Goal: Task Accomplishment & Management: Use online tool/utility

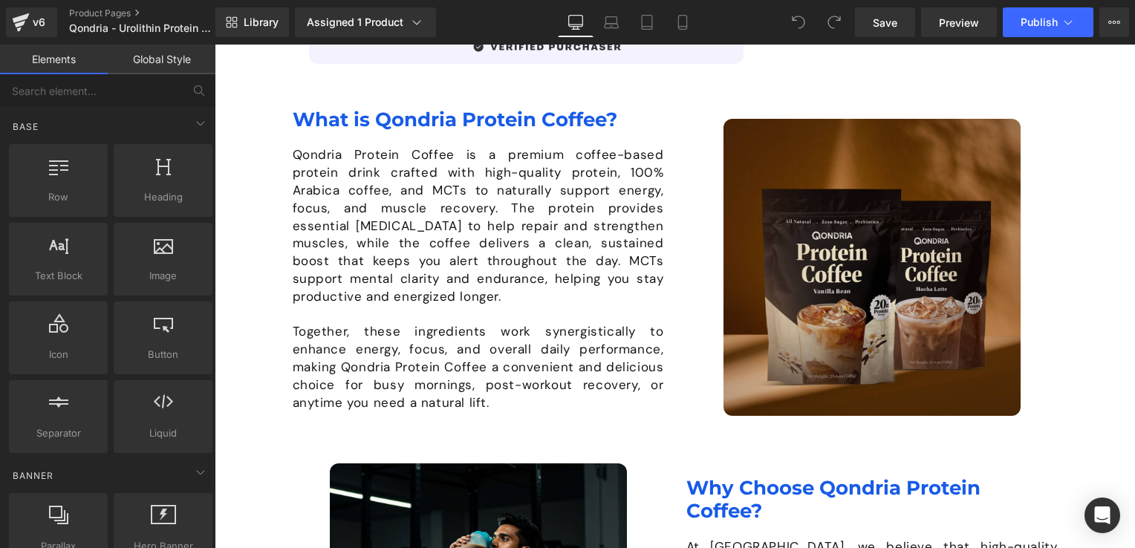
scroll to position [842, 0]
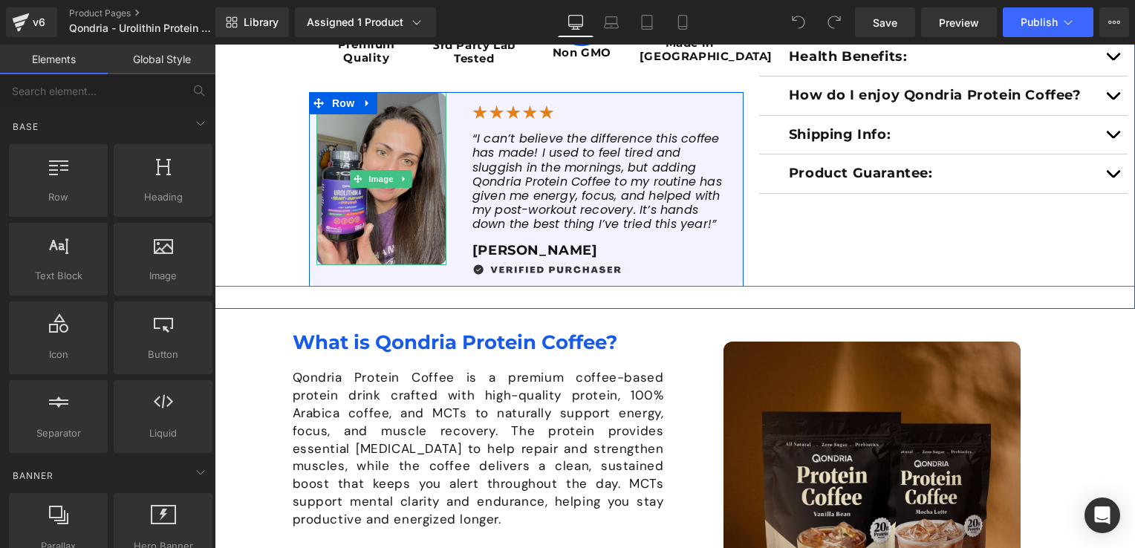
click at [381, 212] on img at bounding box center [381, 178] width 130 height 173
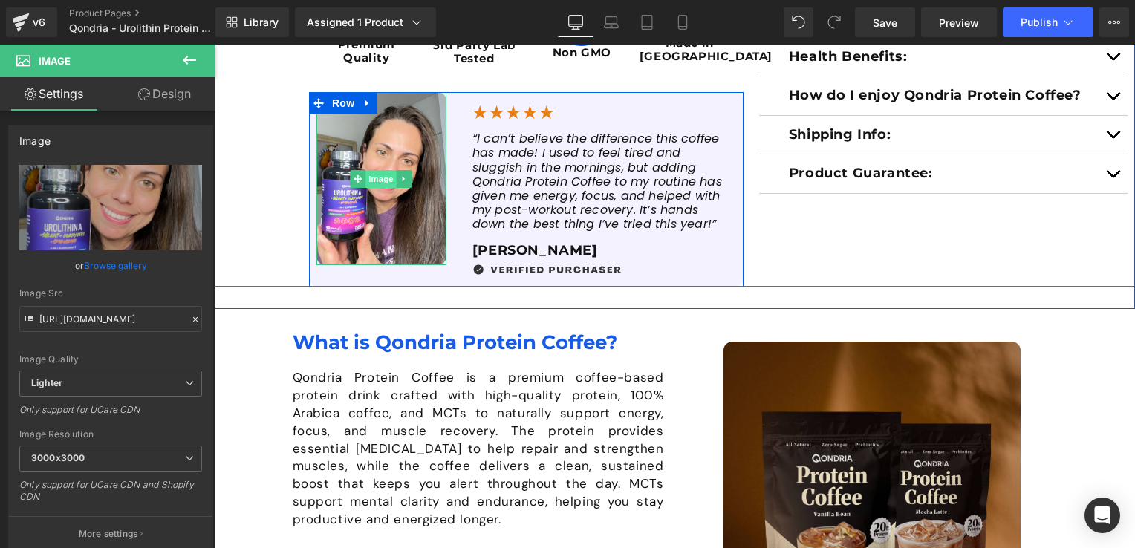
click at [377, 177] on span "Image" at bounding box center [381, 179] width 31 height 18
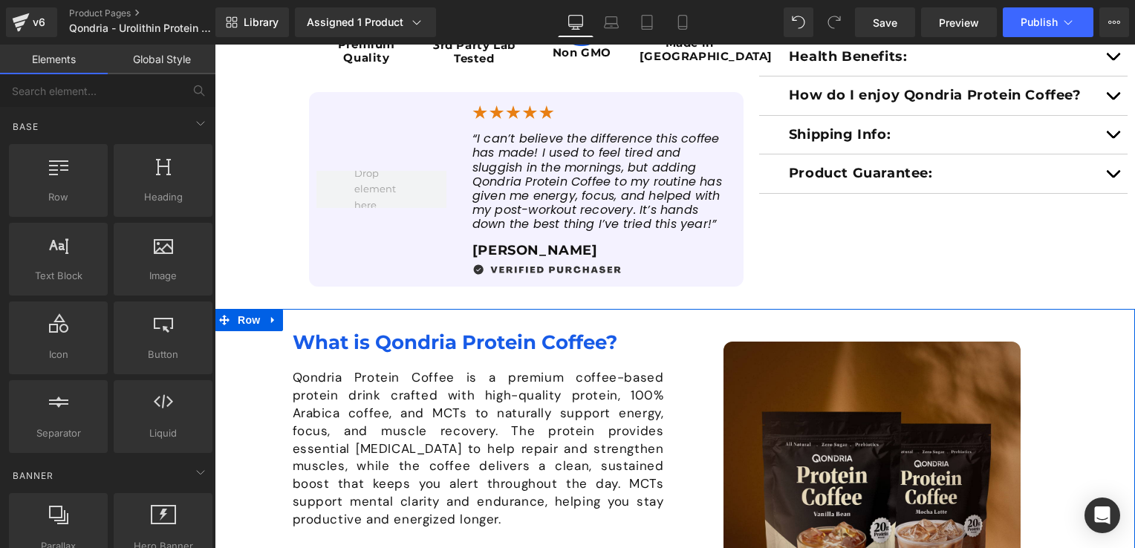
scroll to position [694, 0]
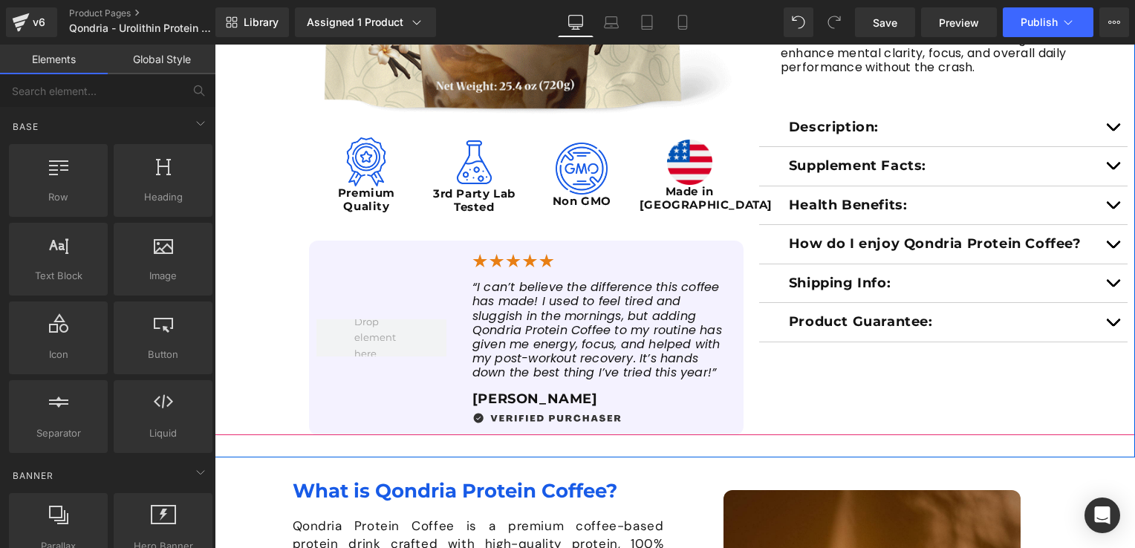
click at [405, 351] on span at bounding box center [381, 337] width 65 height 55
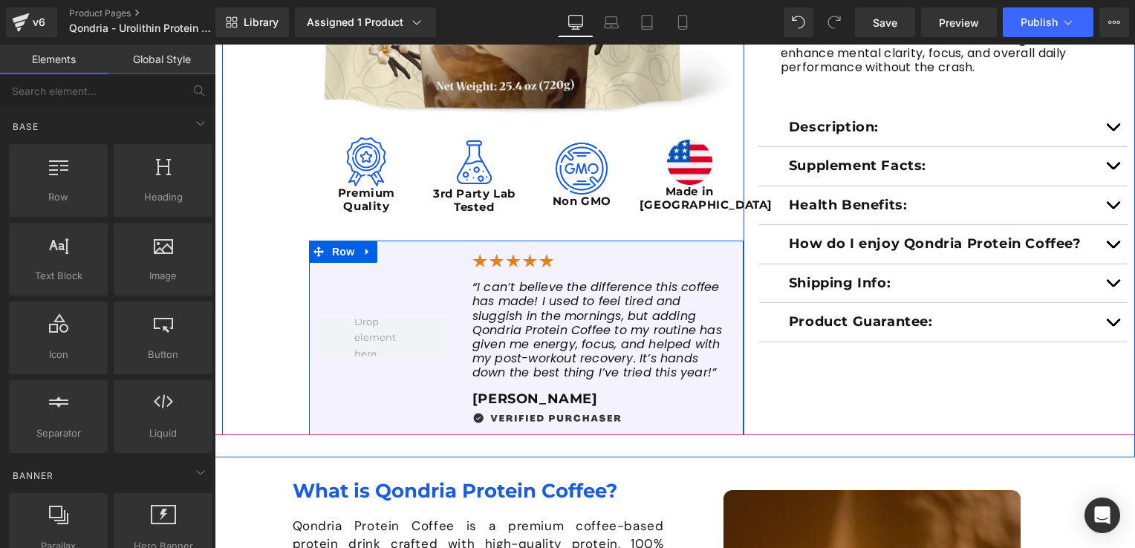
click at [336, 377] on div at bounding box center [381, 338] width 145 height 195
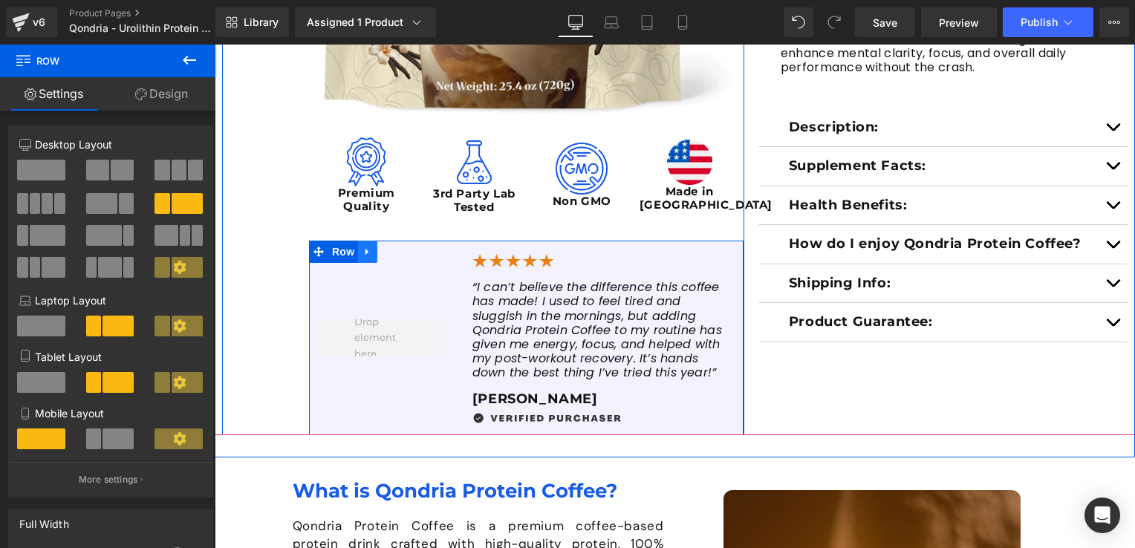
click at [362, 254] on icon at bounding box center [367, 252] width 10 height 11
click at [422, 261] on link at bounding box center [425, 252] width 19 height 22
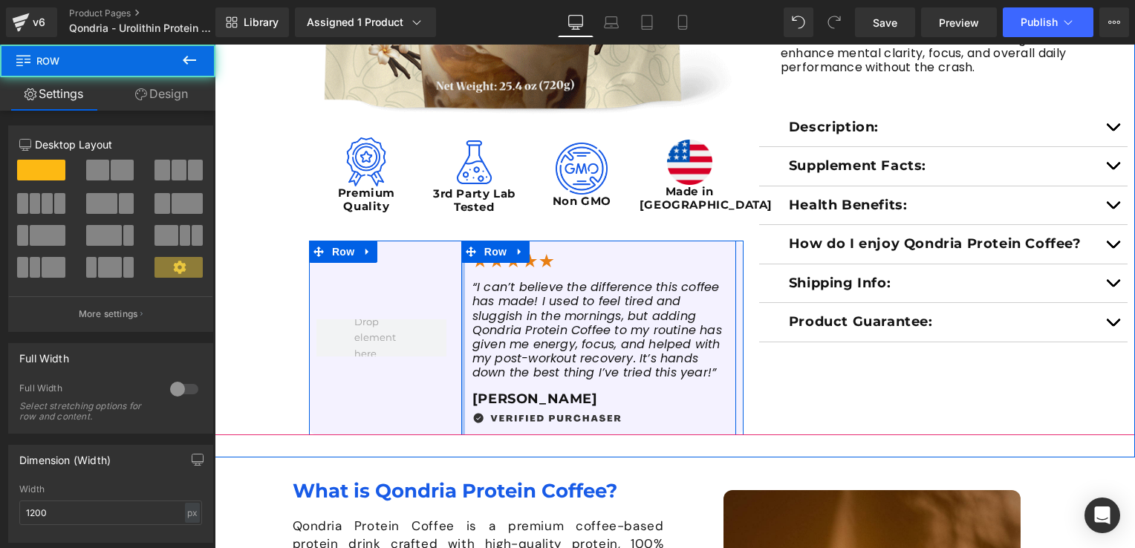
click at [461, 271] on div at bounding box center [463, 338] width 4 height 195
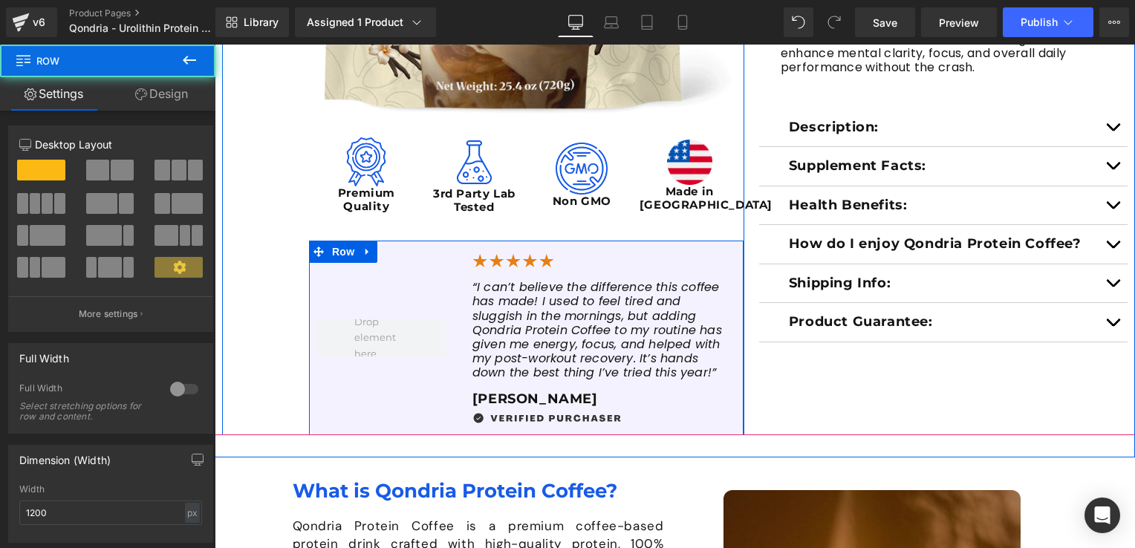
click at [355, 272] on div at bounding box center [381, 338] width 145 height 195
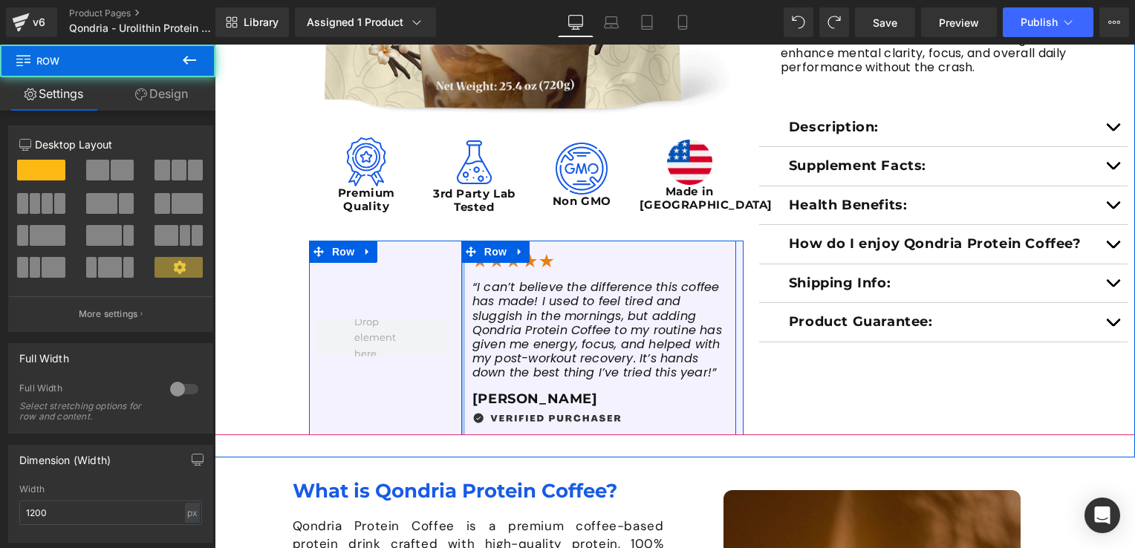
drag, startPoint x: 455, startPoint y: 273, endPoint x: 341, endPoint y: 276, distance: 113.7
click at [341, 276] on div "Image “I can’t believe the difference this coffee has made! I used to feel tire…" at bounding box center [526, 338] width 434 height 195
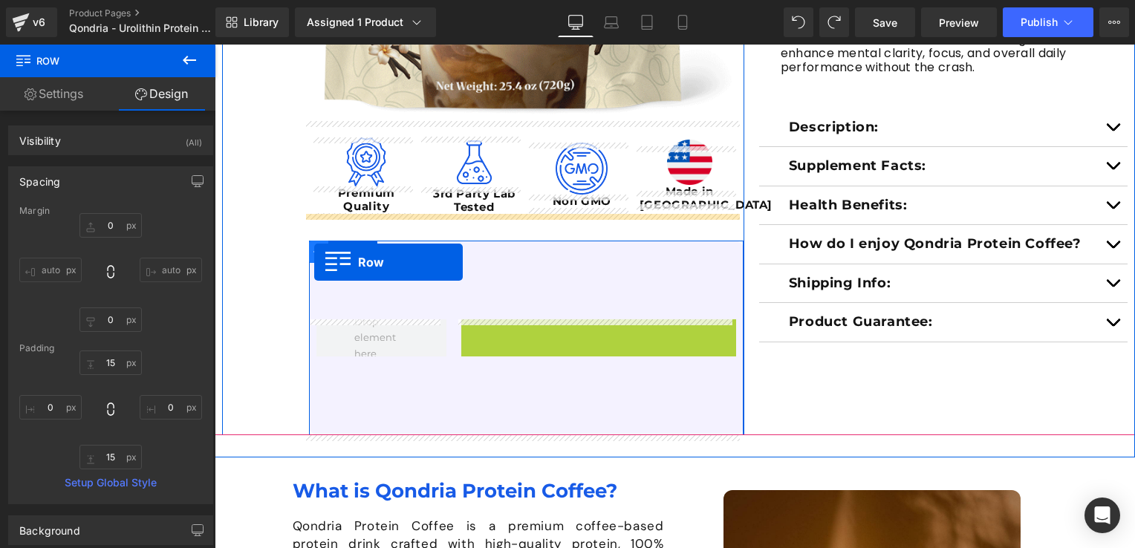
drag, startPoint x: 466, startPoint y: 248, endPoint x: 314, endPoint y: 262, distance: 152.9
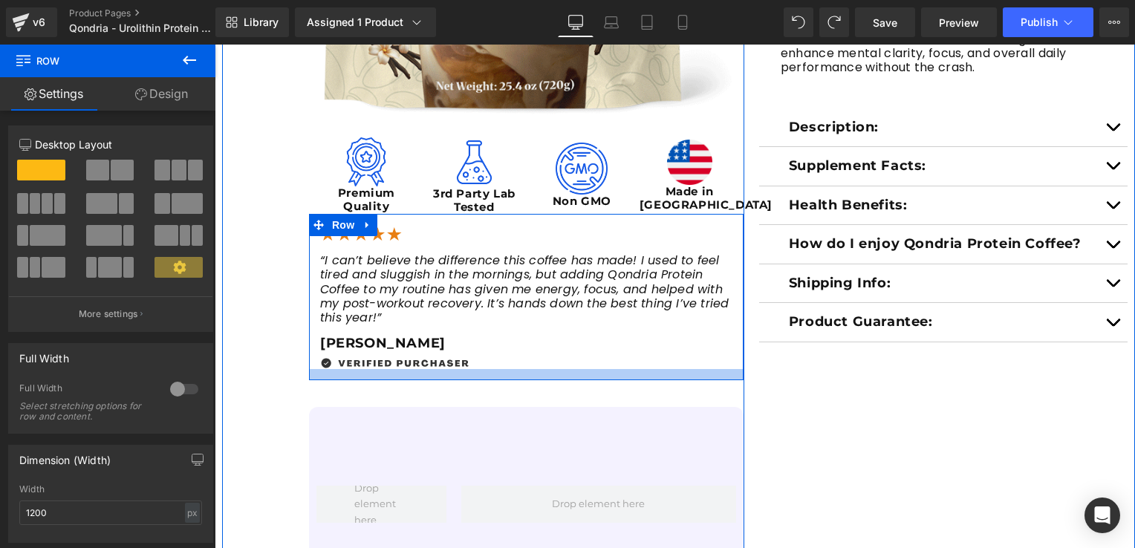
scroll to position [619, 0]
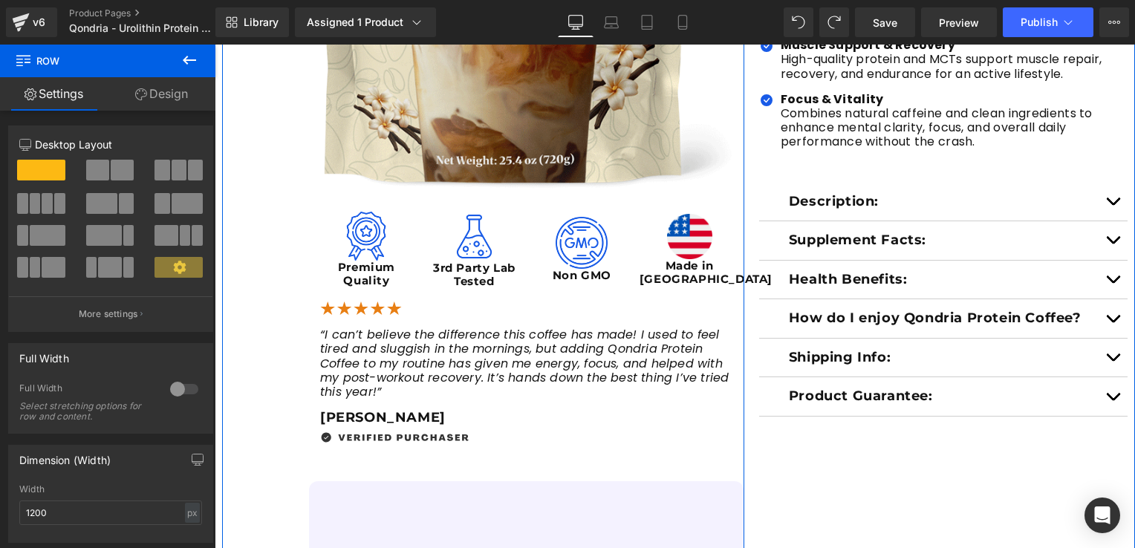
click at [253, 449] on div "Sale Off (P) Image Image Premium Quality Text Block Image 3rd Party Lab Tested …" at bounding box center [483, 154] width 522 height 1042
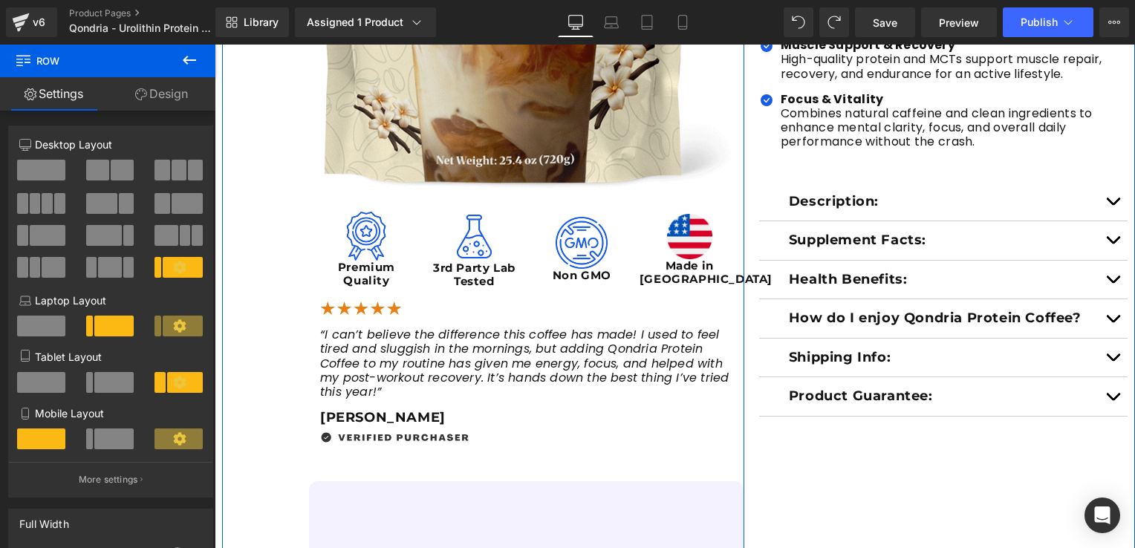
click at [270, 465] on div "Sale Off (P) Image Image Premium Quality Text Block Image 3rd Party Lab Tested …" at bounding box center [483, 154] width 522 height 1042
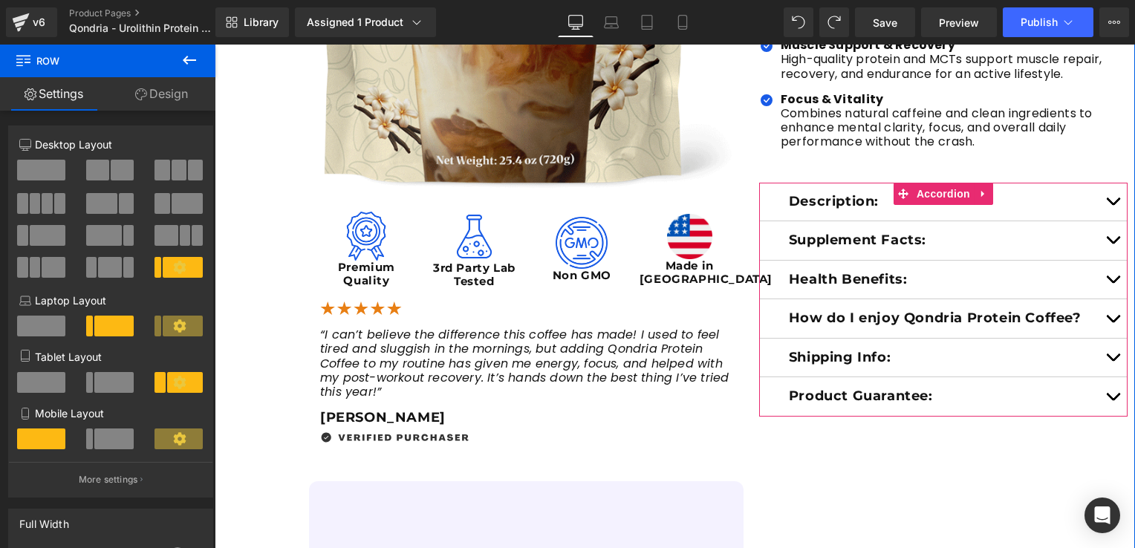
click at [864, 239] on p "Supplement Facts:" at bounding box center [943, 240] width 309 height 16
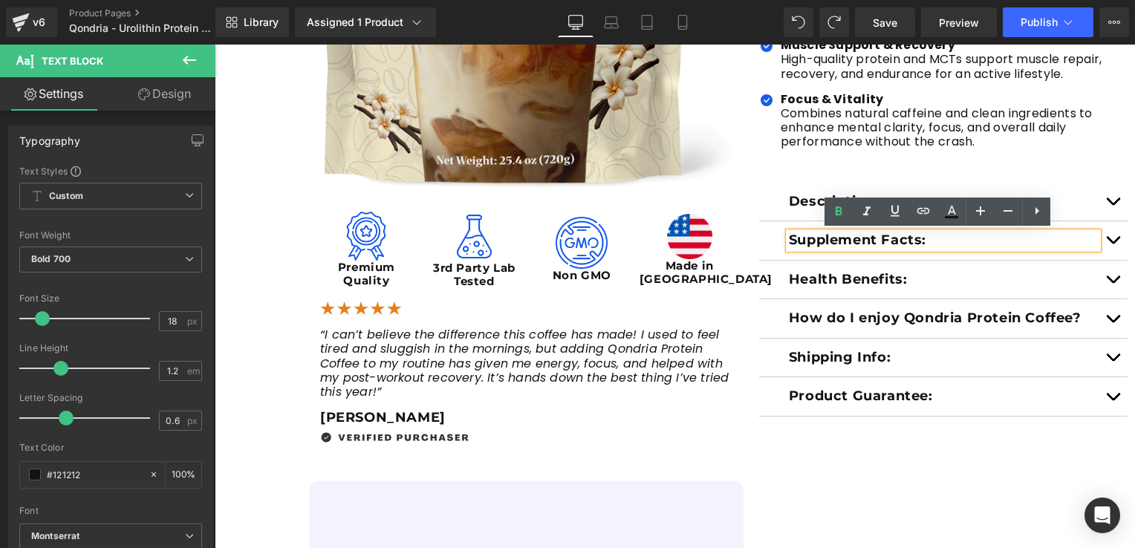
click at [1113, 244] on span "button" at bounding box center [1113, 244] width 0 height 0
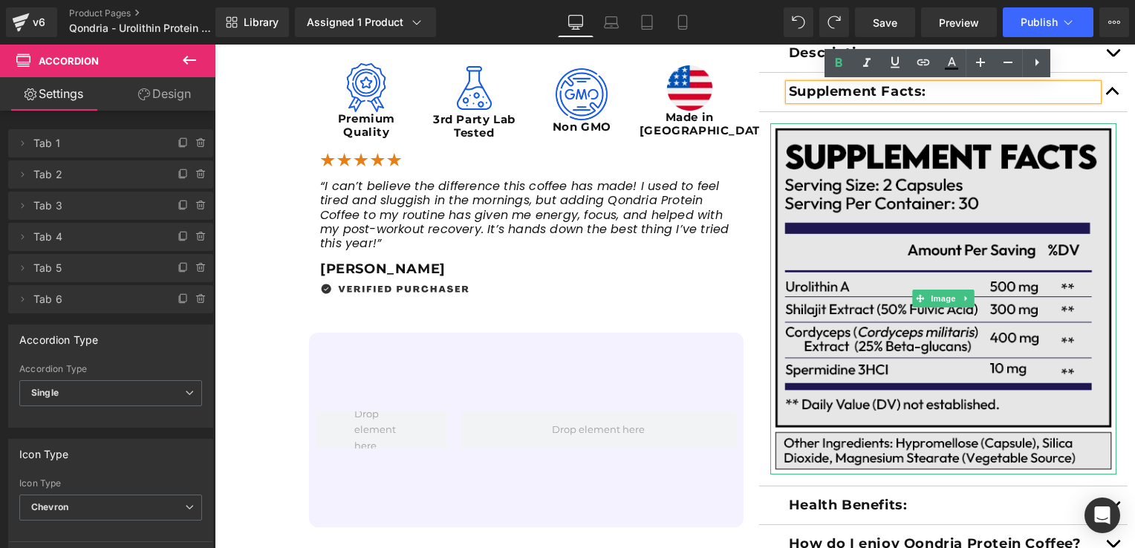
scroll to position [694, 0]
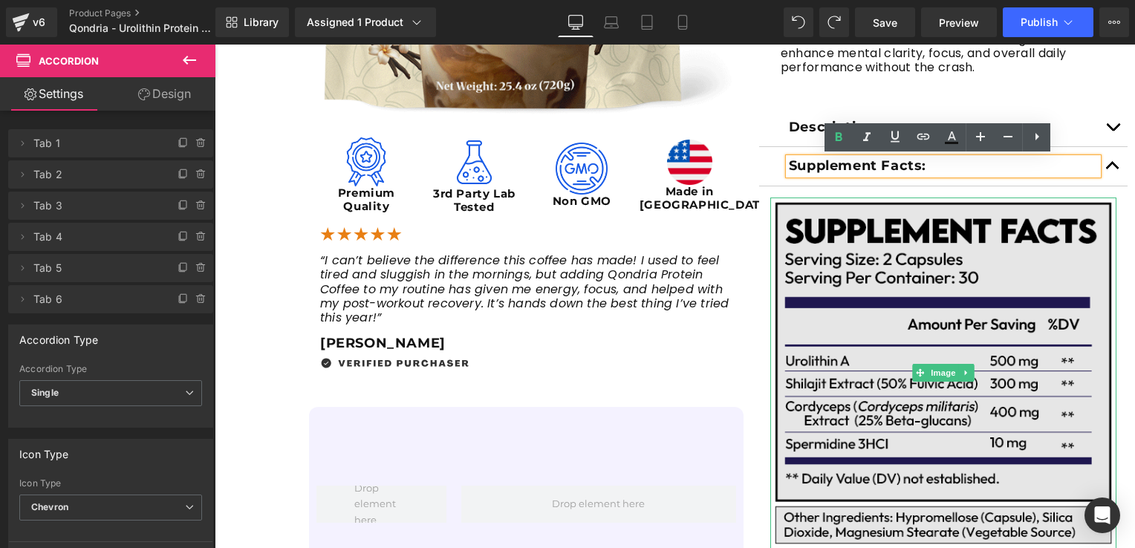
click at [877, 291] on img at bounding box center [943, 373] width 346 height 351
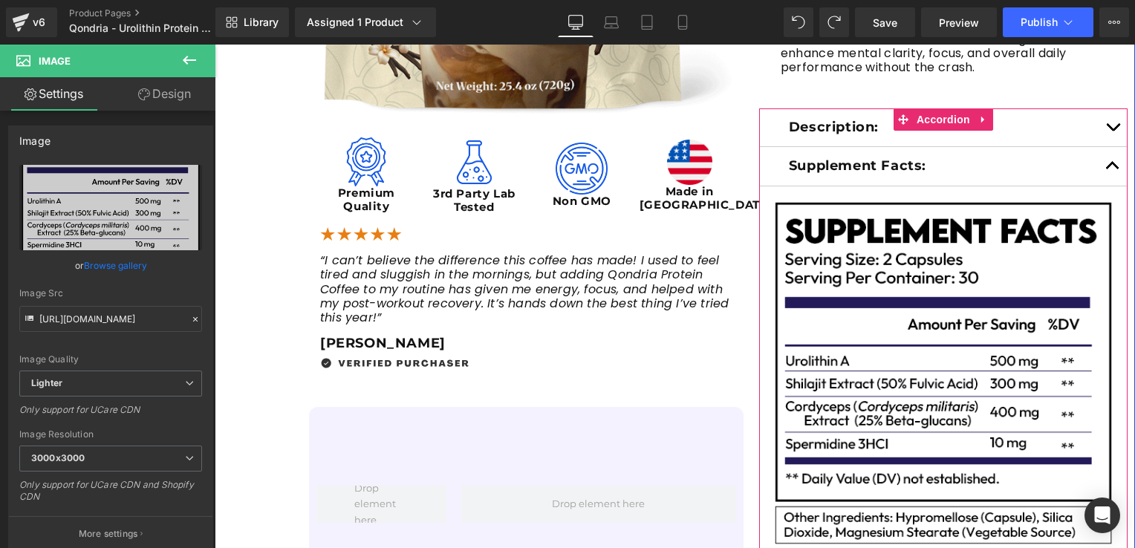
click at [1113, 169] on span "button" at bounding box center [1113, 169] width 0 height 0
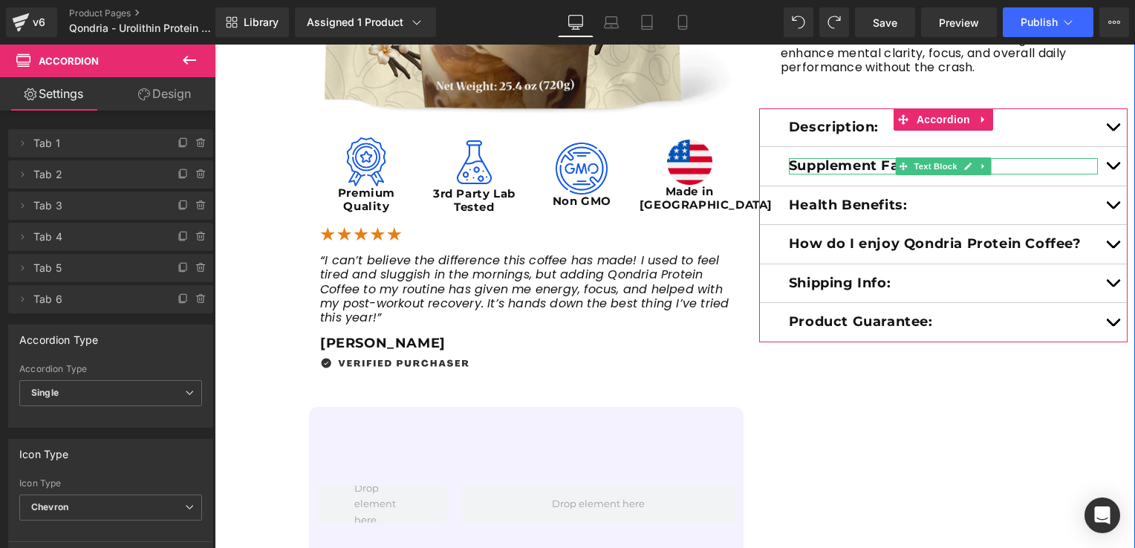
click at [870, 161] on p "Supplement Facts:" at bounding box center [943, 166] width 309 height 16
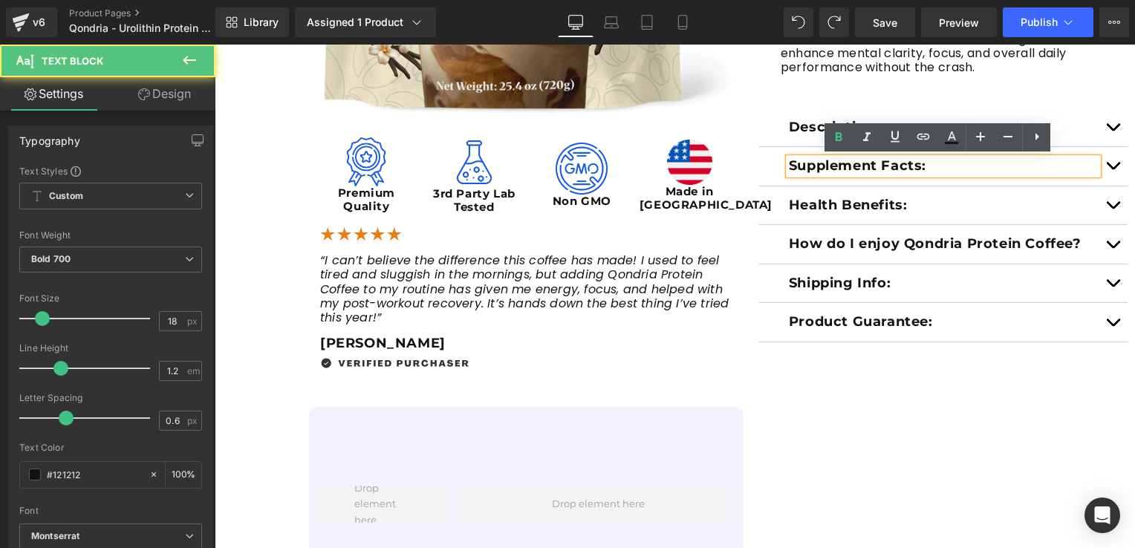
click at [932, 164] on p "Supplement Facts:" at bounding box center [943, 166] width 309 height 16
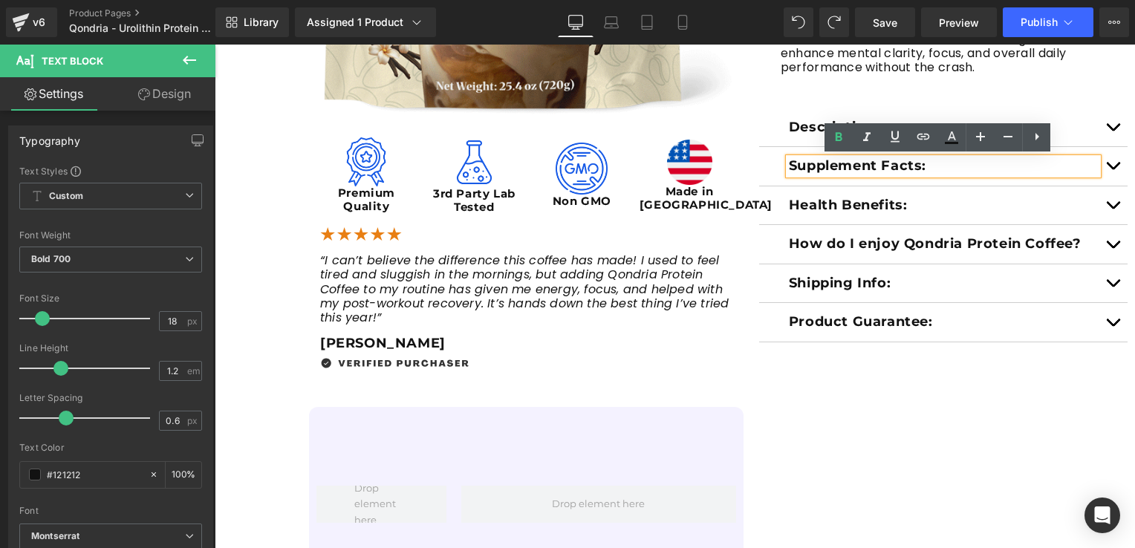
click at [837, 373] on div "Sale Off (P) Image Image Premium Quality Text Block Image 3rd Party Lab Tested …" at bounding box center [675, 80] width 920 height 1042
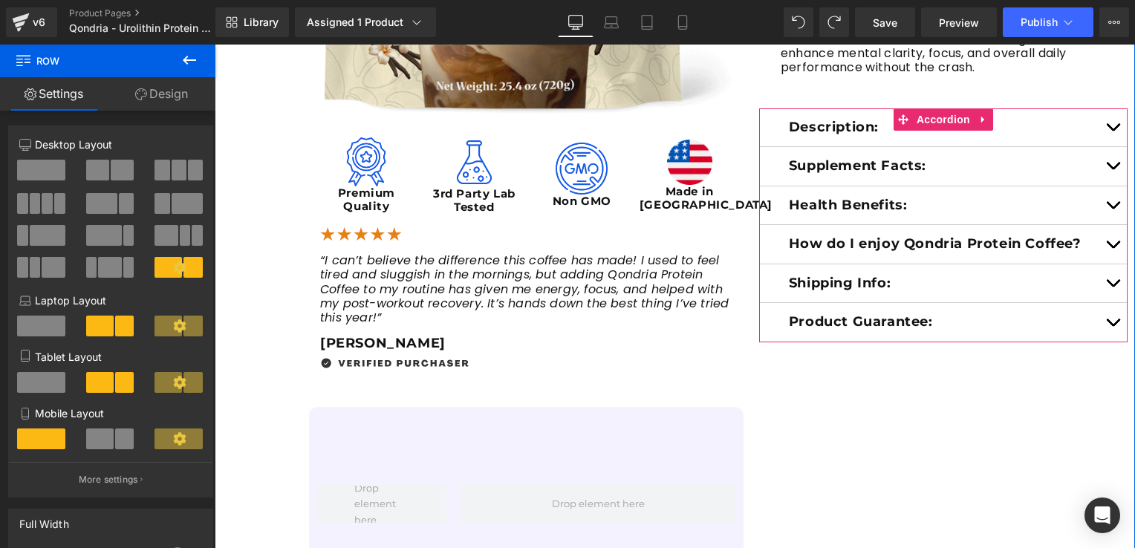
click at [1100, 164] on button "button" at bounding box center [1113, 166] width 30 height 39
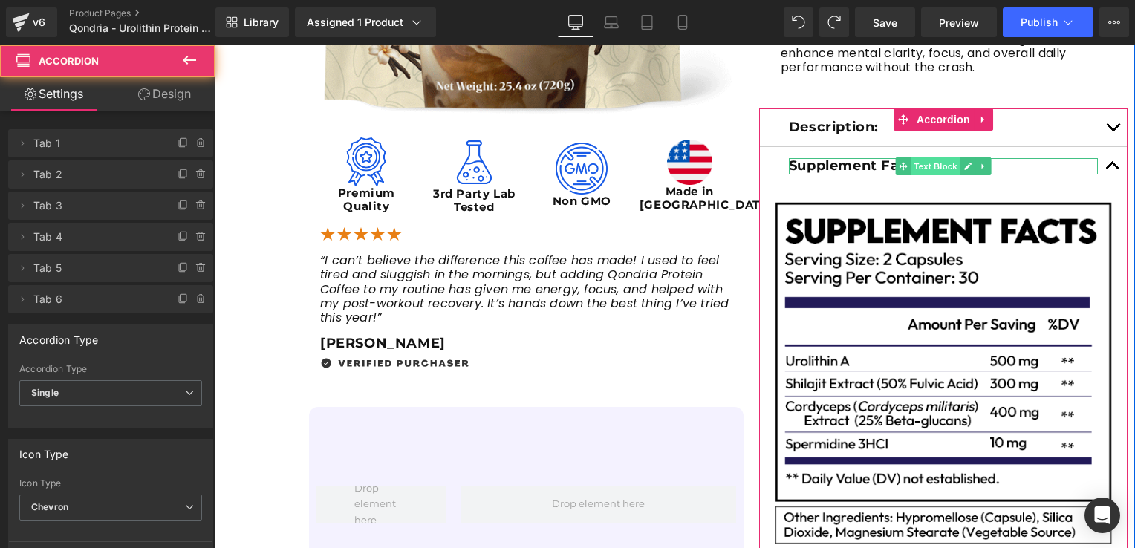
click at [951, 163] on span "Text Block" at bounding box center [935, 166] width 49 height 18
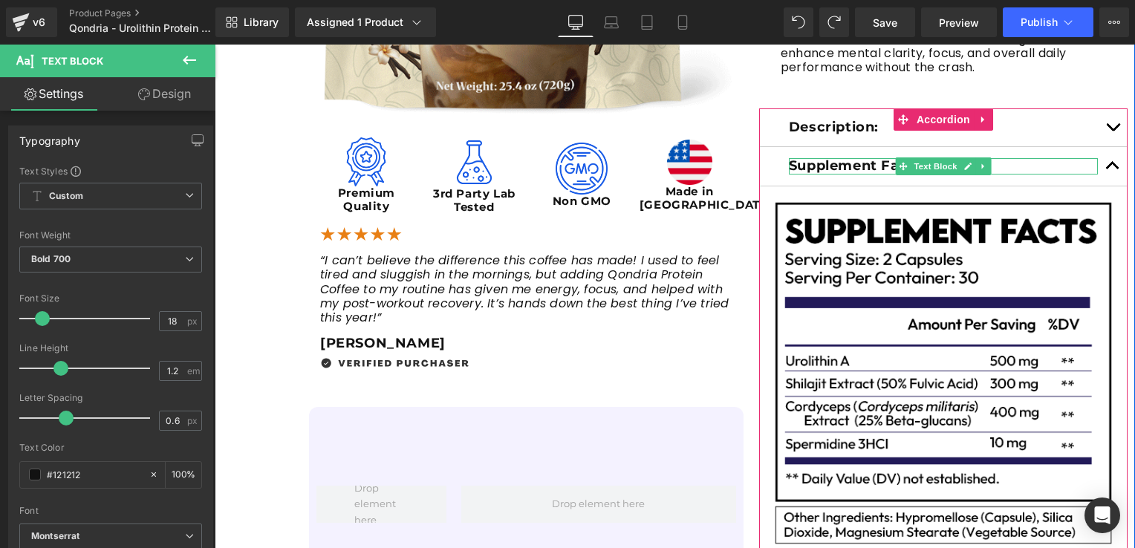
click at [859, 162] on p "Supplement Facts:" at bounding box center [943, 166] width 309 height 16
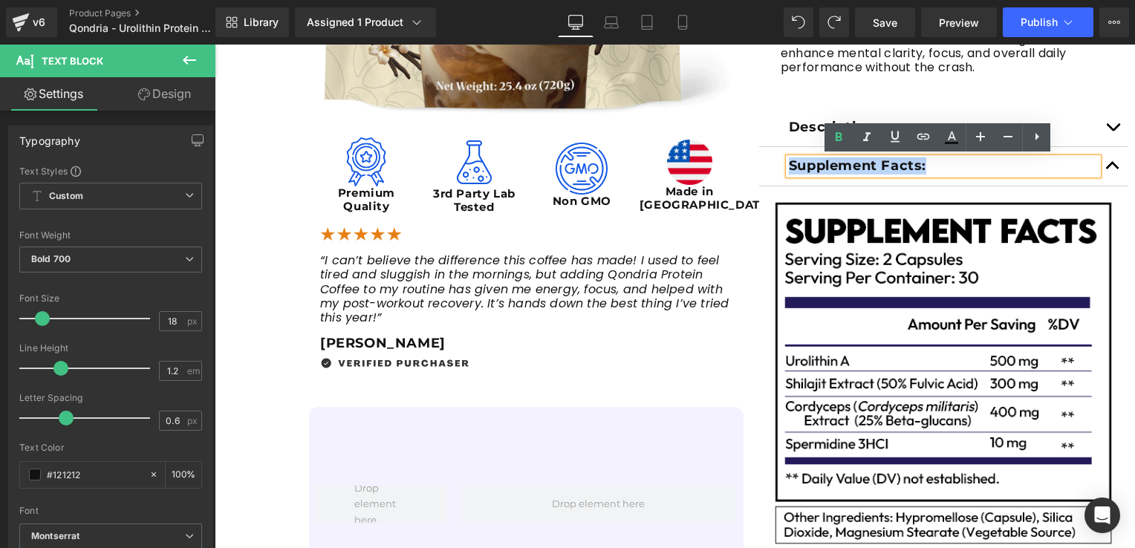
drag, startPoint x: 928, startPoint y: 165, endPoint x: 748, endPoint y: 164, distance: 179.7
click at [752, 164] on div "Judge.me Reviews - Star Badge Judge.me Reviews QONDRIA PROTEIN COFFEE Heading w…" at bounding box center [943, 138] width 383 height 1158
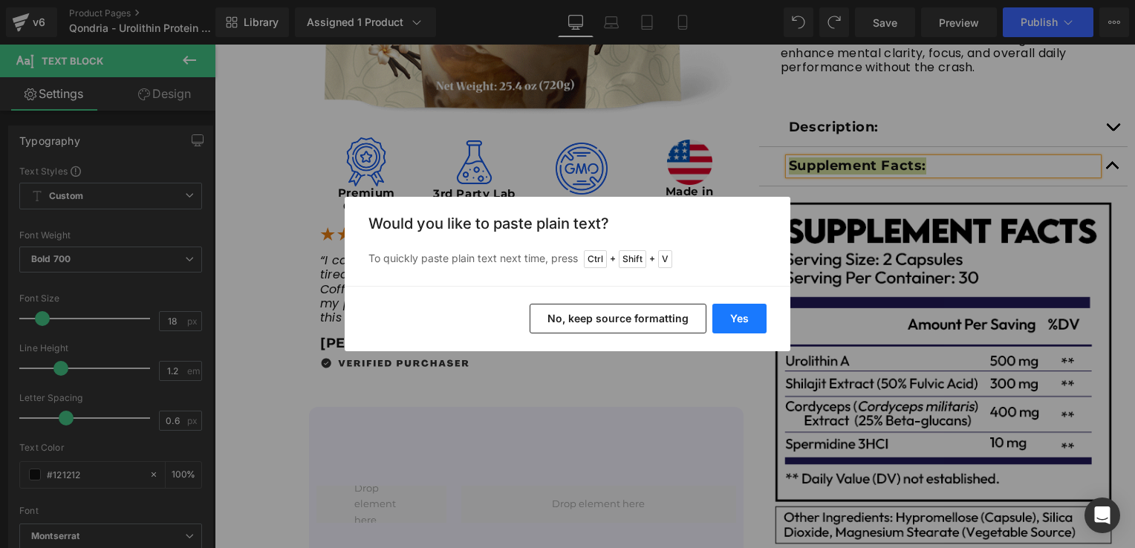
click at [744, 313] on button "Yes" at bounding box center [739, 319] width 54 height 30
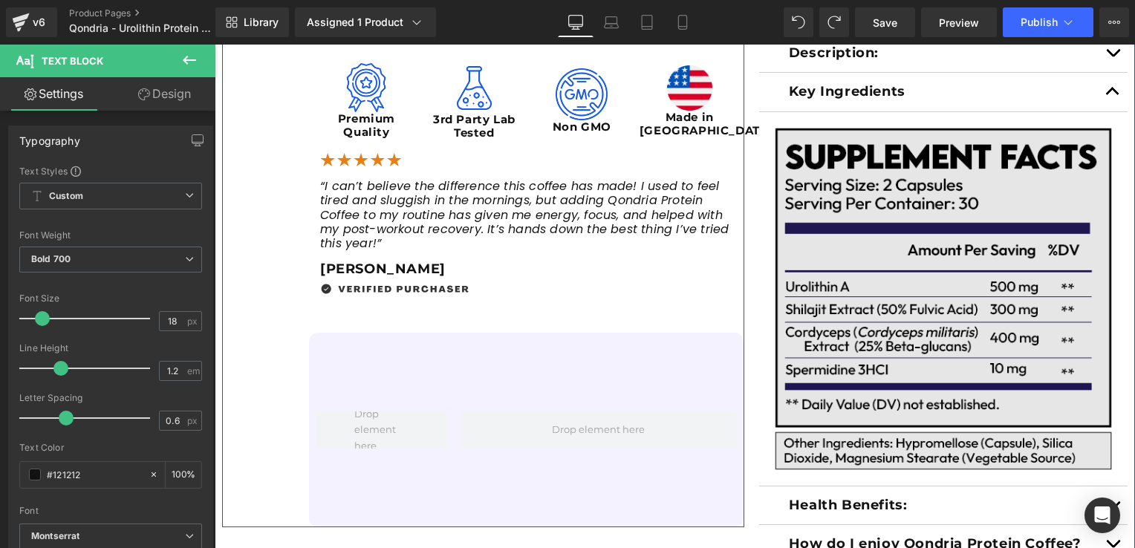
scroll to position [619, 0]
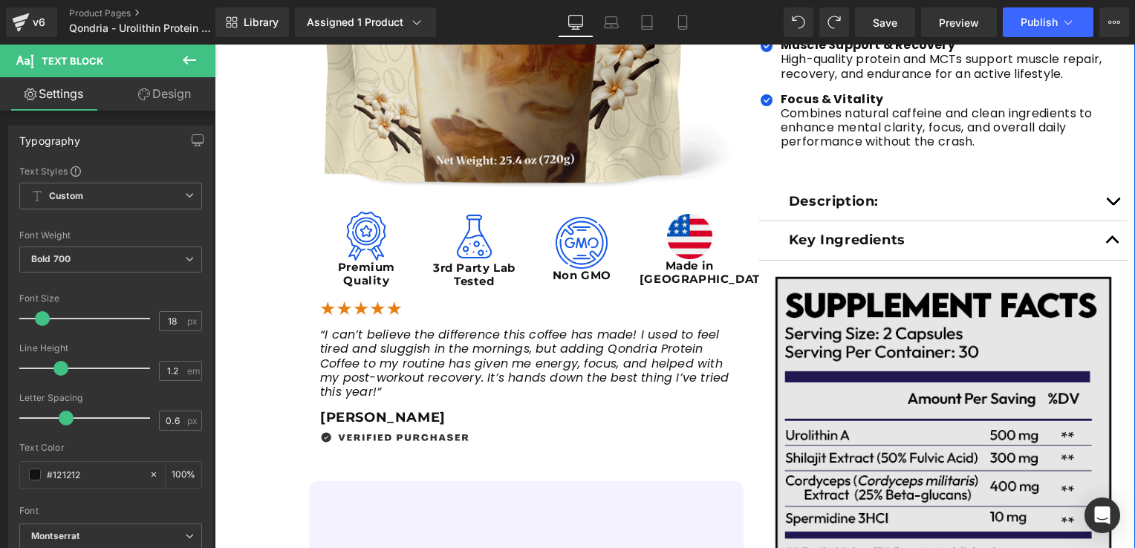
click at [888, 380] on img at bounding box center [943, 447] width 346 height 351
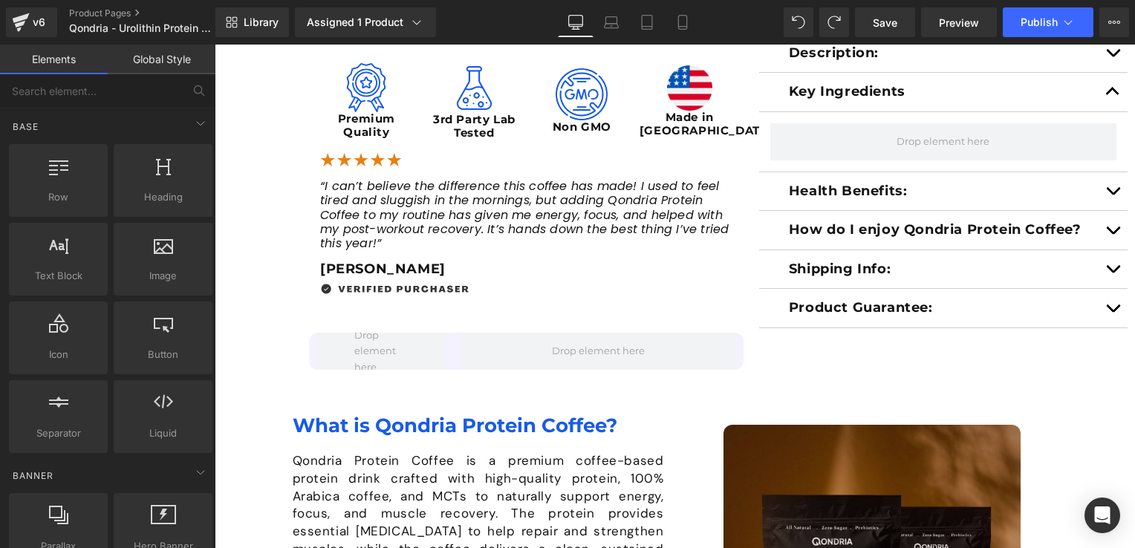
scroll to position [694, 0]
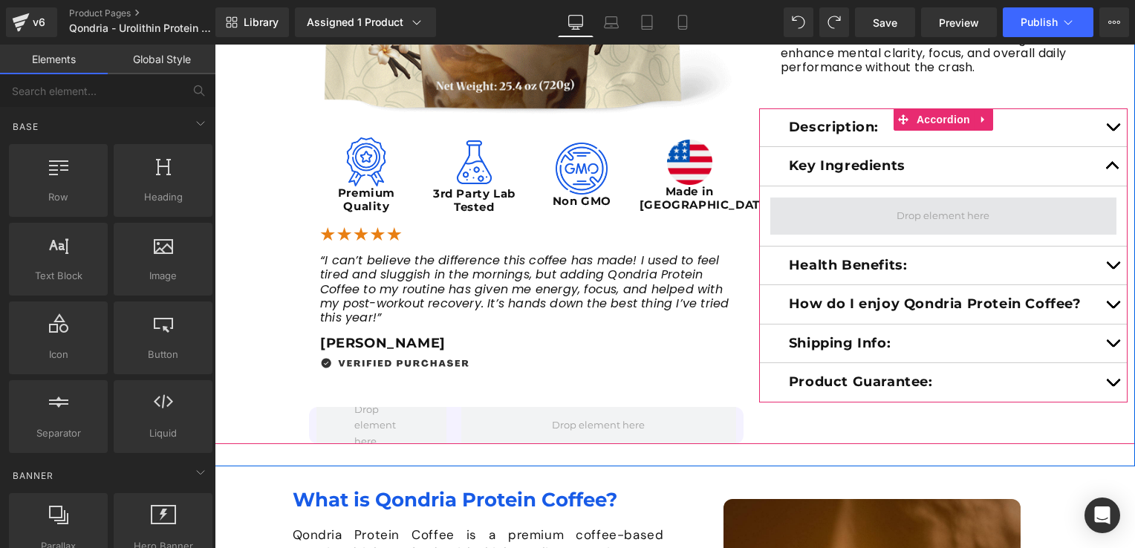
click at [897, 221] on span at bounding box center [942, 215] width 103 height 23
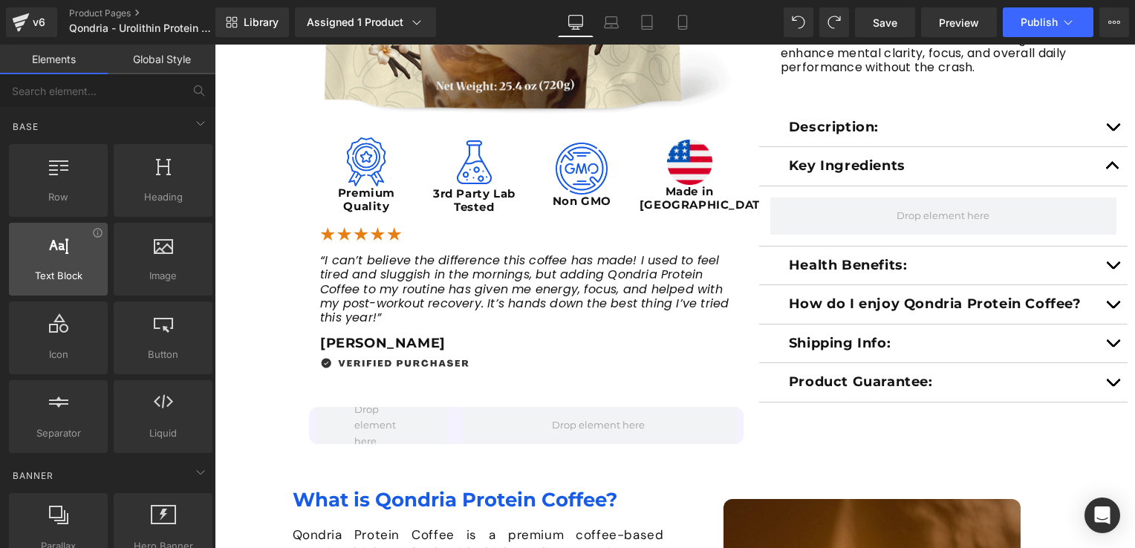
click at [45, 268] on span "Text Block" at bounding box center [58, 276] width 90 height 16
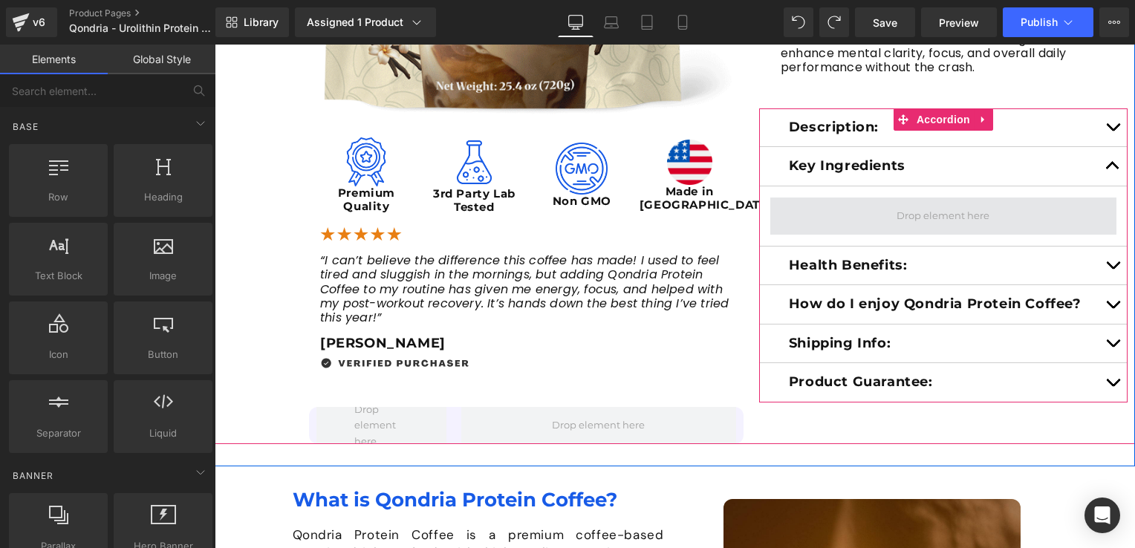
click at [860, 221] on span at bounding box center [943, 216] width 346 height 37
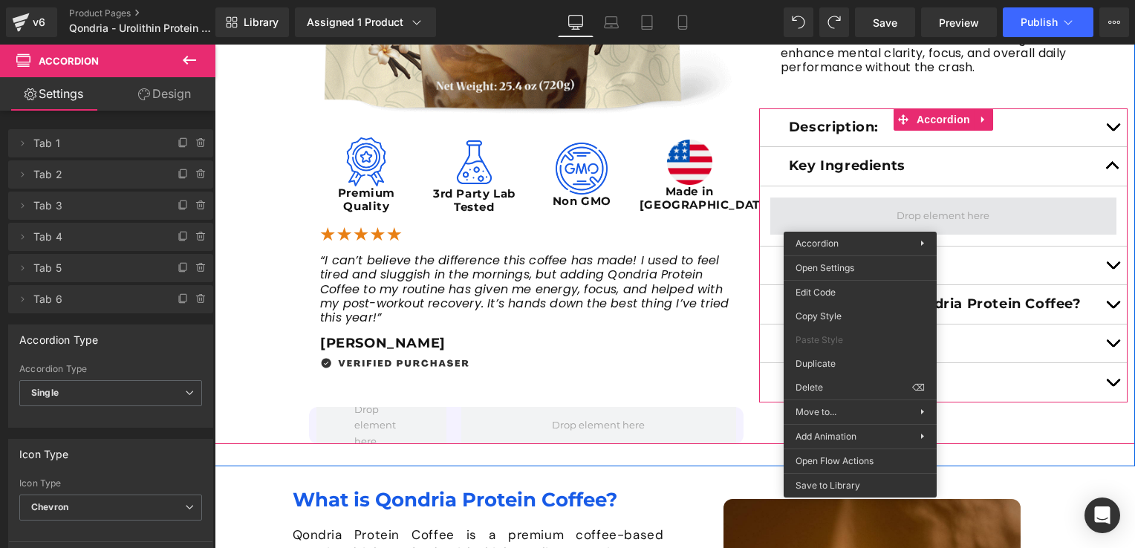
click at [922, 198] on span at bounding box center [943, 216] width 346 height 37
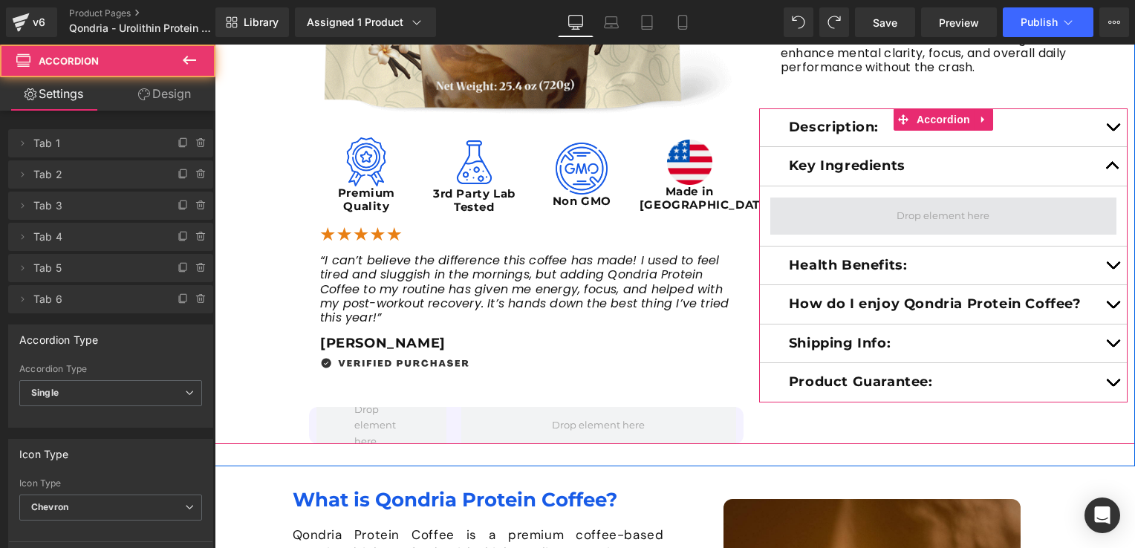
click at [922, 217] on span at bounding box center [942, 215] width 103 height 23
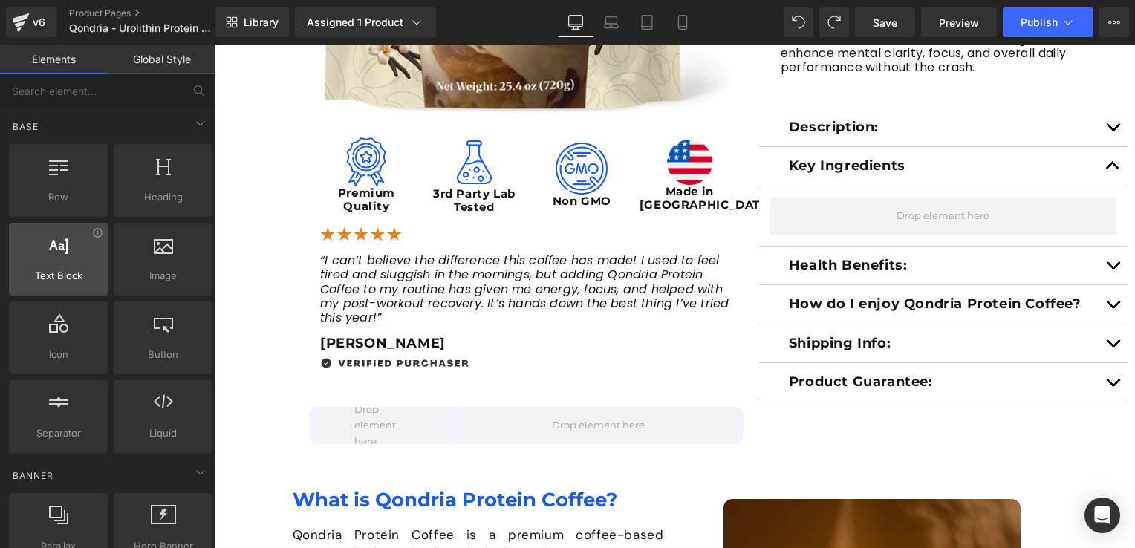
click at [43, 253] on div at bounding box center [58, 251] width 90 height 33
drag, startPoint x: 43, startPoint y: 253, endPoint x: 36, endPoint y: 254, distance: 7.5
click at [36, 254] on div at bounding box center [58, 251] width 90 height 33
click at [53, 263] on div at bounding box center [58, 251] width 90 height 33
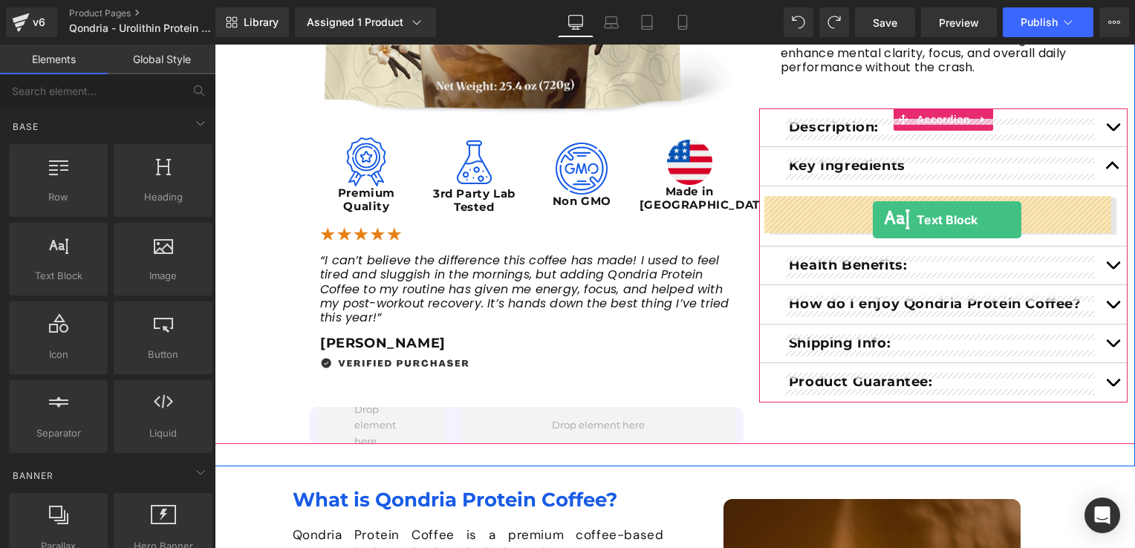
drag, startPoint x: 268, startPoint y: 307, endPoint x: 873, endPoint y: 220, distance: 610.9
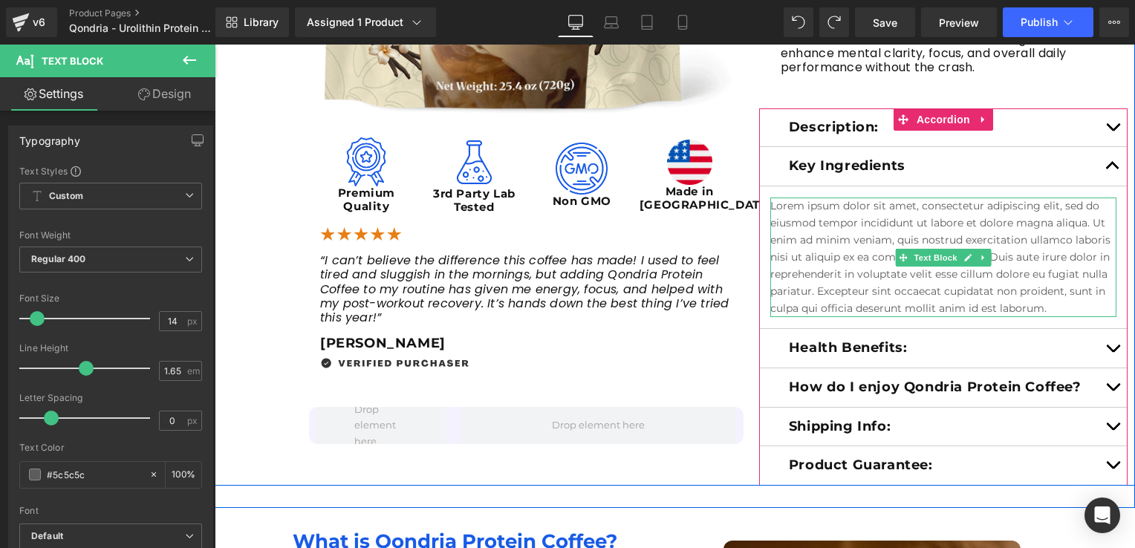
click at [966, 284] on p "Lorem ipsum dolor sit amet, consectetur adipiscing elit, sed do eiusmod tempor …" at bounding box center [943, 258] width 346 height 120
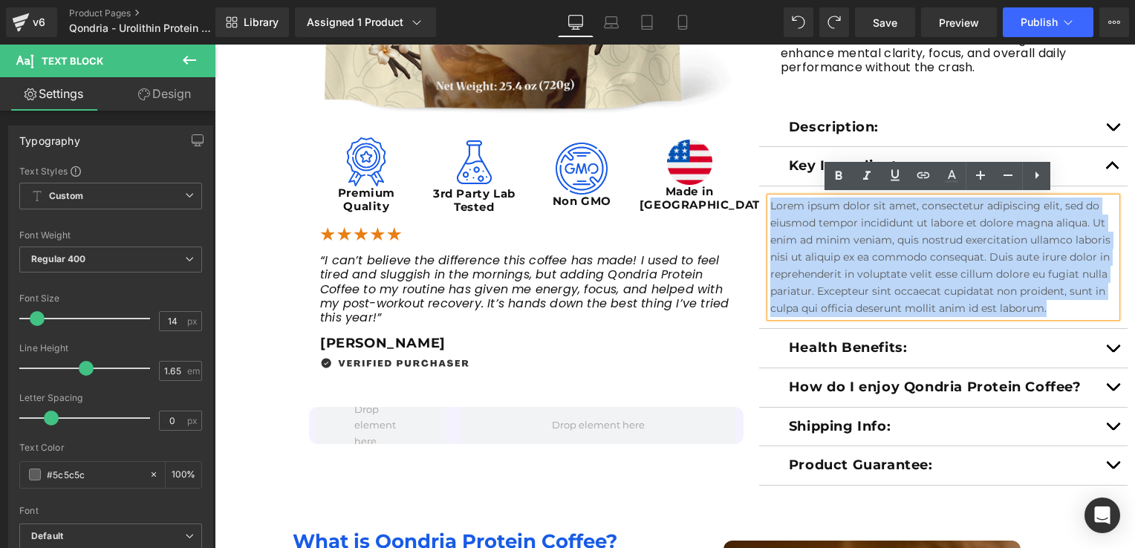
drag, startPoint x: 1034, startPoint y: 307, endPoint x: 754, endPoint y: 200, distance: 300.0
click at [759, 200] on article "Lorem ipsum dolor sit amet, consectetur adipiscing elit, sed do eiusmod tempor …" at bounding box center [943, 257] width 368 height 143
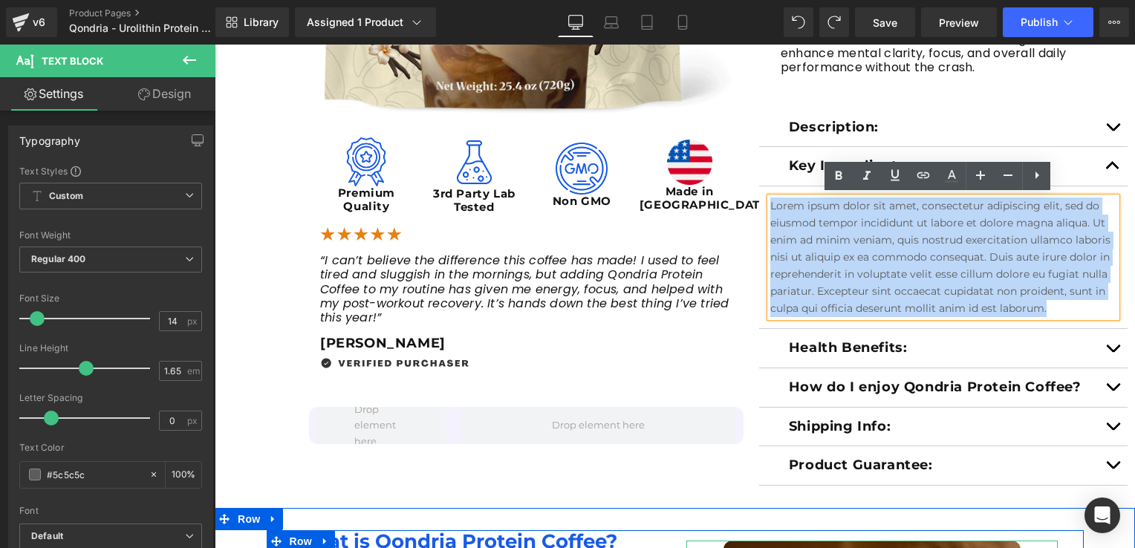
paste div
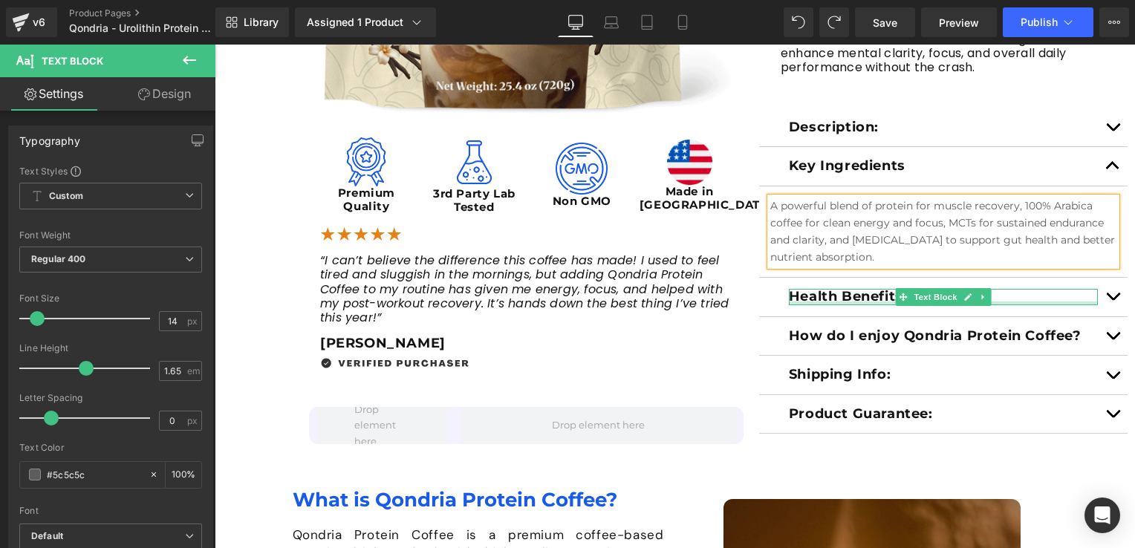
click at [884, 302] on div at bounding box center [943, 304] width 309 height 4
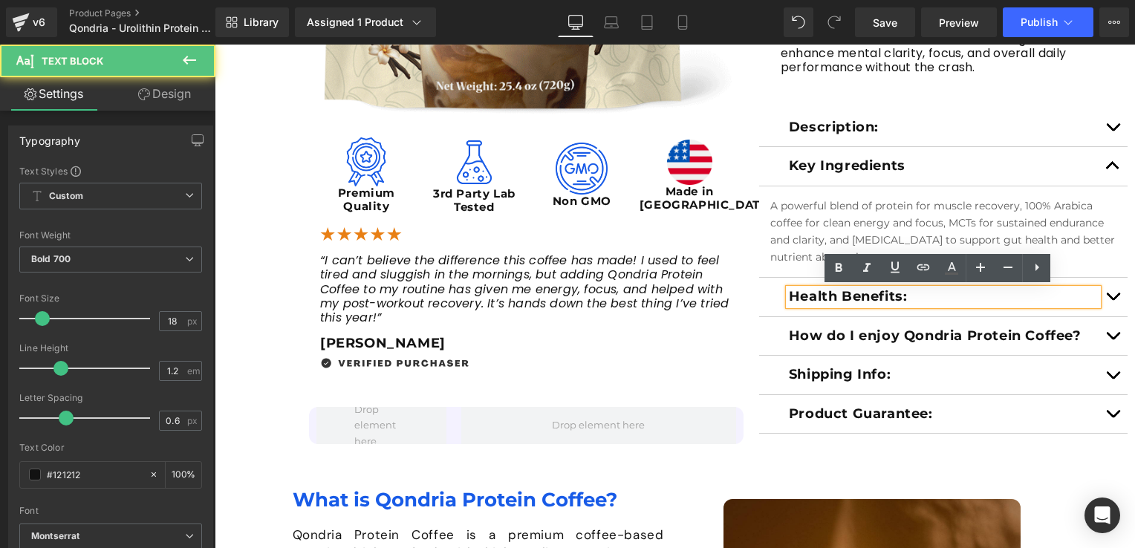
click at [1102, 297] on button "button" at bounding box center [1113, 297] width 30 height 39
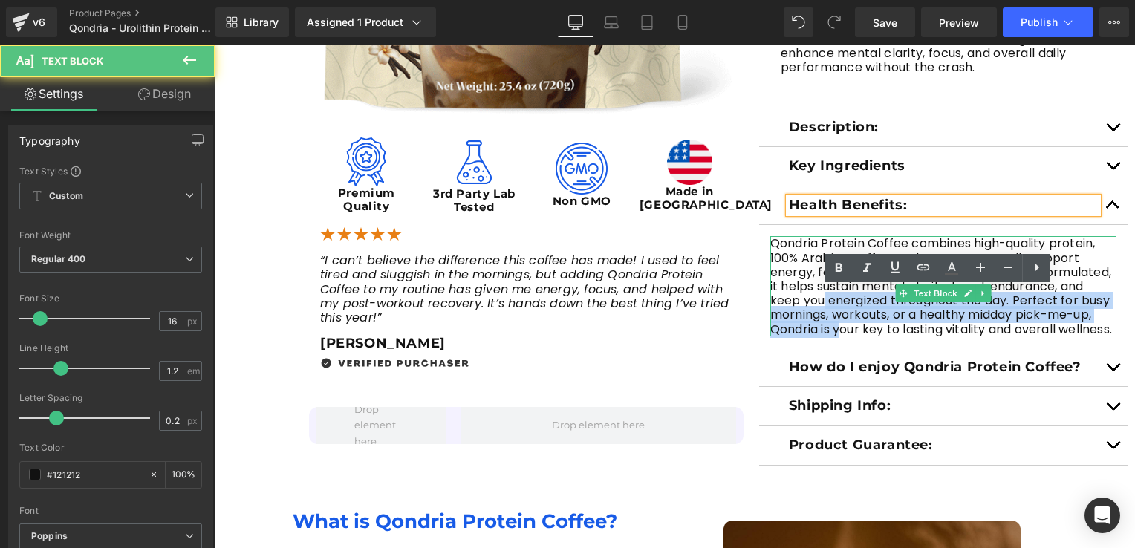
drag, startPoint x: 838, startPoint y: 327, endPoint x: 816, endPoint y: 307, distance: 28.9
click at [816, 307] on p "Qondria Protein Coffee combines high-quality protein, 100% Arabica coffee, and …" at bounding box center [943, 286] width 346 height 100
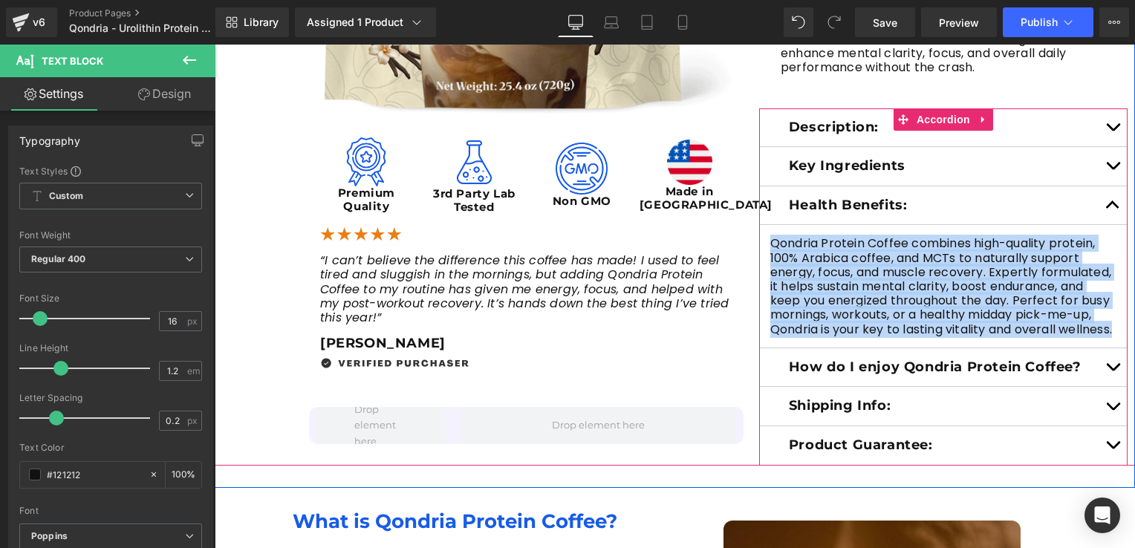
drag, startPoint x: 817, startPoint y: 331, endPoint x: 764, endPoint y: 244, distance: 102.0
click at [764, 244] on article "Qondria Protein Coffee combines high-quality protein, 100% Arabica coffee, and …" at bounding box center [943, 286] width 368 height 123
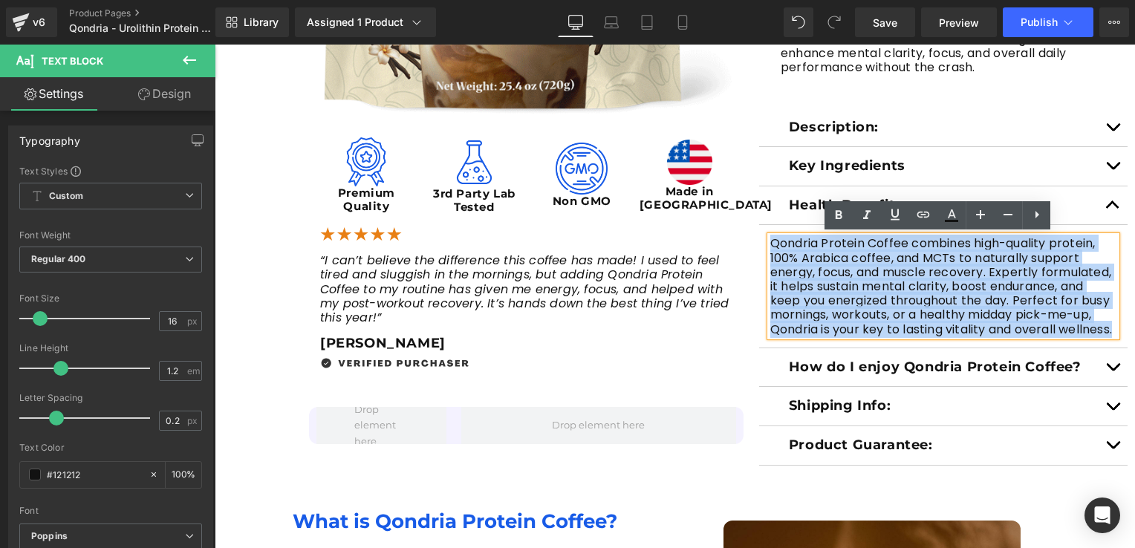
copy p "Qondria Protein Coffee combines high-quality protein, 100% Arabica coffee, and …"
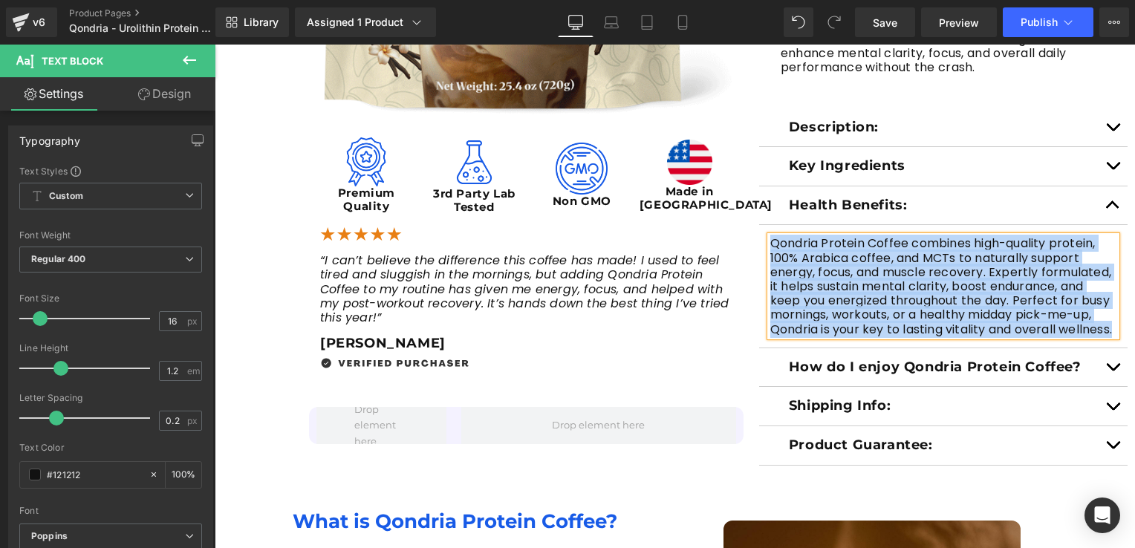
scroll to position [545, 0]
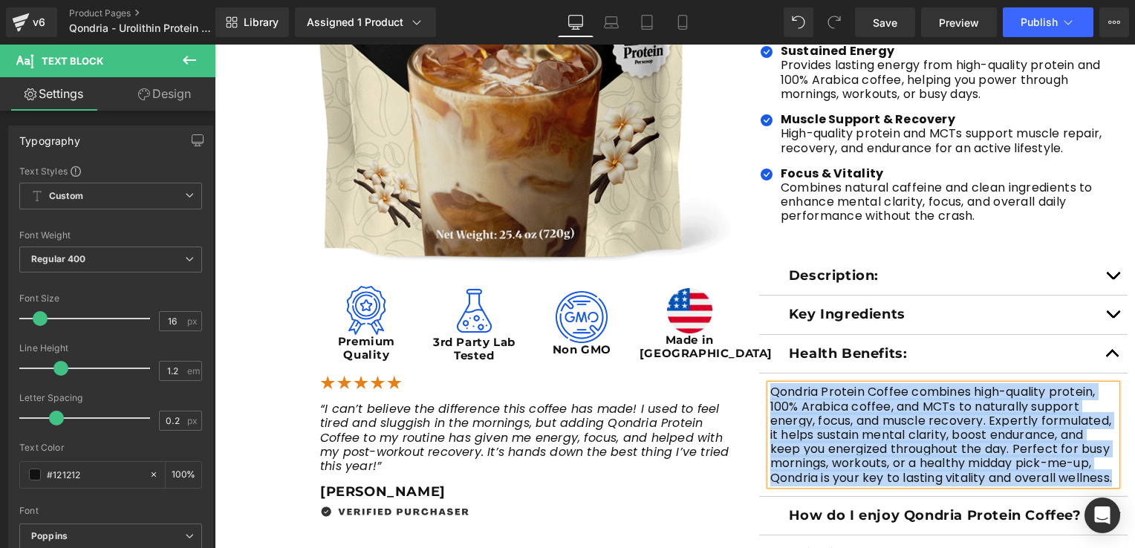
click at [1101, 319] on button "button" at bounding box center [1113, 315] width 30 height 39
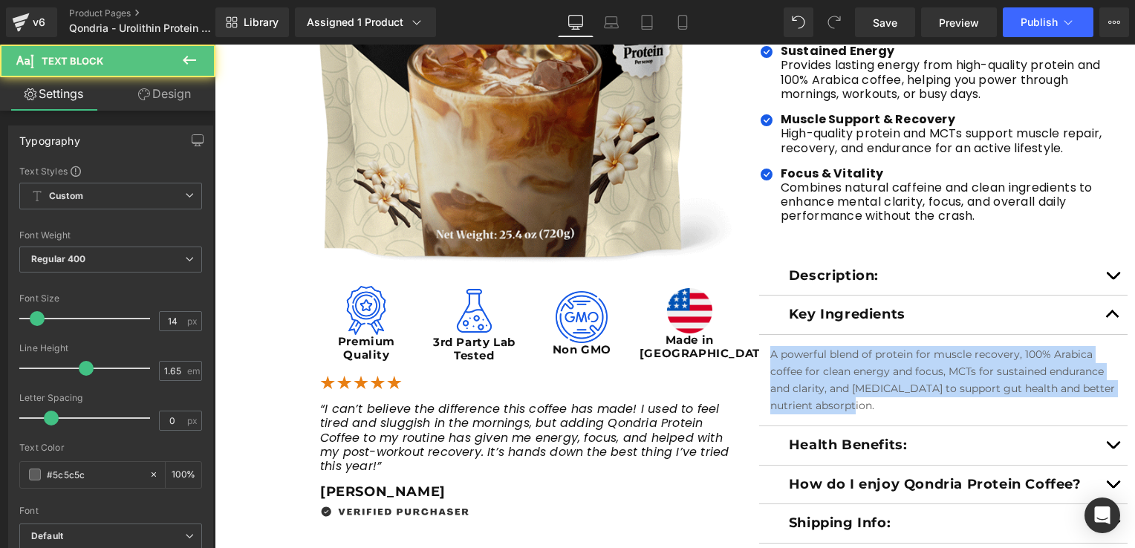
drag, startPoint x: 882, startPoint y: 403, endPoint x: 761, endPoint y: 349, distance: 133.0
click at [761, 349] on article "A powerful blend of protein for muscle recovery, 100% Arabica coffee for clean …" at bounding box center [943, 380] width 368 height 91
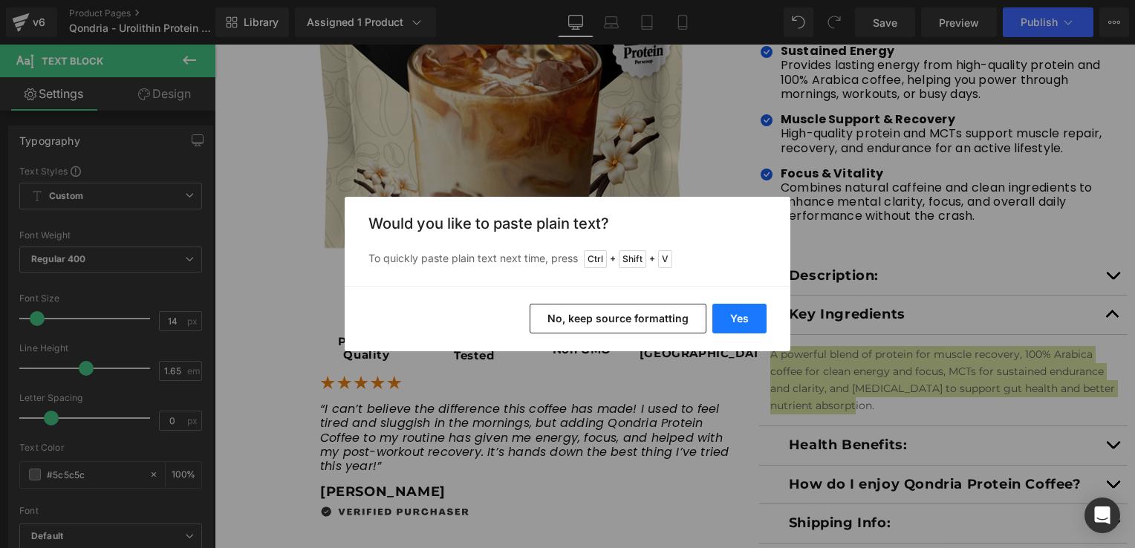
click at [738, 312] on button "Yes" at bounding box center [739, 319] width 54 height 30
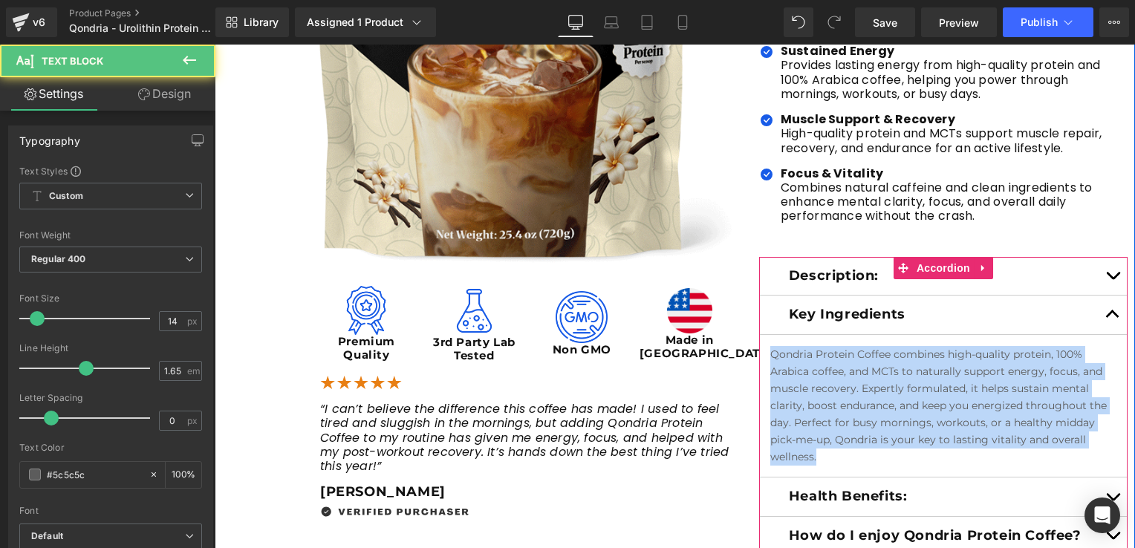
drag, startPoint x: 832, startPoint y: 456, endPoint x: 758, endPoint y: 348, distance: 130.8
click at [759, 348] on article "Qondria Protein Coffee combines high-quality protein, 100% Arabica coffee, and …" at bounding box center [943, 406] width 368 height 143
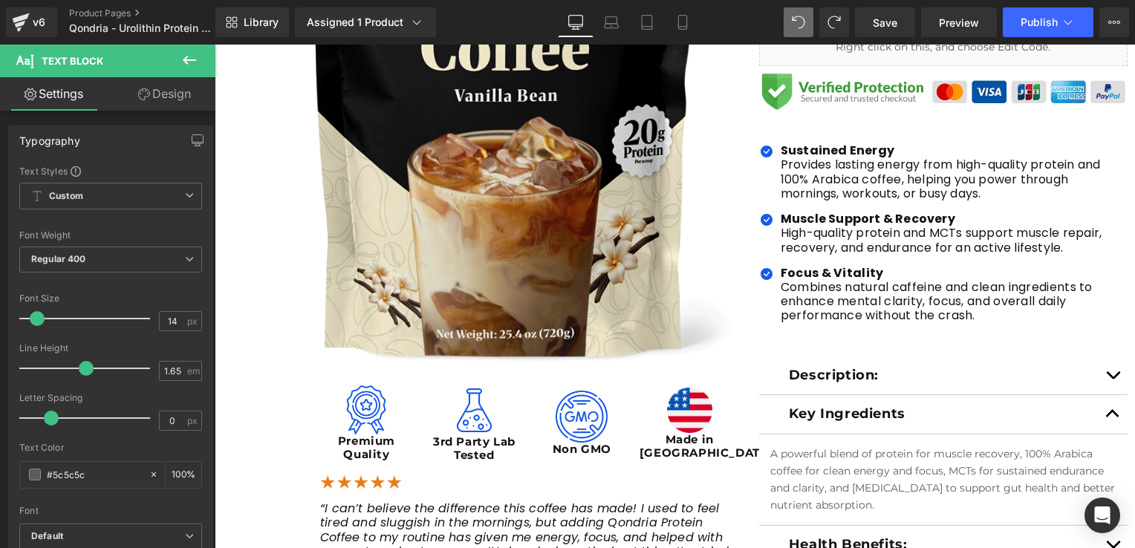
scroll to position [594, 0]
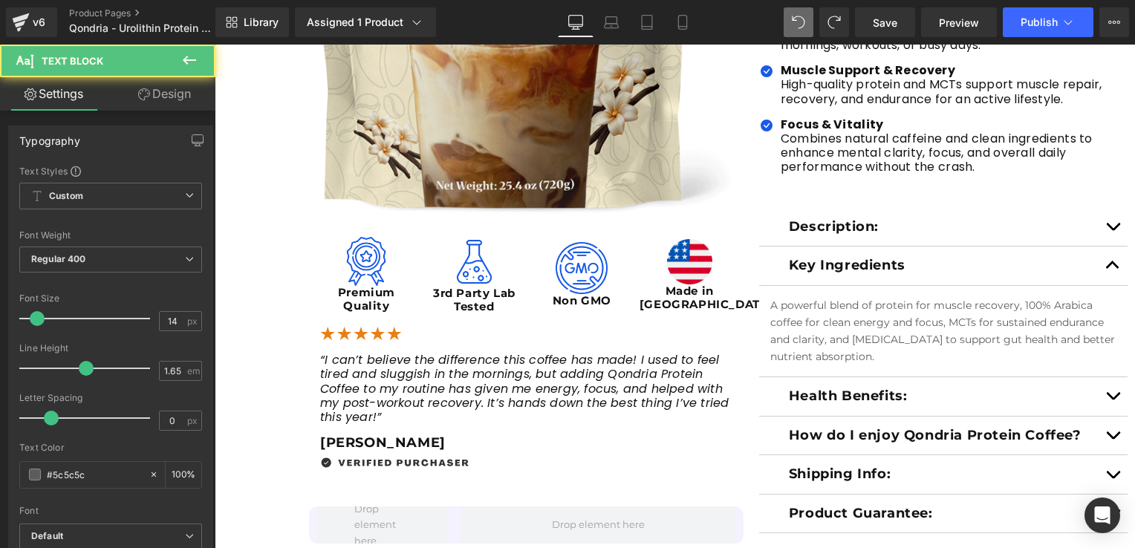
click at [884, 345] on p "A powerful blend of protein for muscle recovery, 100% Arabica coffee for clean …" at bounding box center [943, 331] width 346 height 68
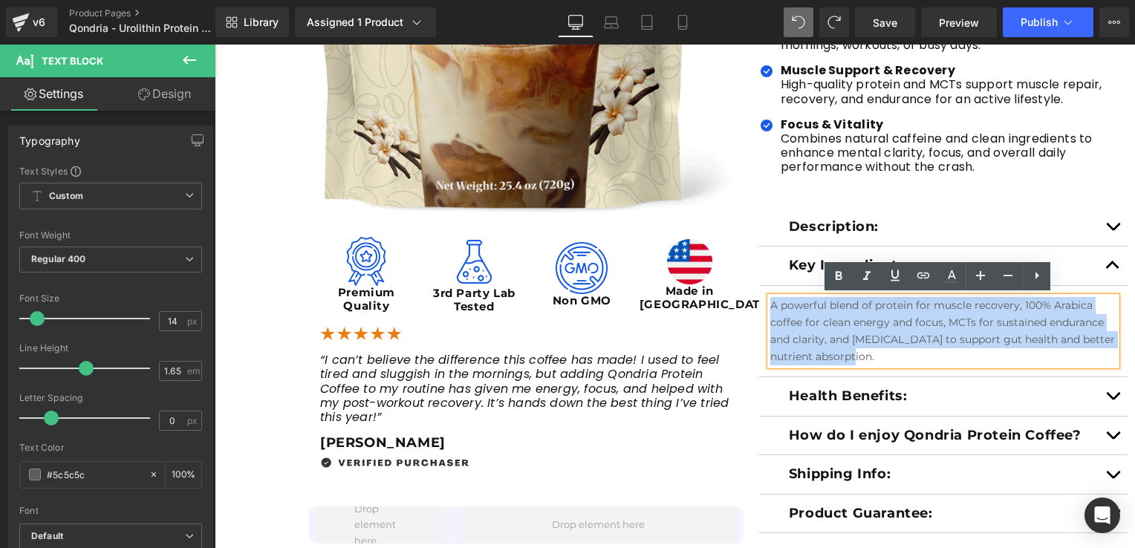
drag, startPoint x: 882, startPoint y: 359, endPoint x: 758, endPoint y: 281, distance: 146.8
click at [759, 281] on div "Key Ingredients Text Block A powerful blend of protein for muscle recovery, 100…" at bounding box center [943, 312] width 368 height 131
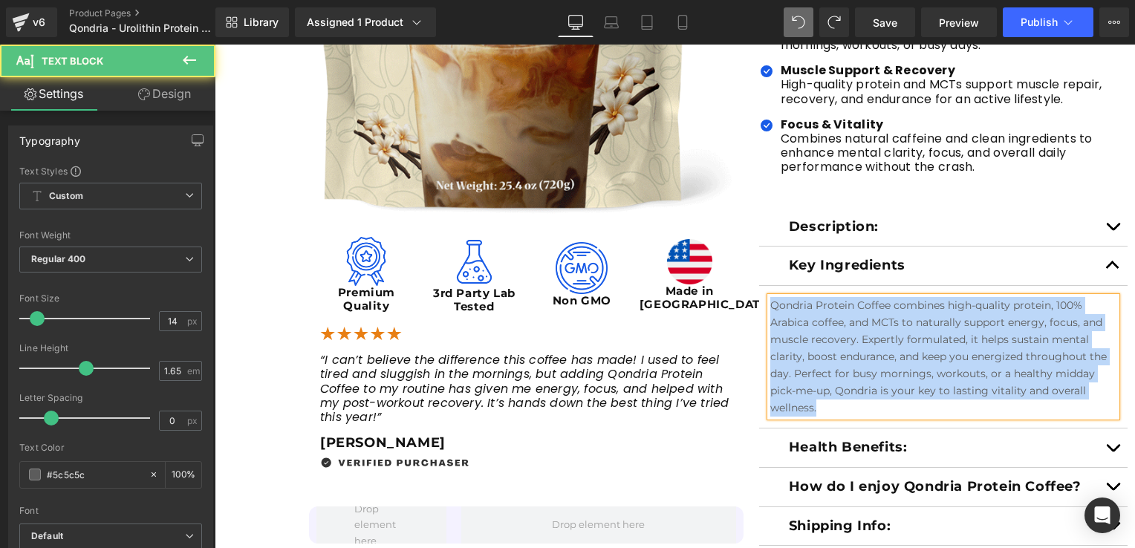
drag, startPoint x: 816, startPoint y: 406, endPoint x: 758, endPoint y: 300, distance: 121.3
click at [759, 300] on article "Qondria Protein Coffee combines high-quality protein, 100% Arabica coffee, and …" at bounding box center [943, 357] width 368 height 143
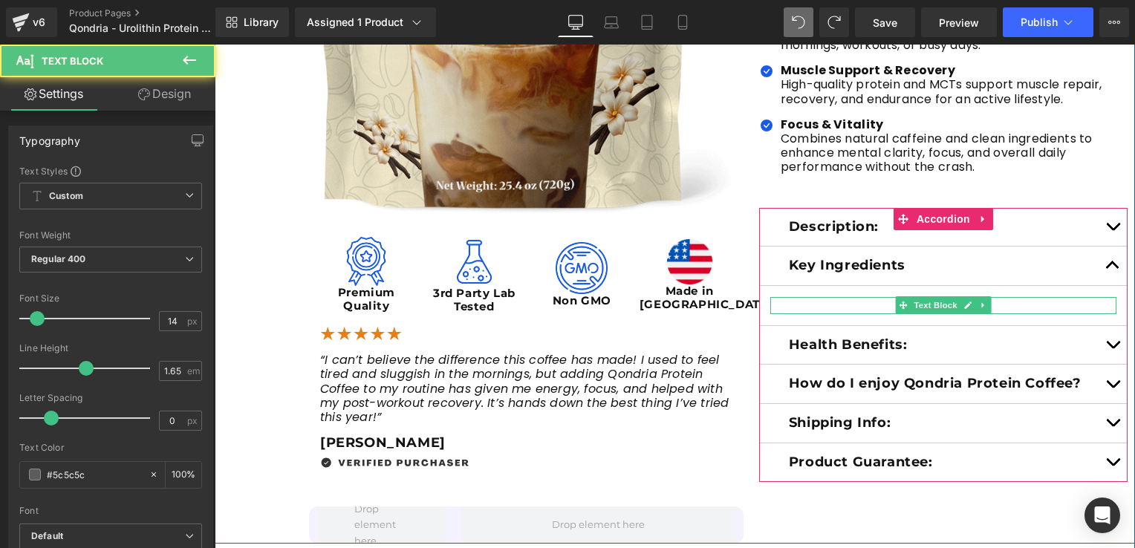
click at [808, 307] on p at bounding box center [943, 305] width 346 height 17
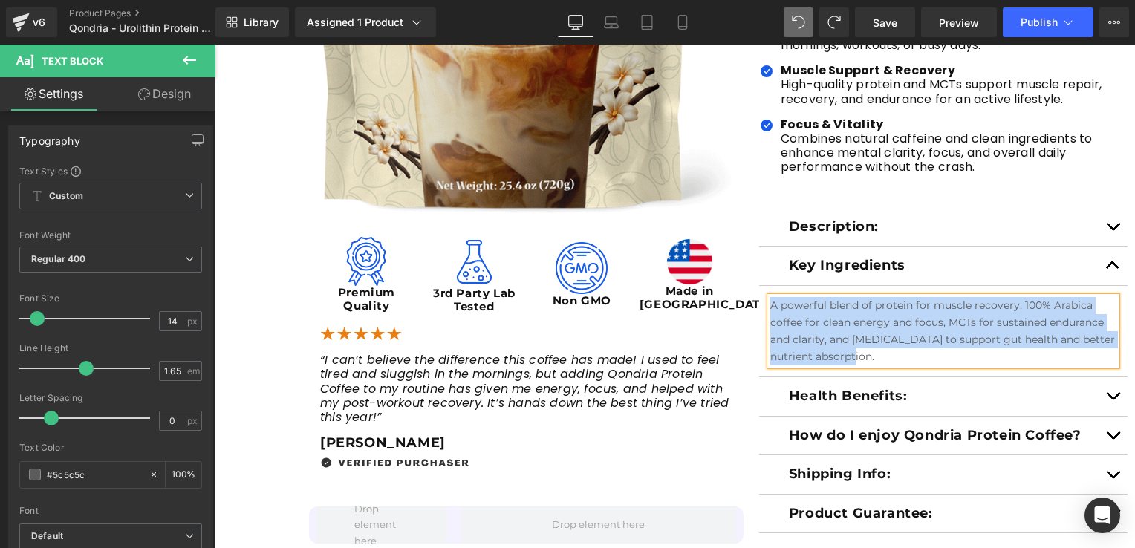
drag, startPoint x: 884, startPoint y: 356, endPoint x: 766, endPoint y: 308, distance: 127.3
click at [770, 308] on p "A powerful blend of protein for muscle recovery, 100% Arabica coffee for clean …" at bounding box center [943, 331] width 346 height 68
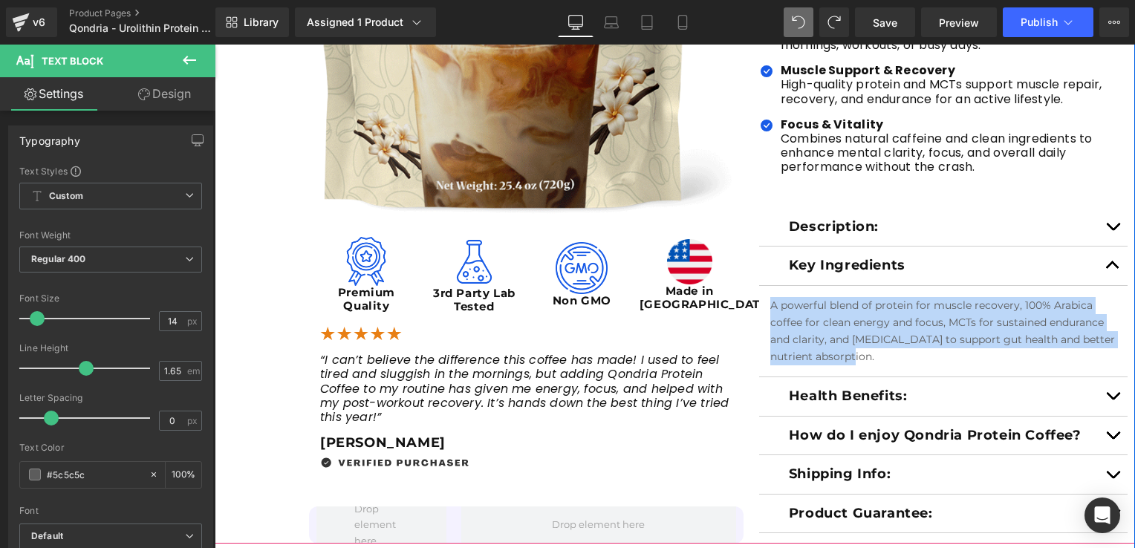
click at [839, 404] on div "Health Benefits: Text Block" at bounding box center [943, 396] width 368 height 39
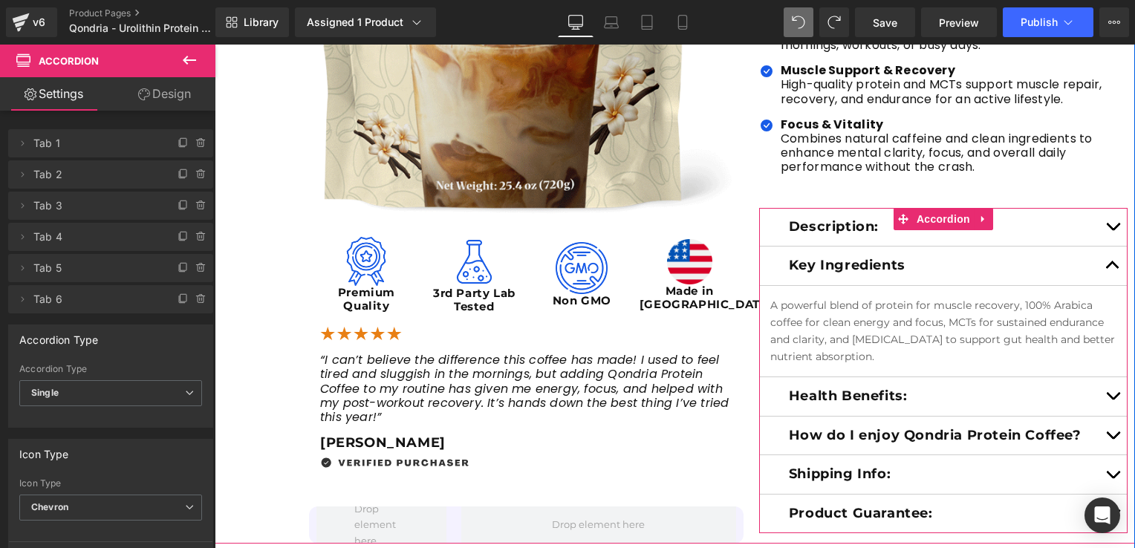
click at [1107, 394] on button "button" at bounding box center [1113, 396] width 30 height 39
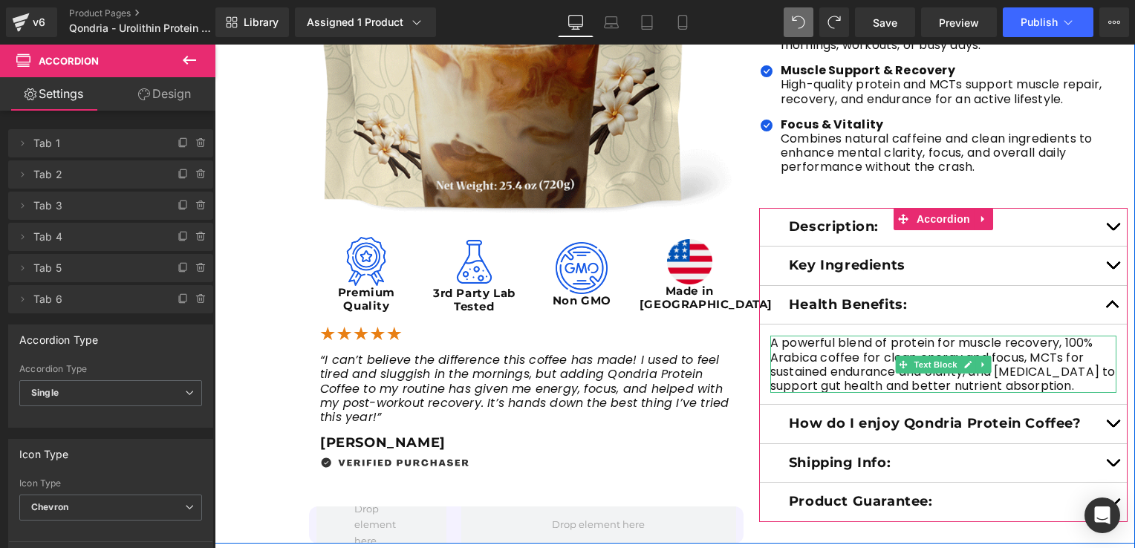
click at [876, 381] on p "A powerful blend of protein for muscle recovery, 100% Arabica coffee for clean …" at bounding box center [943, 364] width 346 height 57
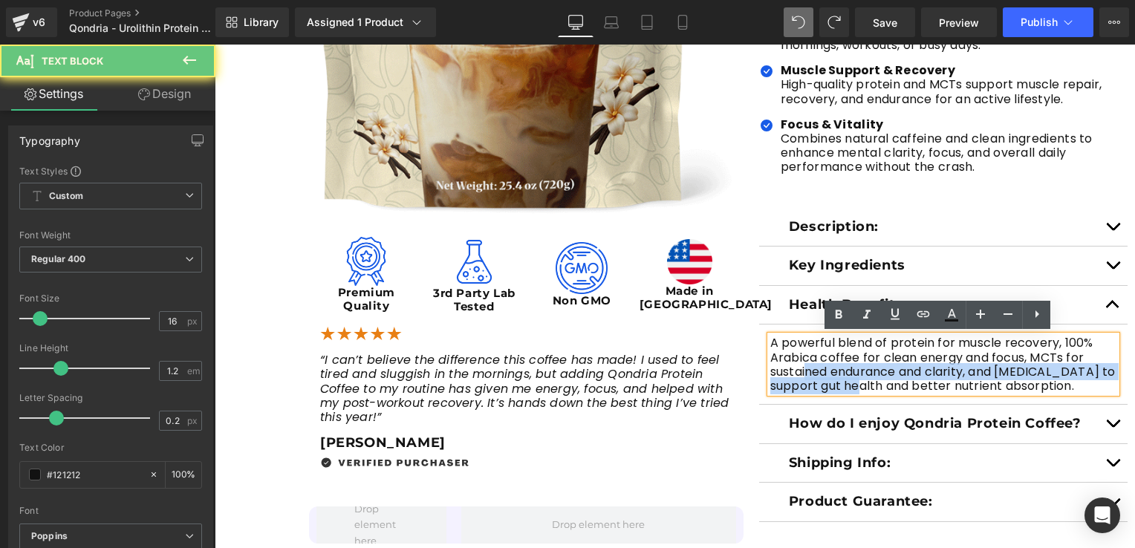
drag, startPoint x: 876, startPoint y: 381, endPoint x: 801, endPoint y: 370, distance: 76.6
click at [801, 370] on p "A powerful blend of protein for muscle recovery, 100% Arabica coffee for clean …" at bounding box center [943, 364] width 346 height 57
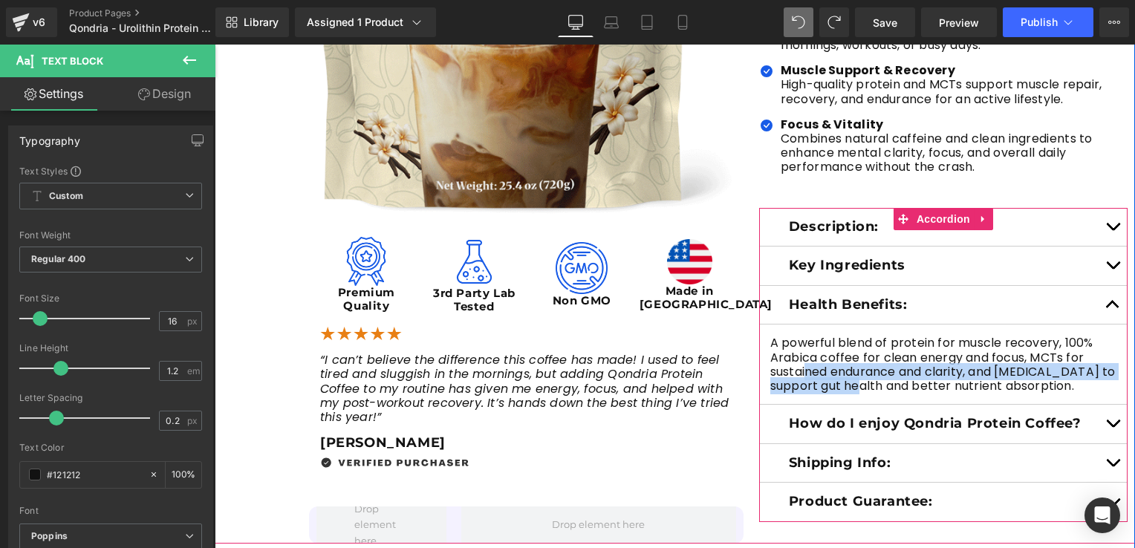
click at [1099, 267] on button "button" at bounding box center [1113, 266] width 30 height 39
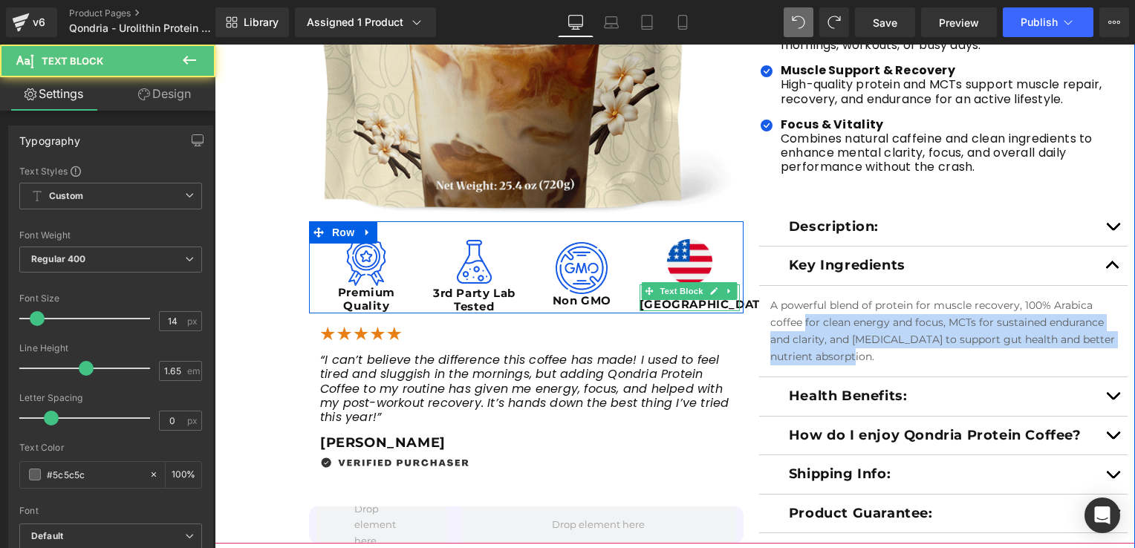
drag, startPoint x: 898, startPoint y: 351, endPoint x: 730, endPoint y: 302, distance: 174.7
click at [730, 302] on div "Sale Off (P) Image Image Premium Quality Text Block Image 3rd Party Lab Tested …" at bounding box center [675, 100] width 920 height 885
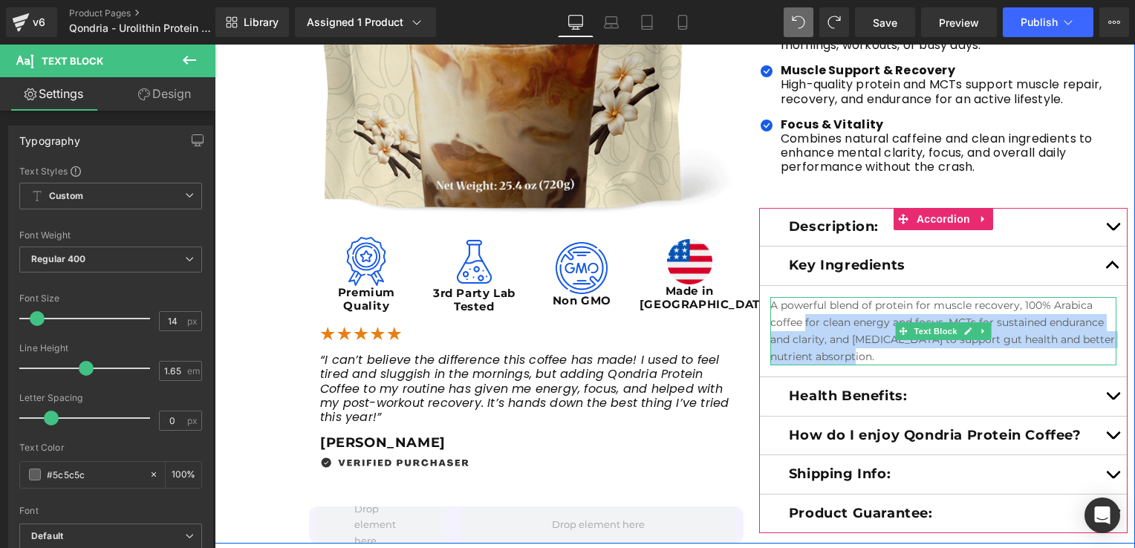
click at [880, 355] on p "A powerful blend of protein for muscle recovery, 100% Arabica coffee for clean …" at bounding box center [943, 331] width 346 height 68
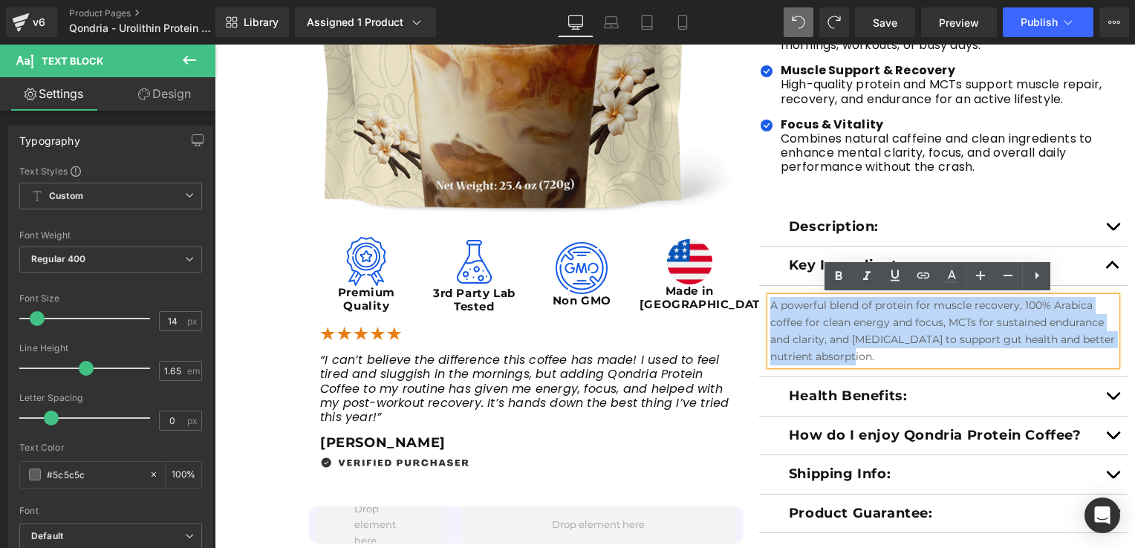
drag, startPoint x: 880, startPoint y: 362, endPoint x: 764, endPoint y: 301, distance: 131.2
click at [770, 301] on p "A powerful blend of protein for muscle recovery, 100% Arabica coffee for clean …" at bounding box center [943, 331] width 346 height 68
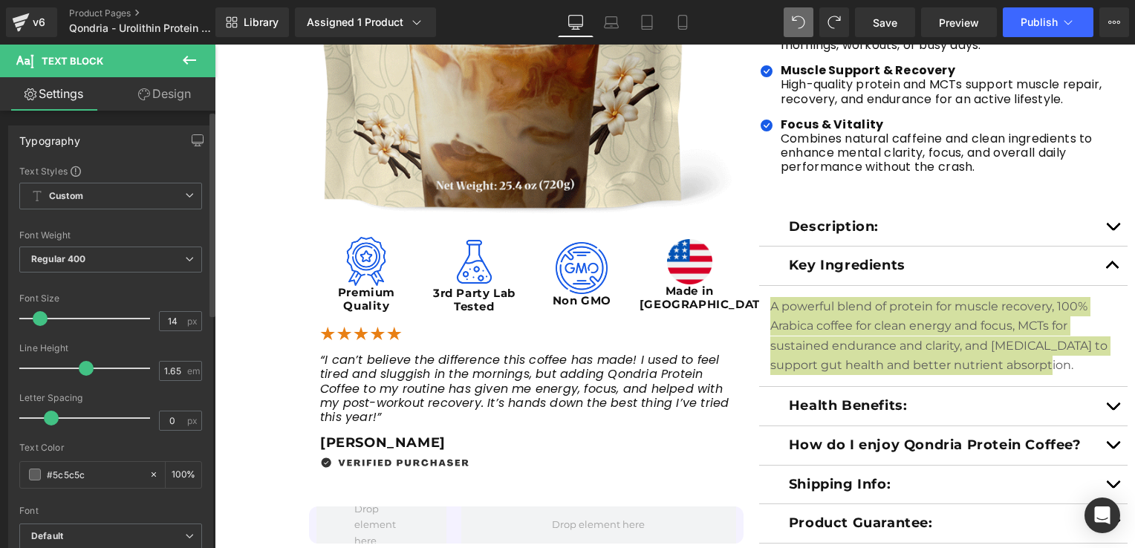
click at [43, 313] on span at bounding box center [40, 318] width 15 height 15
click at [169, 419] on input "0" at bounding box center [173, 420] width 26 height 19
type input "1.2"
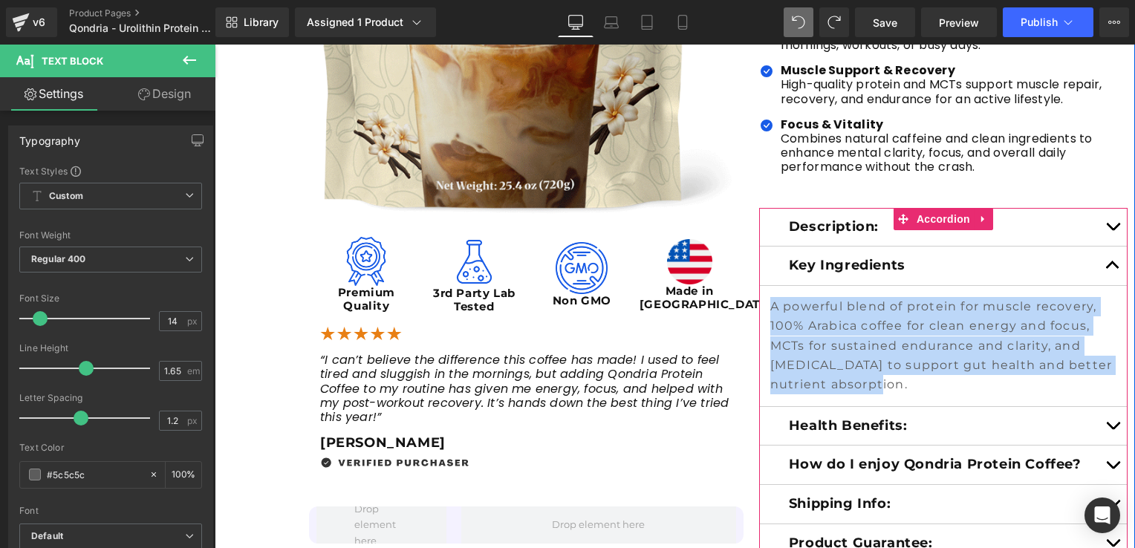
click at [1101, 424] on button "button" at bounding box center [1113, 426] width 30 height 39
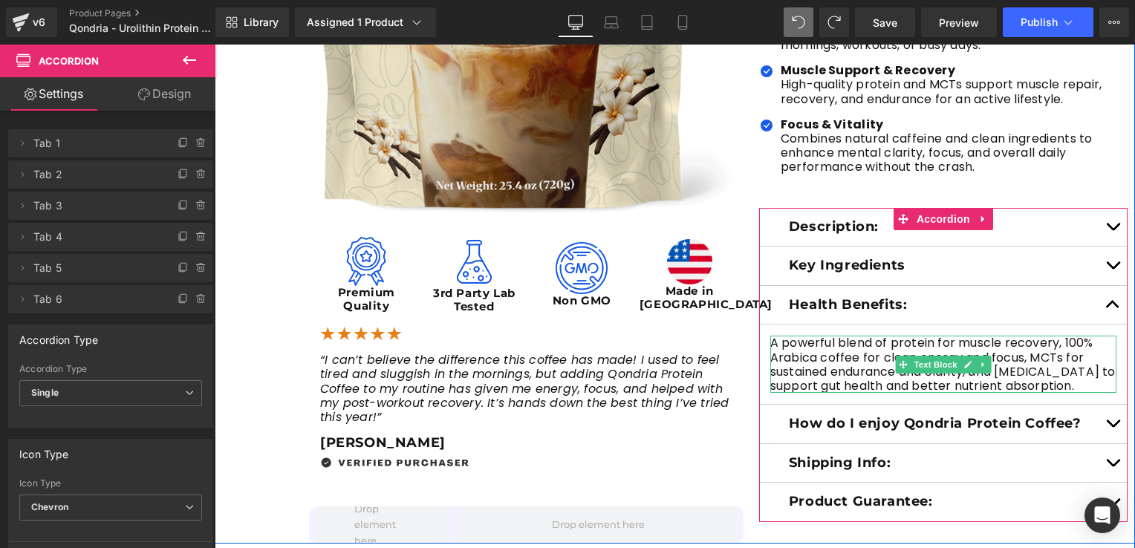
click at [1028, 372] on p "A powerful blend of protein for muscle recovery, 100% Arabica coffee for clean …" at bounding box center [943, 364] width 346 height 57
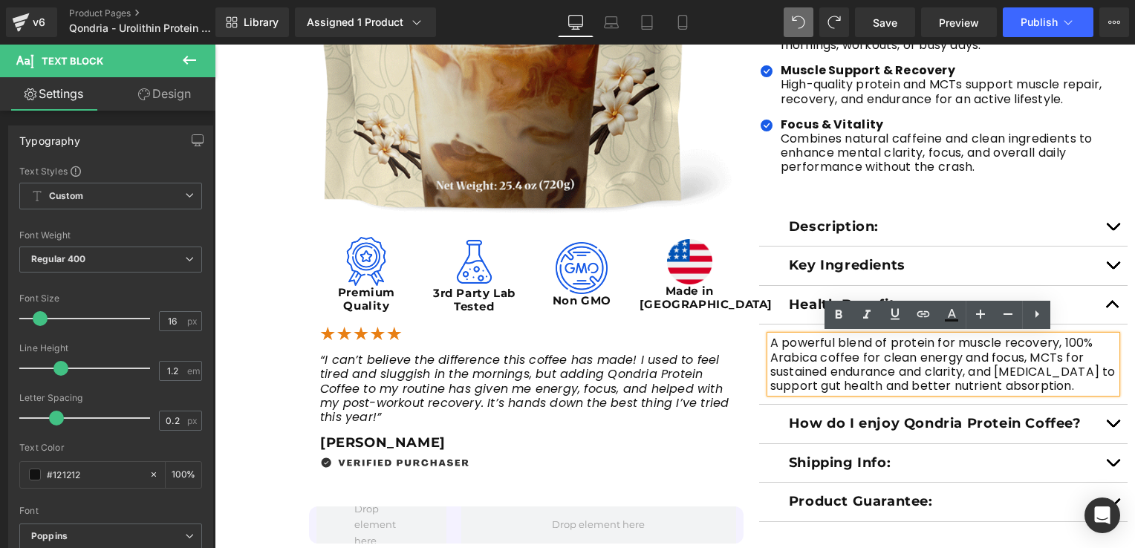
click at [1107, 261] on button "button" at bounding box center [1113, 266] width 30 height 39
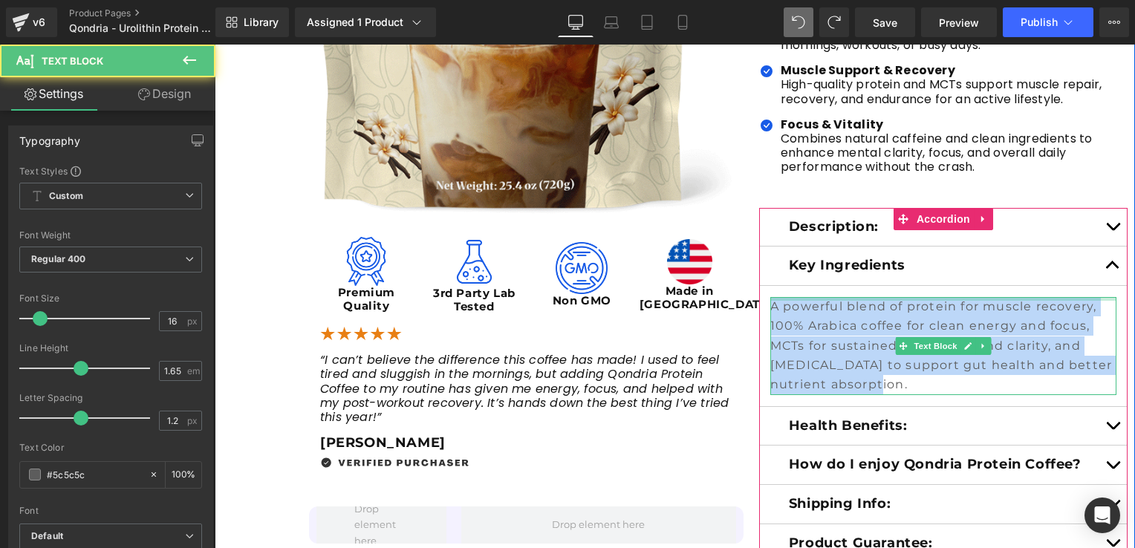
drag, startPoint x: 908, startPoint y: 386, endPoint x: 768, endPoint y: 299, distance: 164.9
click at [770, 299] on div "A powerful blend of protein for muscle recovery, 100% Arabica coffee for clean …" at bounding box center [943, 346] width 346 height 98
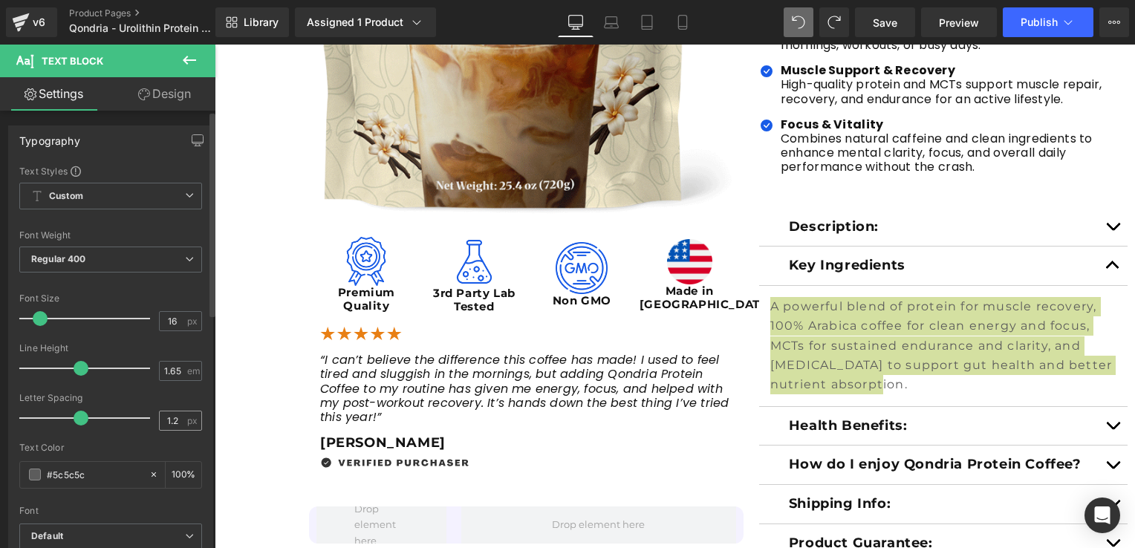
click at [164, 418] on input "1.2" at bounding box center [173, 420] width 26 height 19
click at [169, 417] on input "1.2" at bounding box center [173, 420] width 26 height 19
click at [170, 417] on input "1.2" at bounding box center [173, 420] width 26 height 19
type input "1"
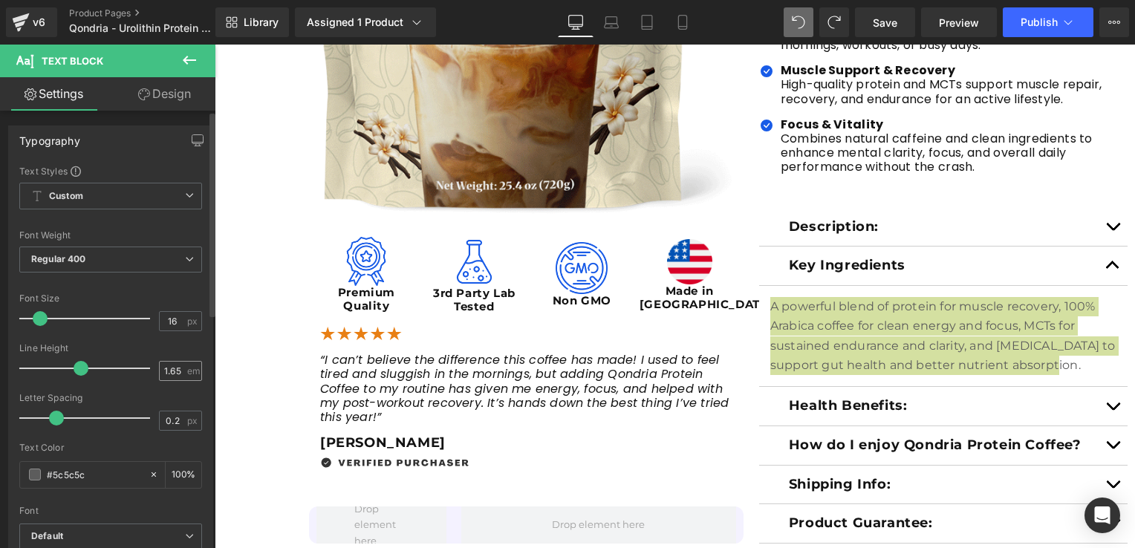
type input "0.2"
click at [181, 361] on div "1.65 em" at bounding box center [180, 371] width 43 height 20
click at [187, 370] on span "em" at bounding box center [193, 371] width 13 height 10
click at [175, 370] on input "1.65" at bounding box center [173, 371] width 26 height 19
drag, startPoint x: 175, startPoint y: 370, endPoint x: 157, endPoint y: 368, distance: 18.0
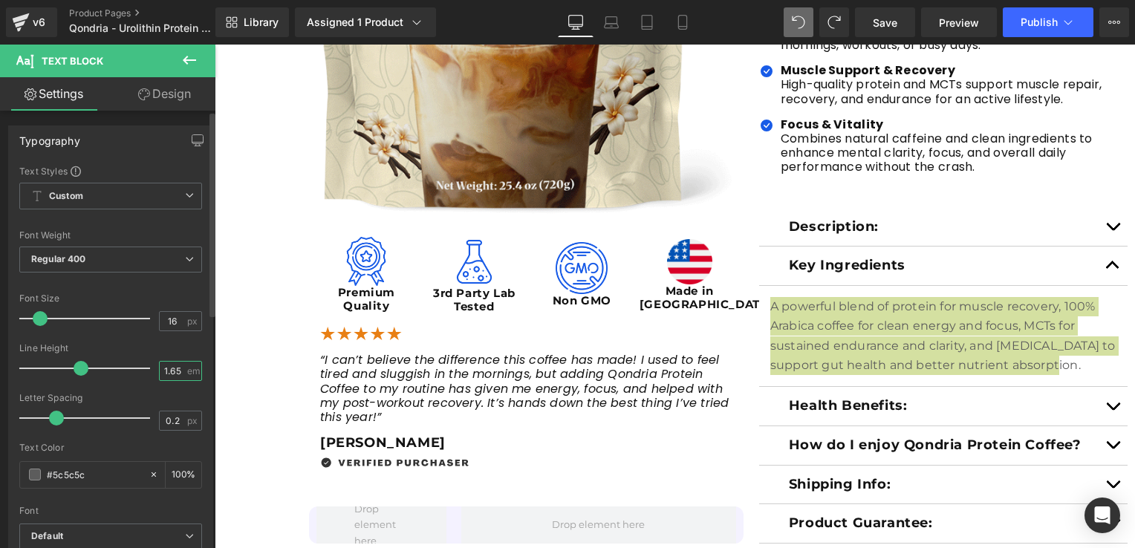
click at [160, 368] on input "1.65" at bounding box center [173, 371] width 26 height 19
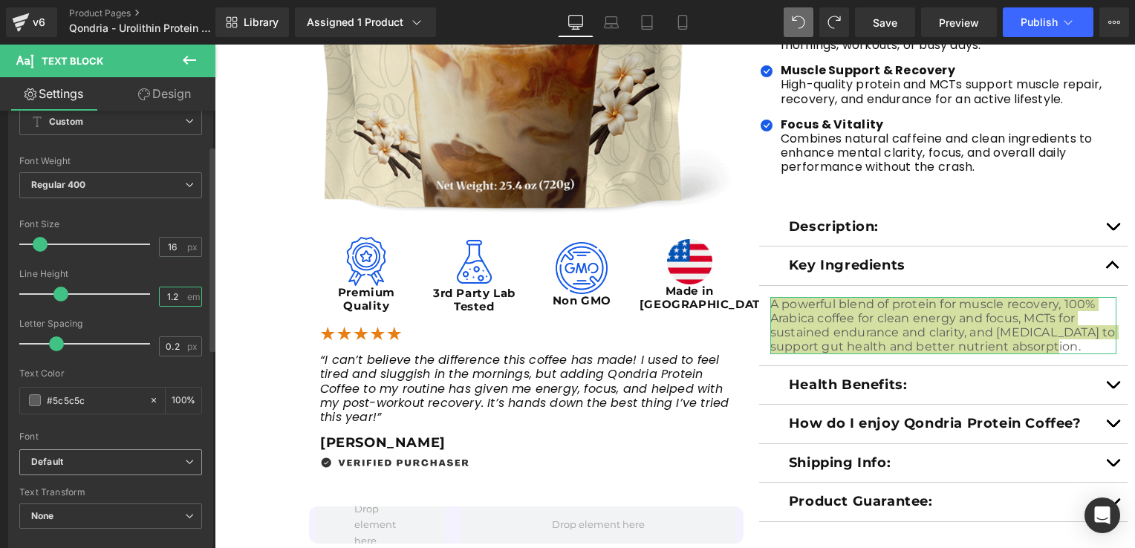
scroll to position [223, 0]
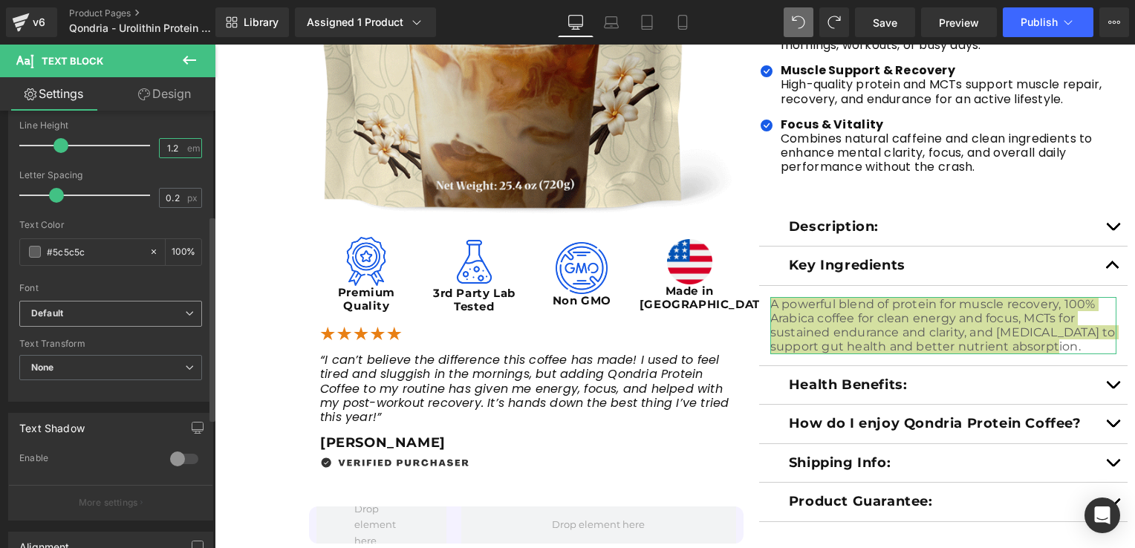
type input "1.2"
click at [125, 317] on b "Default" at bounding box center [108, 313] width 154 height 13
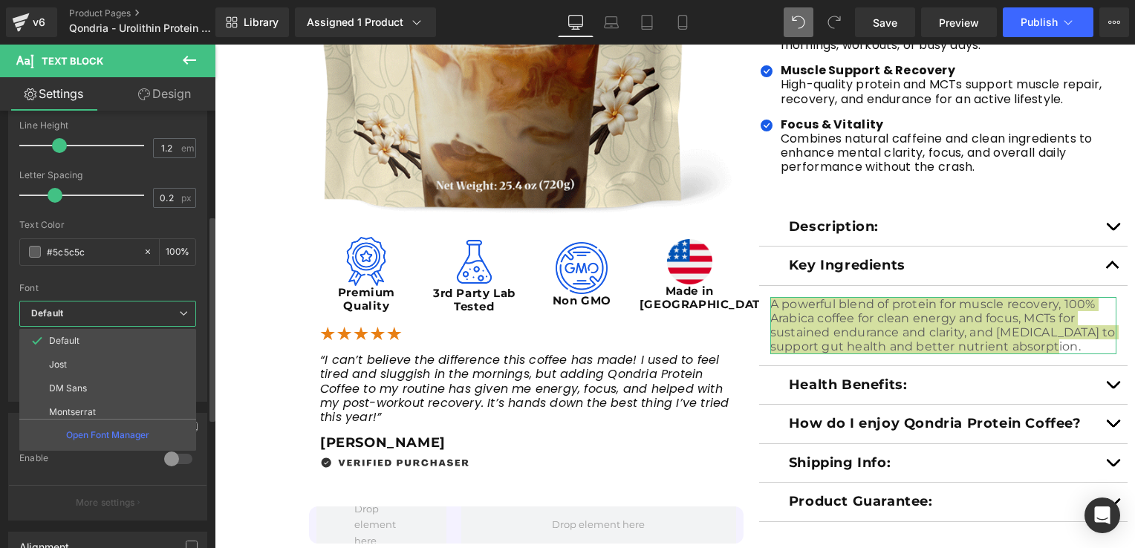
click at [125, 317] on b "Default" at bounding box center [105, 313] width 148 height 13
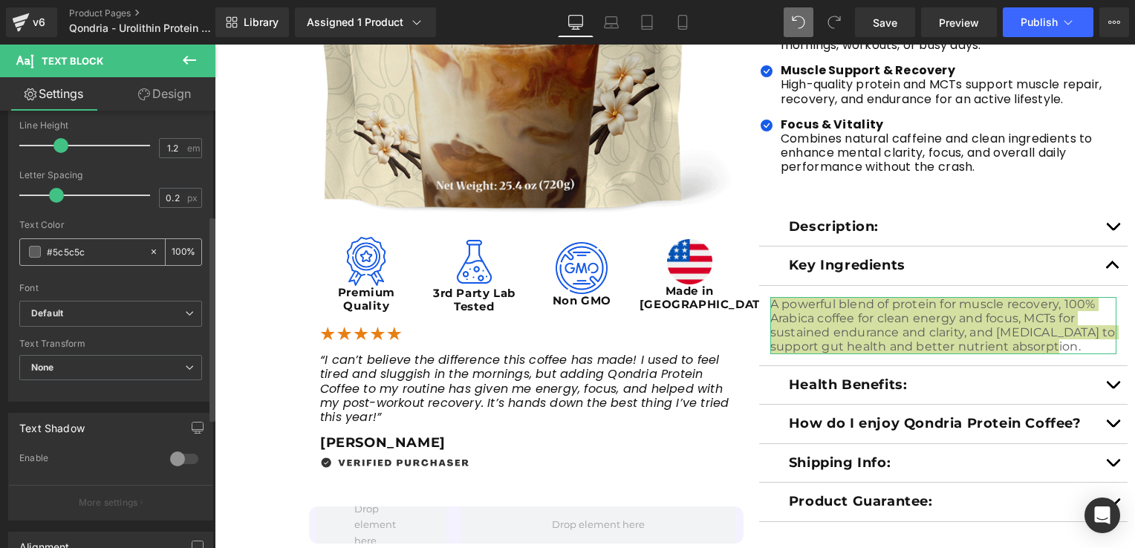
click at [98, 253] on input "#5c5c5c" at bounding box center [94, 252] width 95 height 16
click at [180, 248] on input "100" at bounding box center [179, 252] width 15 height 16
click at [42, 253] on div "#5c5c5c" at bounding box center [84, 252] width 128 height 26
click at [36, 253] on span at bounding box center [35, 252] width 12 height 12
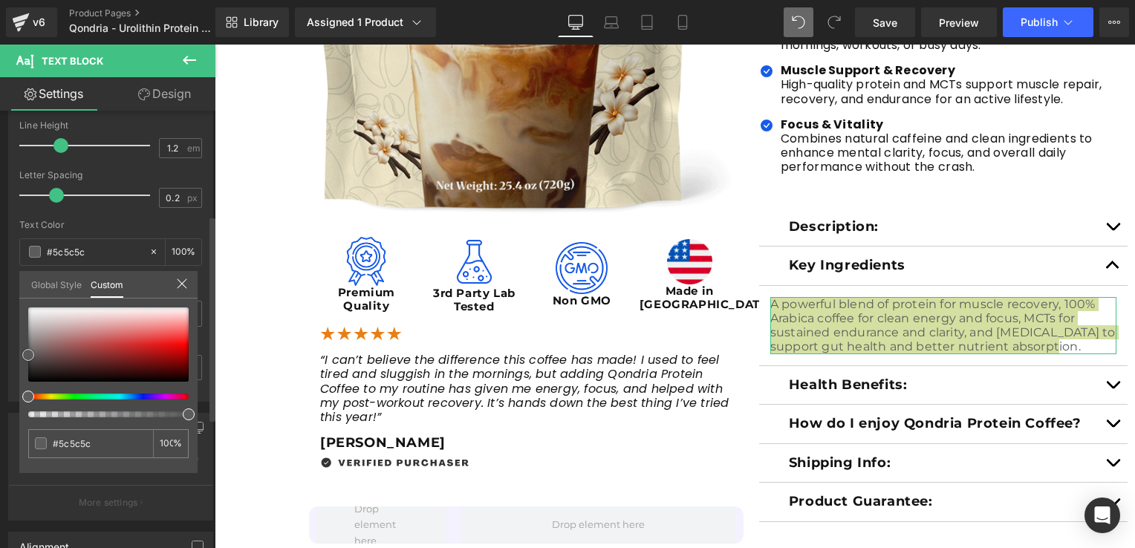
click at [30, 379] on div at bounding box center [108, 344] width 160 height 74
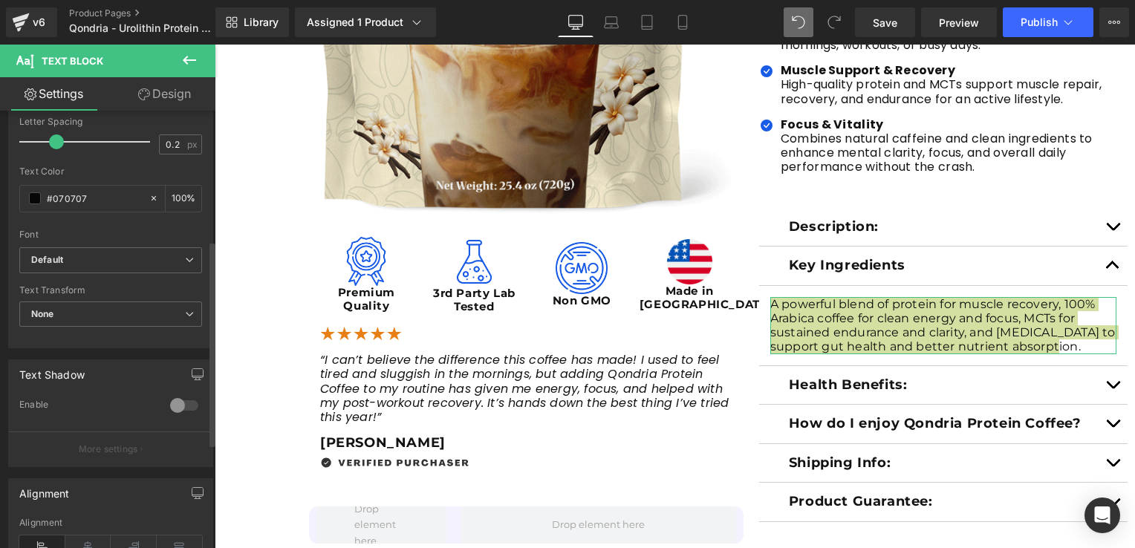
scroll to position [0, 0]
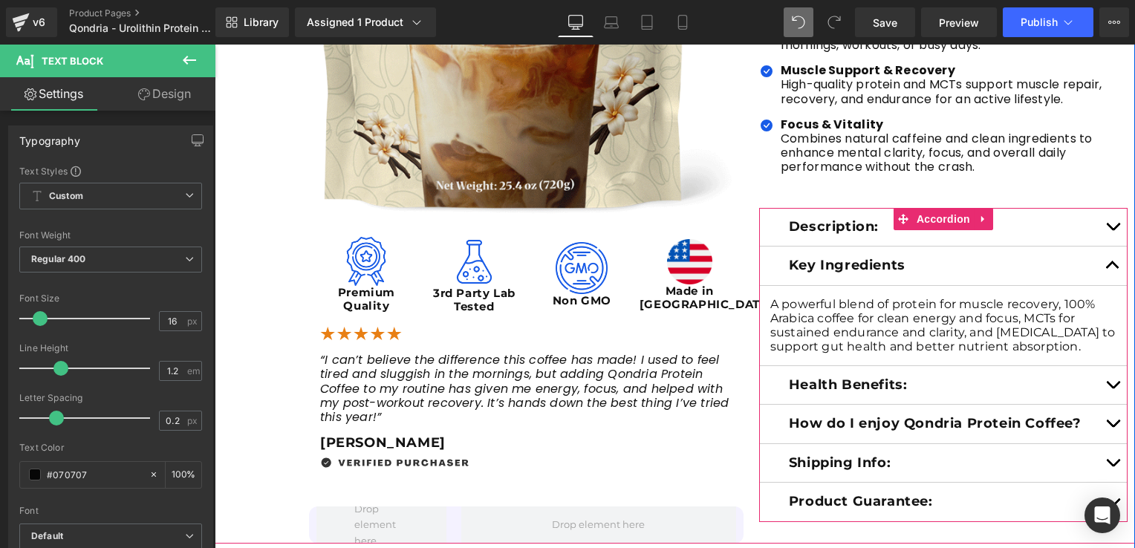
click at [1106, 388] on button "button" at bounding box center [1113, 385] width 30 height 39
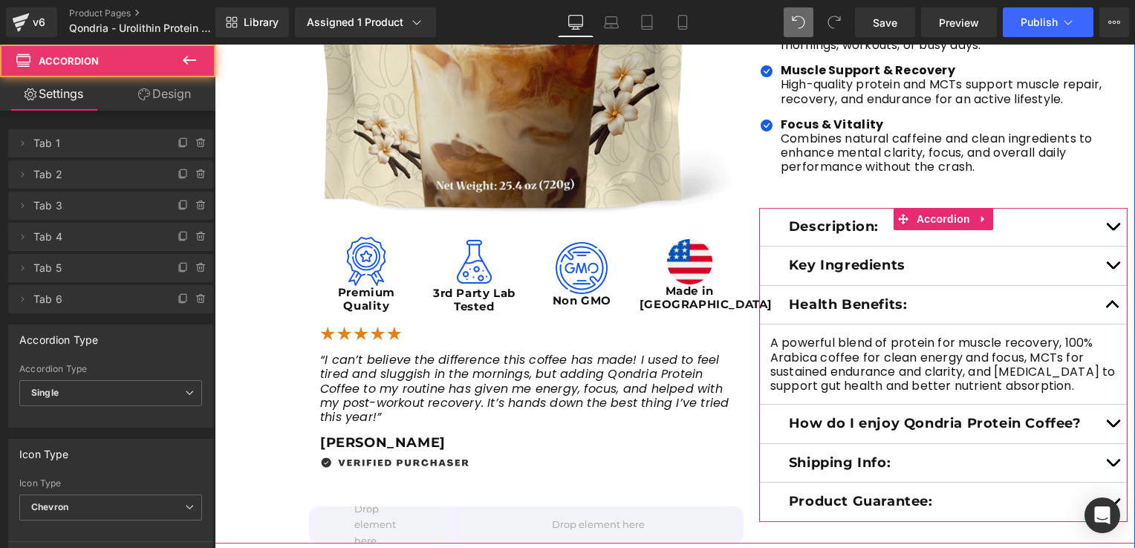
click at [1108, 269] on button "button" at bounding box center [1113, 266] width 30 height 39
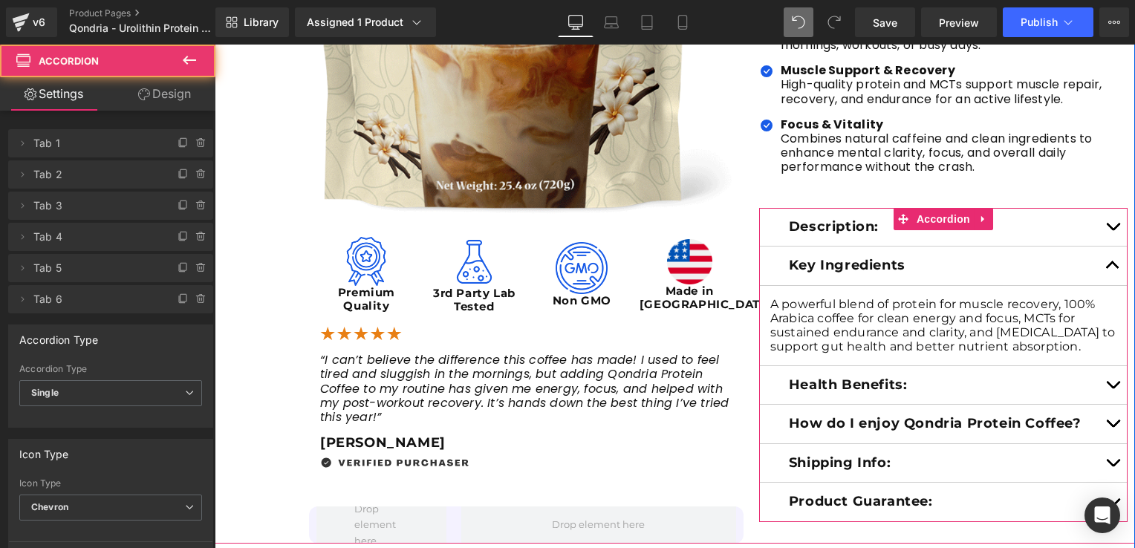
click at [1105, 388] on button "button" at bounding box center [1113, 385] width 30 height 39
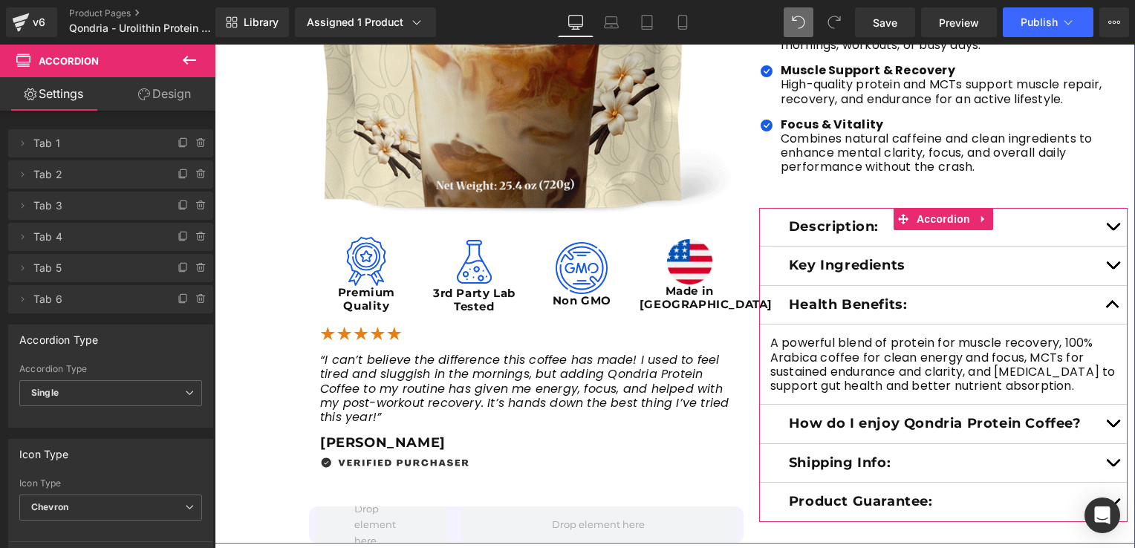
click at [1104, 262] on button "button" at bounding box center [1113, 266] width 30 height 39
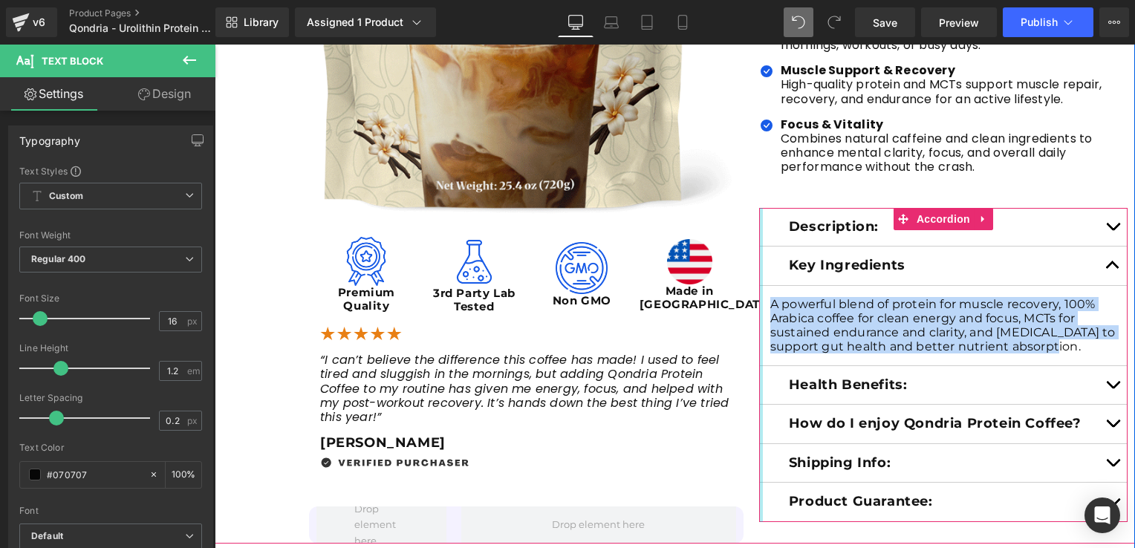
drag, startPoint x: 1078, startPoint y: 346, endPoint x: 756, endPoint y: 297, distance: 325.3
click at [759, 297] on div "Description: Text Block Unlock Your Energy with Qondria Protein Coffee, powered…" at bounding box center [943, 365] width 368 height 314
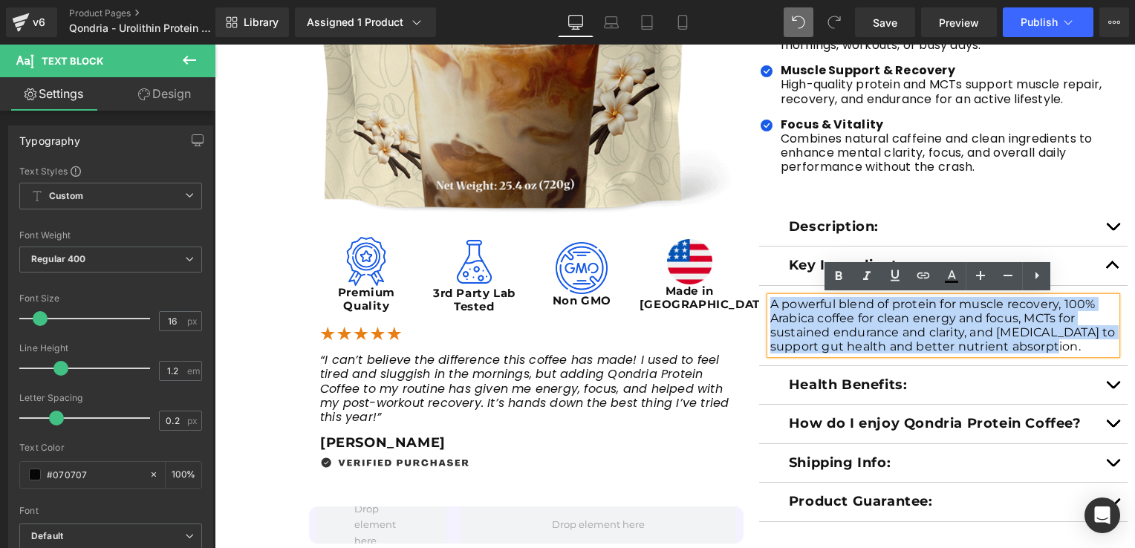
click at [1113, 388] on span "button" at bounding box center [1113, 388] width 0 height 0
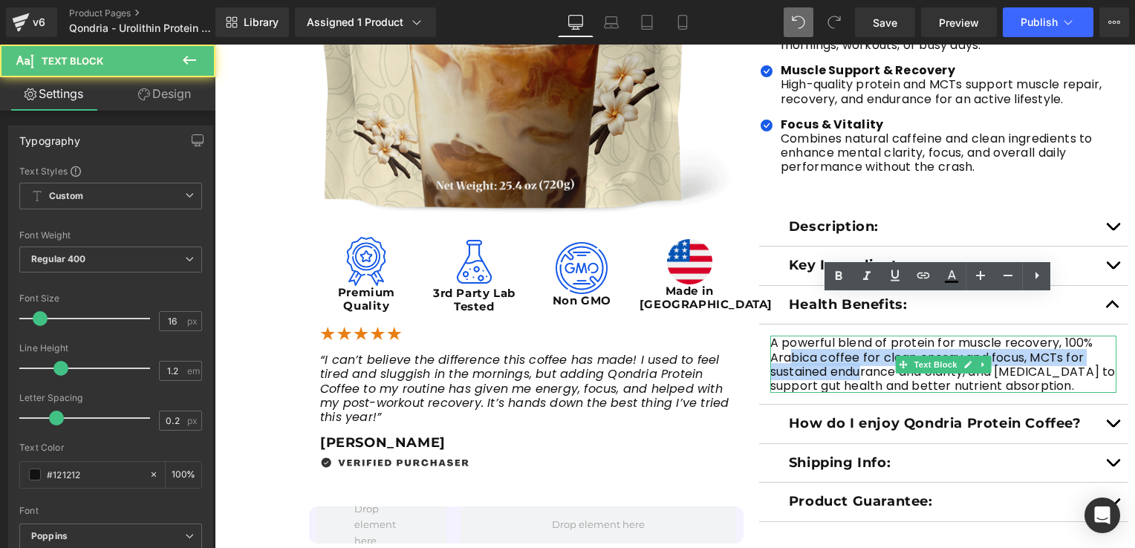
drag, startPoint x: 855, startPoint y: 376, endPoint x: 784, endPoint y: 352, distance: 75.2
click at [784, 352] on p "A powerful blend of protein for muscle recovery, 100% Arabica coffee for clean …" at bounding box center [943, 364] width 346 height 57
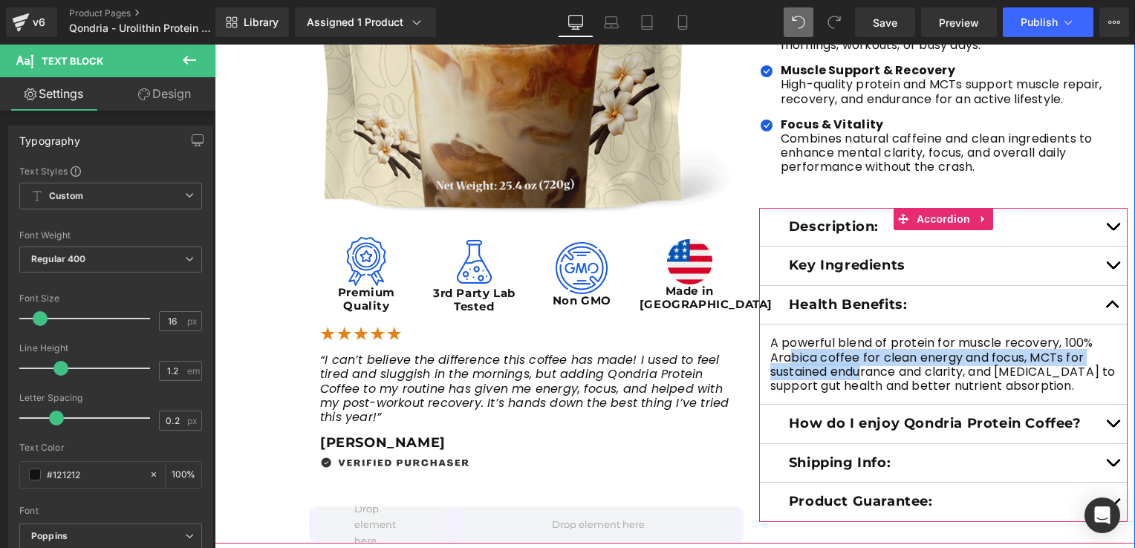
click at [1107, 264] on button "button" at bounding box center [1113, 266] width 30 height 39
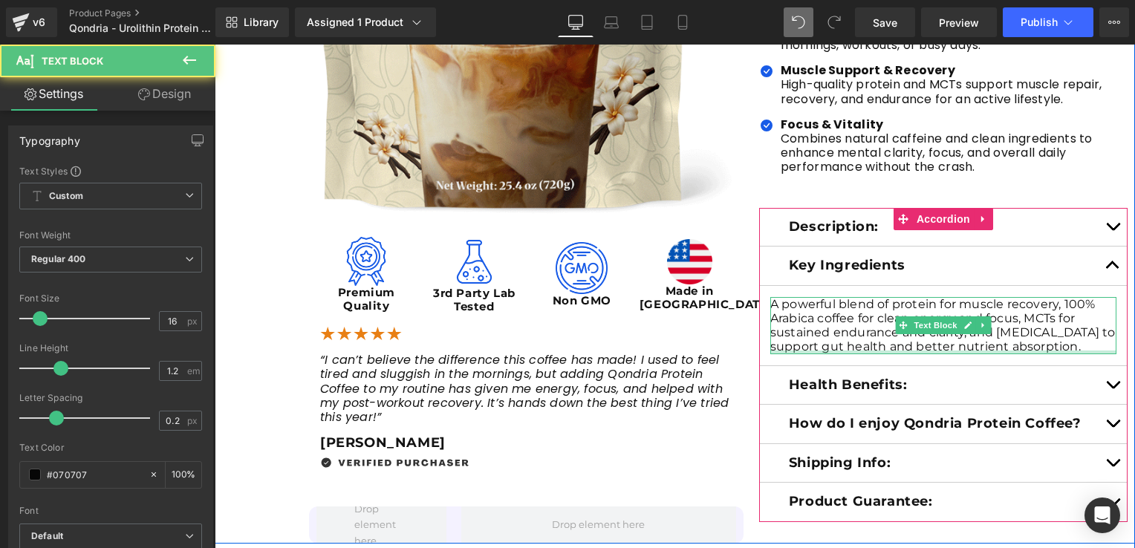
drag, startPoint x: 1078, startPoint y: 349, endPoint x: 949, endPoint y: 334, distance: 129.3
click at [949, 334] on div "A powerful blend of protein for muscle recovery, 100% Arabica coffee for clean …" at bounding box center [943, 325] width 346 height 57
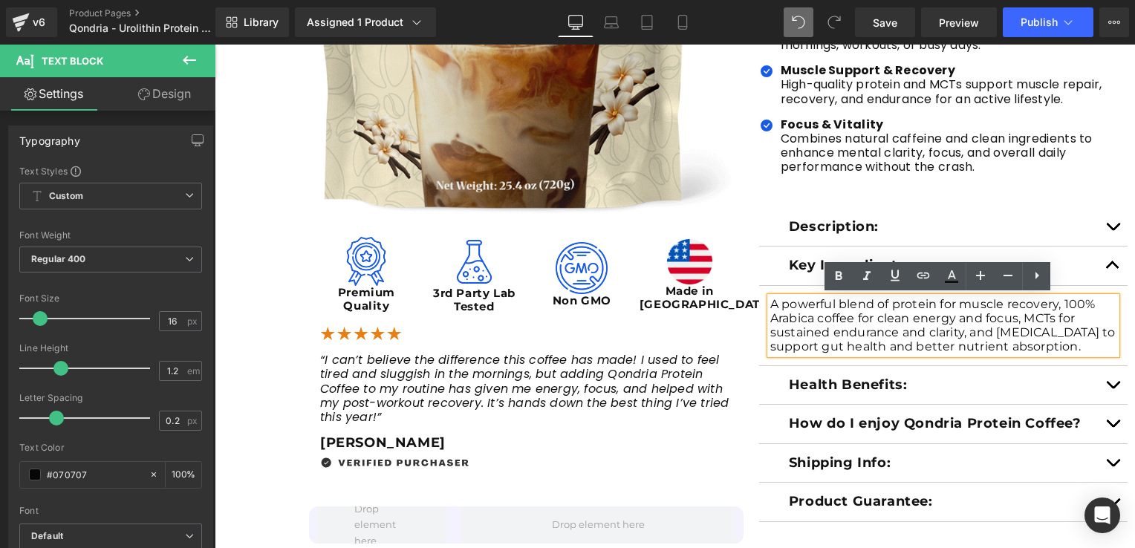
drag, startPoint x: 1081, startPoint y: 345, endPoint x: 763, endPoint y: 299, distance: 321.9
click at [770, 299] on div "A powerful blend of protein for muscle recovery, 100% Arabica coffee for clean …" at bounding box center [943, 325] width 346 height 57
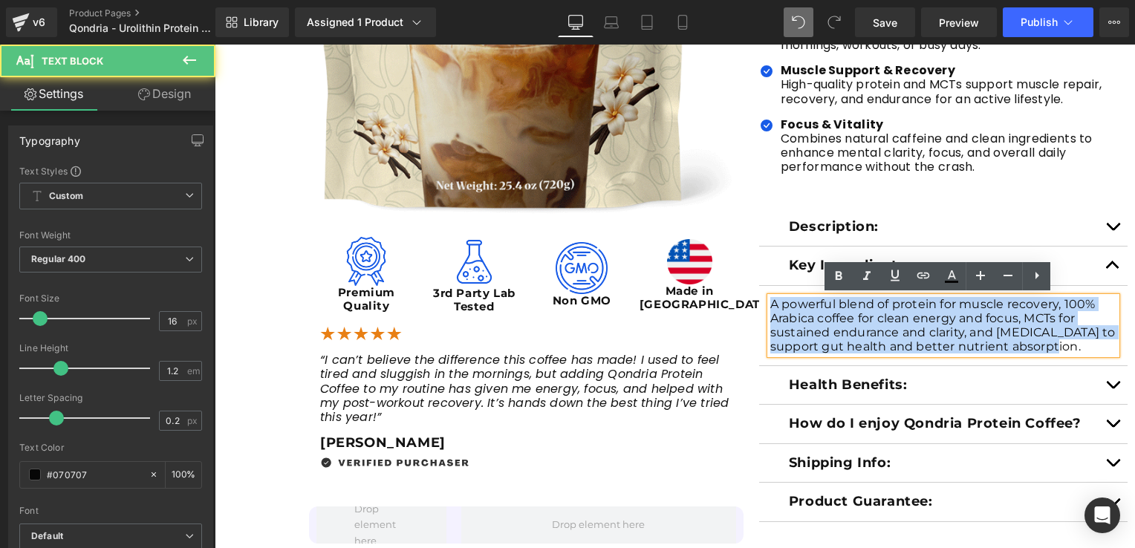
drag, startPoint x: 766, startPoint y: 302, endPoint x: 1081, endPoint y: 349, distance: 319.2
click at [1081, 349] on p "A powerful blend of protein for muscle recovery, 100% Arabica coffee for clean …" at bounding box center [943, 325] width 346 height 57
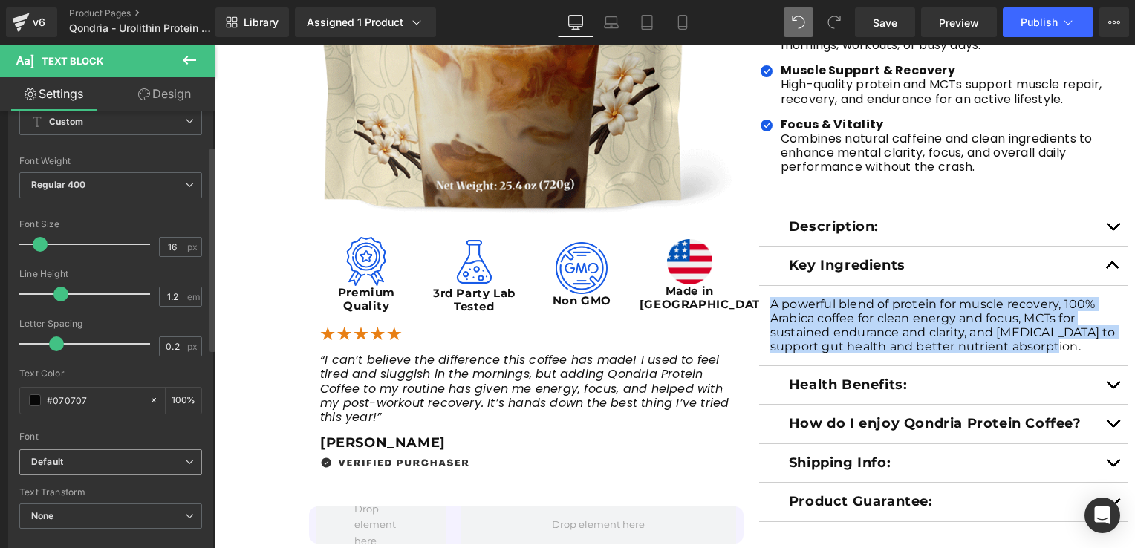
scroll to position [149, 0]
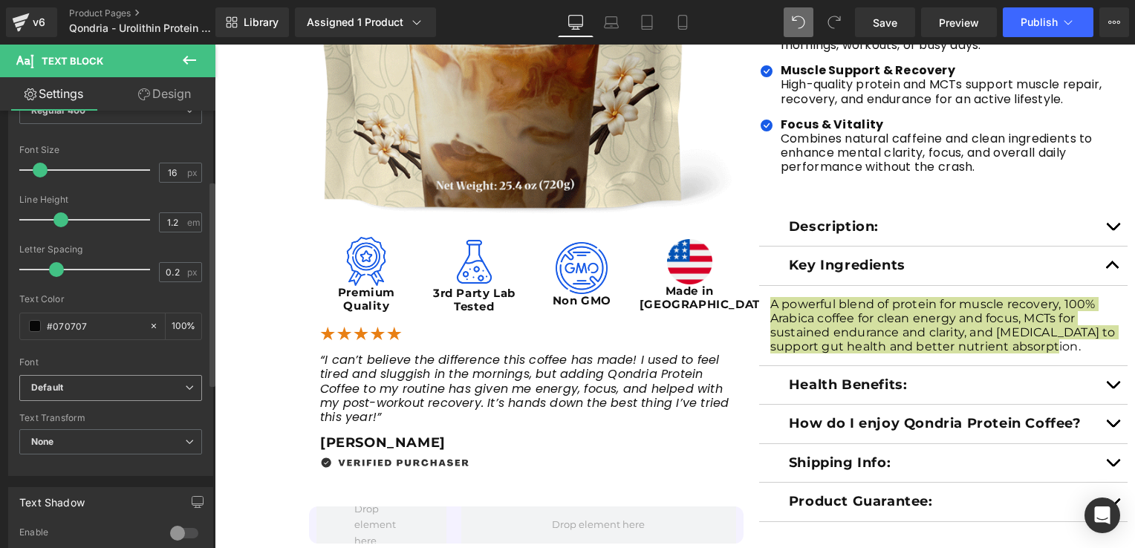
click at [142, 379] on span "Default" at bounding box center [110, 388] width 183 height 26
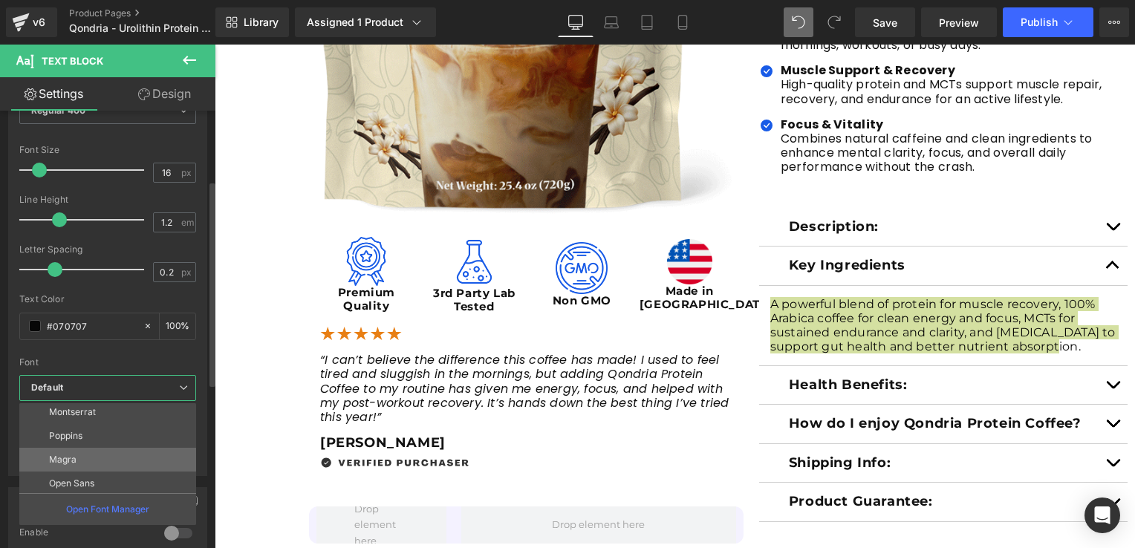
scroll to position [101, 0]
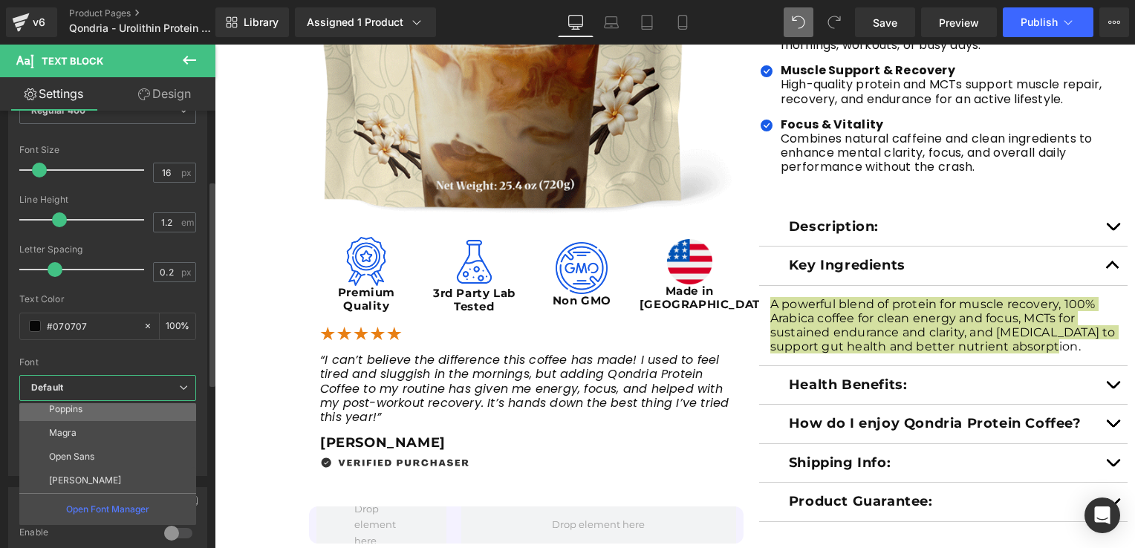
click at [89, 411] on li "Poppins" at bounding box center [110, 409] width 183 height 24
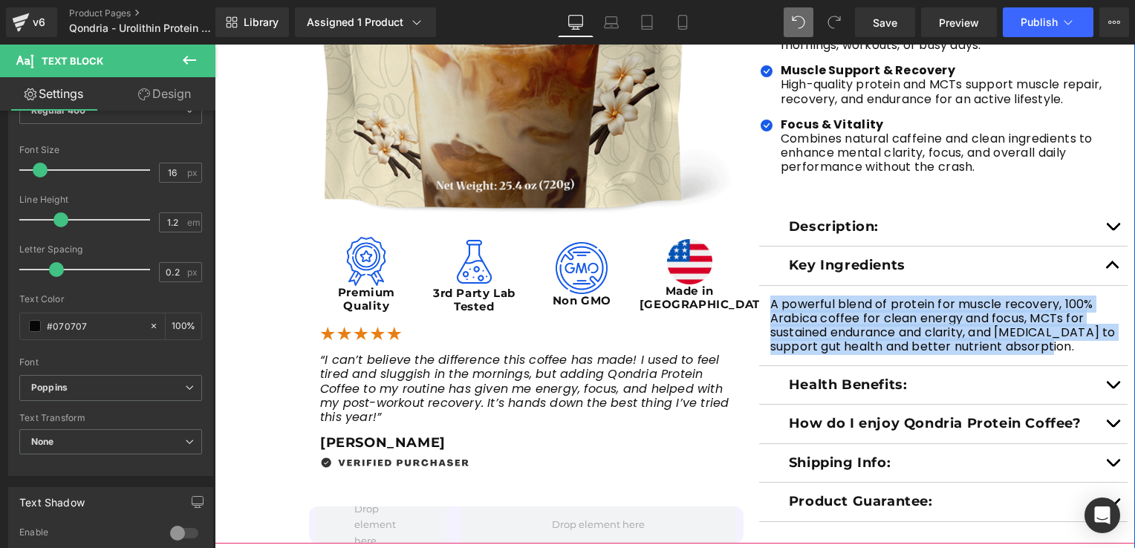
click at [737, 349] on div "Image “I can’t believe the difference this coffee has made! I used to feel tire…" at bounding box center [526, 396] width 434 height 166
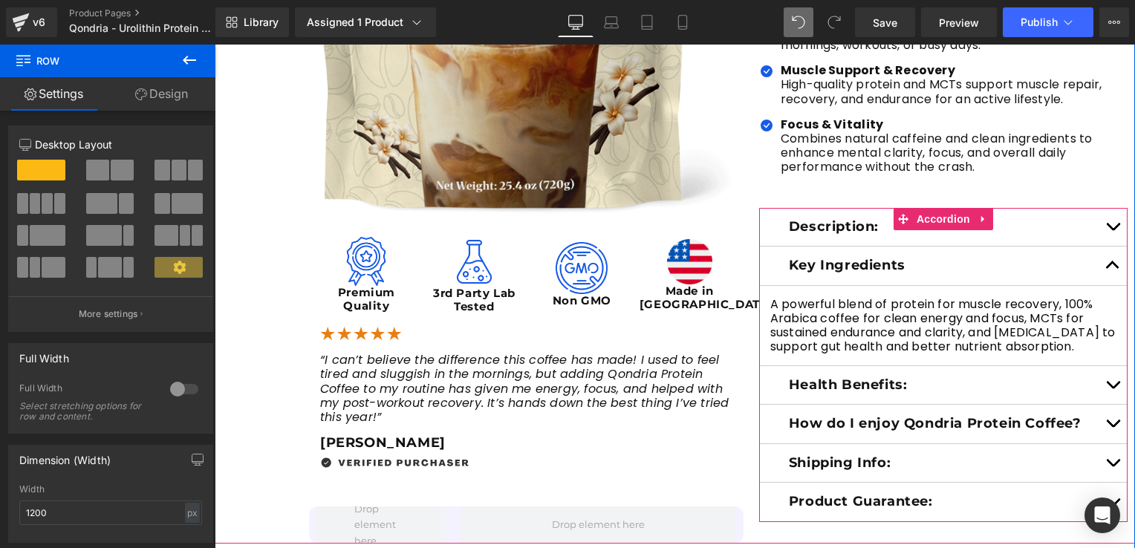
click at [1113, 388] on span "button" at bounding box center [1113, 388] width 0 height 0
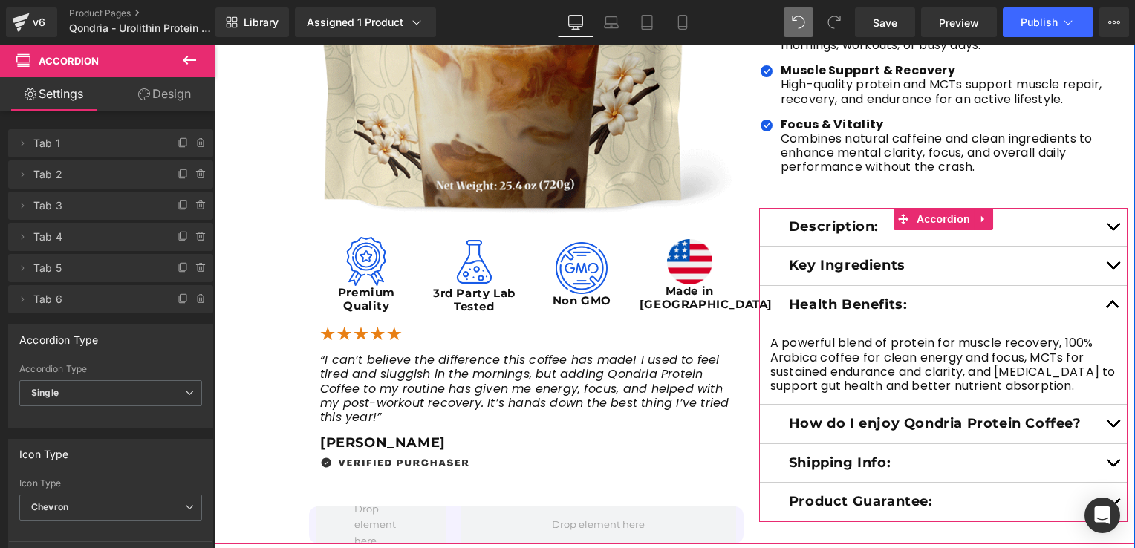
click at [1108, 271] on button "button" at bounding box center [1113, 266] width 30 height 39
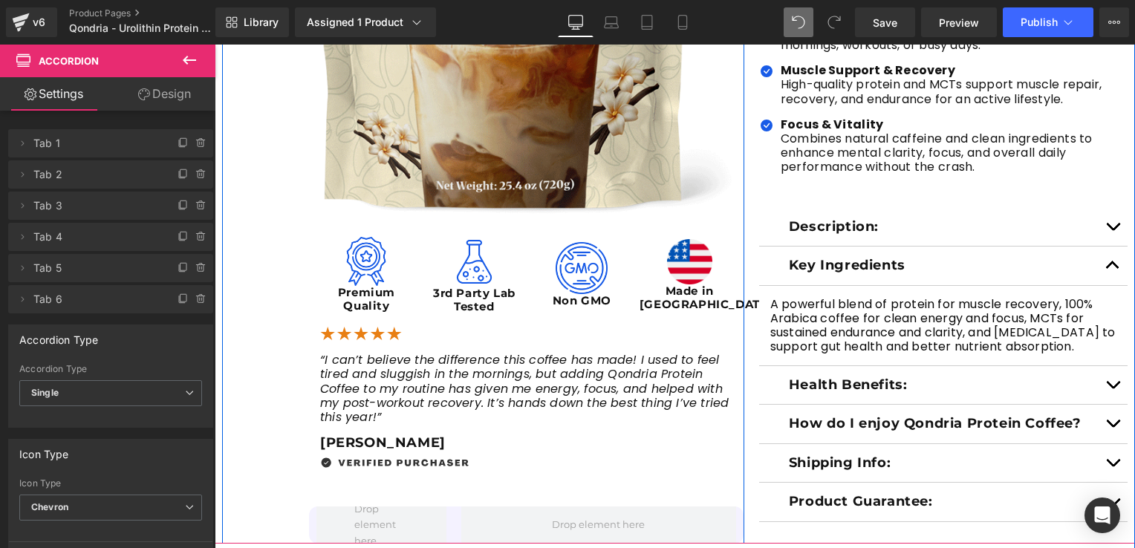
click at [738, 198] on div "Sale Off (P) Image Image Premium Quality Text Block Image 3rd Party Lab Tested …" at bounding box center [483, 100] width 522 height 885
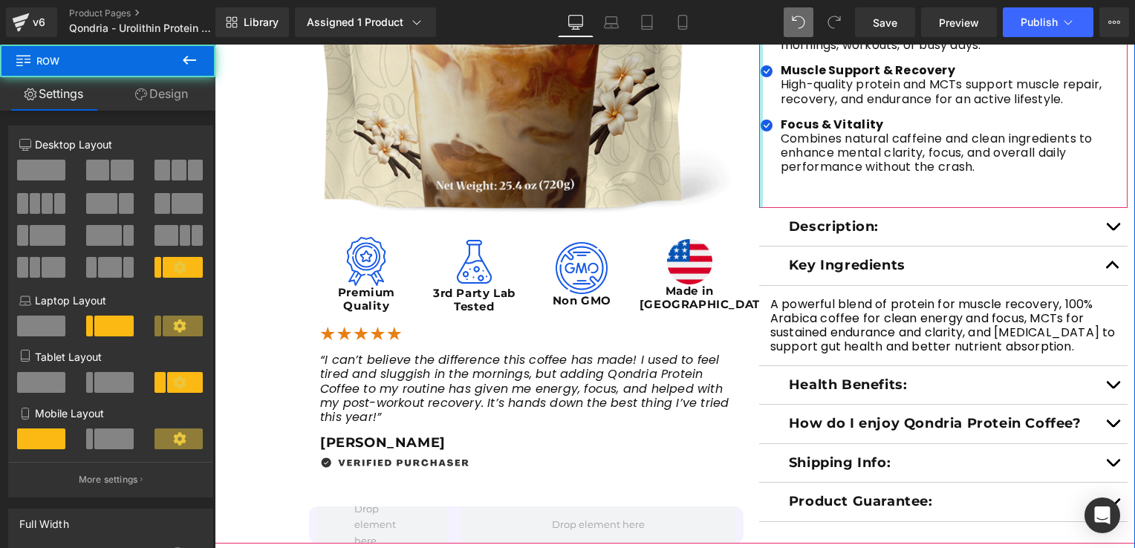
click at [759, 198] on div at bounding box center [761, 84] width 4 height 246
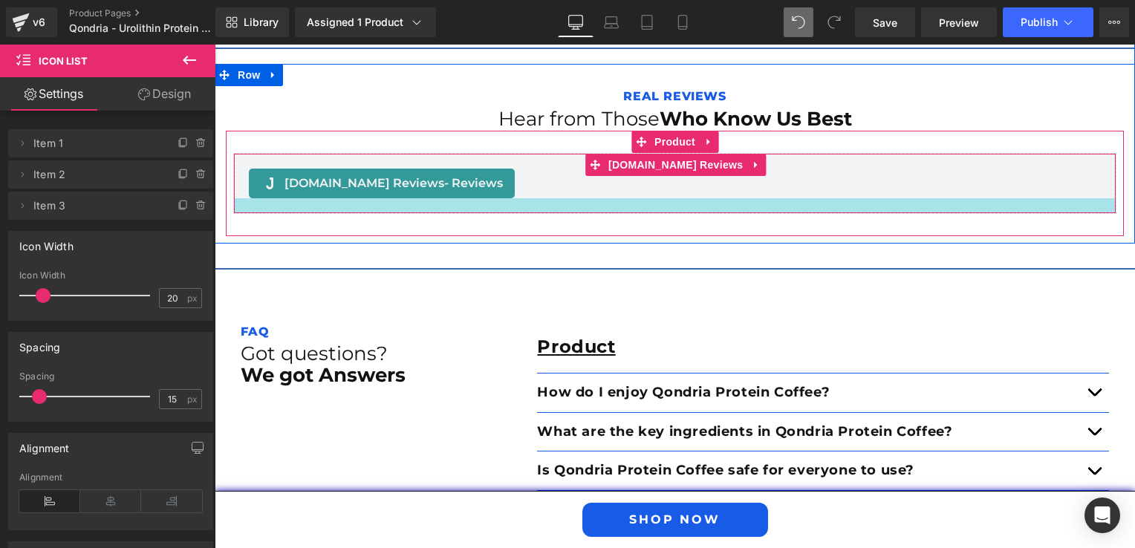
scroll to position [2460, 0]
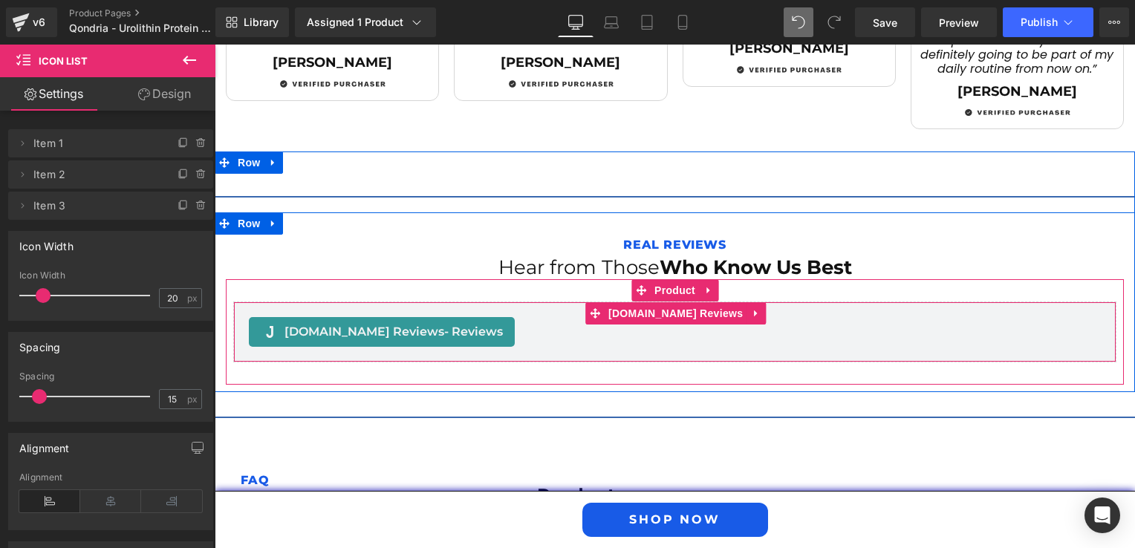
click at [444, 331] on span "- Reviews" at bounding box center [473, 332] width 59 height 14
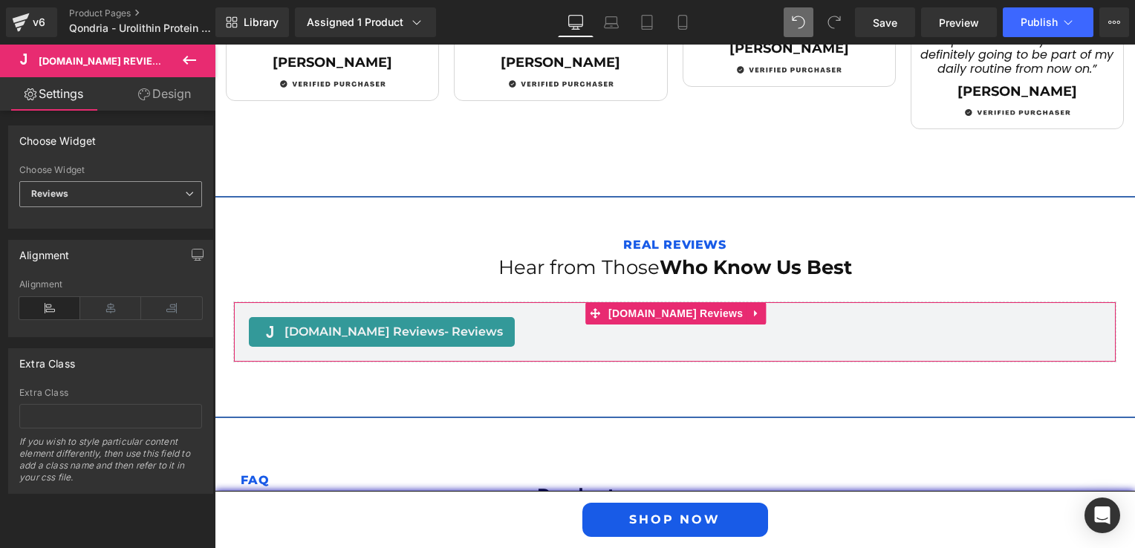
click at [112, 199] on span "Reviews" at bounding box center [110, 194] width 183 height 26
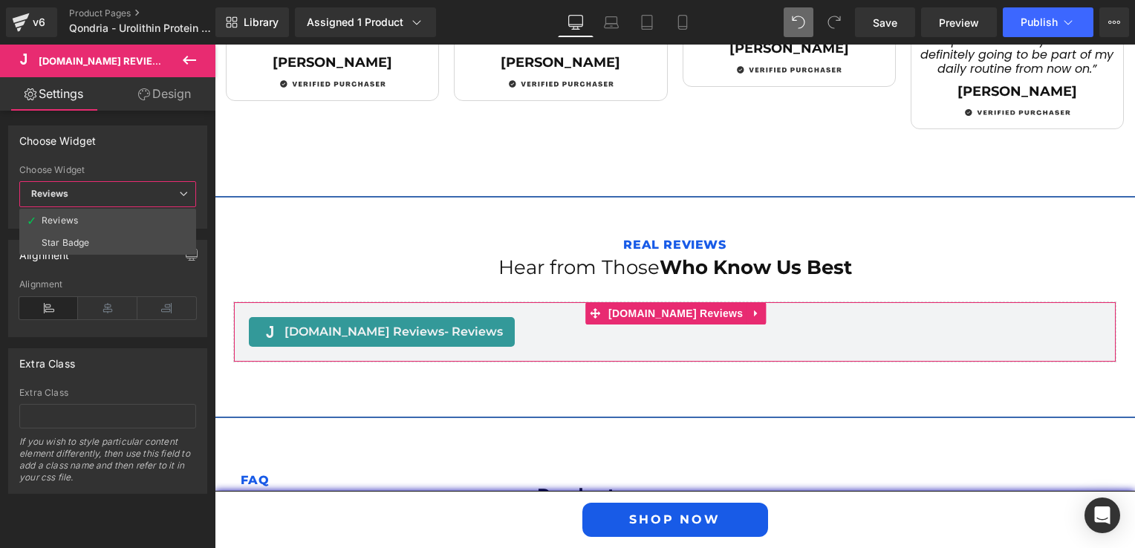
click at [112, 199] on span "Reviews" at bounding box center [107, 194] width 177 height 26
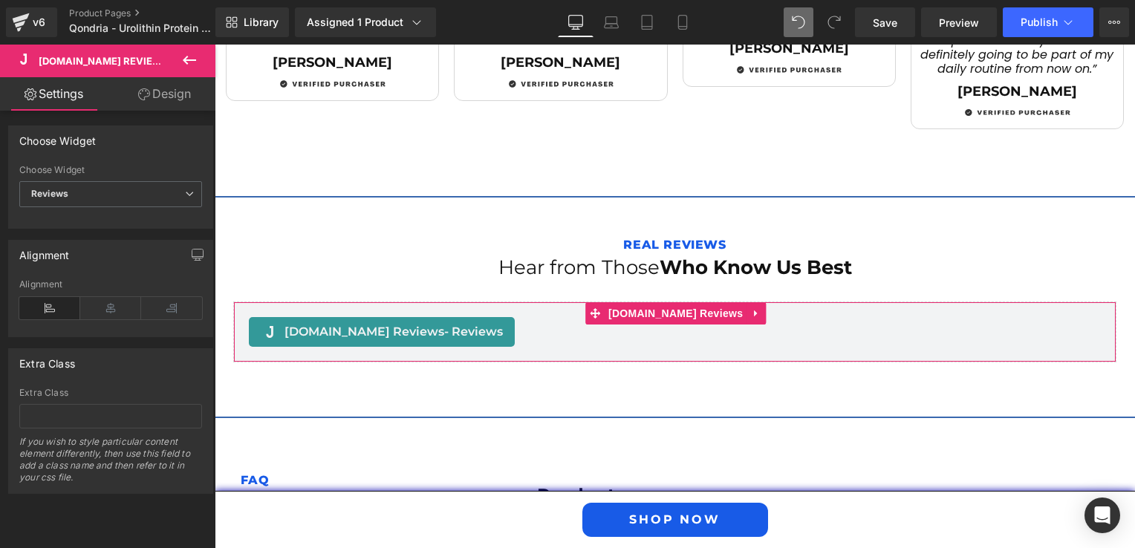
click at [134, 103] on link "Design" at bounding box center [165, 93] width 108 height 33
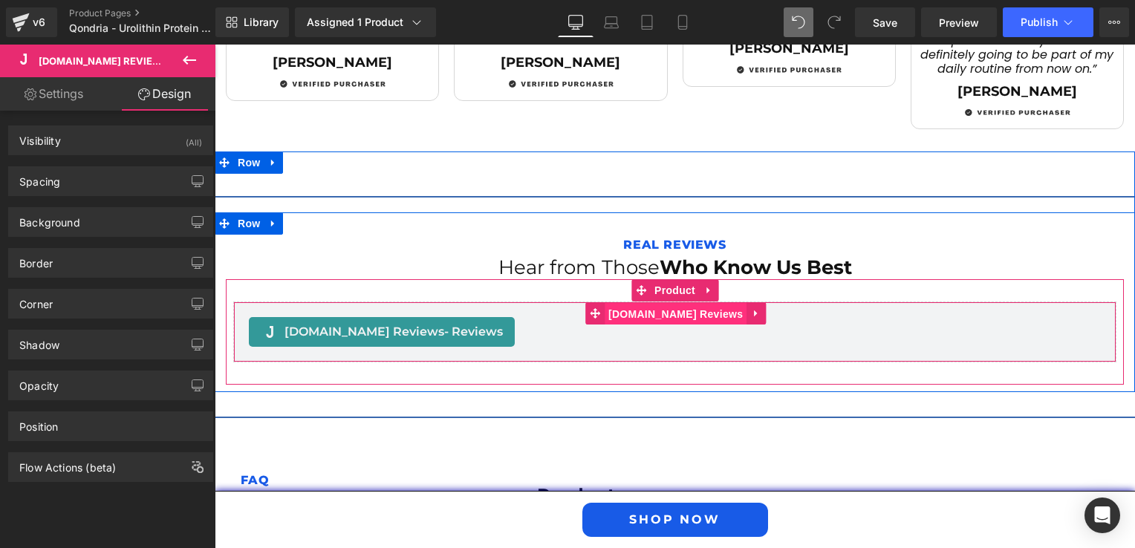
click at [686, 313] on span "[DOMAIN_NAME] Reviews" at bounding box center [676, 314] width 142 height 22
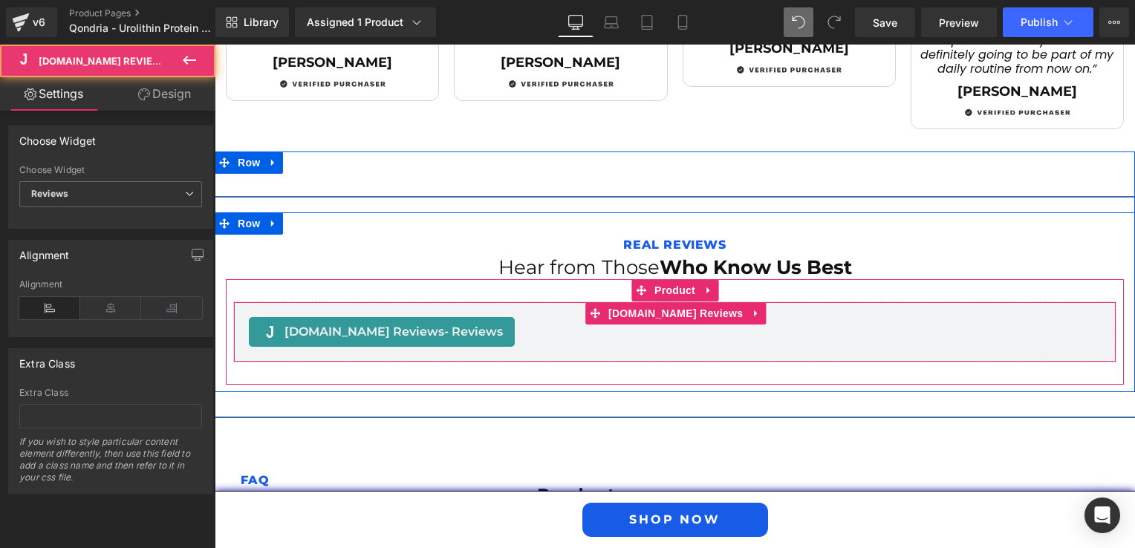
click at [449, 336] on span "- Reviews" at bounding box center [473, 332] width 59 height 14
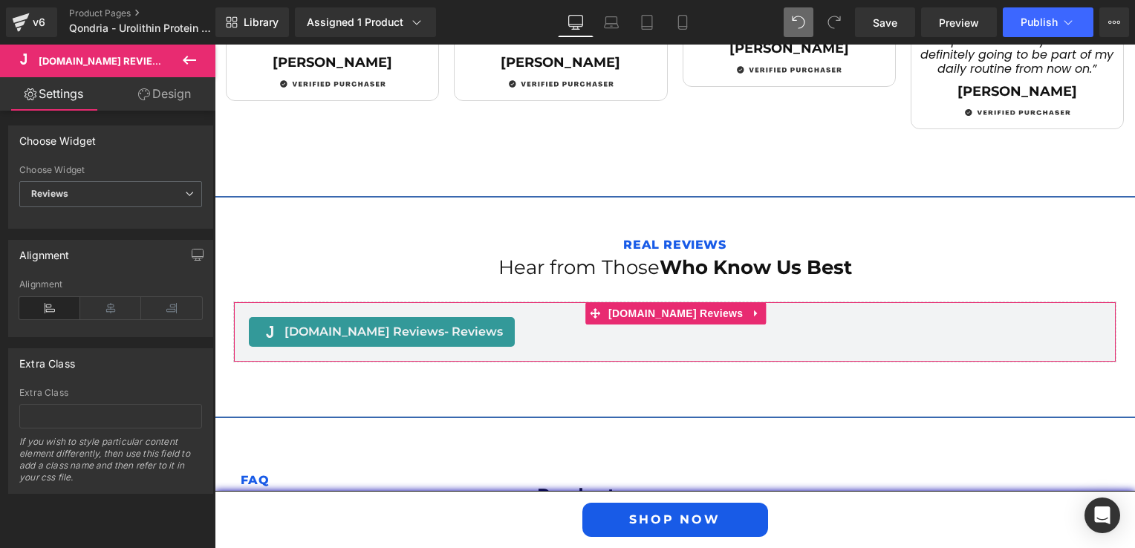
click at [147, 101] on link "Design" at bounding box center [165, 93] width 108 height 33
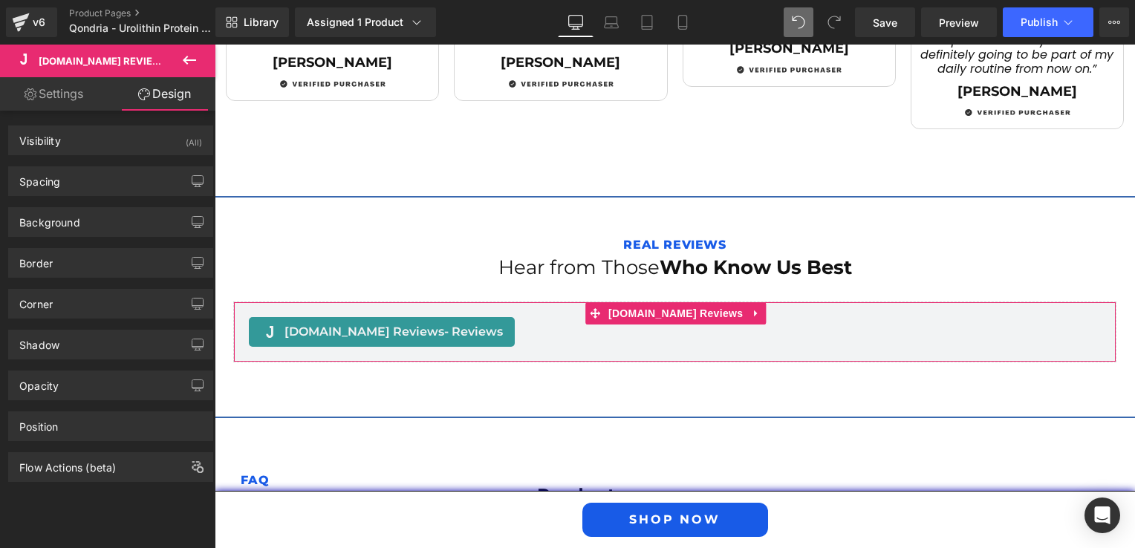
click at [65, 97] on link "Settings" at bounding box center [54, 93] width 108 height 33
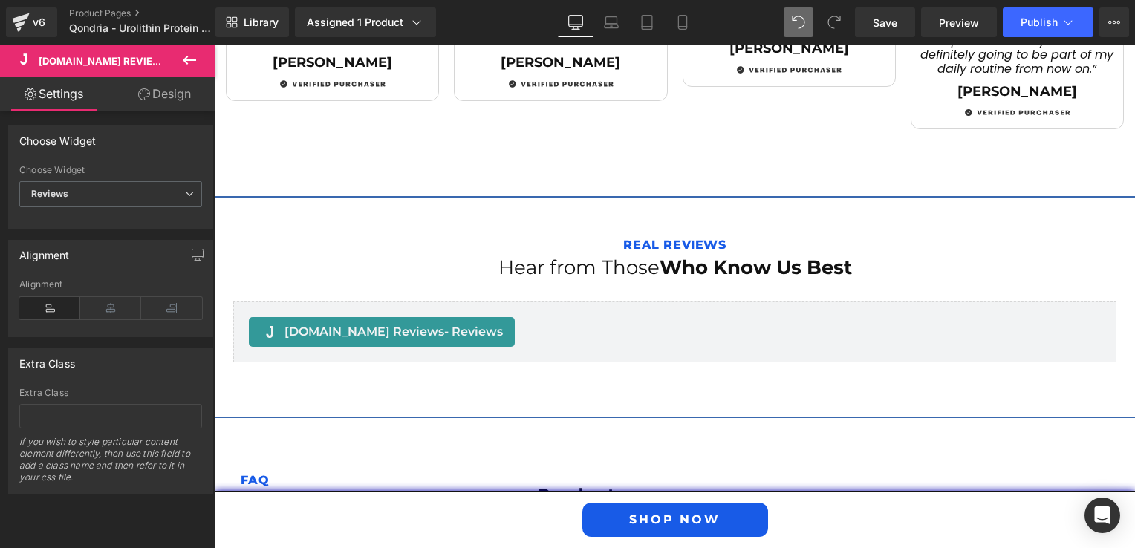
scroll to position [2237, 0]
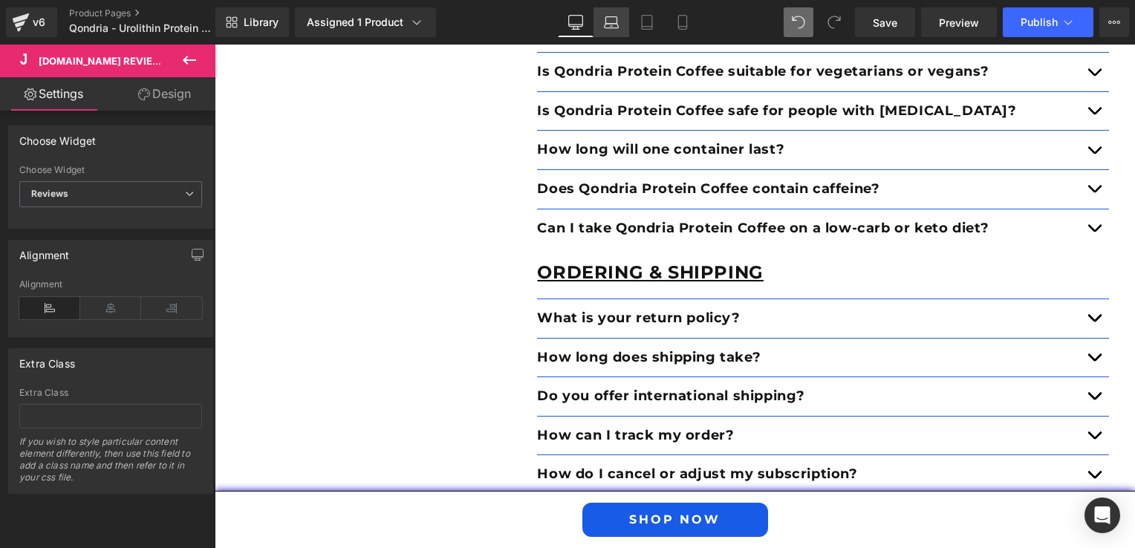
click at [606, 22] on icon at bounding box center [611, 22] width 15 height 15
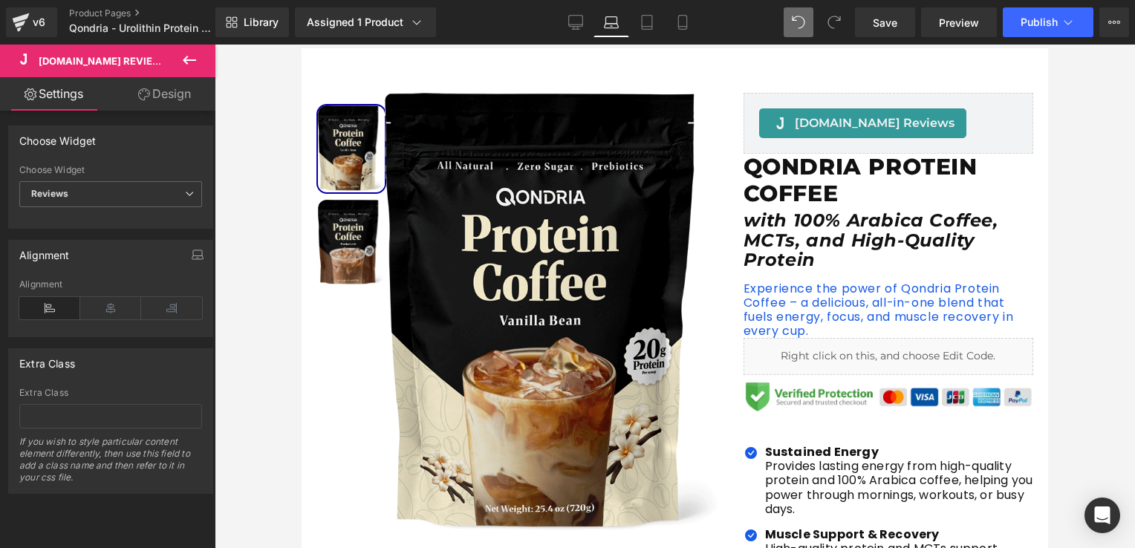
scroll to position [0, 0]
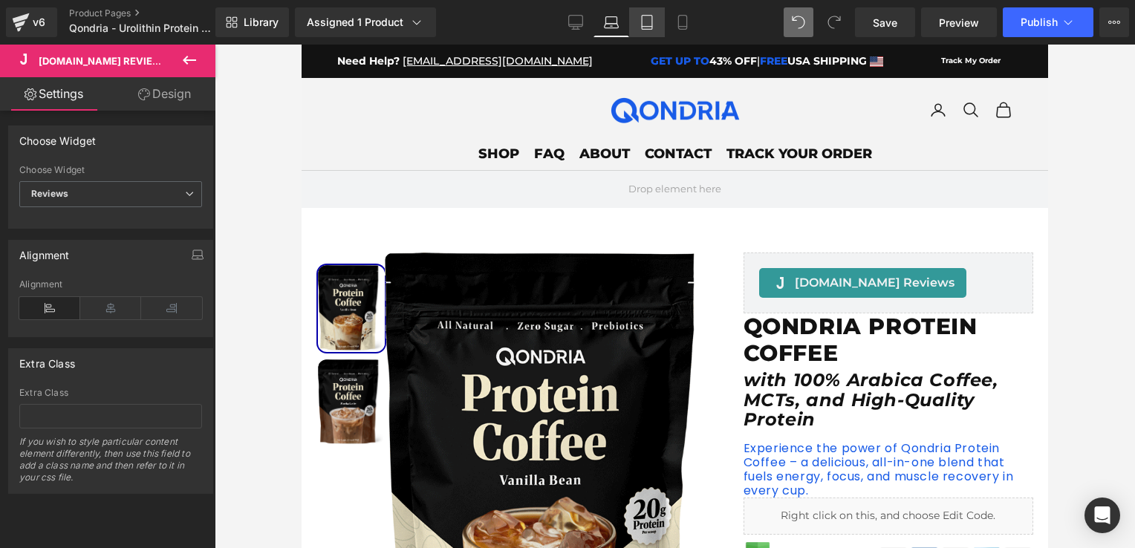
click at [645, 30] on link "Tablet" at bounding box center [647, 22] width 36 height 30
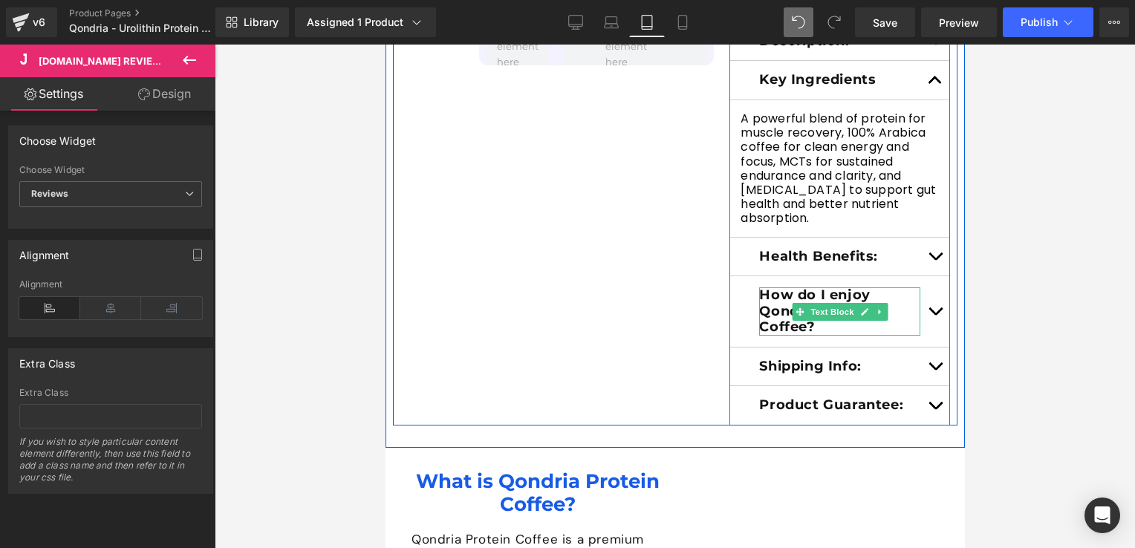
scroll to position [743, 0]
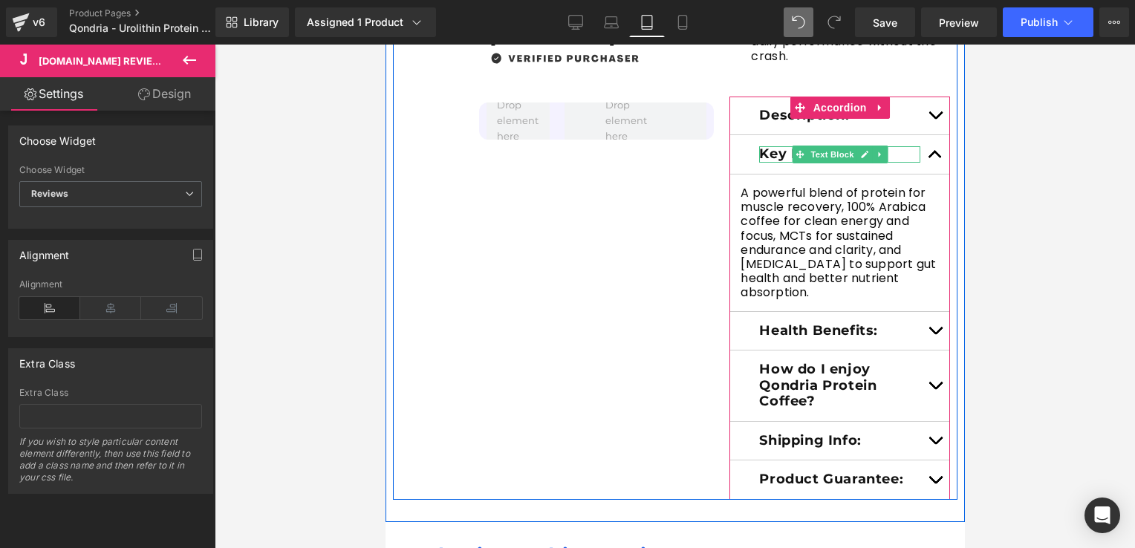
click at [885, 163] on p "Key Ingredients" at bounding box center [838, 154] width 161 height 16
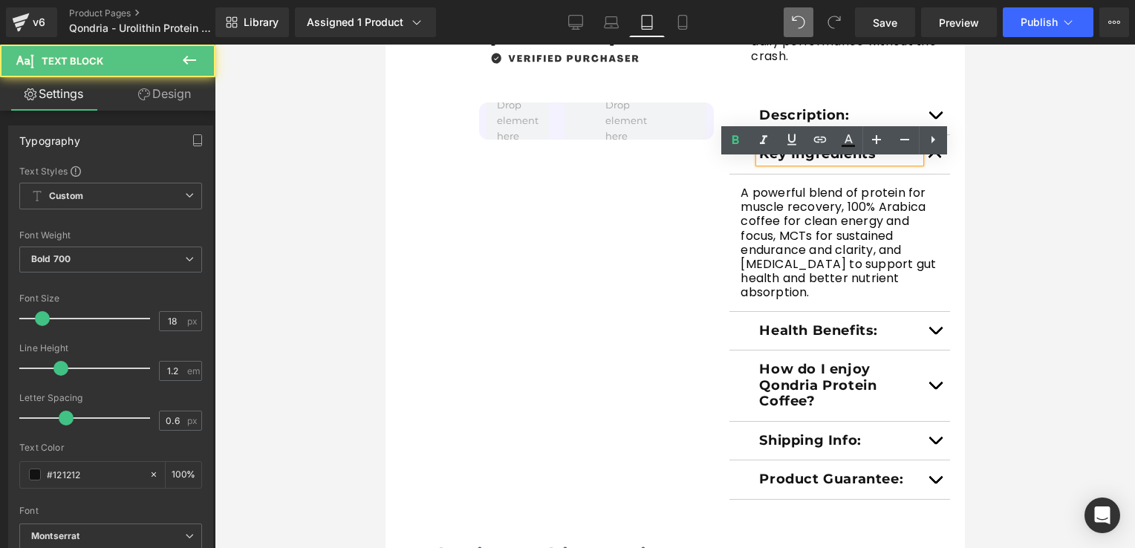
click at [928, 169] on button "button" at bounding box center [934, 154] width 30 height 39
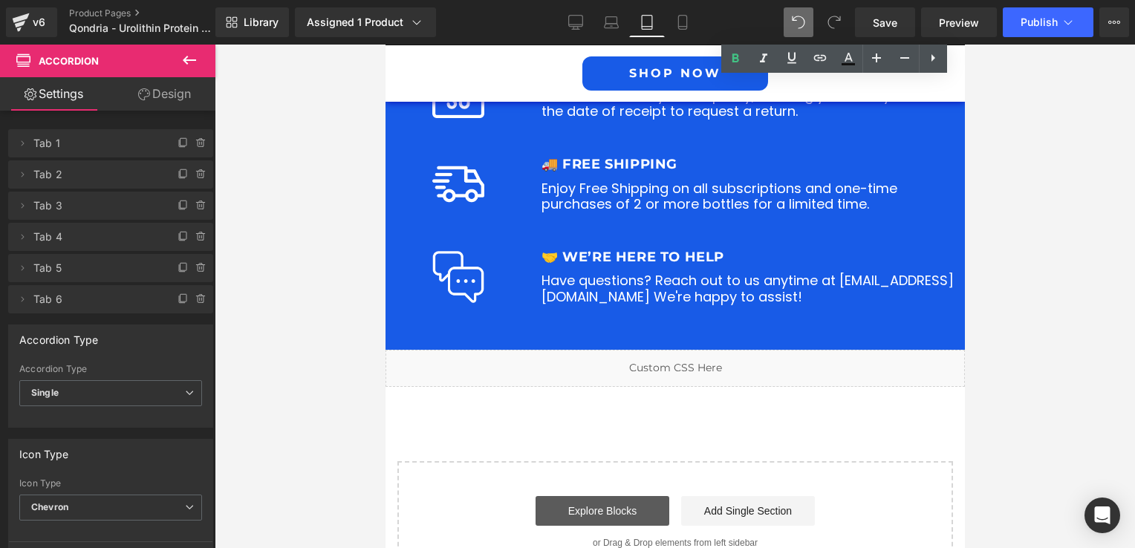
scroll to position [4605, 0]
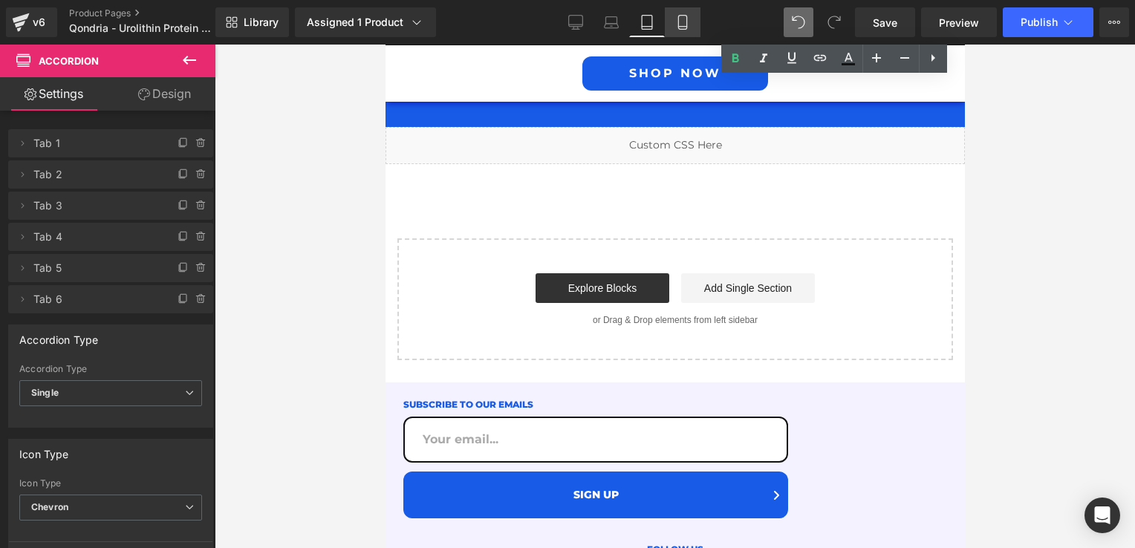
click at [675, 24] on icon at bounding box center [682, 22] width 15 height 15
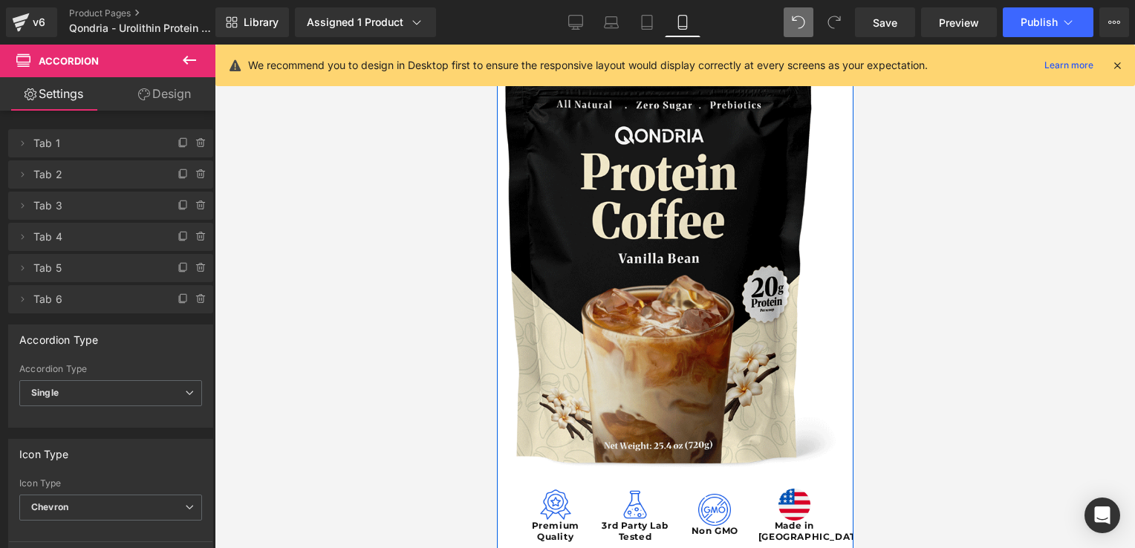
scroll to position [0, 0]
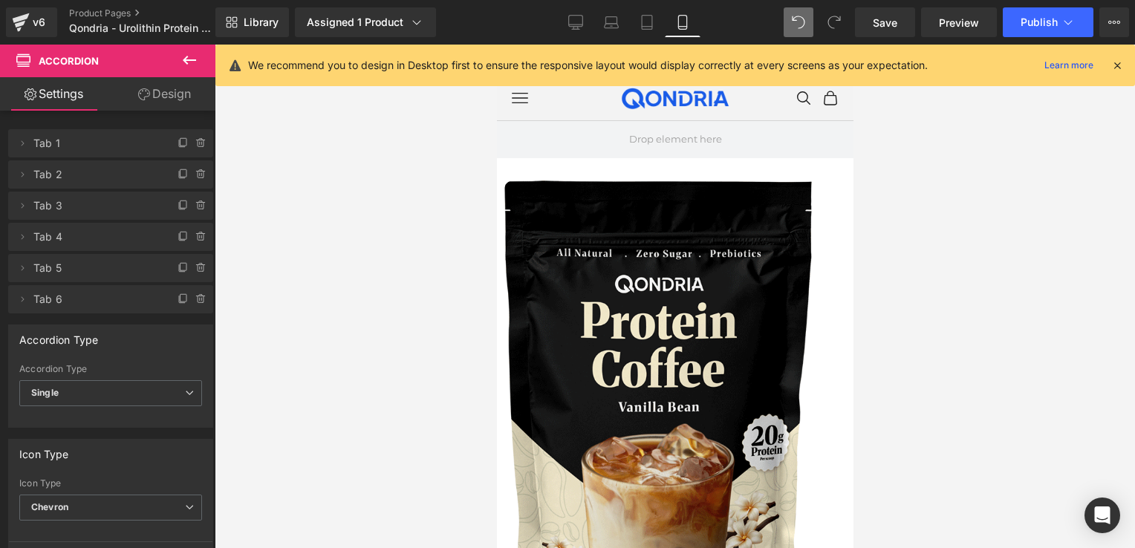
click at [352, 277] on div at bounding box center [675, 297] width 920 height 504
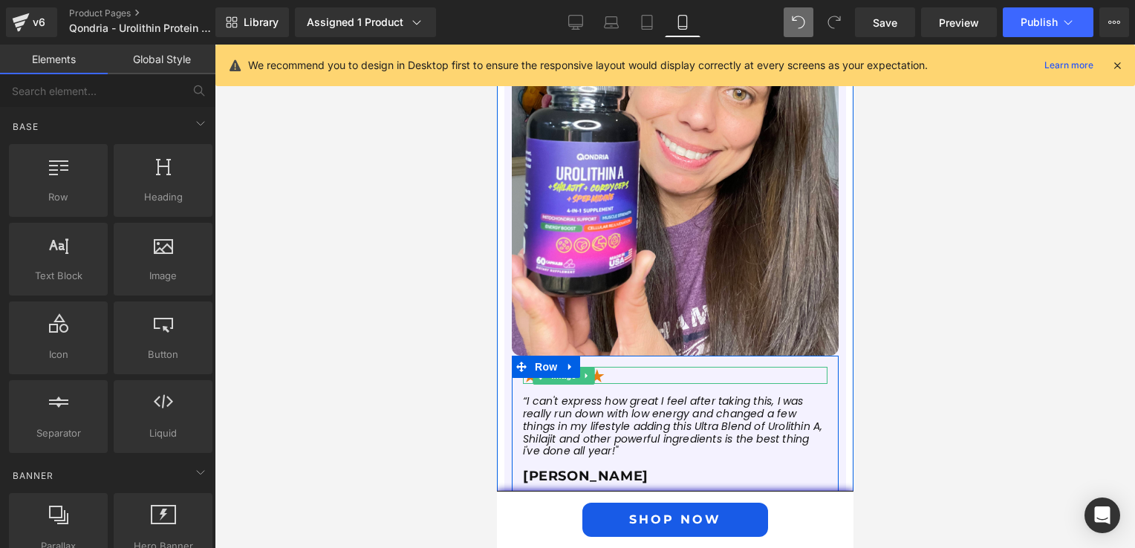
scroll to position [1634, 0]
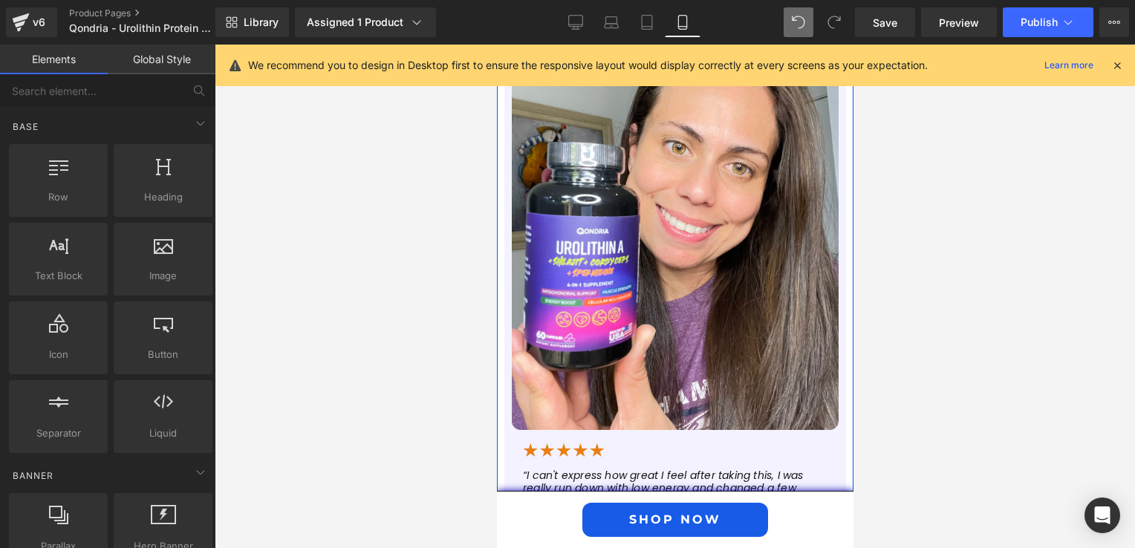
click at [681, 296] on img at bounding box center [674, 212] width 327 height 436
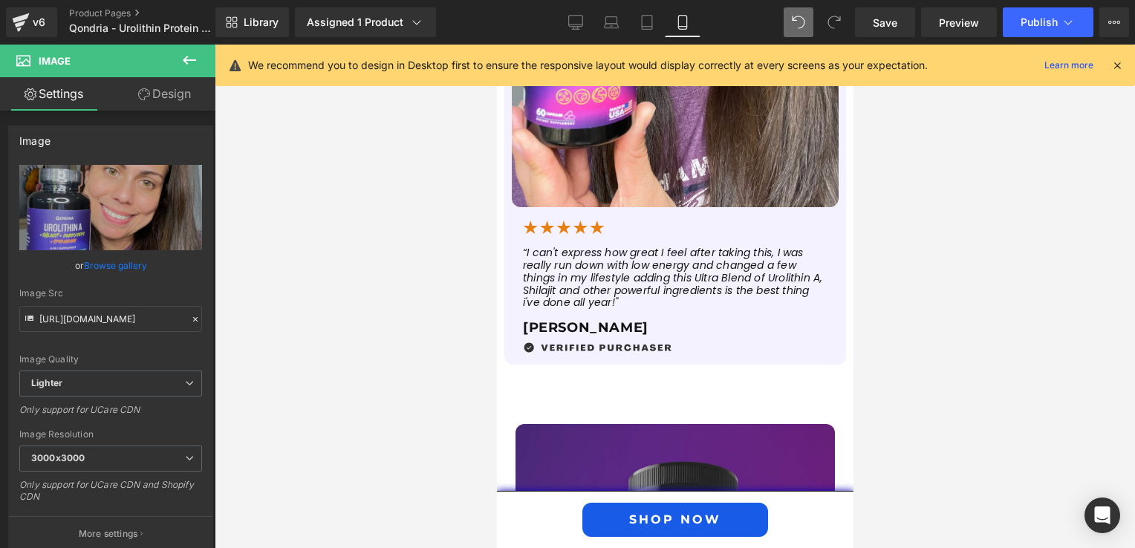
scroll to position [1931, 0]
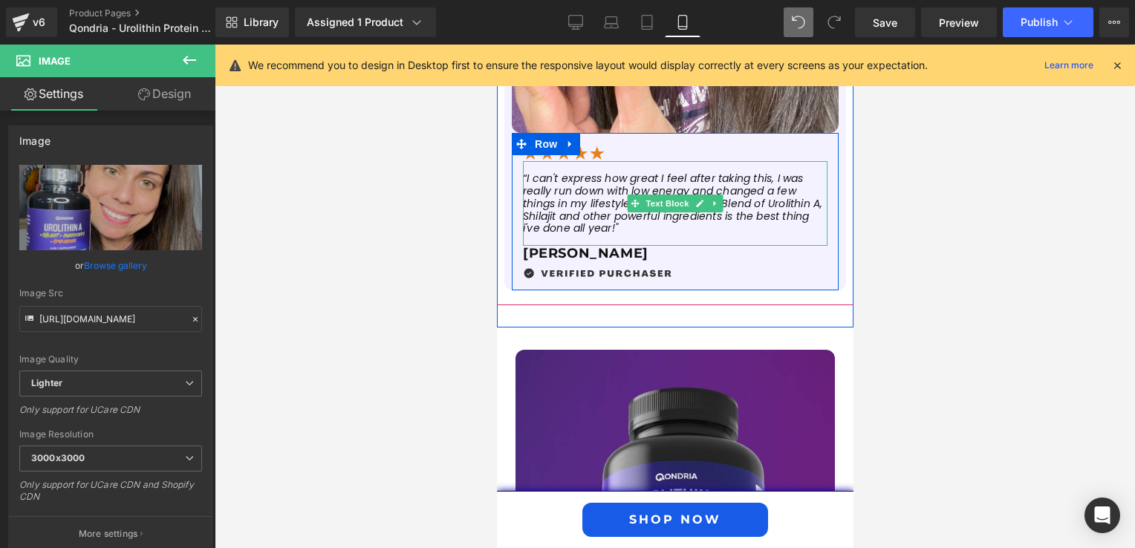
click at [671, 221] on icon "“I can't express how great I feel after taking this, I was really run down with…" at bounding box center [671, 203] width 299 height 65
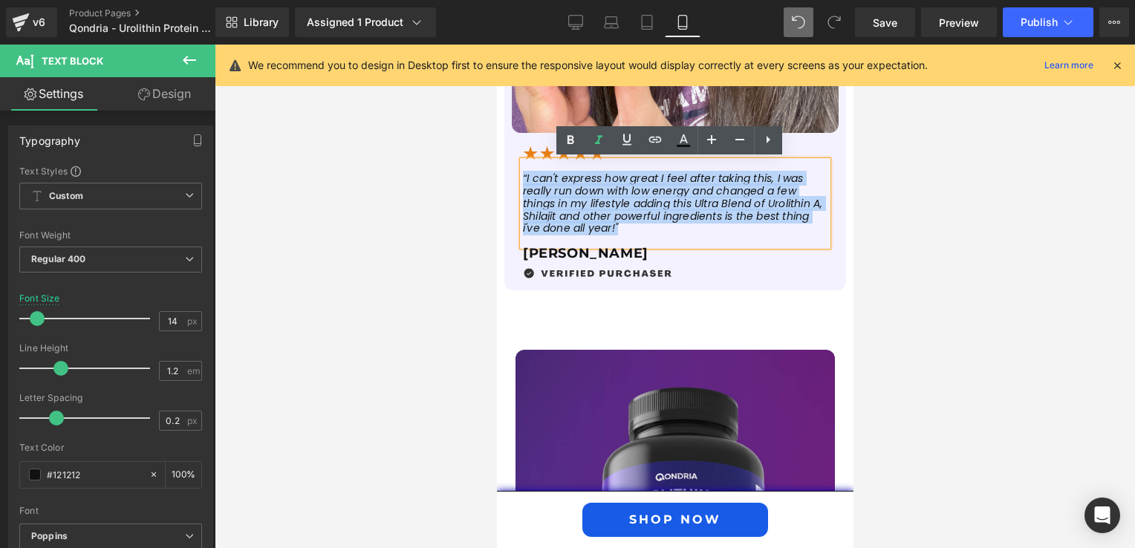
drag, startPoint x: 661, startPoint y: 230, endPoint x: 517, endPoint y: 179, distance: 152.9
click at [522, 179] on p "“I can't express how great I feel after taking this, I was really run down with…" at bounding box center [674, 203] width 305 height 62
paste div
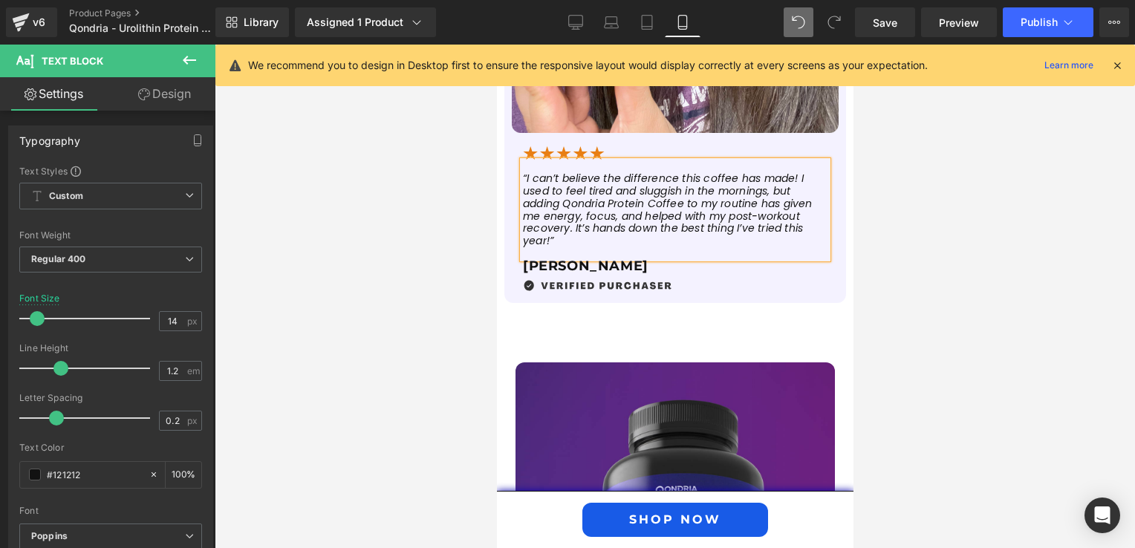
click at [534, 247] on div "“I can’t believe the difference this coffee has made! I used to feel tired and …" at bounding box center [674, 209] width 305 height 97
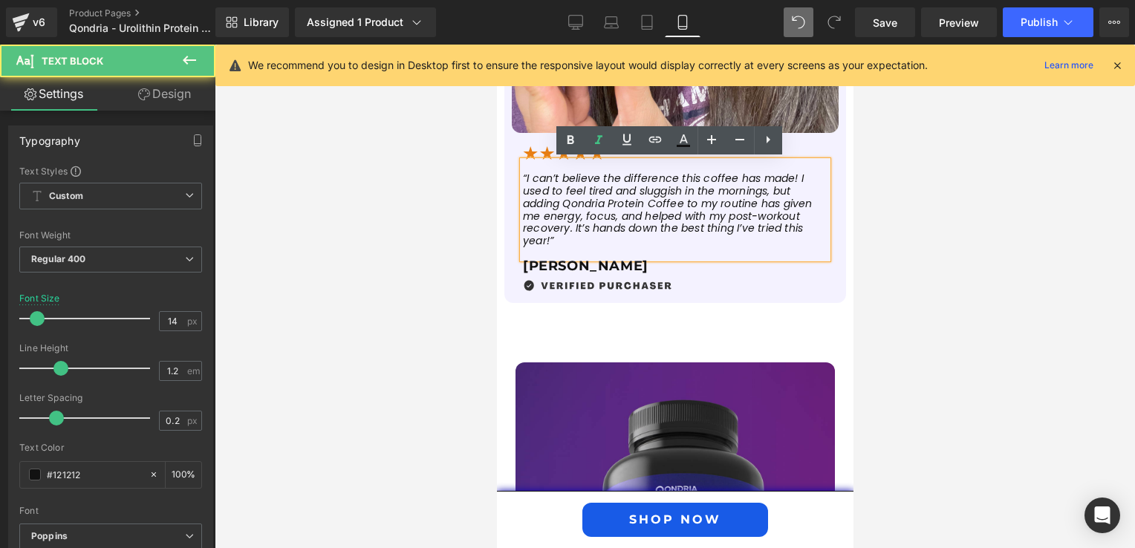
click at [496, 45] on div at bounding box center [496, 45] width 0 height 0
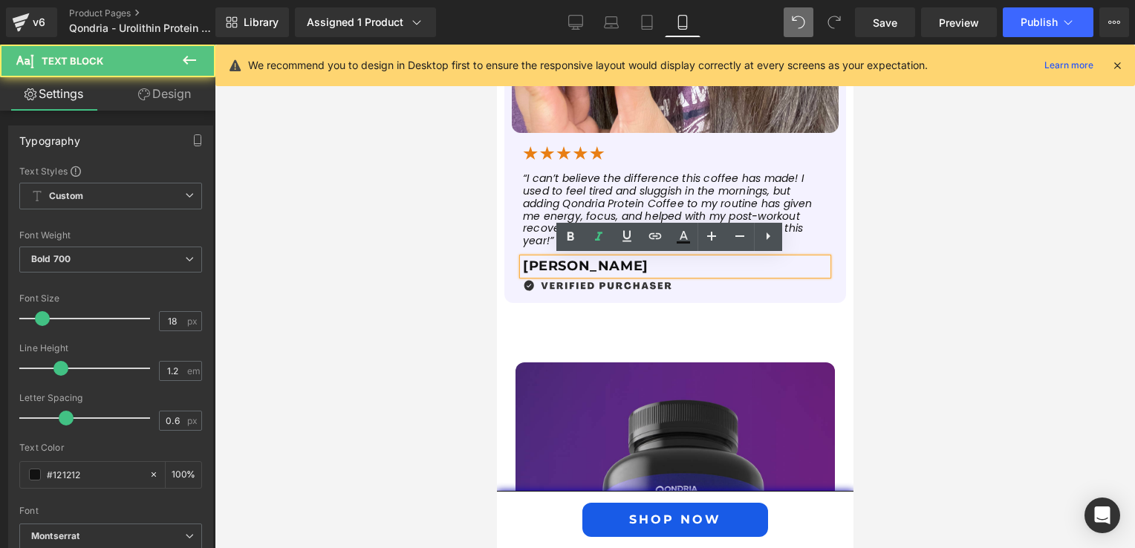
click at [598, 264] on p "Rebecca M." at bounding box center [674, 266] width 305 height 16
drag, startPoint x: 596, startPoint y: 263, endPoint x: 513, endPoint y: 264, distance: 83.2
click at [522, 264] on div "Rebecca M." at bounding box center [674, 266] width 305 height 16
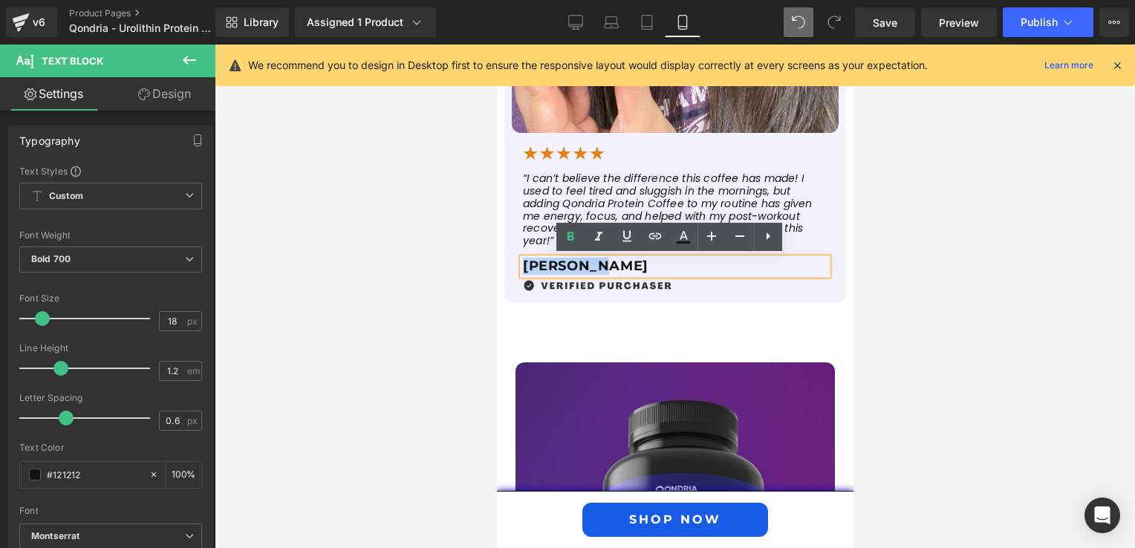
drag, startPoint x: 517, startPoint y: 267, endPoint x: 592, endPoint y: 267, distance: 75.0
click at [592, 267] on p "Rebecca M." at bounding box center [674, 266] width 305 height 16
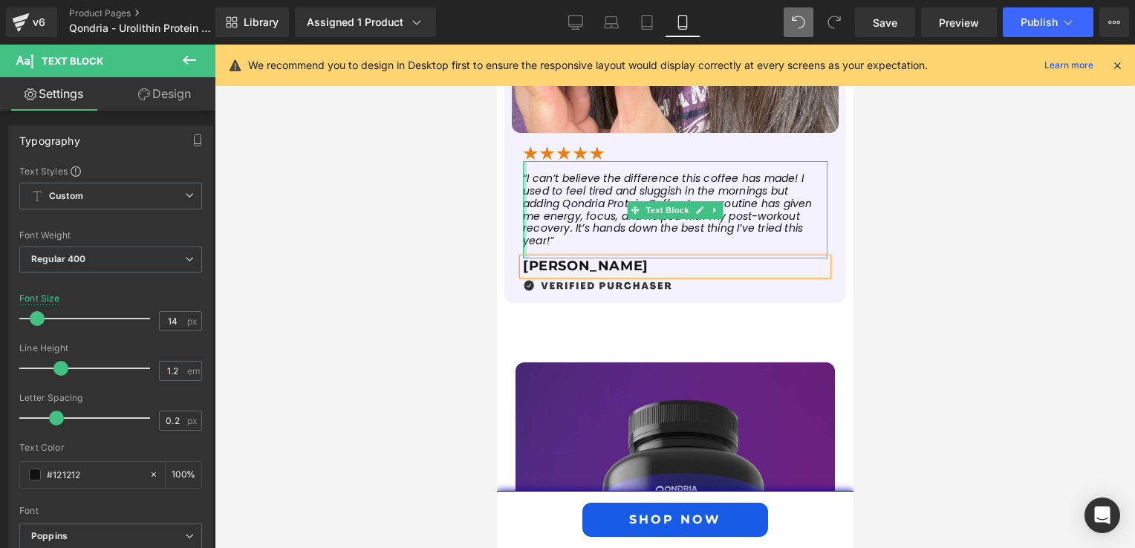
click at [511, 192] on div "Image “I can’t believe the difference this coffee has made! I used to feel tire…" at bounding box center [674, 218] width 327 height 148
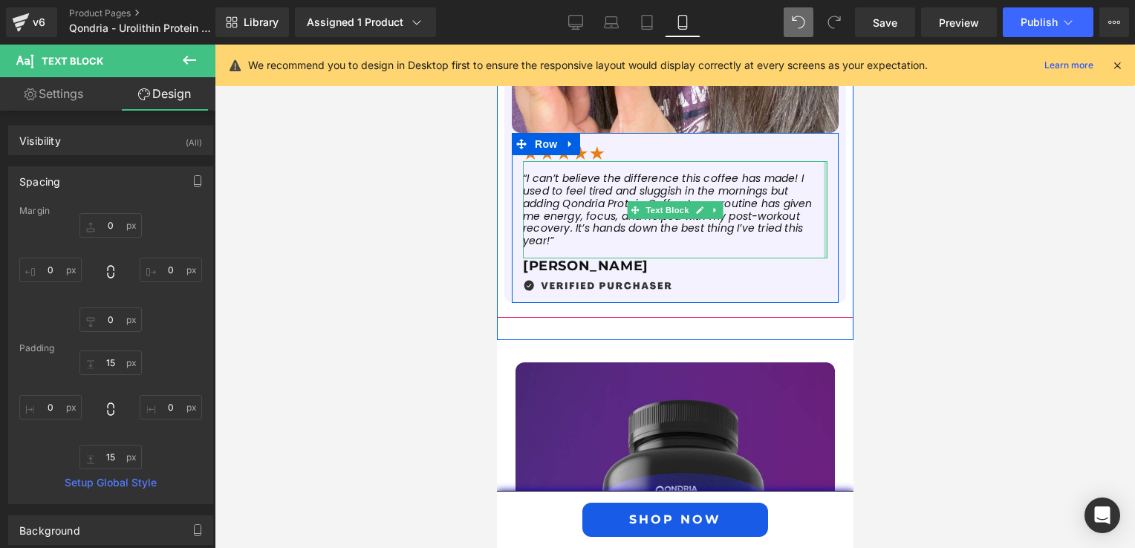
drag, startPoint x: 817, startPoint y: 195, endPoint x: 827, endPoint y: 195, distance: 9.7
click at [827, 195] on div "Image “I can’t believe the difference this coffee has made! I used to feel tire…" at bounding box center [674, 218] width 327 height 148
click at [670, 249] on div "“I can’t believe the difference this coffee has made! I used to feel tired and …" at bounding box center [674, 209] width 305 height 97
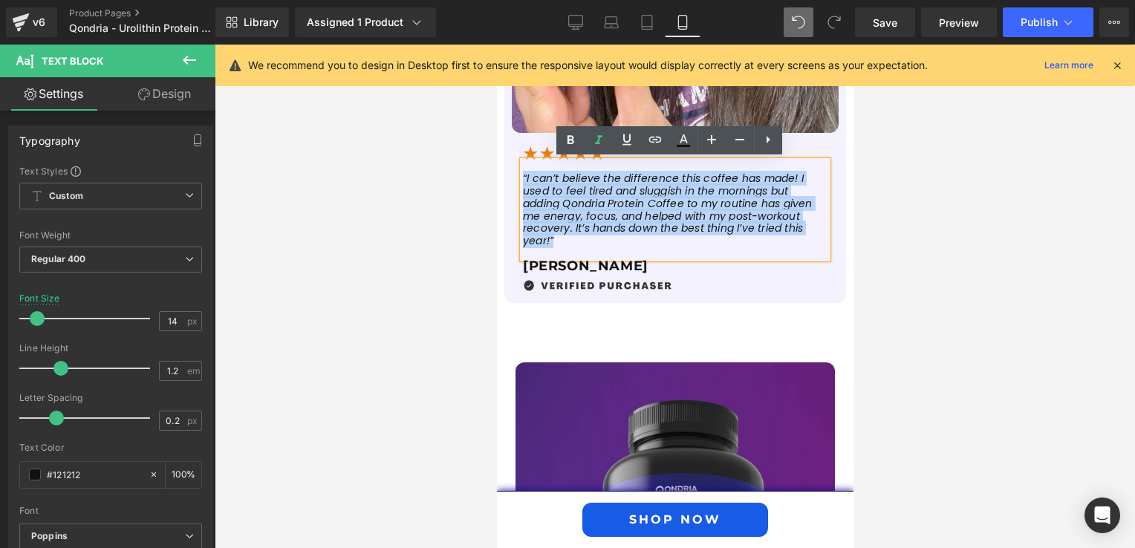
drag, startPoint x: 616, startPoint y: 242, endPoint x: 515, endPoint y: 169, distance: 123.9
click at [522, 172] on p "“I can’t believe the difference this coffee has made! I used to feel tired and …" at bounding box center [674, 209] width 305 height 75
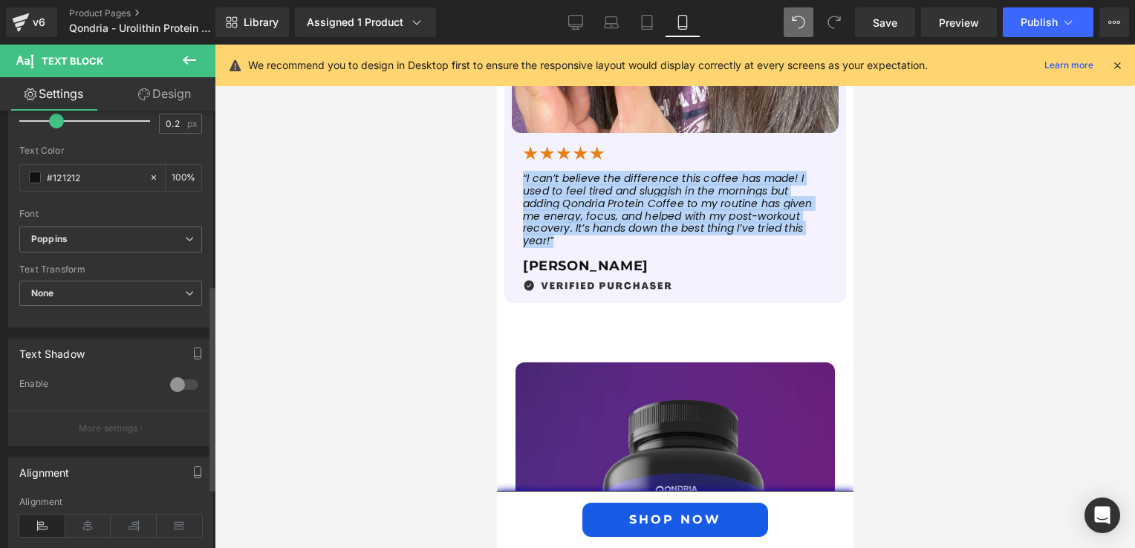
scroll to position [446, 0]
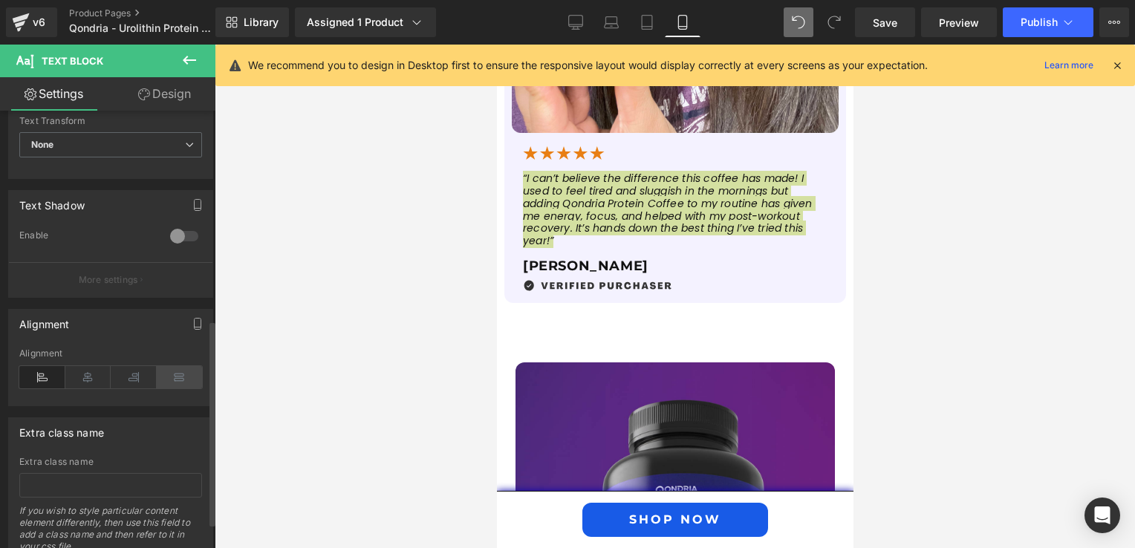
click at [166, 376] on icon at bounding box center [180, 377] width 46 height 22
click at [922, 302] on div at bounding box center [675, 297] width 920 height 504
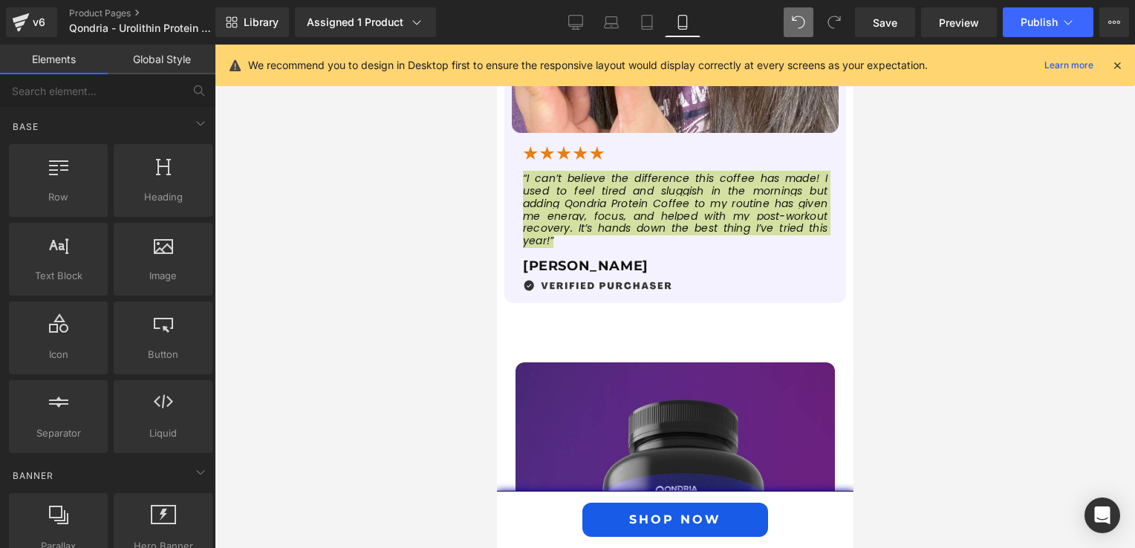
click at [442, 293] on div at bounding box center [675, 297] width 920 height 504
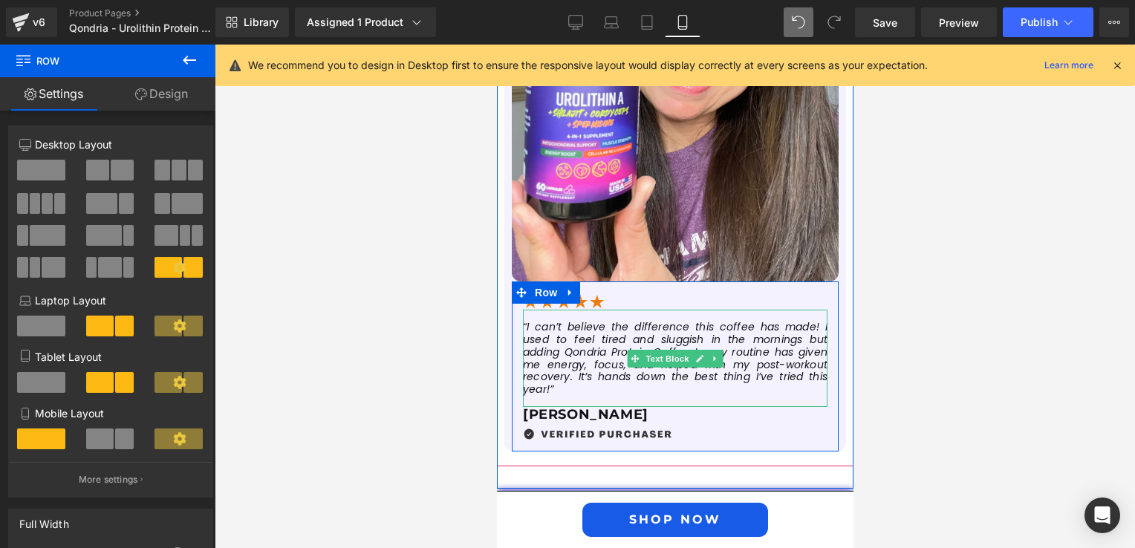
scroll to position [1634, 0]
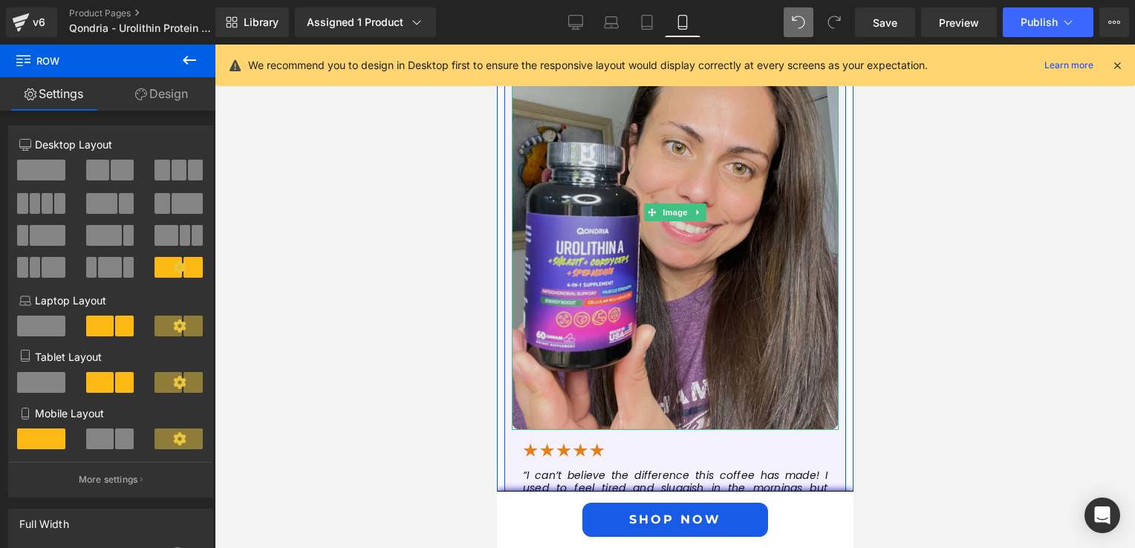
click at [583, 305] on img at bounding box center [674, 212] width 327 height 436
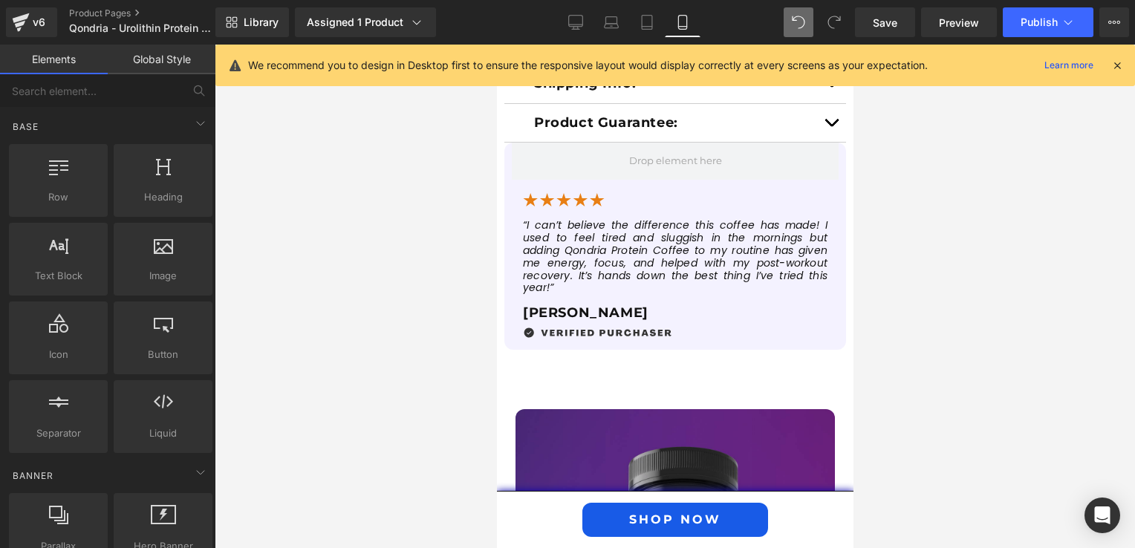
scroll to position [1411, 0]
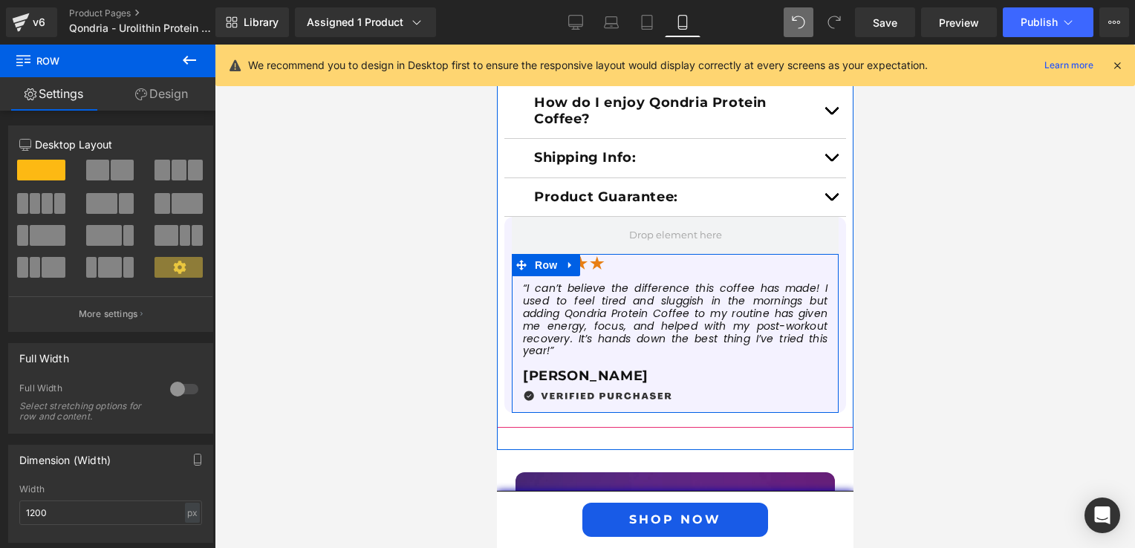
drag, startPoint x: 646, startPoint y: 256, endPoint x: 652, endPoint y: 279, distance: 23.8
click at [652, 279] on div "Image “I can’t believe the difference this coffee has made! I used to feel tire…" at bounding box center [674, 333] width 327 height 159
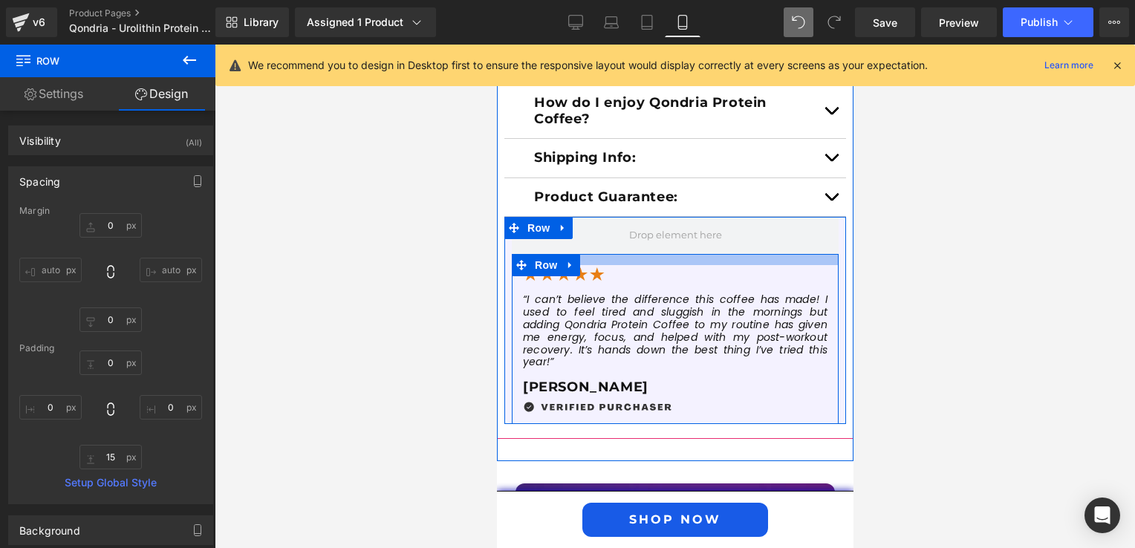
drag, startPoint x: 639, startPoint y: 253, endPoint x: 642, endPoint y: 264, distance: 11.5
click at [642, 264] on div at bounding box center [674, 259] width 327 height 11
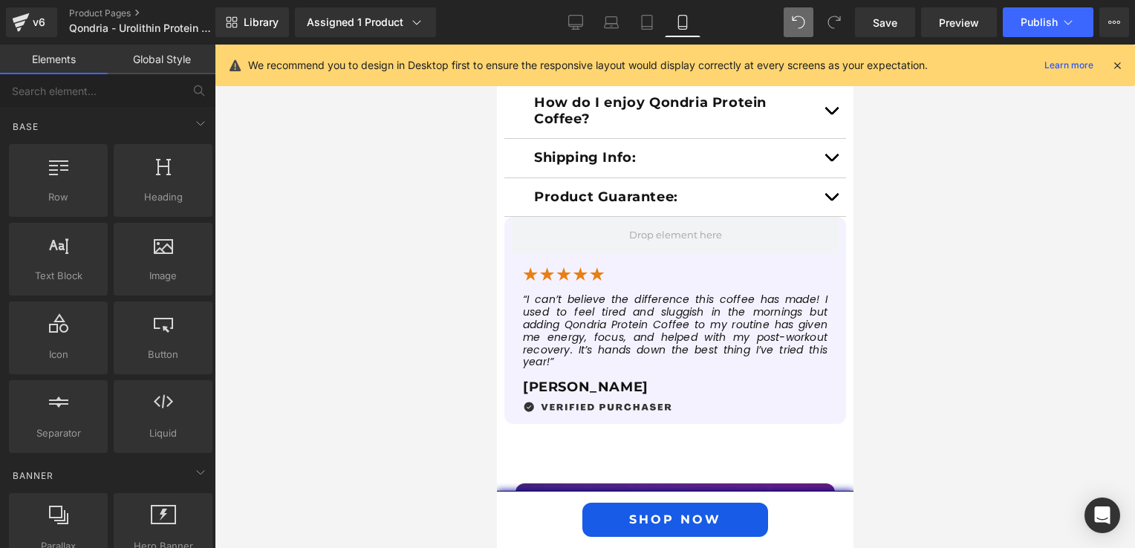
click at [896, 324] on div at bounding box center [675, 297] width 920 height 504
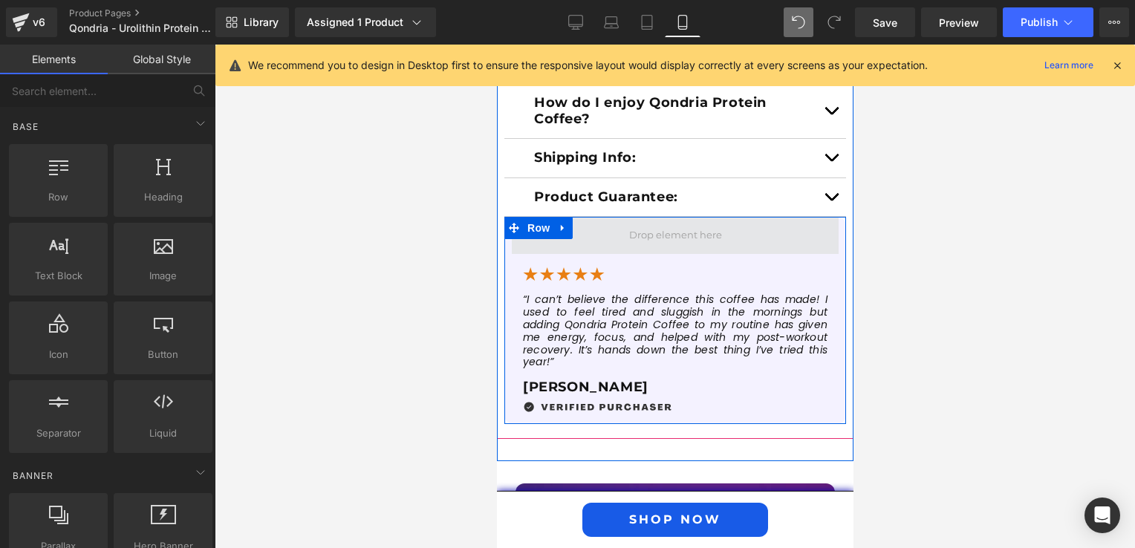
click at [642, 239] on span at bounding box center [674, 235] width 103 height 23
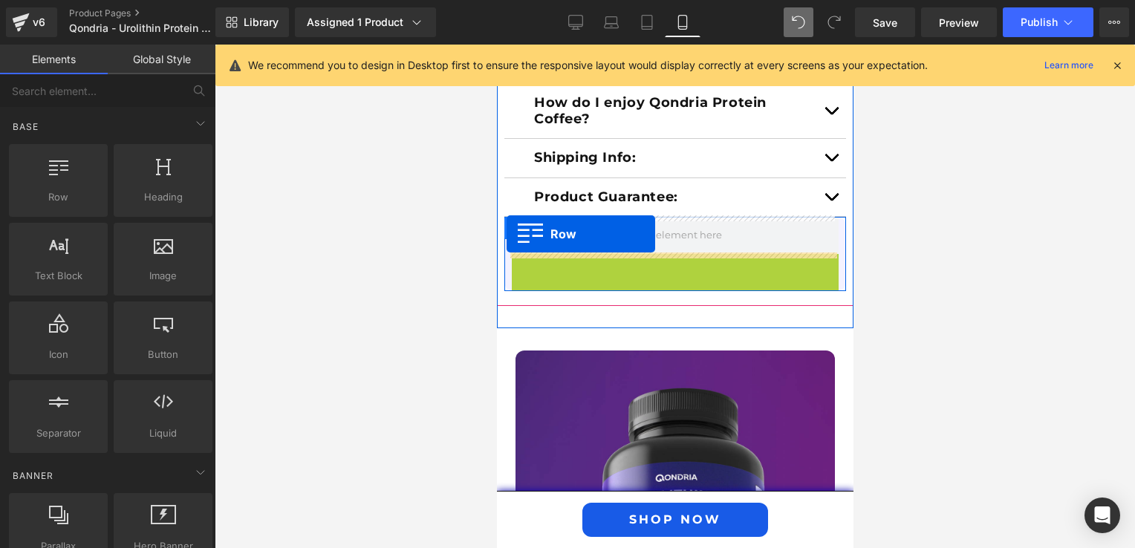
drag, startPoint x: 518, startPoint y: 263, endPoint x: 506, endPoint y: 234, distance: 31.3
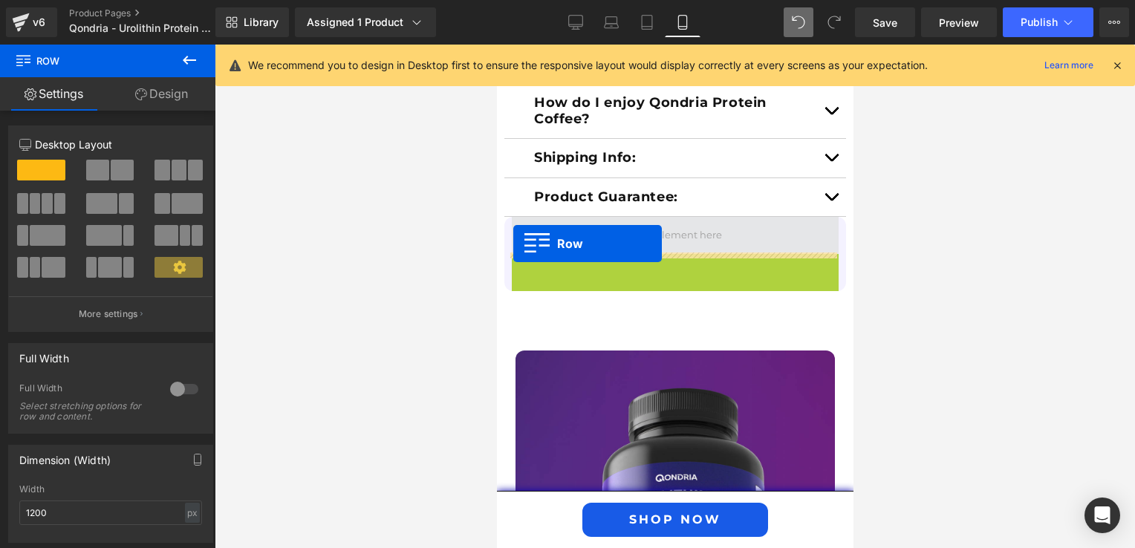
drag, startPoint x: 514, startPoint y: 263, endPoint x: 512, endPoint y: 244, distance: 19.4
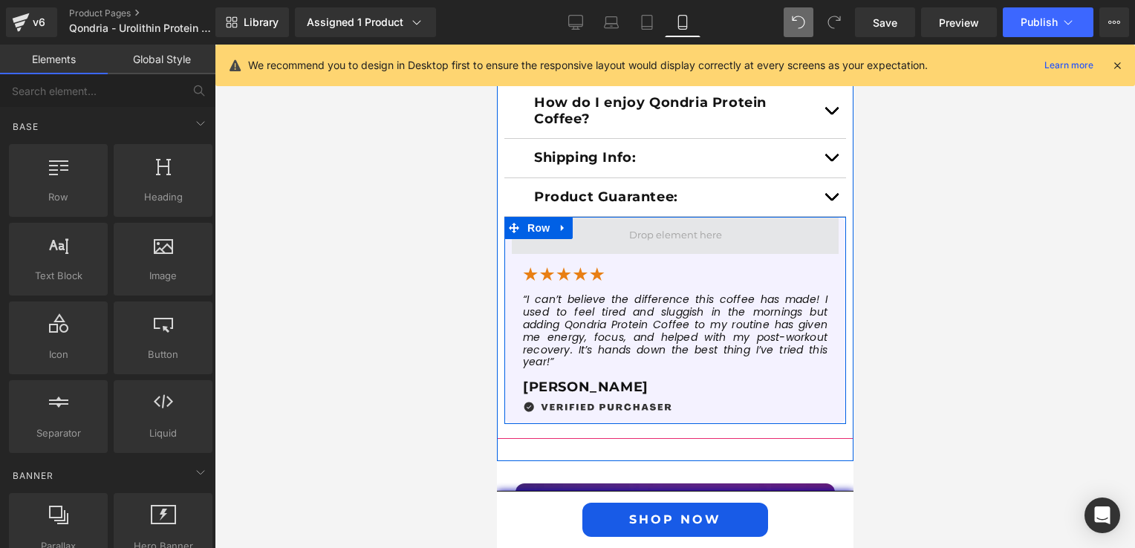
click at [634, 239] on span at bounding box center [674, 235] width 103 height 23
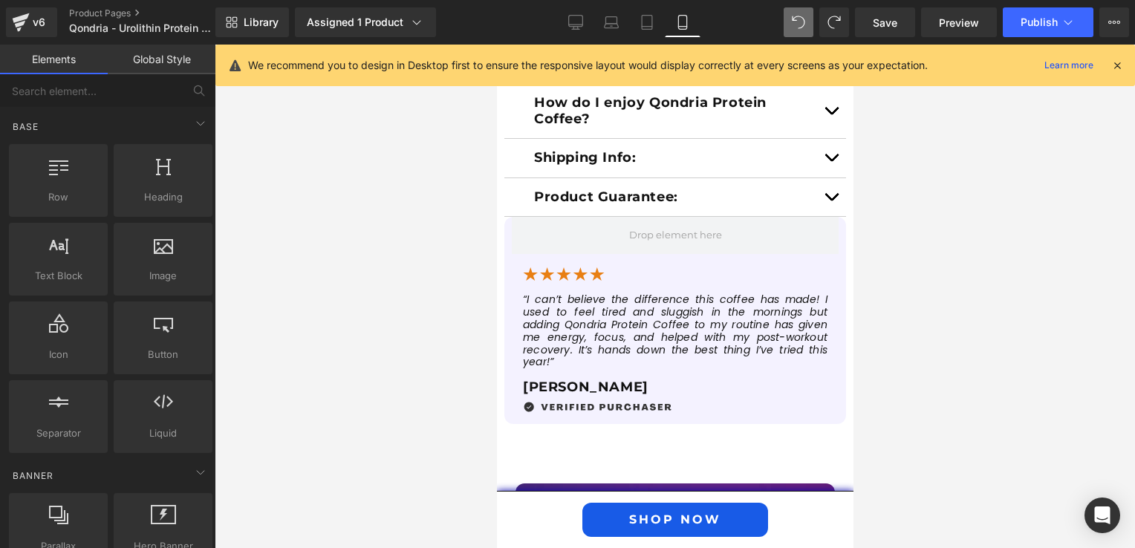
click at [918, 370] on div at bounding box center [675, 297] width 920 height 504
click at [885, 365] on div at bounding box center [675, 297] width 920 height 504
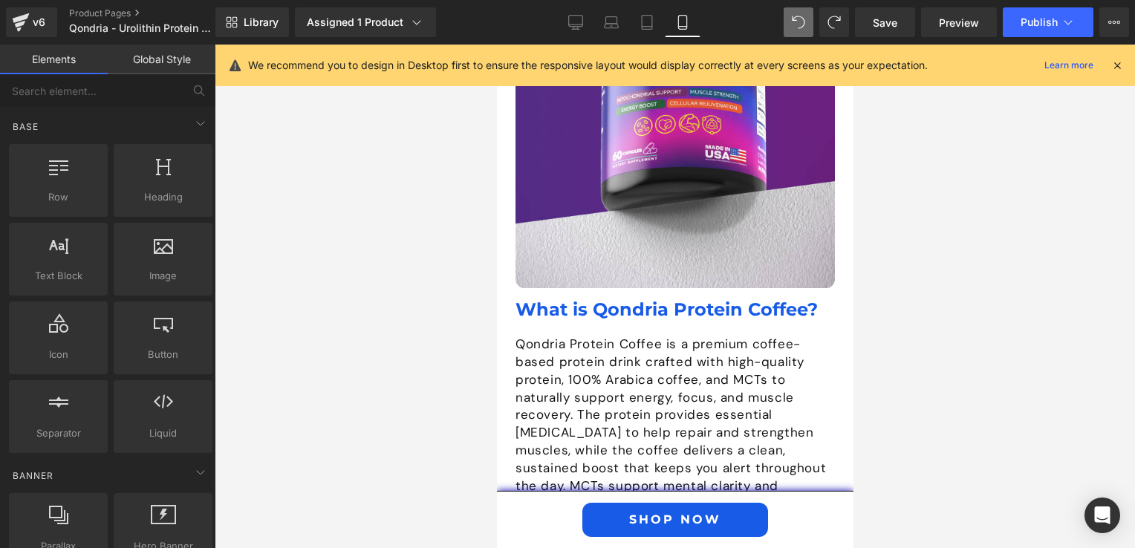
scroll to position [1783, 0]
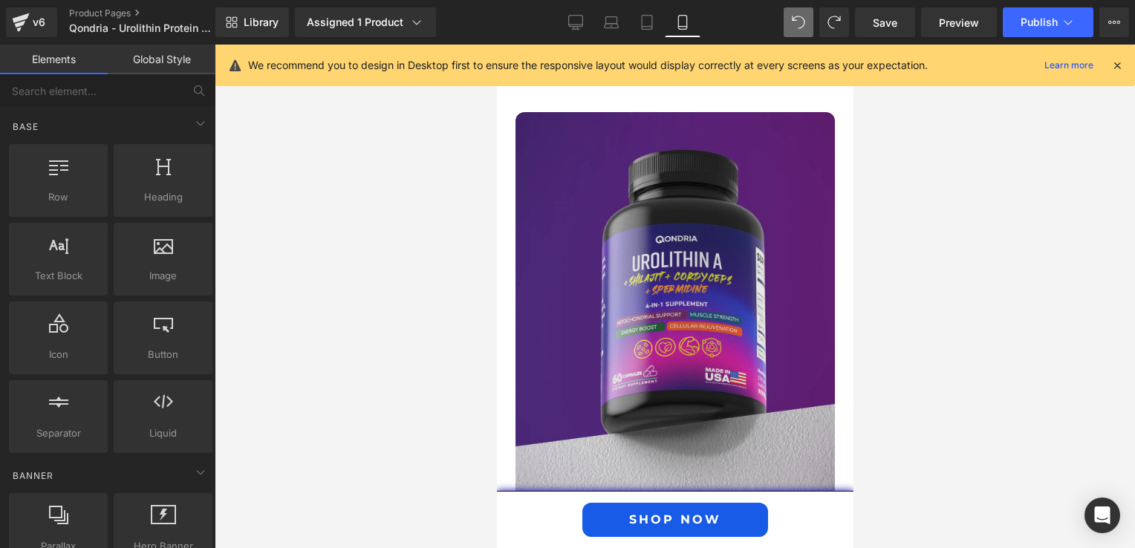
click at [633, 355] on img at bounding box center [674, 312] width 319 height 400
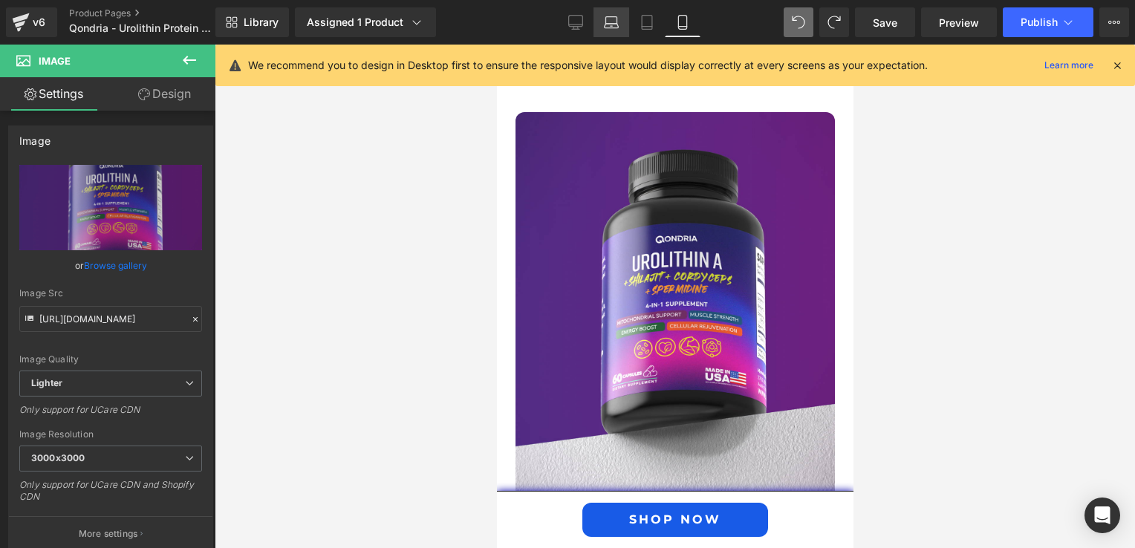
click at [612, 26] on icon at bounding box center [612, 26] width 2 height 0
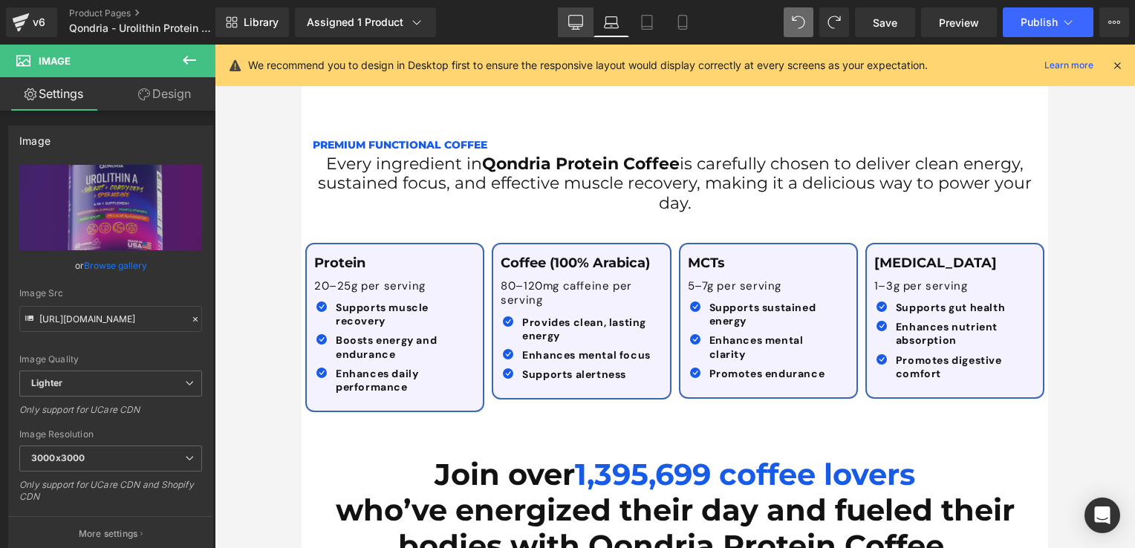
scroll to position [0, 0]
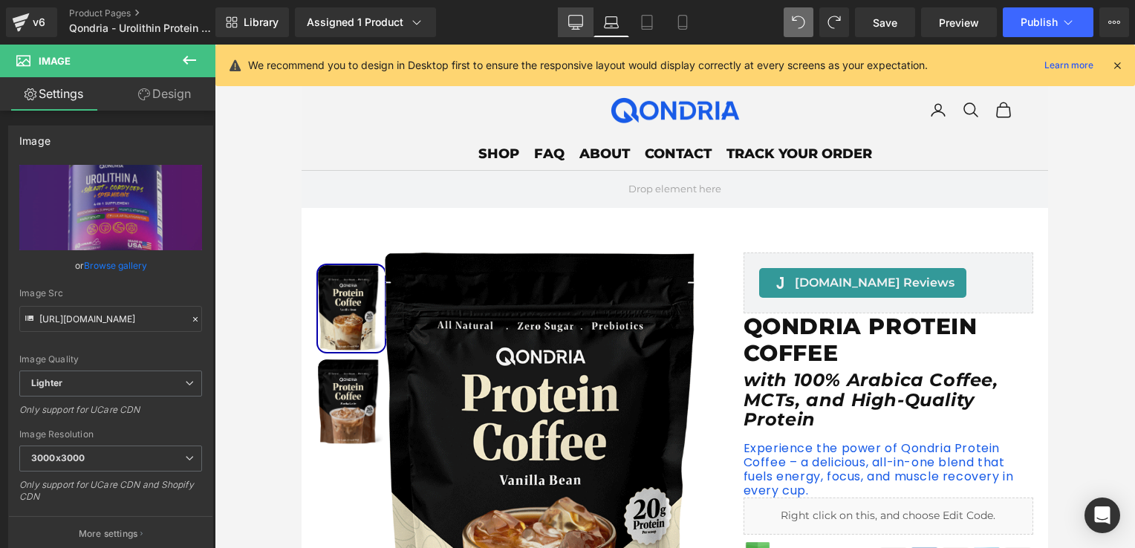
click at [567, 28] on link "Desktop" at bounding box center [576, 22] width 36 height 30
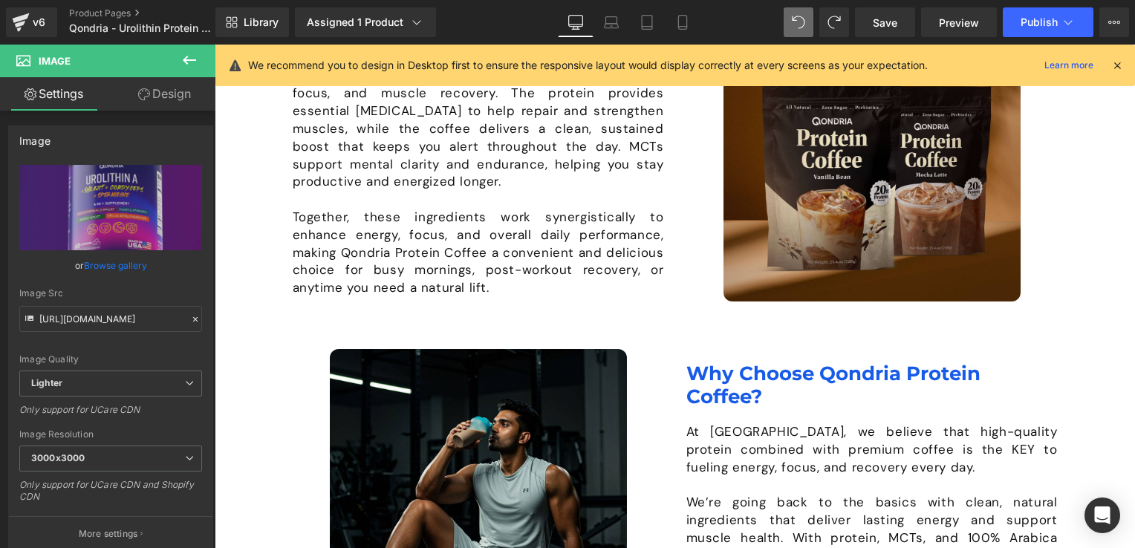
scroll to position [966, 0]
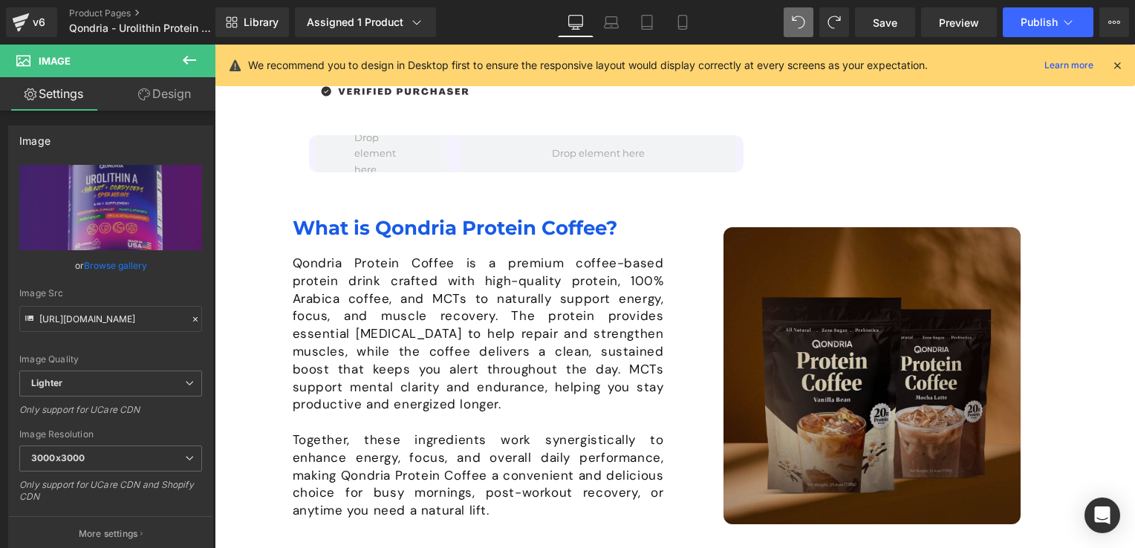
click at [825, 311] on img at bounding box center [871, 375] width 297 height 297
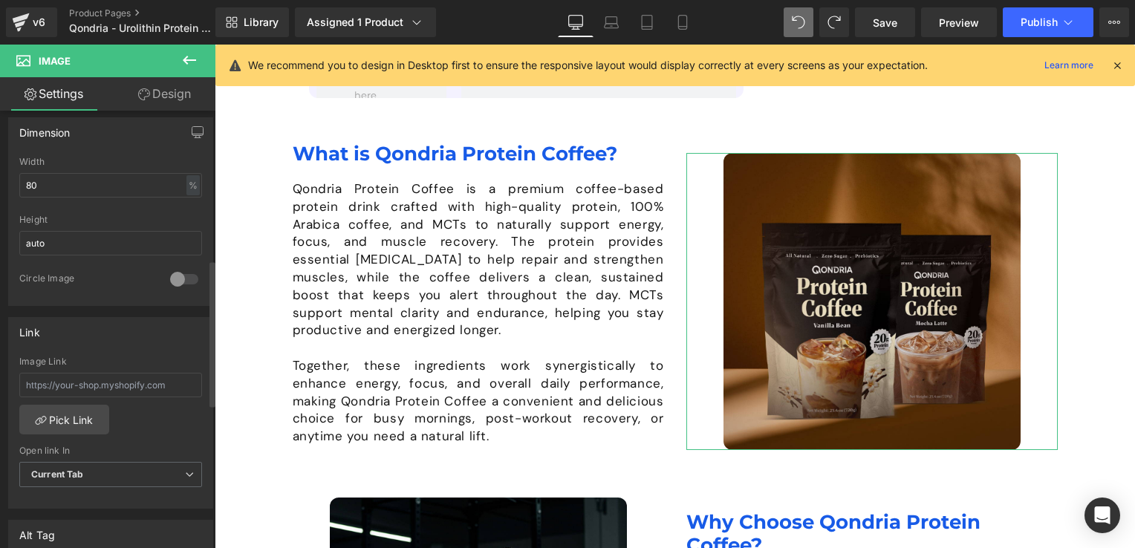
scroll to position [520, 0]
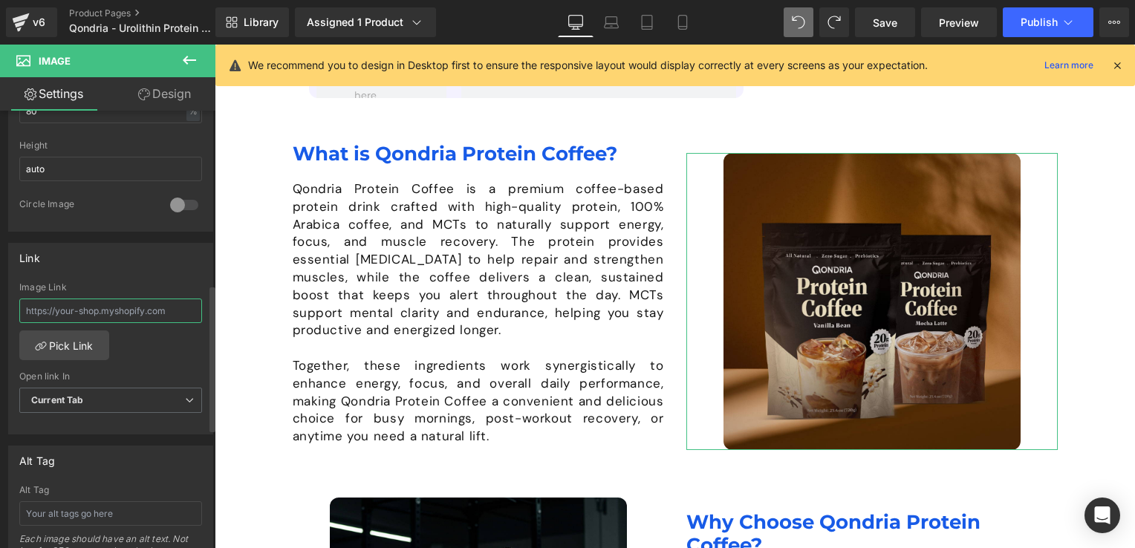
click at [172, 311] on input "text" at bounding box center [110, 311] width 183 height 25
click at [71, 351] on link "Pick Link" at bounding box center [64, 346] width 90 height 30
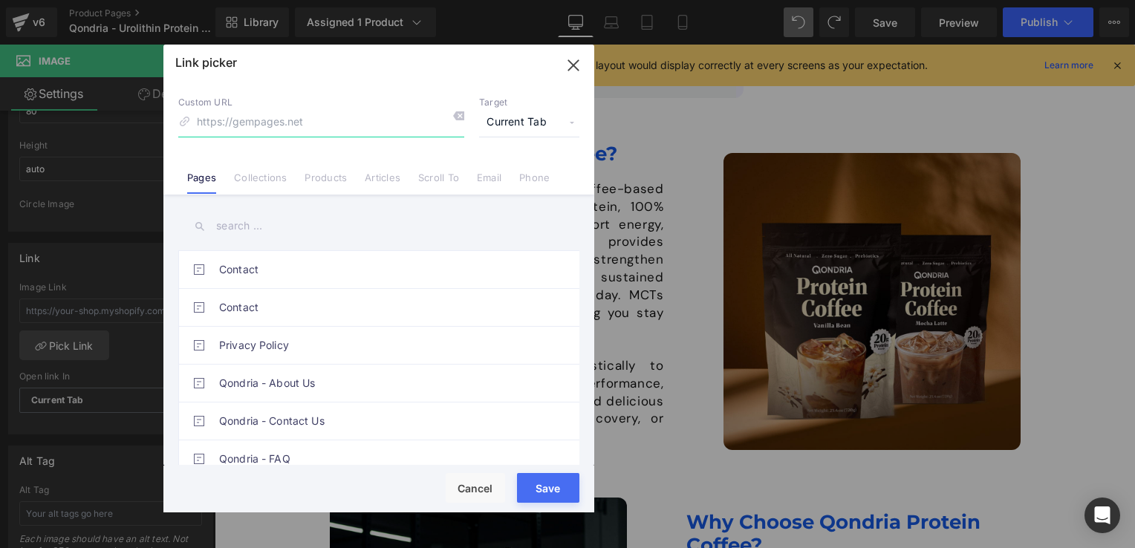
click at [571, 63] on icon "button" at bounding box center [573, 65] width 10 height 10
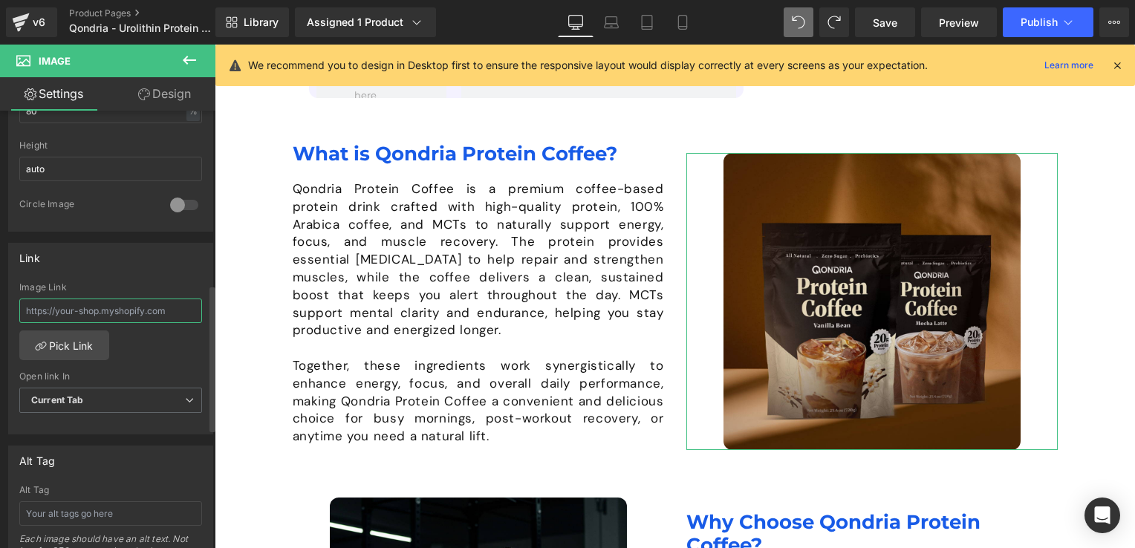
drag, startPoint x: 181, startPoint y: 305, endPoint x: 15, endPoint y: 310, distance: 166.5
click at [15, 310] on div "Image Link Pick Link Current Tab New Tab Open link In Current Tab Current Tab N…" at bounding box center [111, 358] width 204 height 152
drag, startPoint x: 21, startPoint y: 305, endPoint x: 122, endPoint y: 305, distance: 101.0
click at [122, 305] on input "text" at bounding box center [110, 311] width 183 height 25
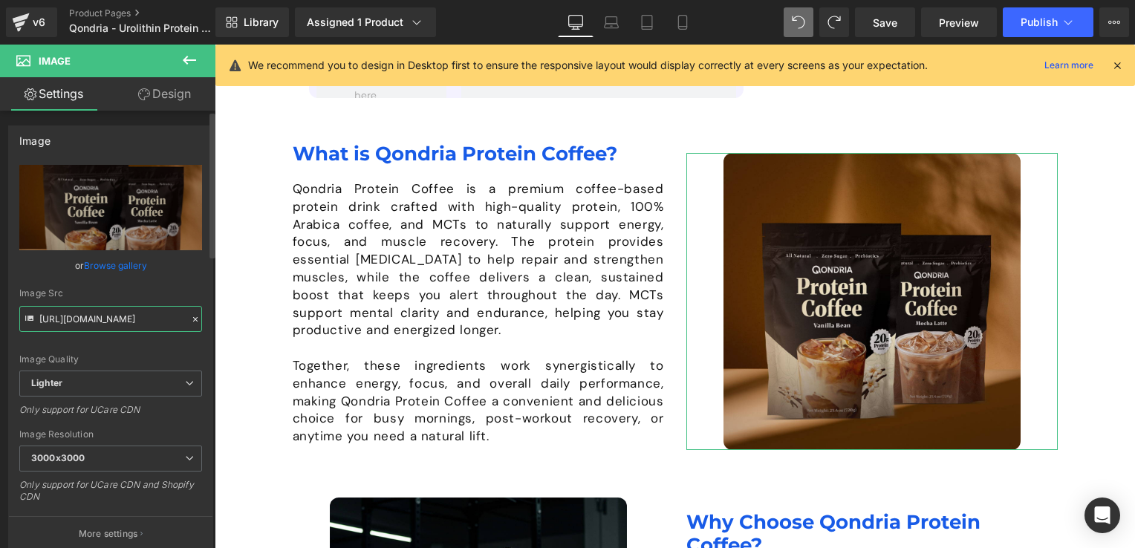
click at [110, 325] on input "https://ucarecdn.com/201792ec-8ac0-41f1-ab5c-ec7b4671a6d6/-/format/auto/-/previ…" at bounding box center [110, 319] width 183 height 26
drag, startPoint x: 38, startPoint y: 319, endPoint x: 206, endPoint y: 319, distance: 168.6
click at [206, 319] on div "Image https://ucarecdn.com/201792ec-8ac0-41f1-ab5c-ec7b4671a6d6/-/format/auto/-…" at bounding box center [110, 339] width 205 height 426
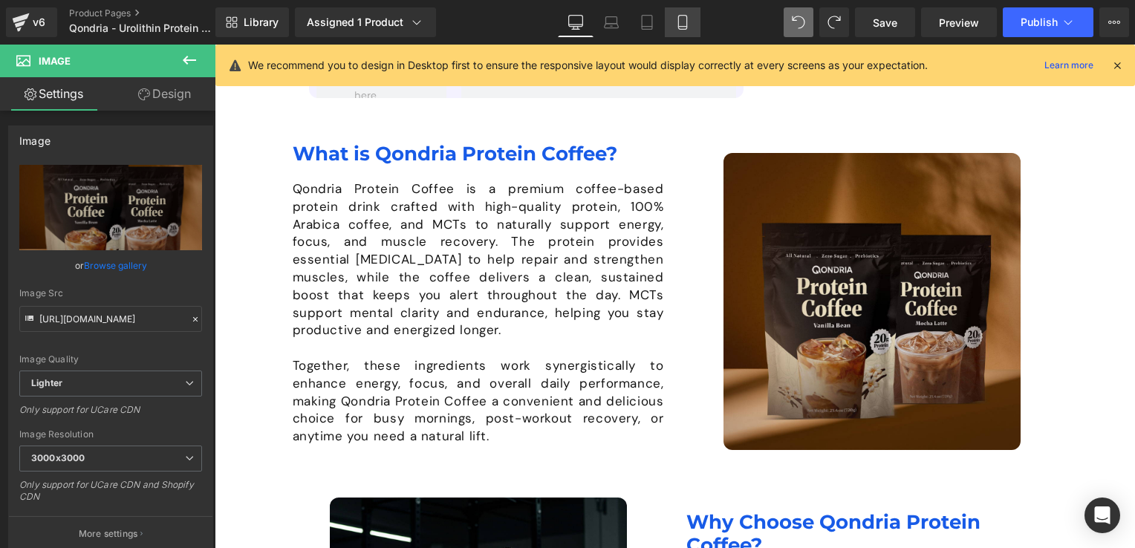
click at [691, 23] on link "Mobile" at bounding box center [683, 22] width 36 height 30
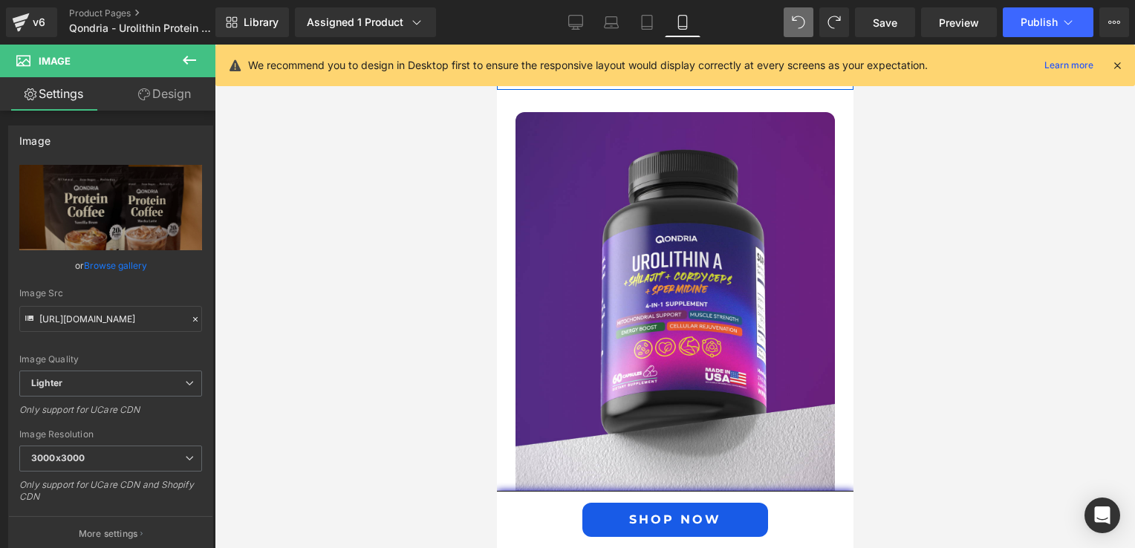
scroll to position [1857, 0]
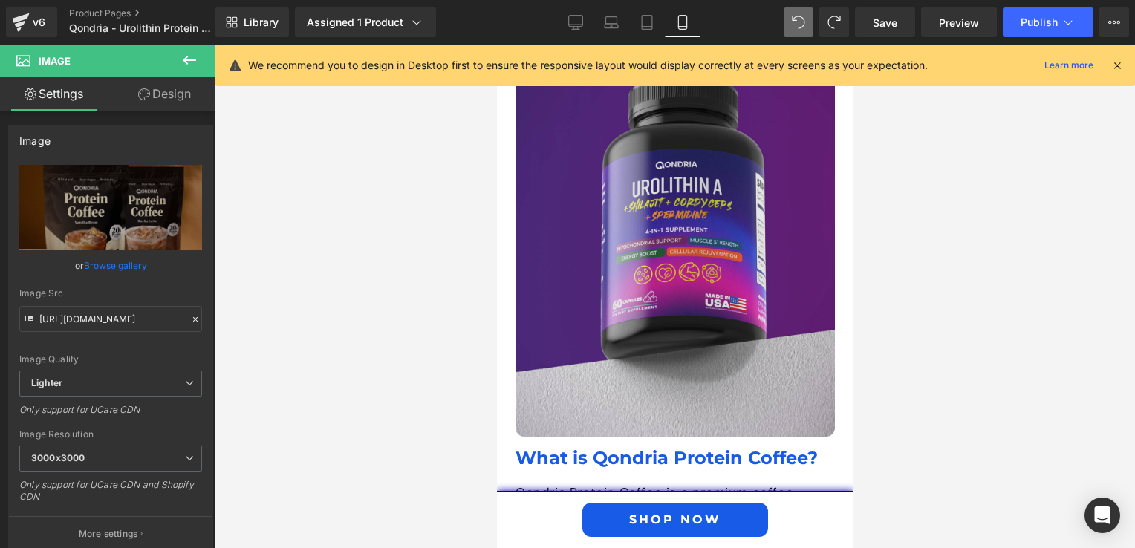
click at [585, 339] on img at bounding box center [674, 238] width 319 height 400
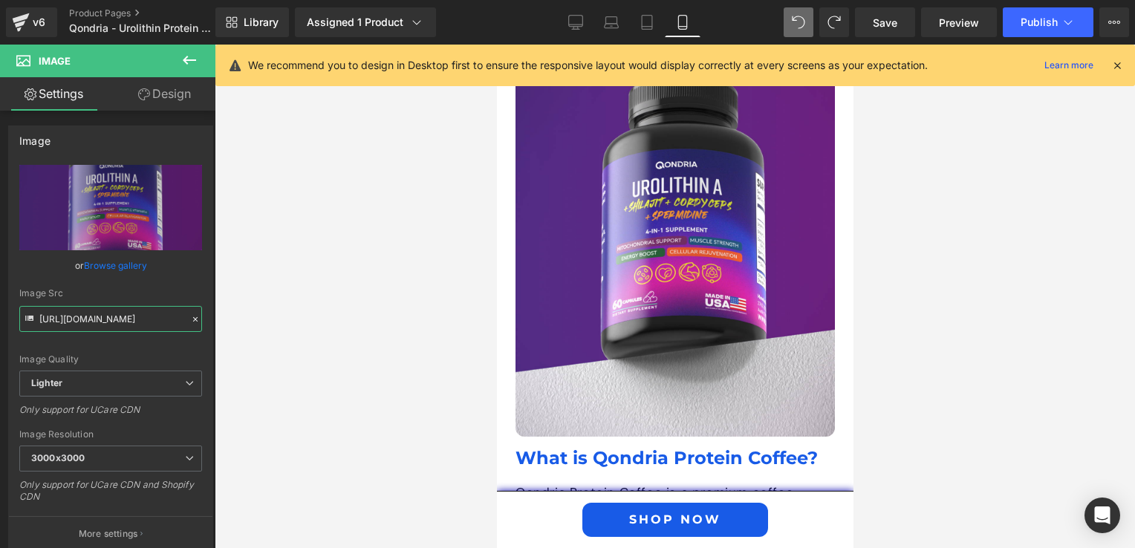
scroll to position [0, 445]
drag, startPoint x: 39, startPoint y: 319, endPoint x: 328, endPoint y: 336, distance: 289.5
click at [328, 336] on div "Row You are previewing how the will restyle your page. You can not edit Element…" at bounding box center [567, 286] width 1135 height 573
paste input "201792ec-8ac0-41f1-ab5c-ec7b4671a6d6/-/format/auto/-/preview/3000x3000/-/qualit…"
type input "https://ucarecdn.com/201792ec-8ac0-41f1-ab5c-ec7b4671a6d6/-/format/auto/-/previ…"
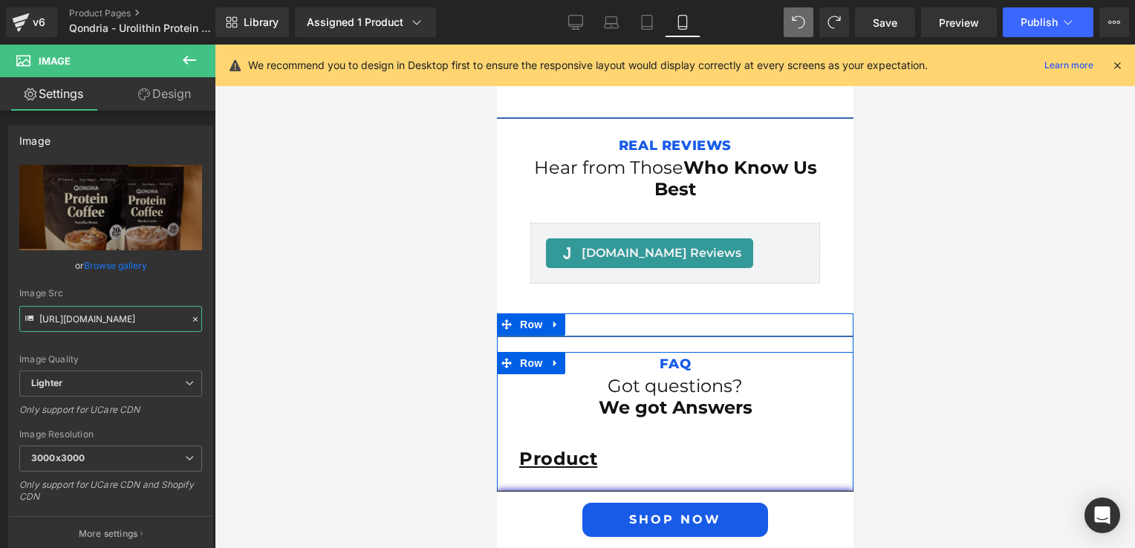
scroll to position [3862, 0]
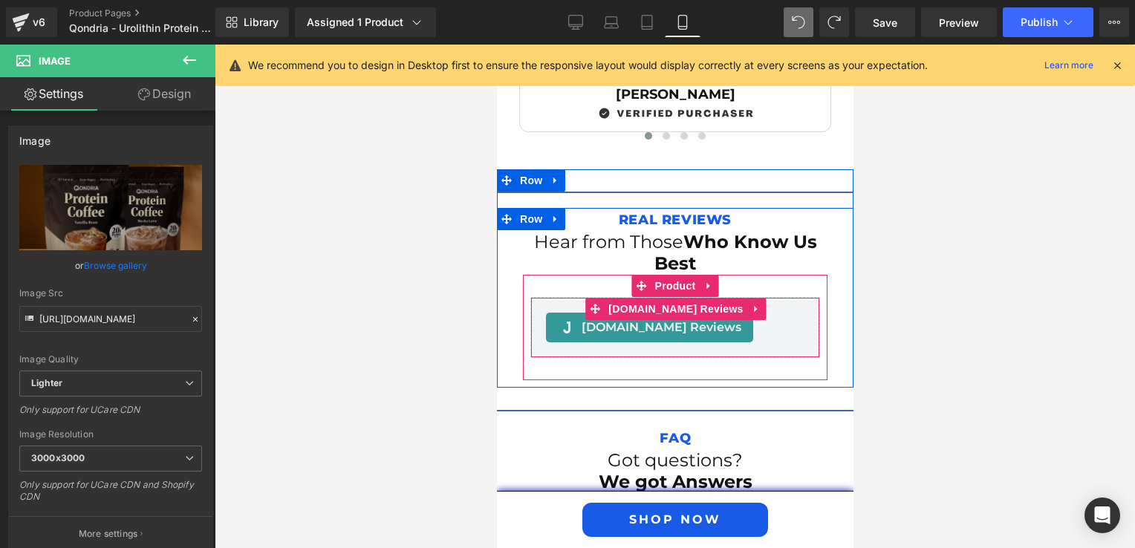
click at [611, 319] on span "[DOMAIN_NAME] Reviews - Reviews" at bounding box center [661, 328] width 160 height 18
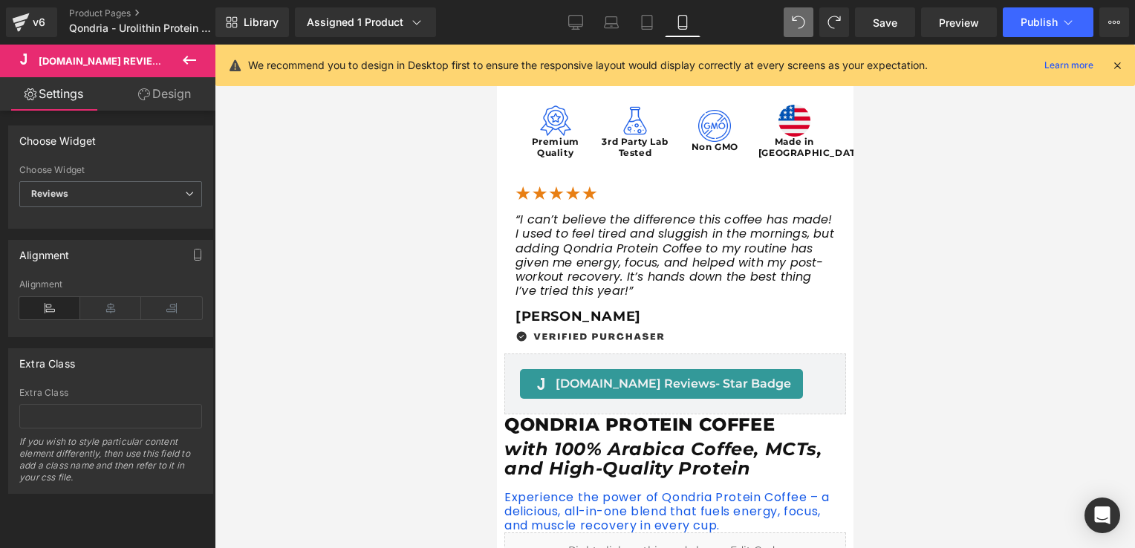
scroll to position [0, 0]
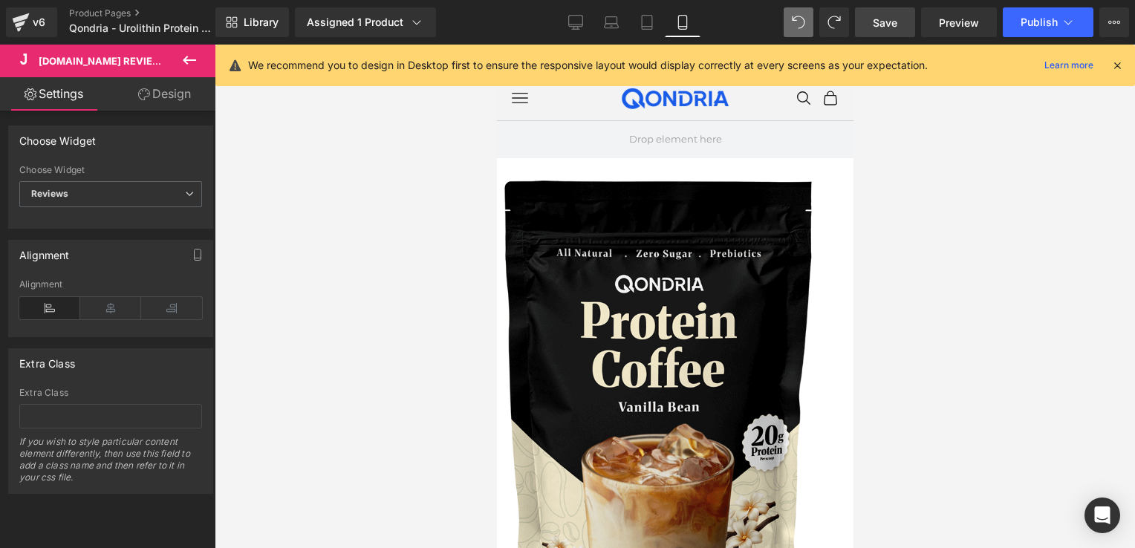
click at [894, 30] on span "Save" at bounding box center [885, 23] width 25 height 16
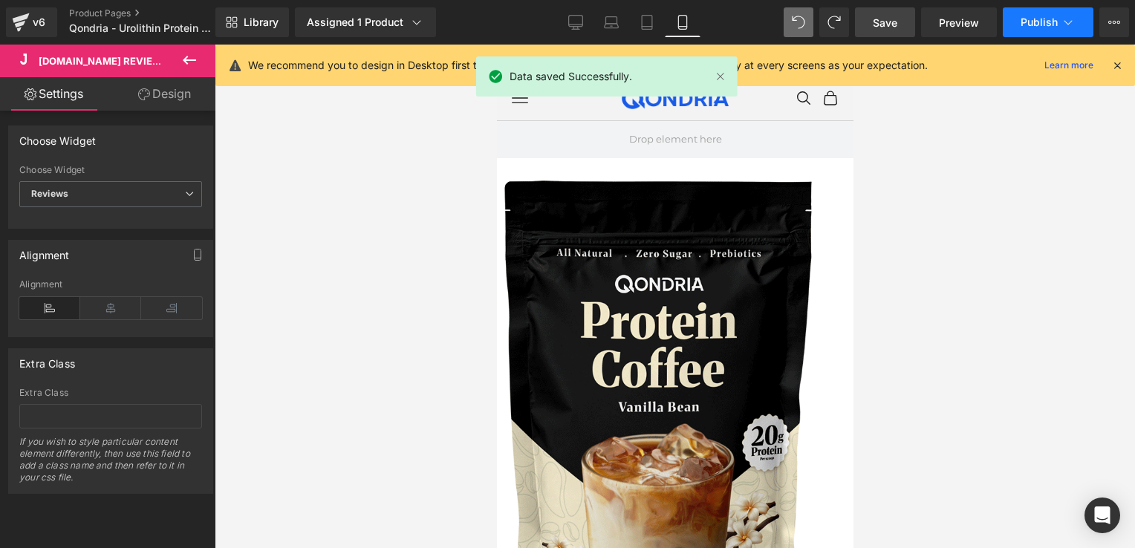
click at [1073, 16] on icon at bounding box center [1068, 22] width 15 height 15
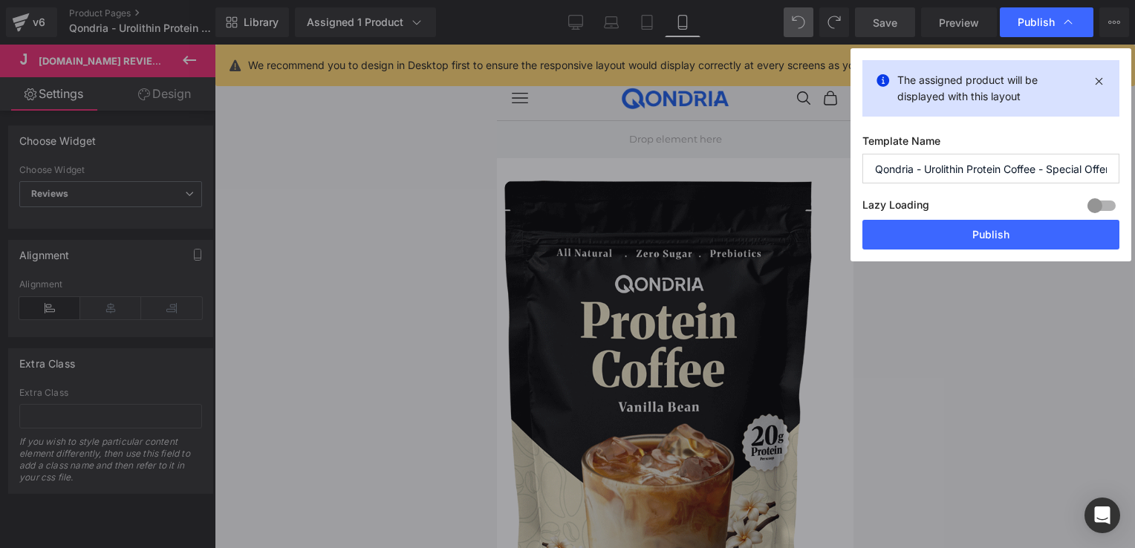
click at [1073, 16] on icon at bounding box center [1068, 22] width 15 height 15
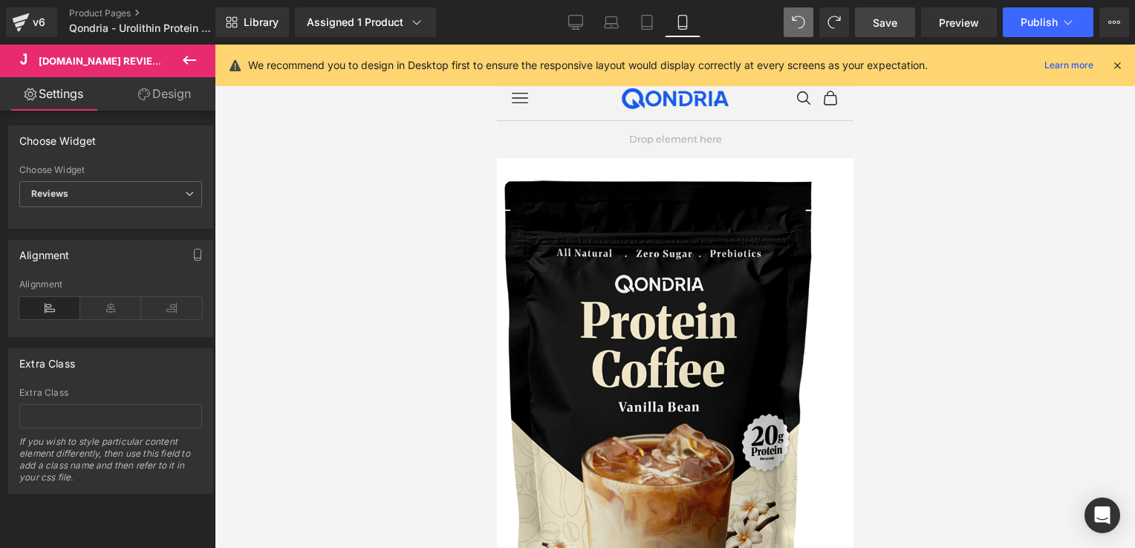
click at [1026, 293] on div at bounding box center [675, 297] width 920 height 504
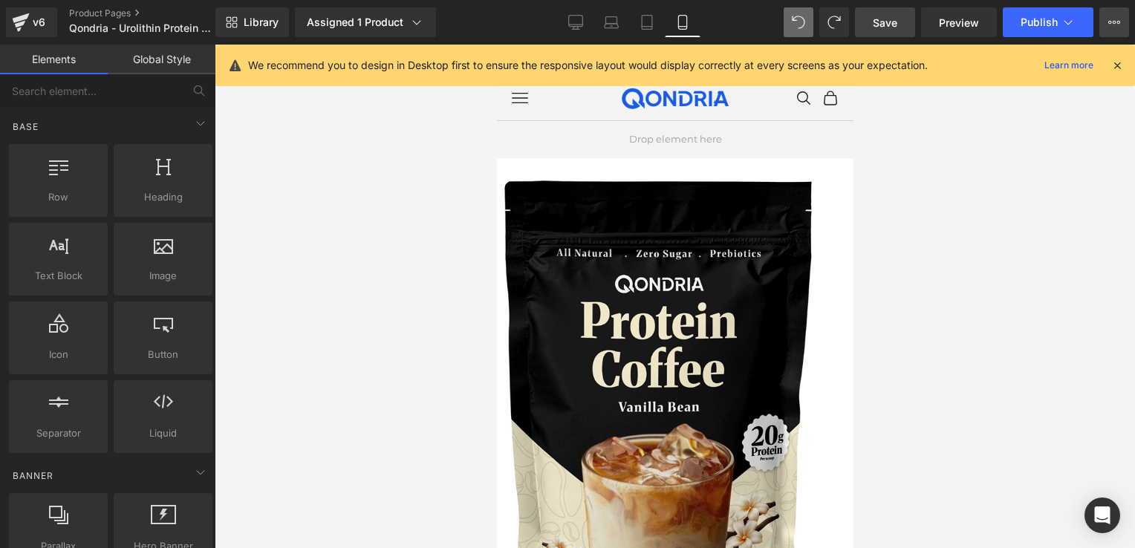
click at [1119, 26] on icon at bounding box center [1114, 22] width 12 height 12
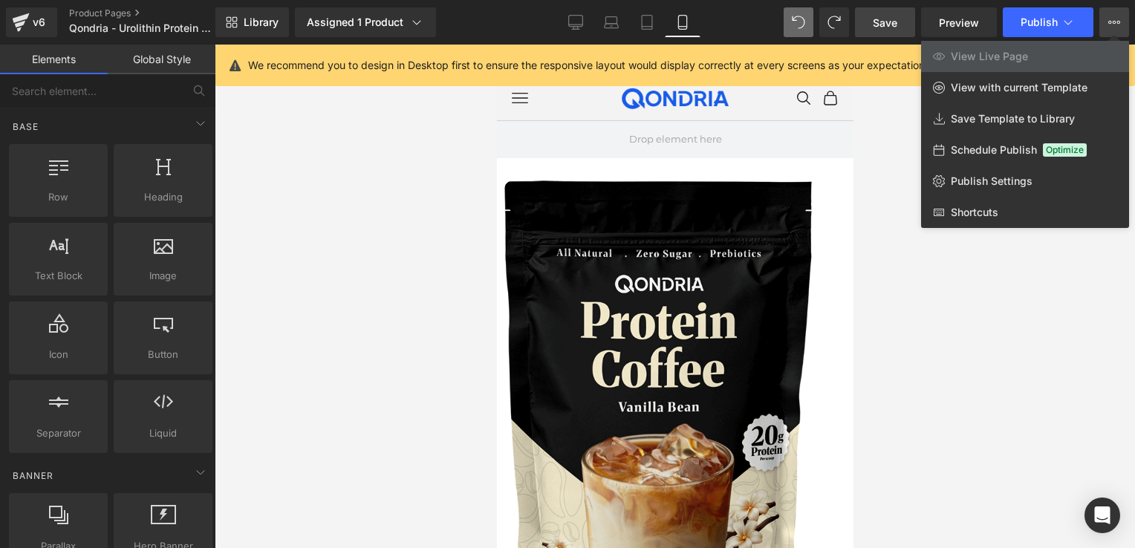
click at [990, 307] on div at bounding box center [675, 297] width 920 height 504
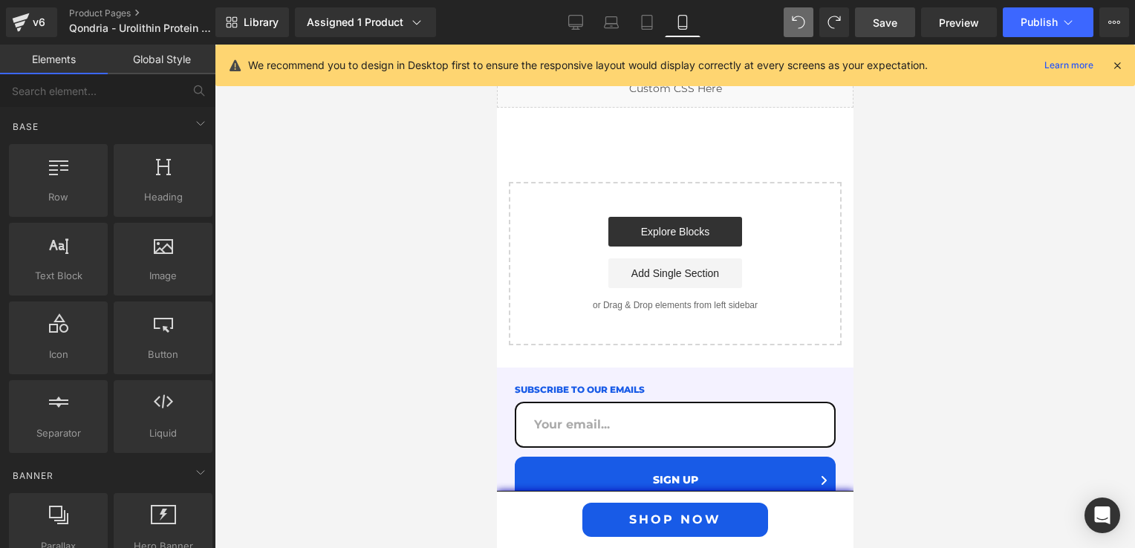
scroll to position [6165, 0]
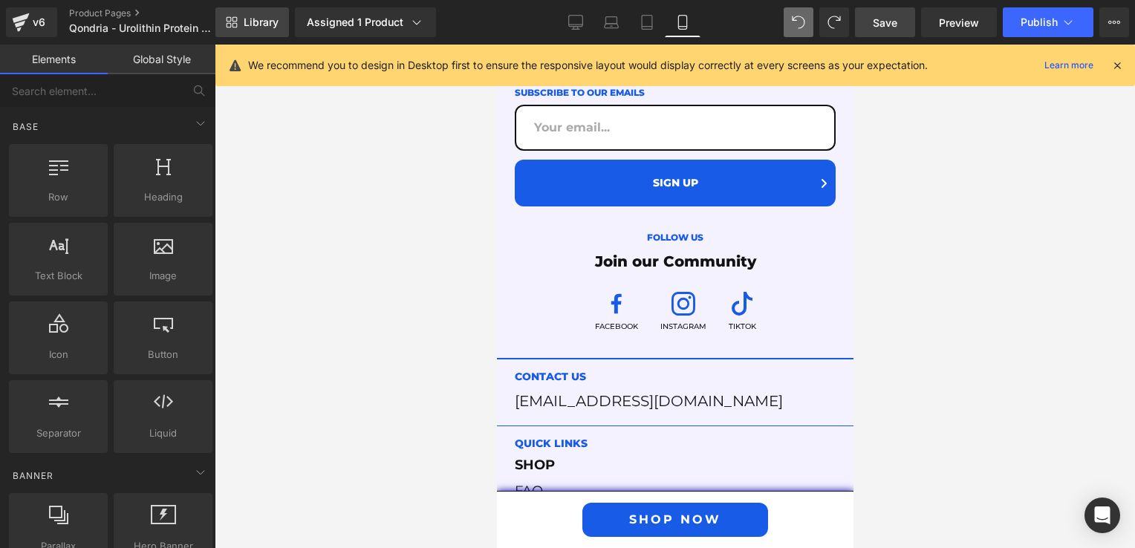
click at [255, 22] on span "Library" at bounding box center [261, 22] width 35 height 13
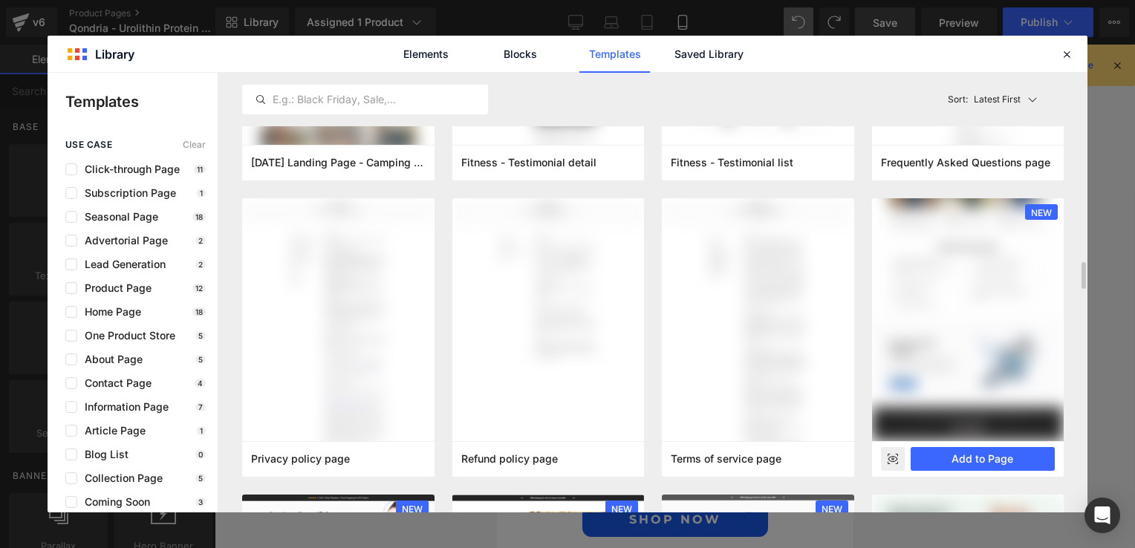
scroll to position [668, 0]
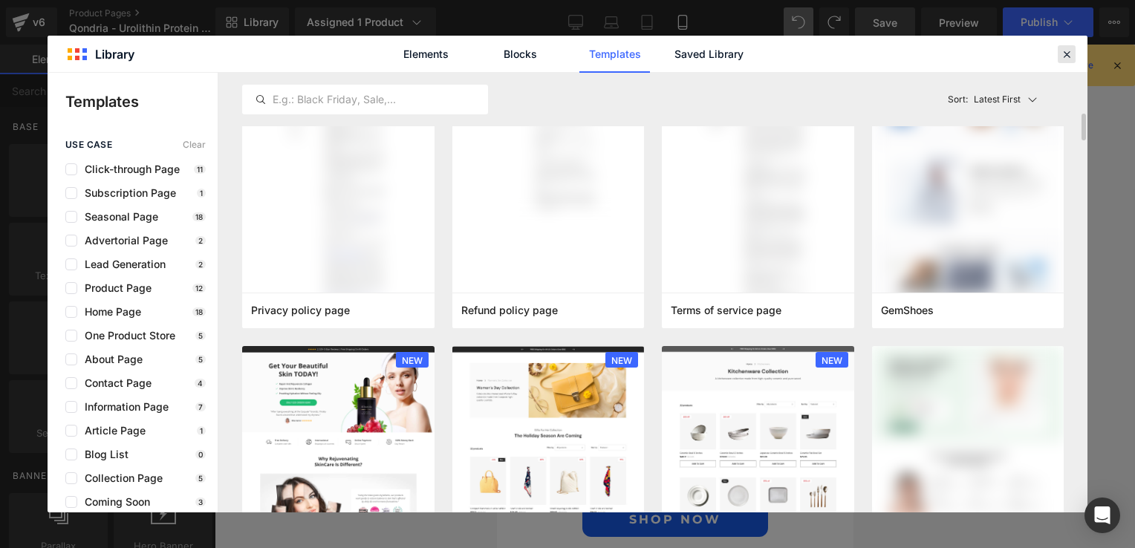
click at [1070, 58] on icon at bounding box center [1066, 54] width 13 height 13
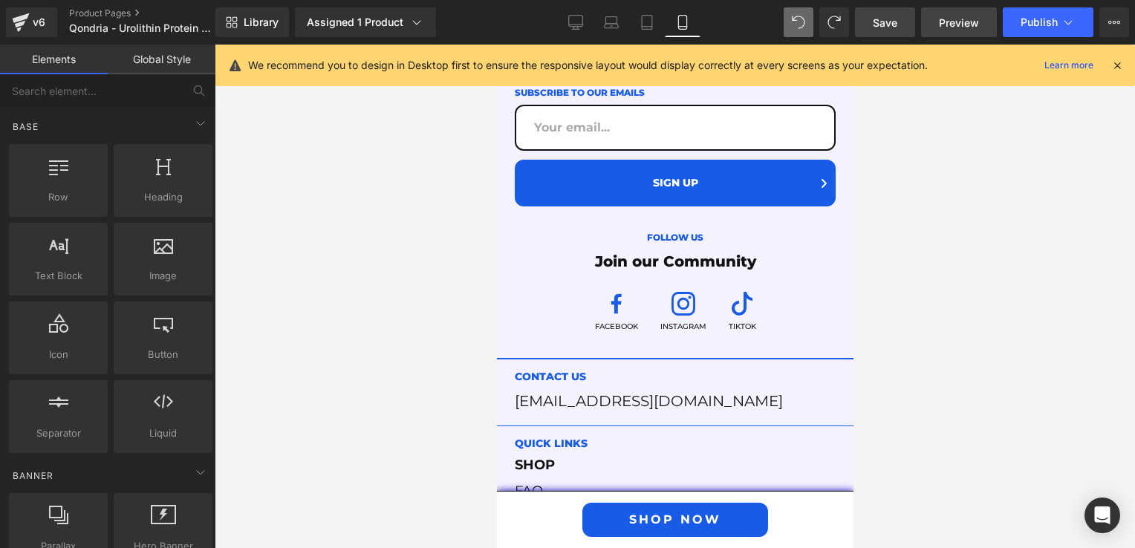
click at [939, 34] on link "Preview" at bounding box center [959, 22] width 76 height 30
click at [98, 18] on link "Product Pages" at bounding box center [154, 13] width 171 height 12
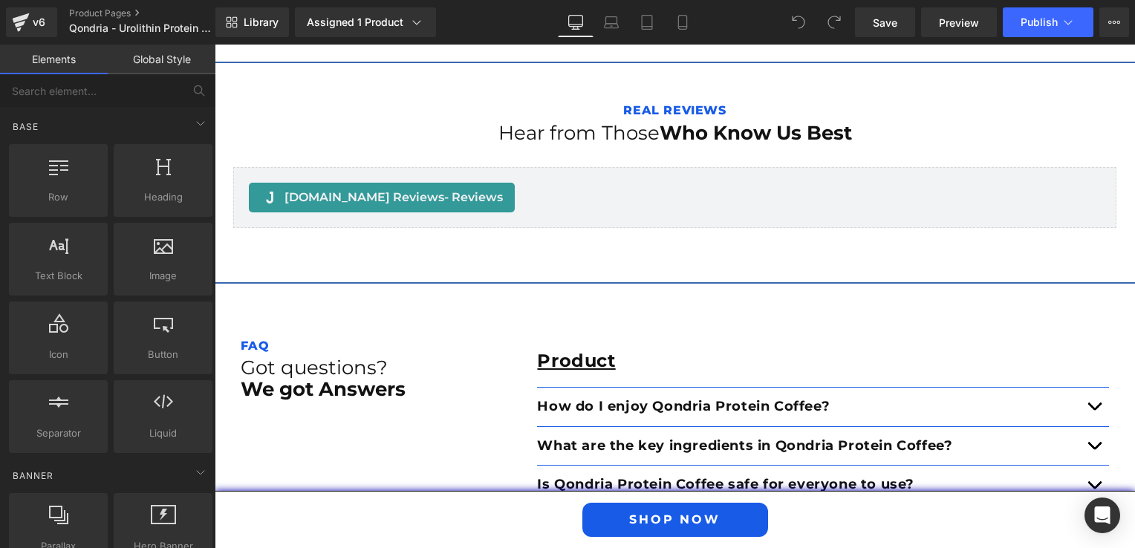
scroll to position [2446, 0]
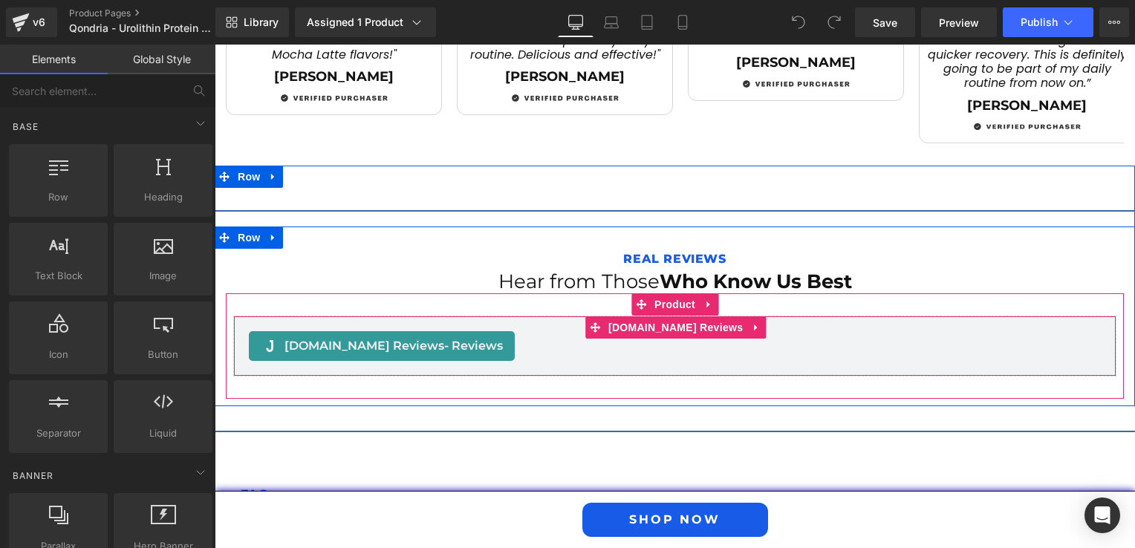
click at [399, 331] on div "[DOMAIN_NAME] Reviews - Reviews" at bounding box center [382, 346] width 266 height 30
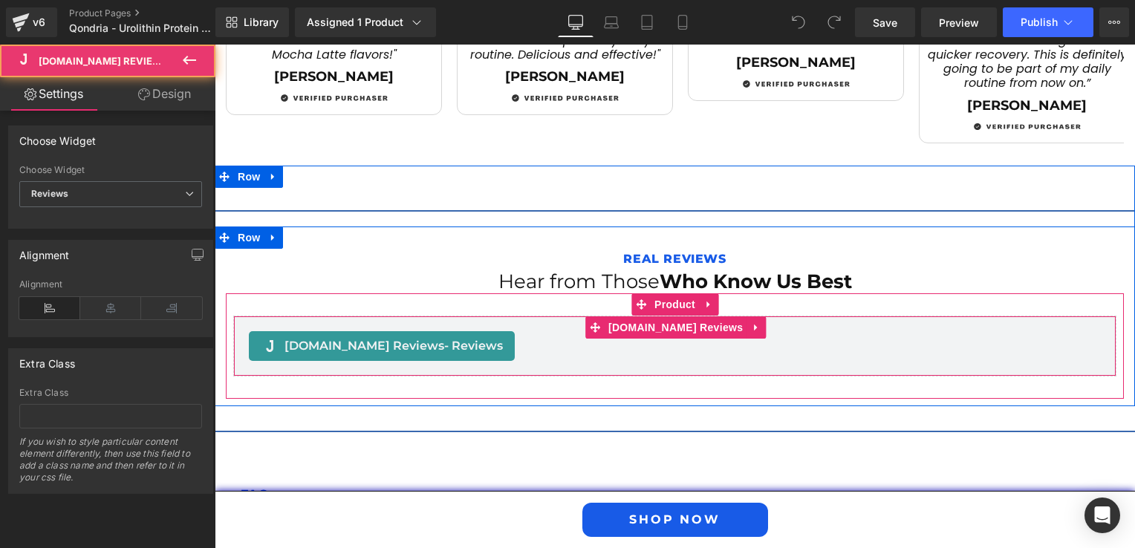
click at [444, 339] on span "- Reviews" at bounding box center [473, 346] width 59 height 14
click at [446, 331] on div "[DOMAIN_NAME] Reviews - Reviews" at bounding box center [382, 346] width 266 height 30
click at [444, 339] on span "- Reviews" at bounding box center [473, 346] width 59 height 14
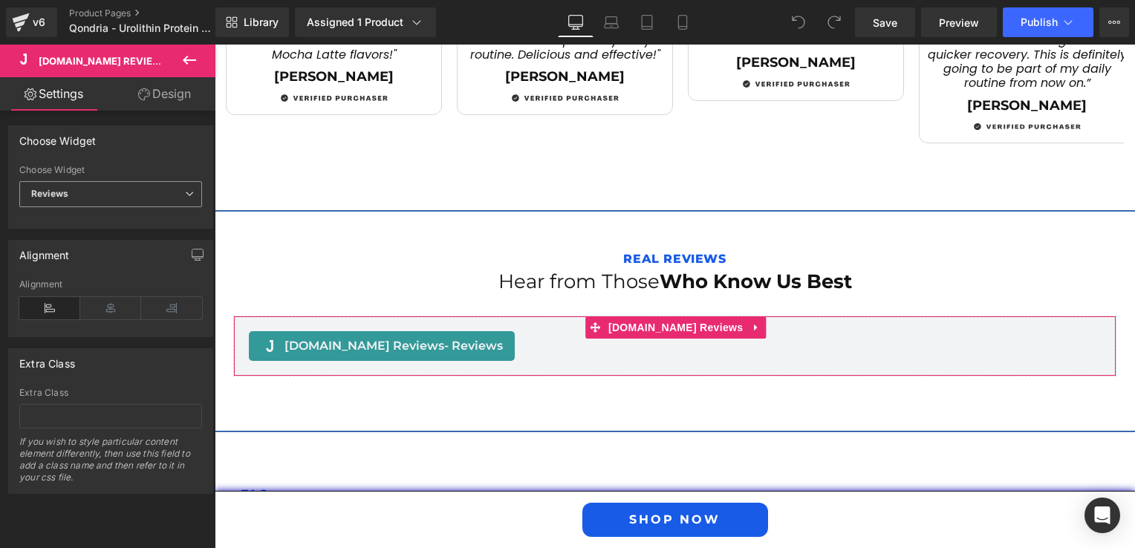
click at [82, 197] on span "Reviews" at bounding box center [110, 194] width 183 height 26
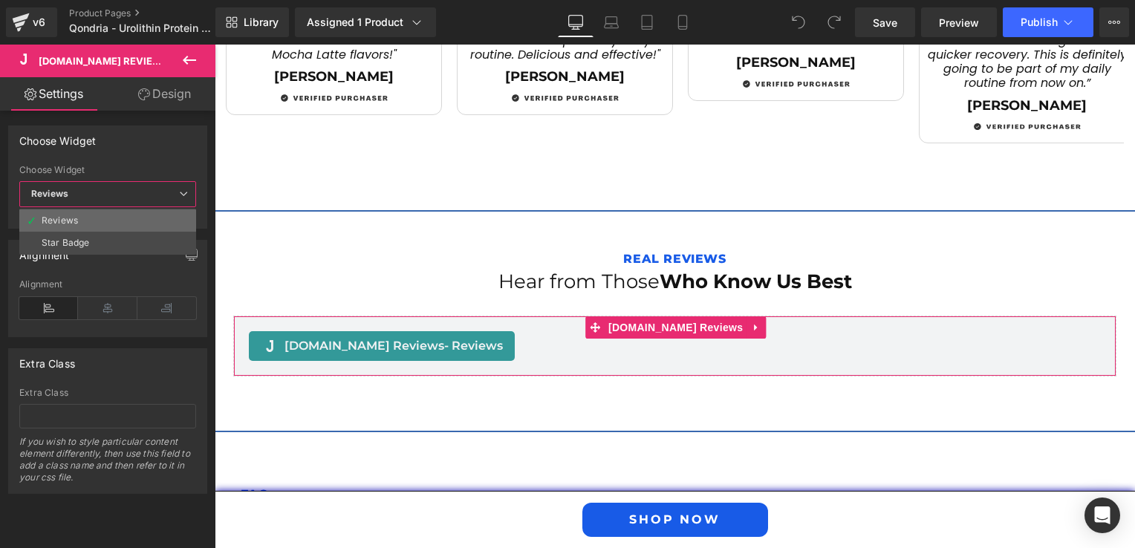
click at [81, 218] on li "Reviews" at bounding box center [107, 220] width 177 height 22
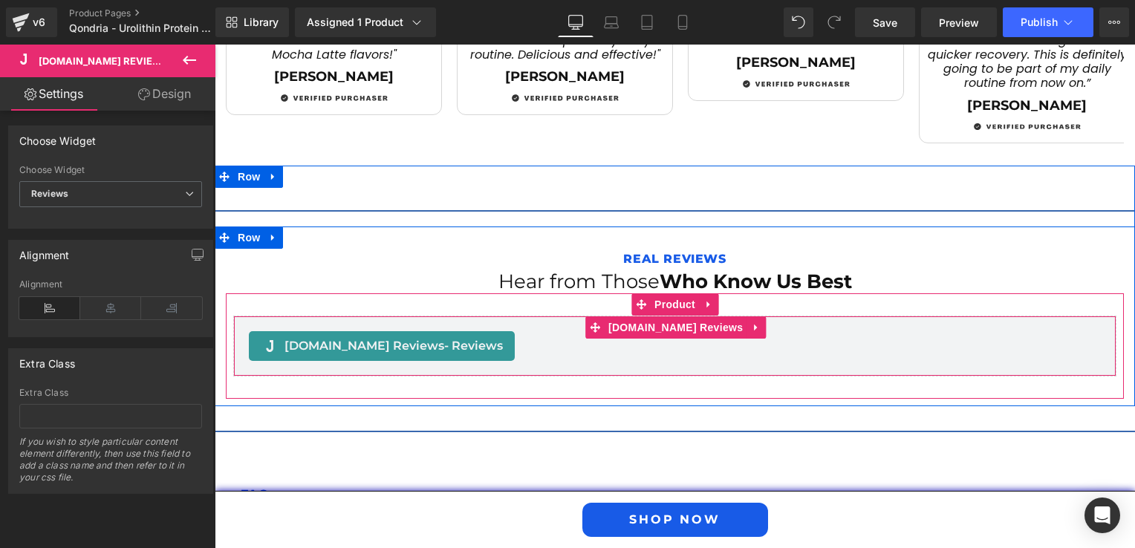
click at [331, 331] on div "[DOMAIN_NAME] Reviews - Reviews" at bounding box center [382, 346] width 266 height 30
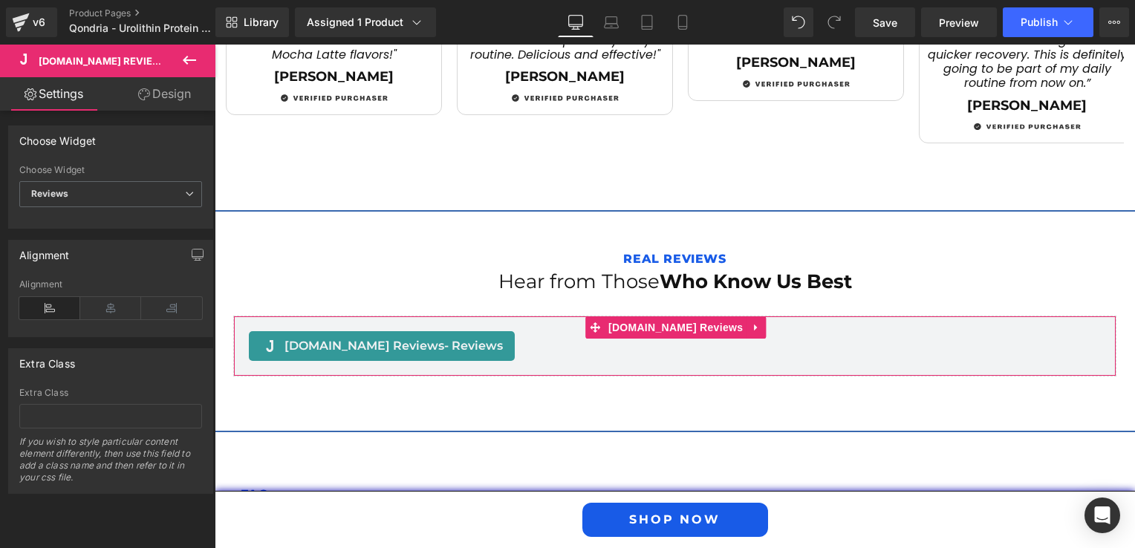
click at [122, 232] on div "Alignment Left Center Right Alignment" at bounding box center [111, 283] width 222 height 108
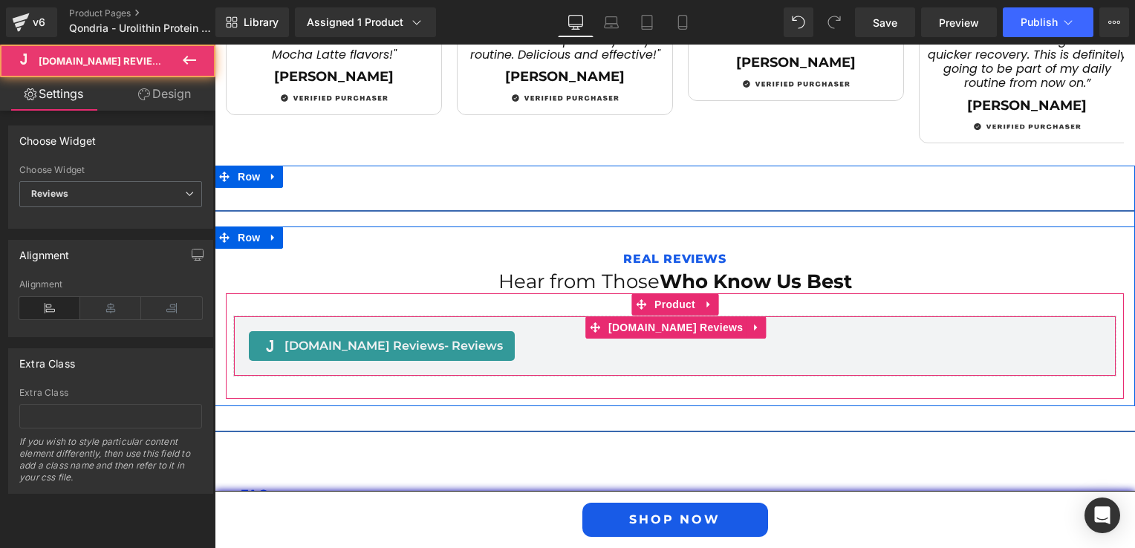
click at [386, 337] on span "[DOMAIN_NAME] Reviews - Reviews" at bounding box center [393, 346] width 218 height 18
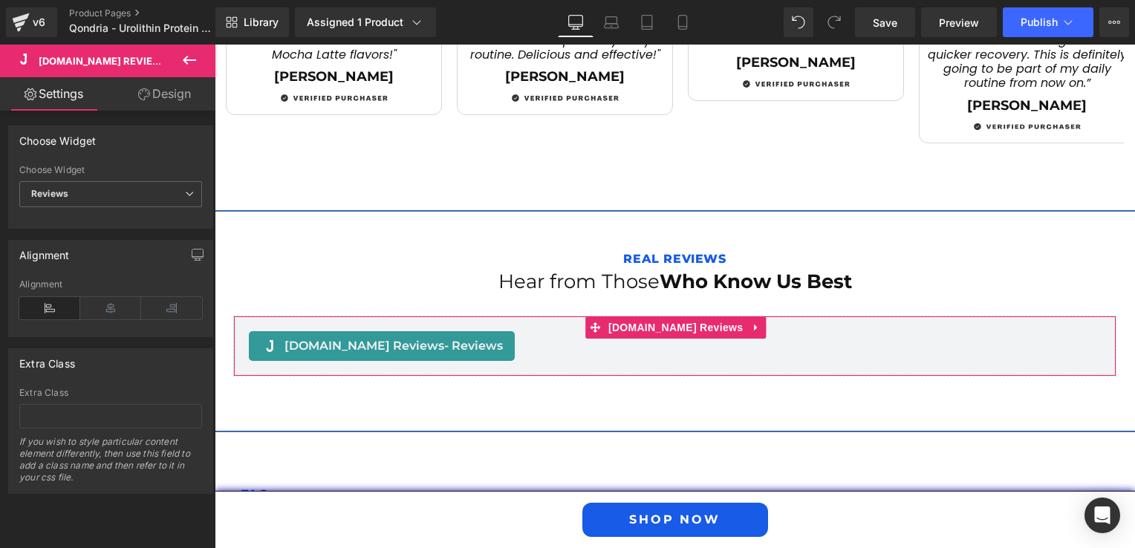
click at [147, 84] on link "Design" at bounding box center [165, 93] width 108 height 33
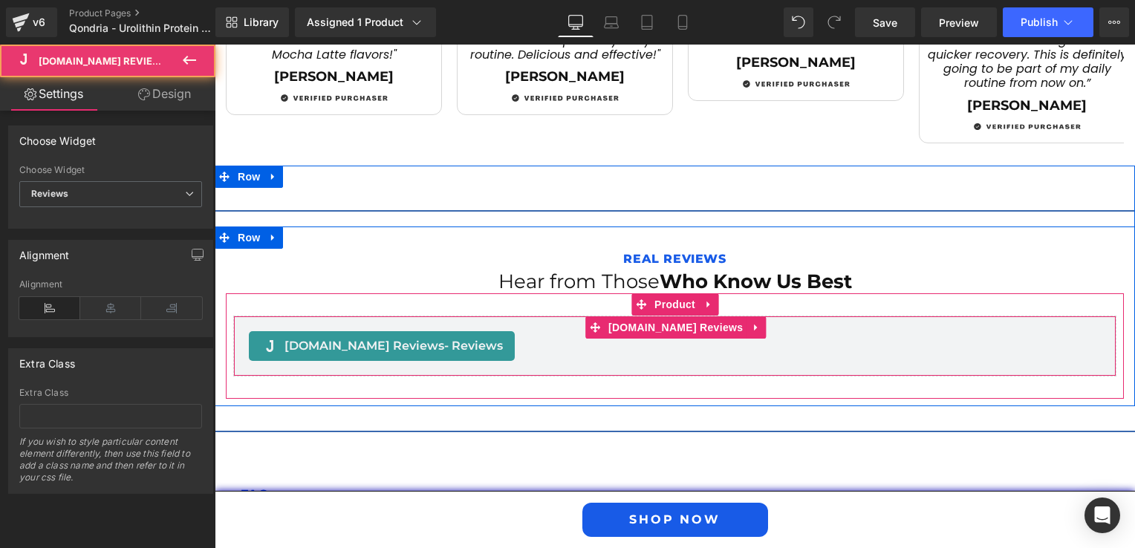
click at [320, 337] on span "[DOMAIN_NAME] Reviews - Reviews" at bounding box center [393, 346] width 218 height 18
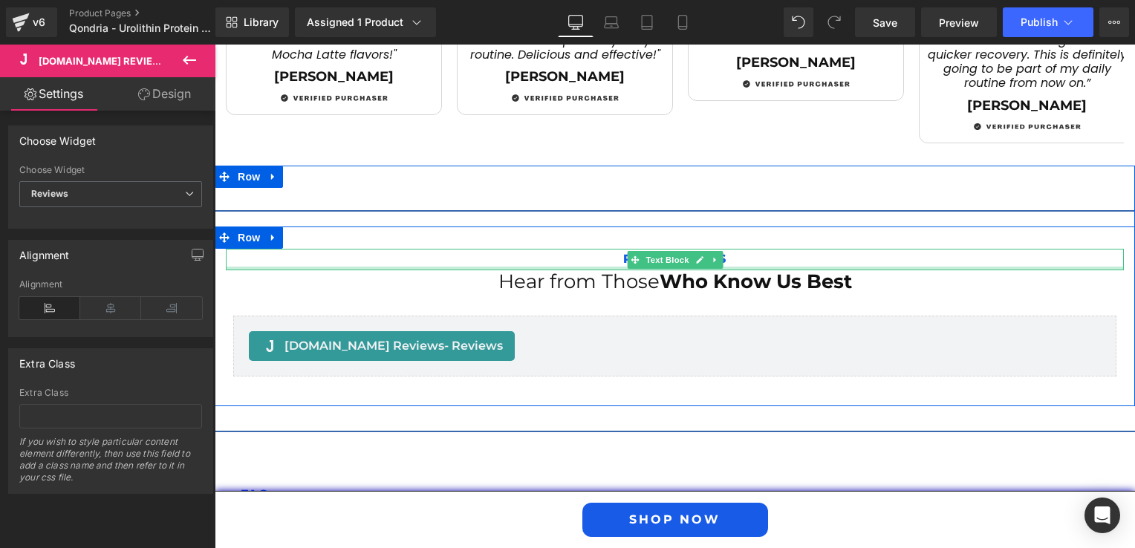
scroll to position [2520, 0]
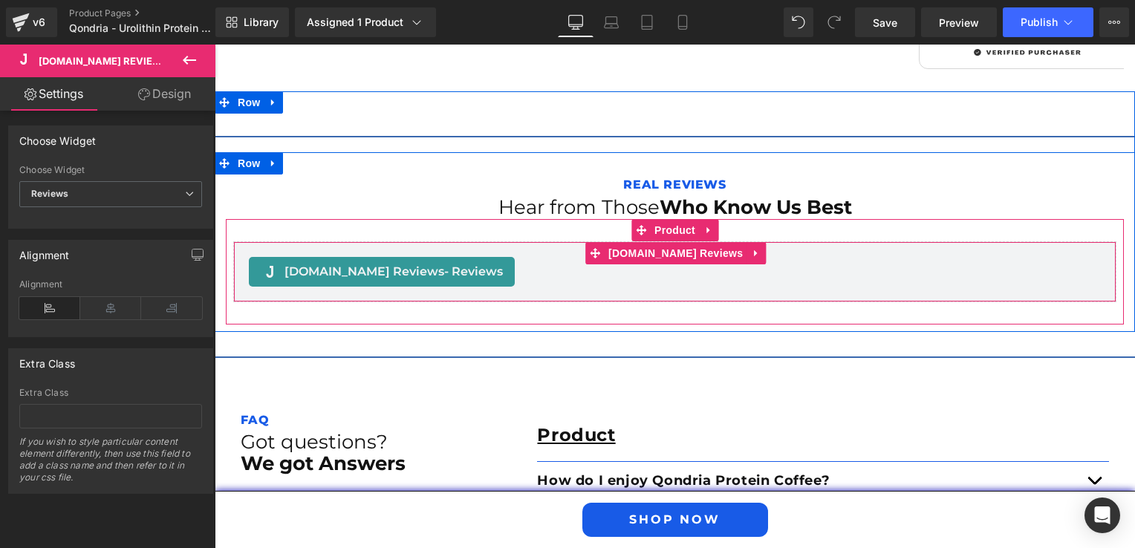
click at [359, 263] on span "[DOMAIN_NAME] Reviews - Reviews" at bounding box center [393, 272] width 218 height 18
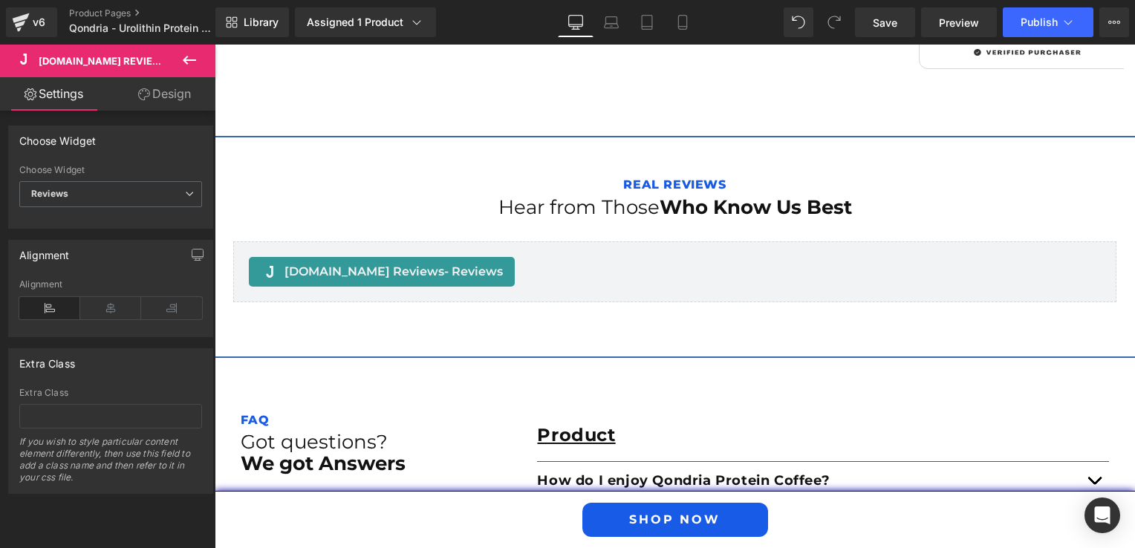
click at [187, 62] on icon at bounding box center [189, 60] width 18 height 18
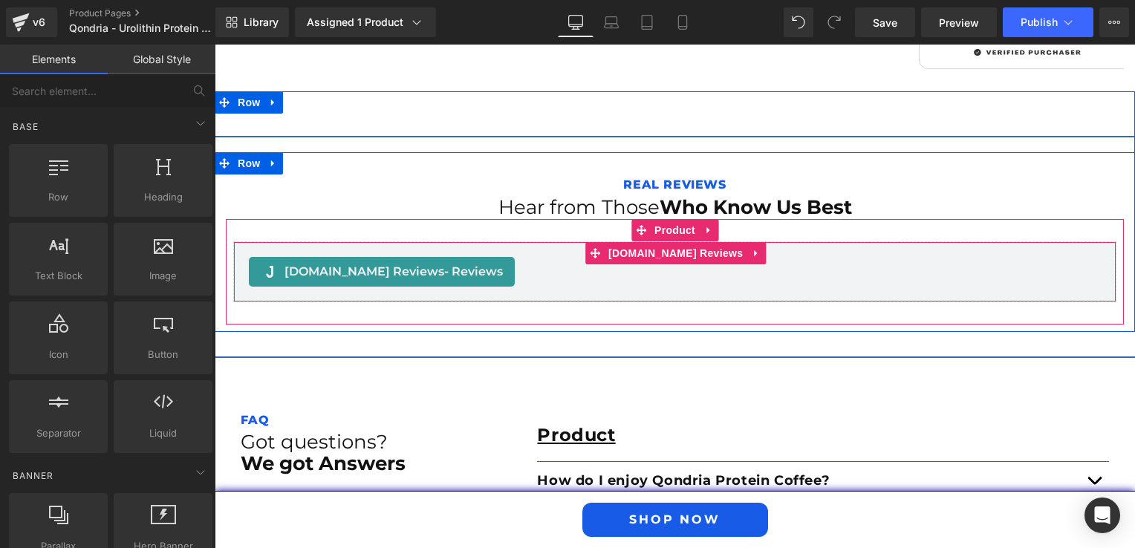
click at [331, 269] on div "[DOMAIN_NAME] Reviews - Reviews" at bounding box center [382, 272] width 266 height 30
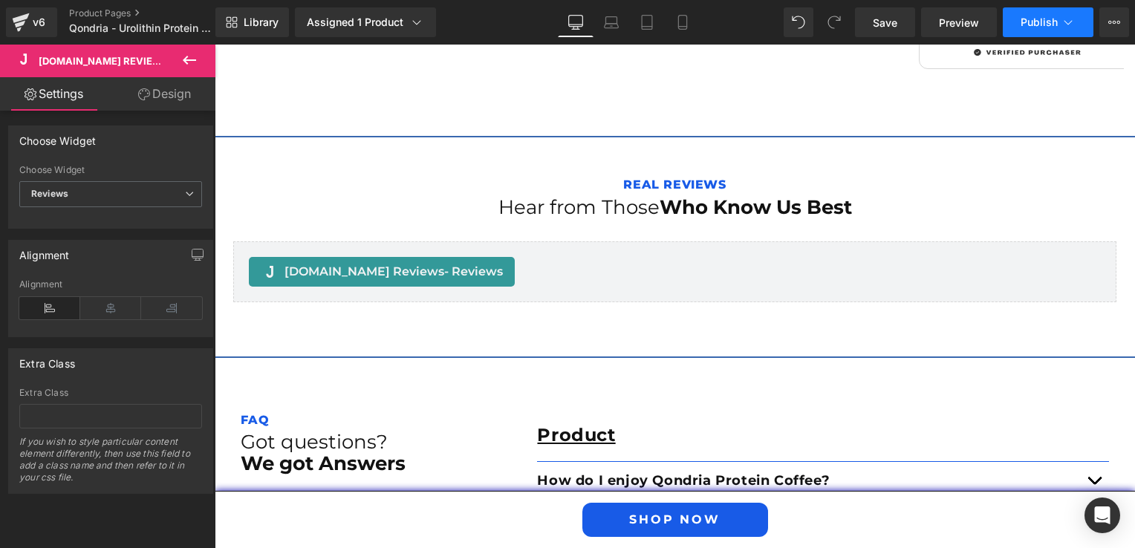
click at [1069, 18] on icon at bounding box center [1068, 22] width 15 height 15
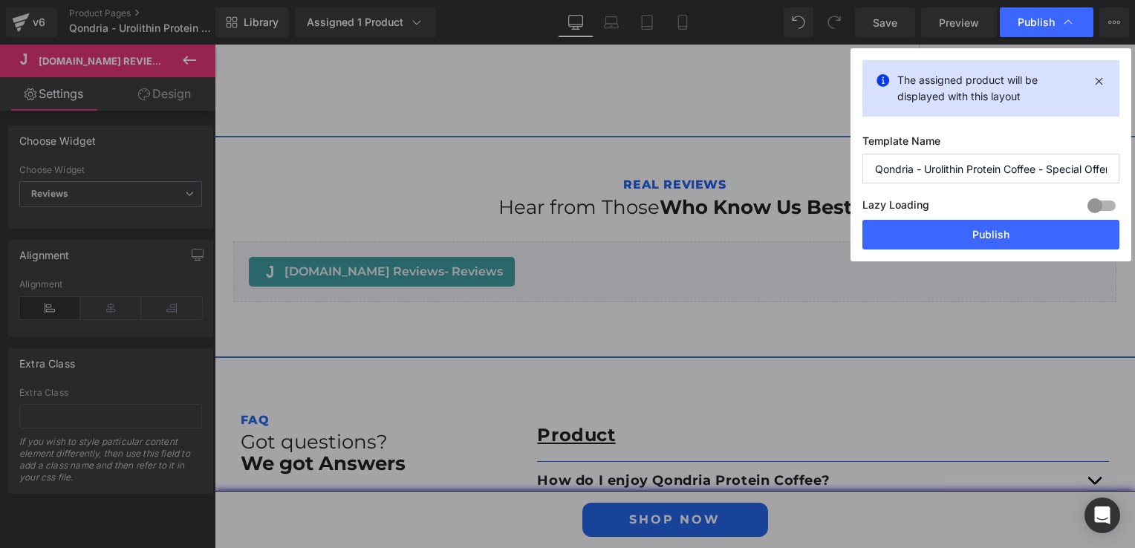
click at [1069, 18] on icon at bounding box center [1068, 22] width 15 height 15
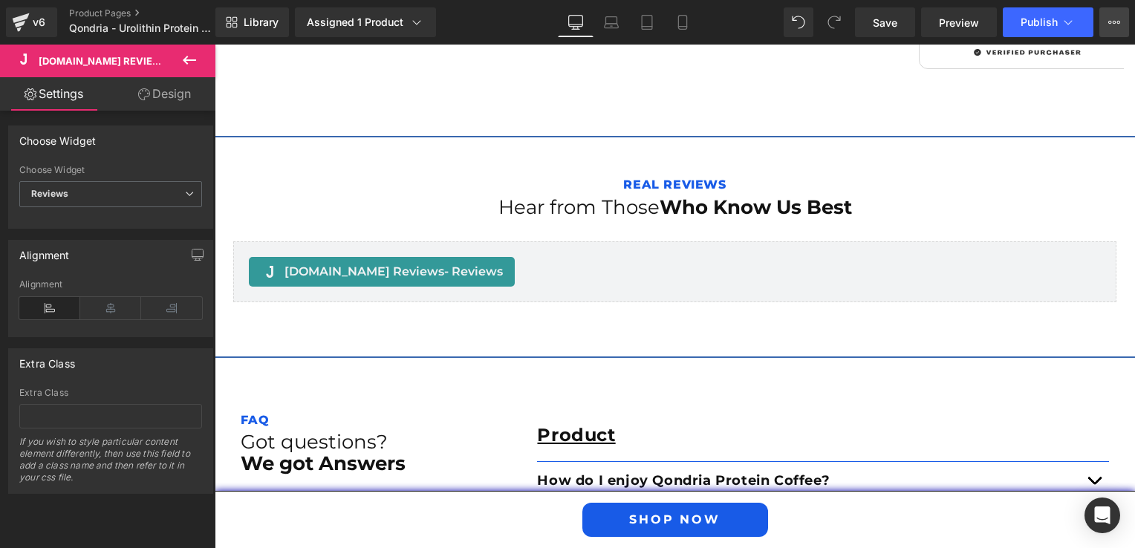
click at [1106, 20] on button "View Live Page View with current Template Save Template to Library Schedule Pub…" at bounding box center [1114, 22] width 30 height 30
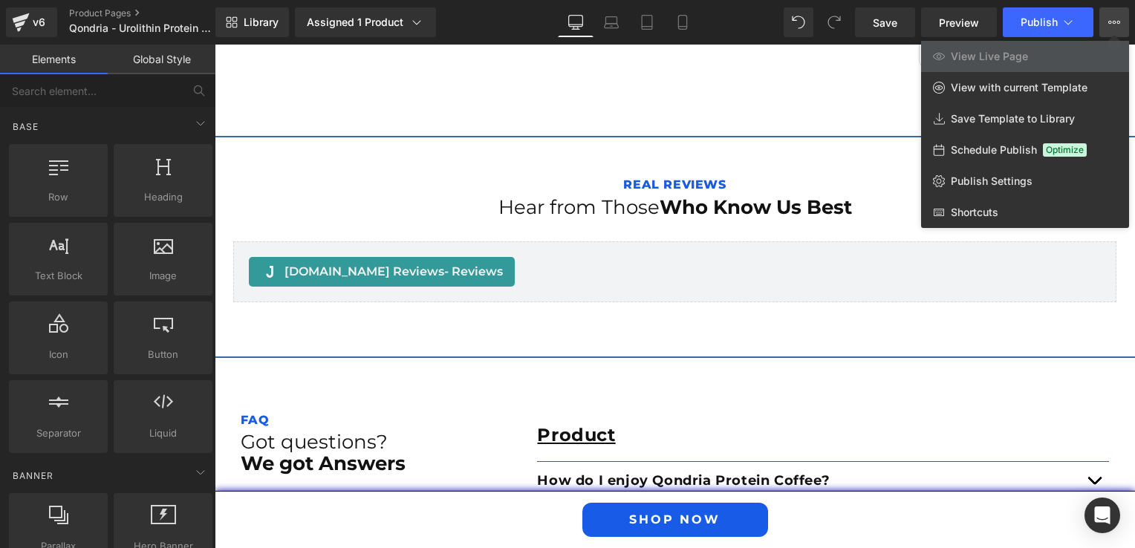
click at [367, 255] on div at bounding box center [675, 297] width 920 height 504
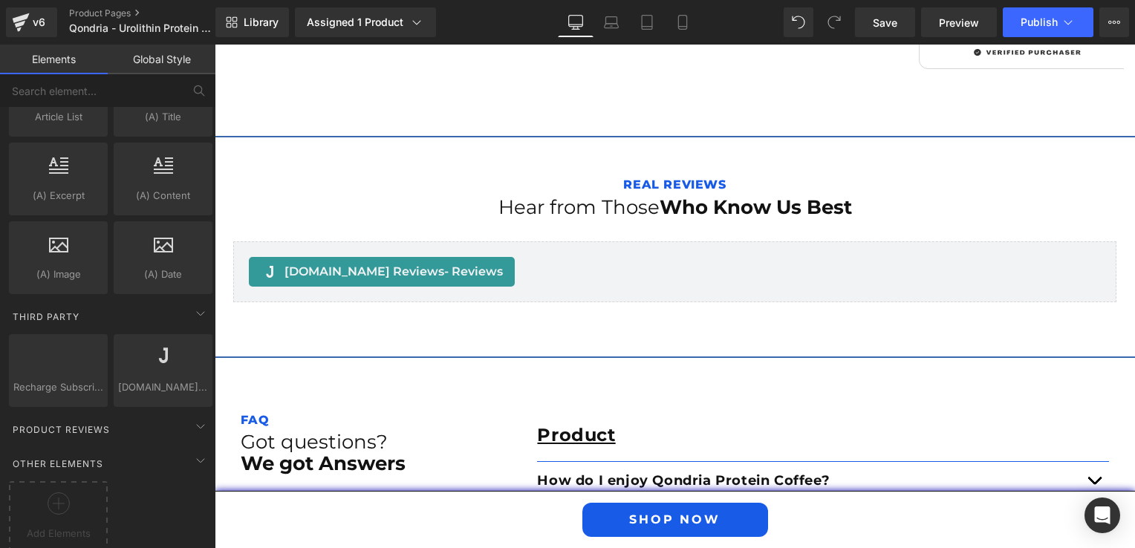
scroll to position [2900, 0]
click at [192, 414] on icon at bounding box center [201, 423] width 18 height 18
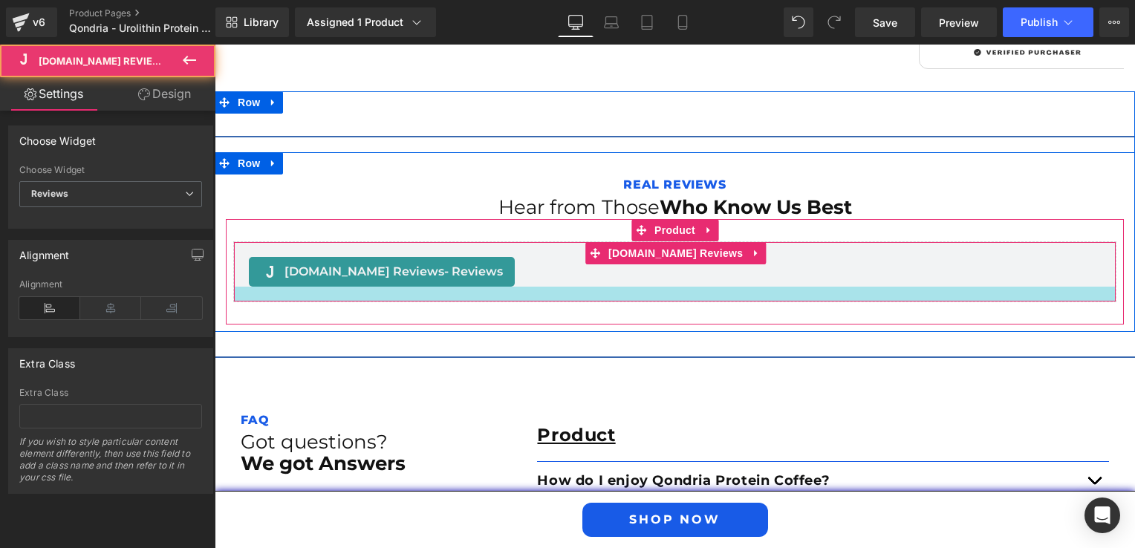
click at [417, 269] on div "[DOMAIN_NAME] Reviews - Reviews" at bounding box center [382, 272] width 266 height 30
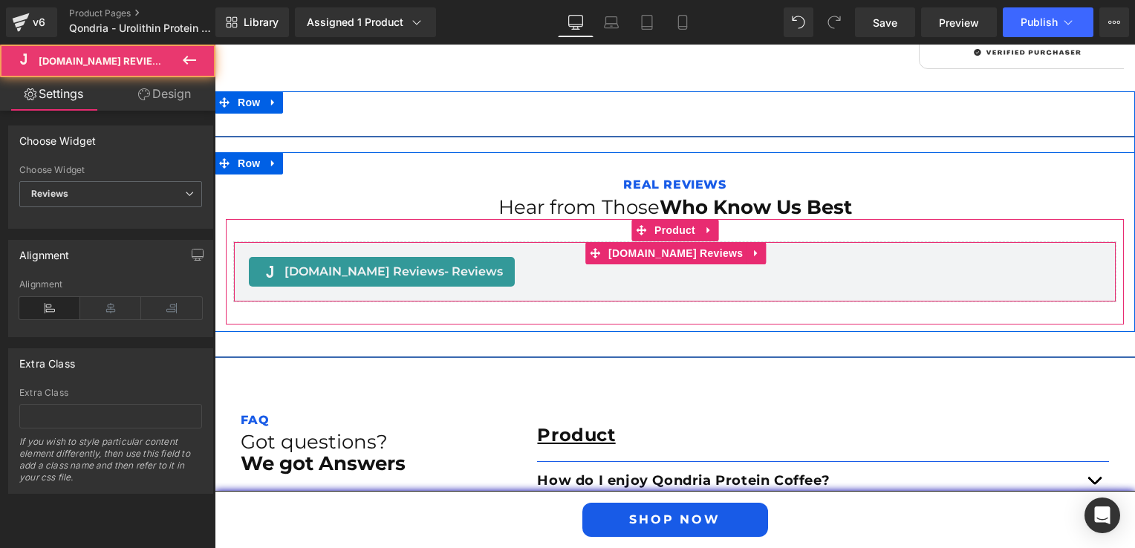
click at [444, 264] on span "- Reviews" at bounding box center [473, 271] width 59 height 14
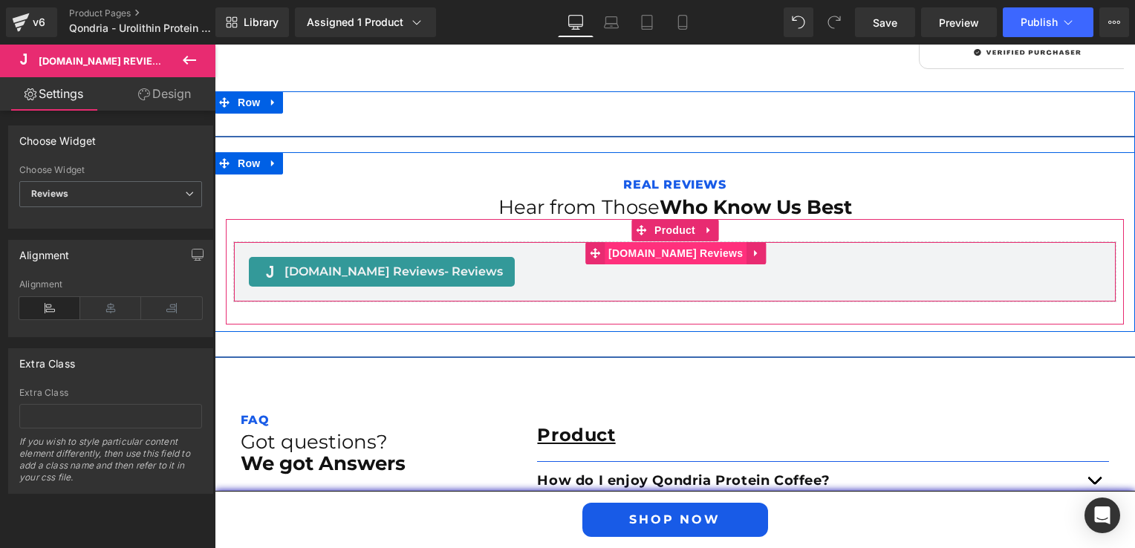
click at [639, 245] on span "[DOMAIN_NAME] Reviews" at bounding box center [676, 253] width 142 height 22
click at [348, 263] on span "[DOMAIN_NAME] Reviews - Reviews" at bounding box center [393, 272] width 218 height 18
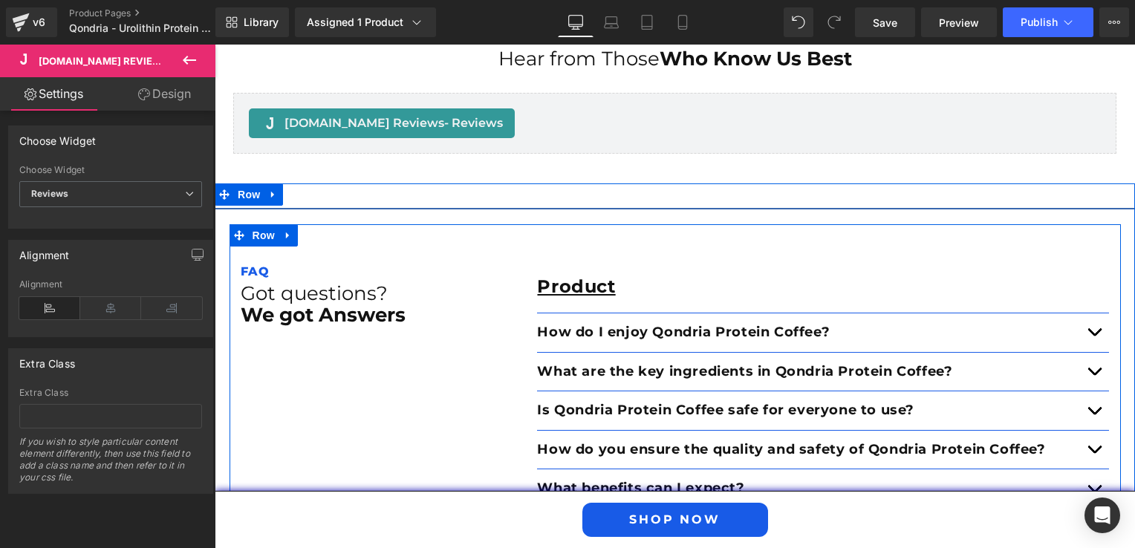
scroll to position [2520, 0]
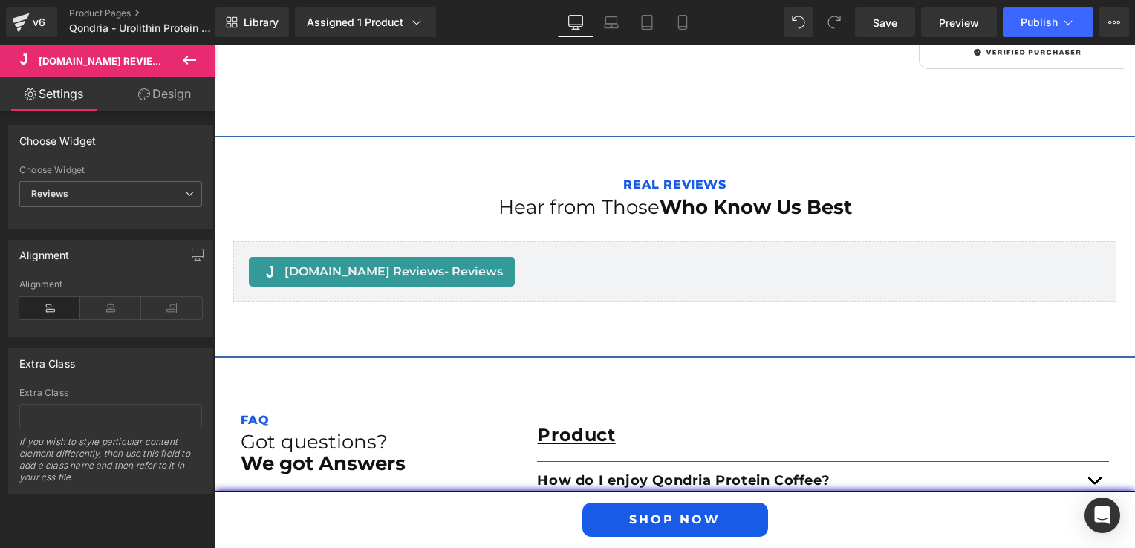
click at [389, 296] on div "Judge.me Reviews - Reviews Judge.me Reviews Product" at bounding box center [675, 271] width 898 height 105
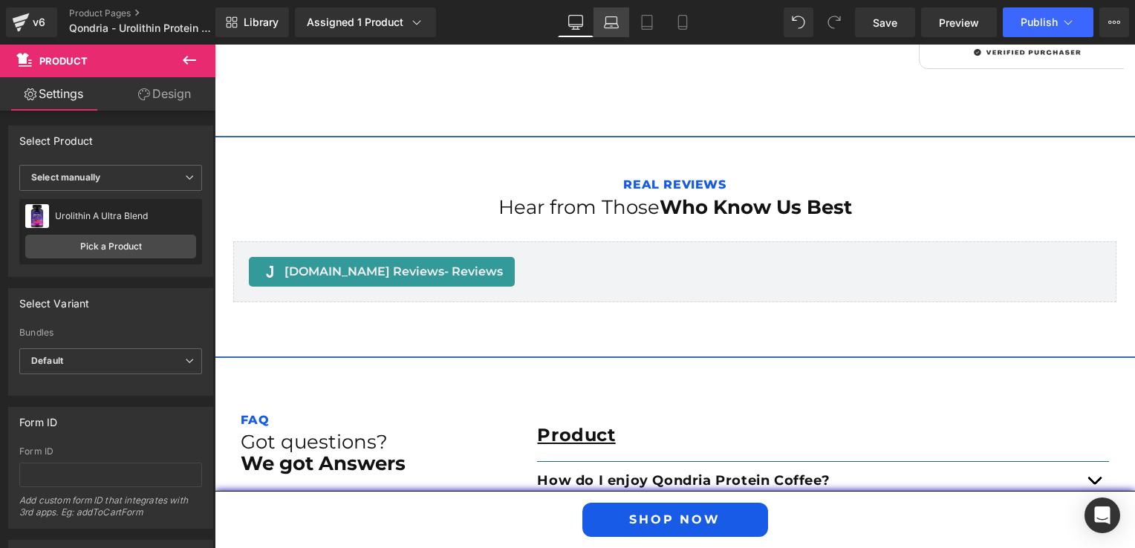
click at [599, 15] on link "Laptop" at bounding box center [611, 22] width 36 height 30
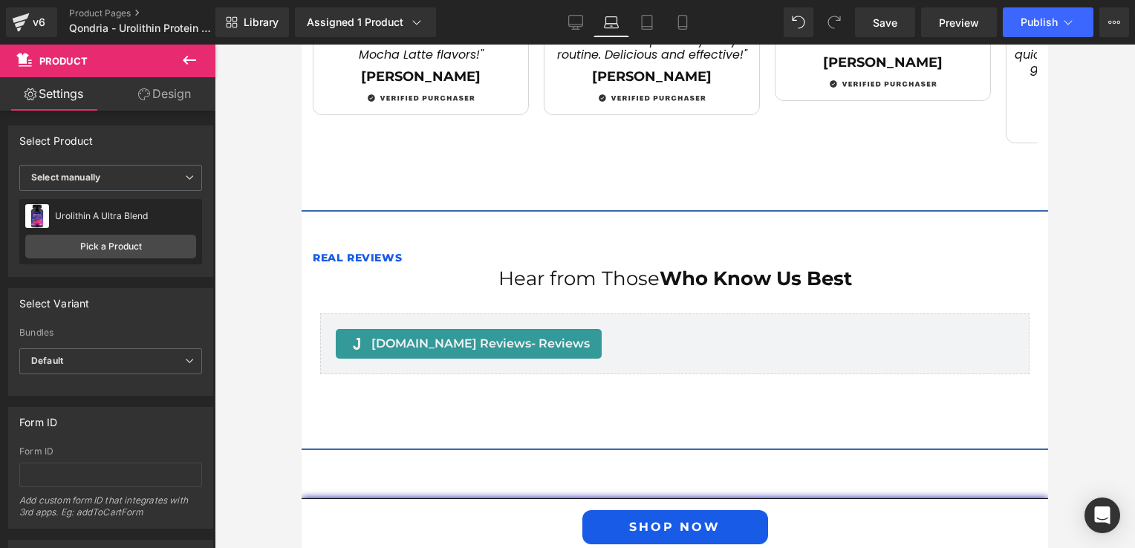
scroll to position [2526, 0]
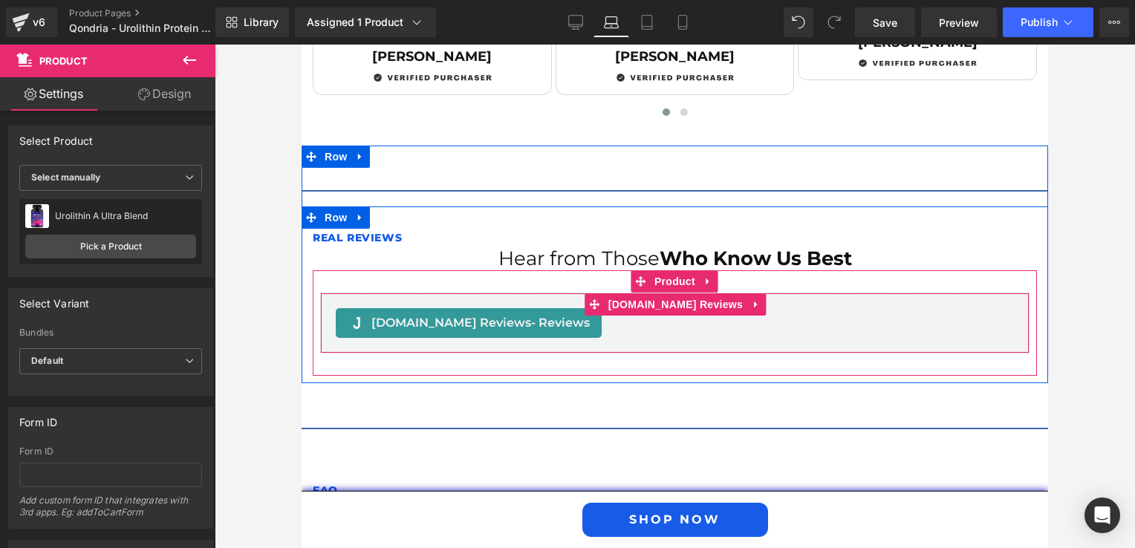
click at [411, 314] on span "[DOMAIN_NAME] Reviews - Reviews" at bounding box center [480, 323] width 218 height 18
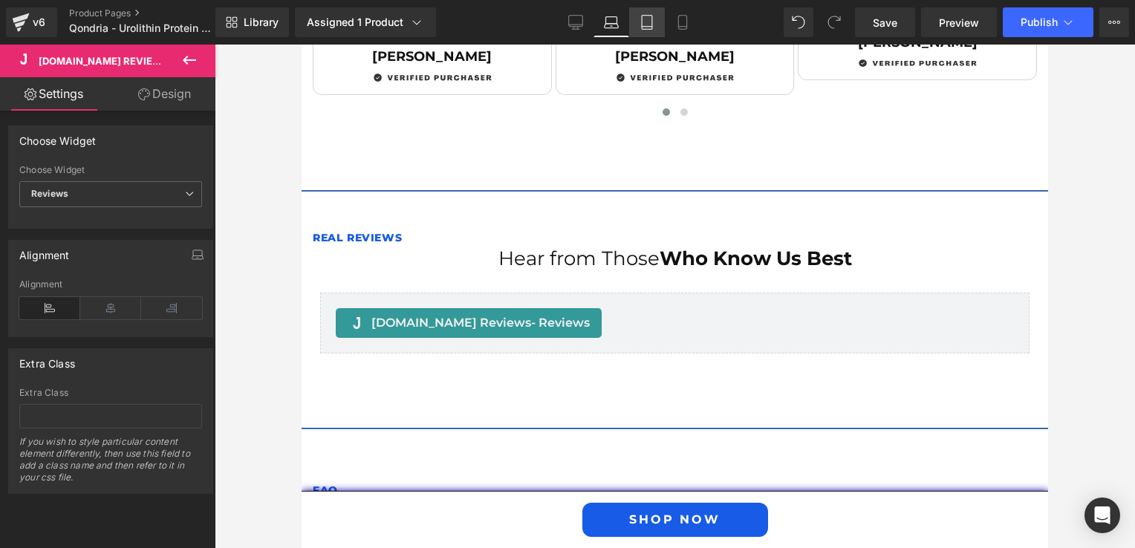
click at [644, 19] on icon at bounding box center [646, 22] width 15 height 15
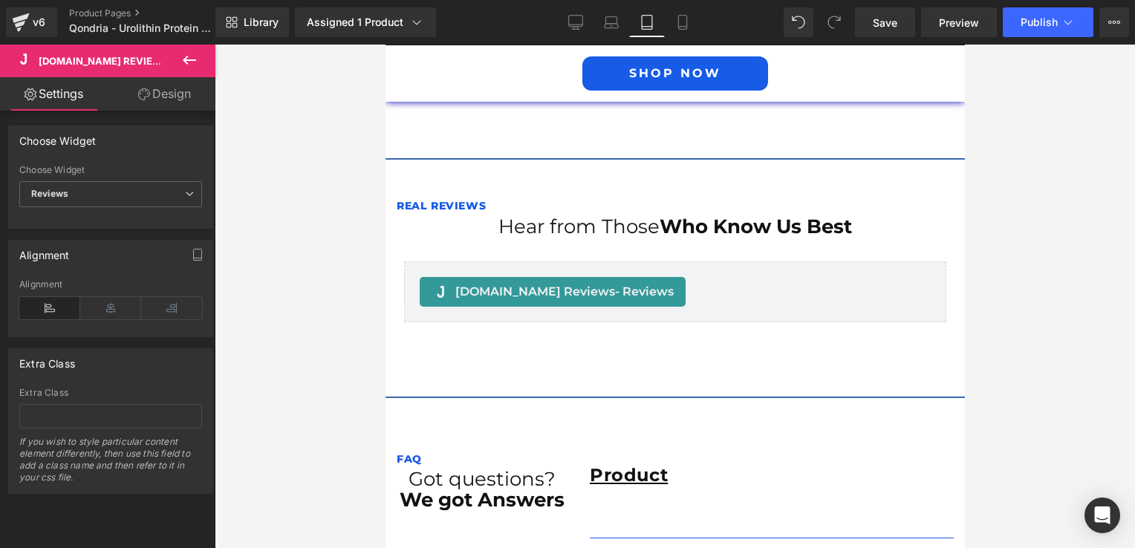
scroll to position [2885, 0]
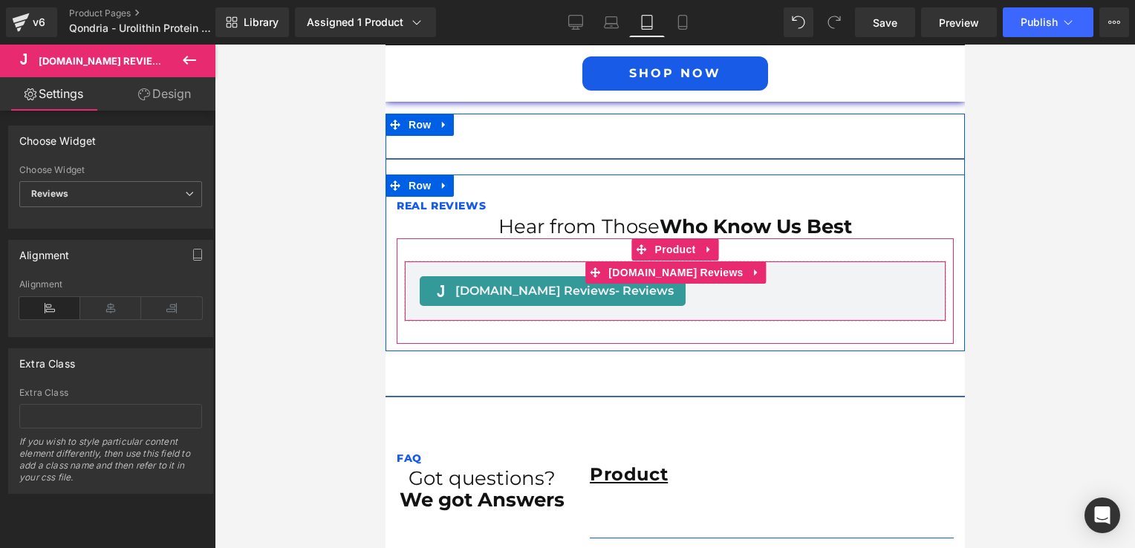
click at [559, 282] on span "[DOMAIN_NAME] Reviews - Reviews" at bounding box center [564, 291] width 218 height 18
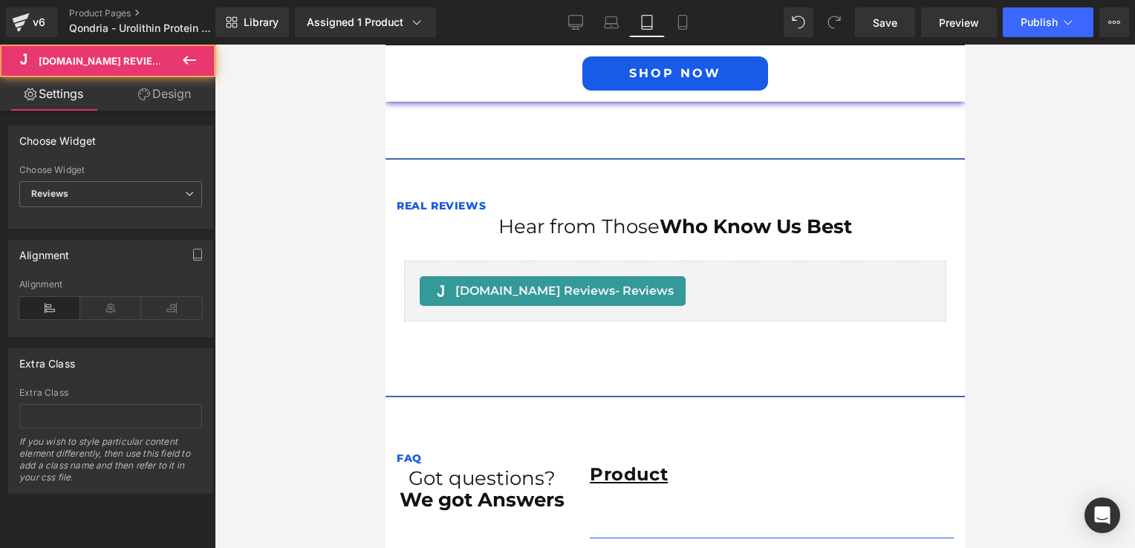
click at [328, 276] on div at bounding box center [675, 297] width 920 height 504
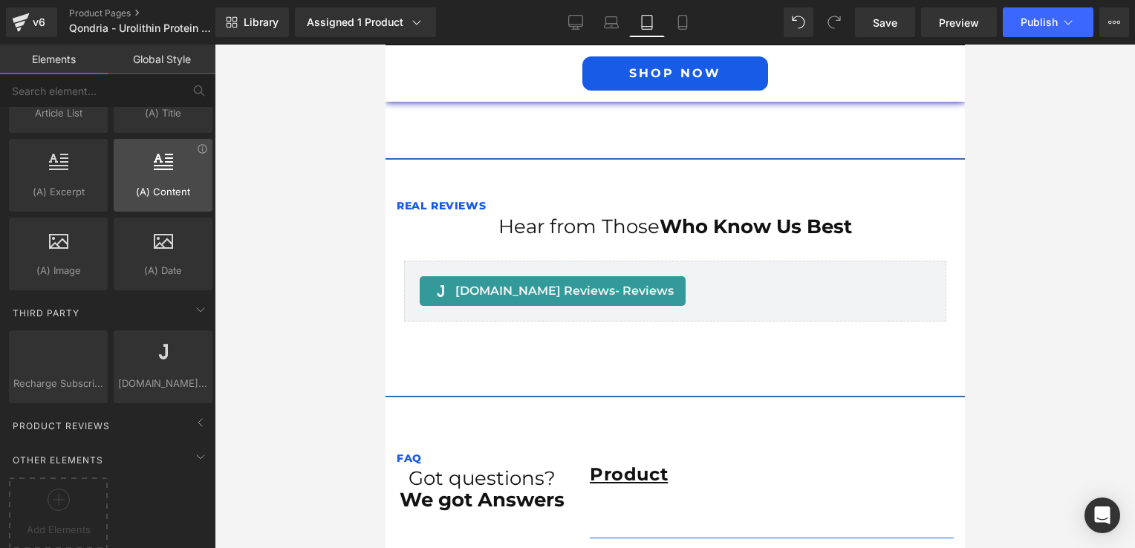
scroll to position [2752, 0]
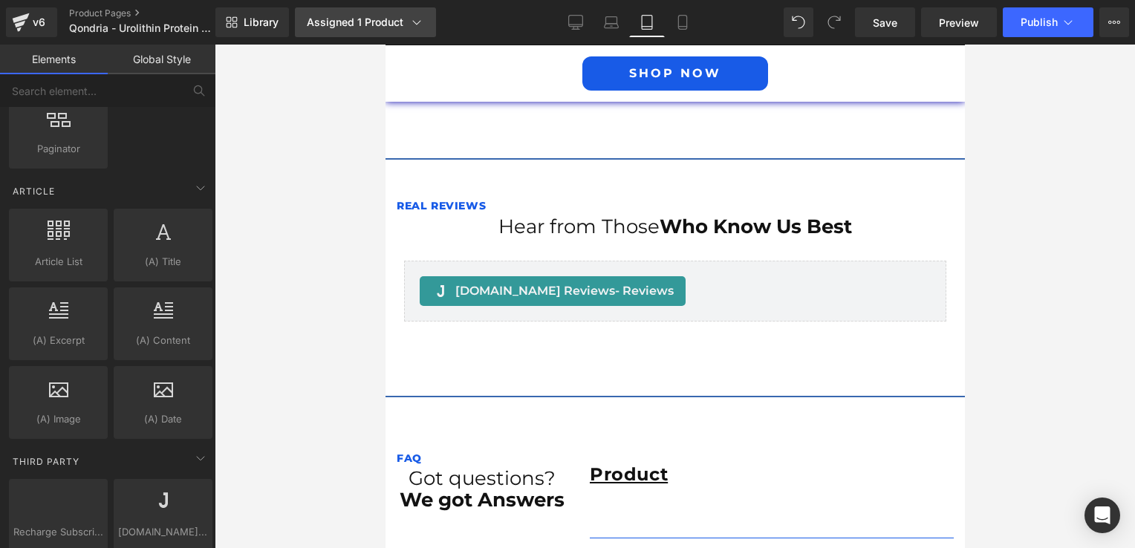
click at [398, 19] on div "Assigned 1 Product" at bounding box center [365, 22] width 117 height 15
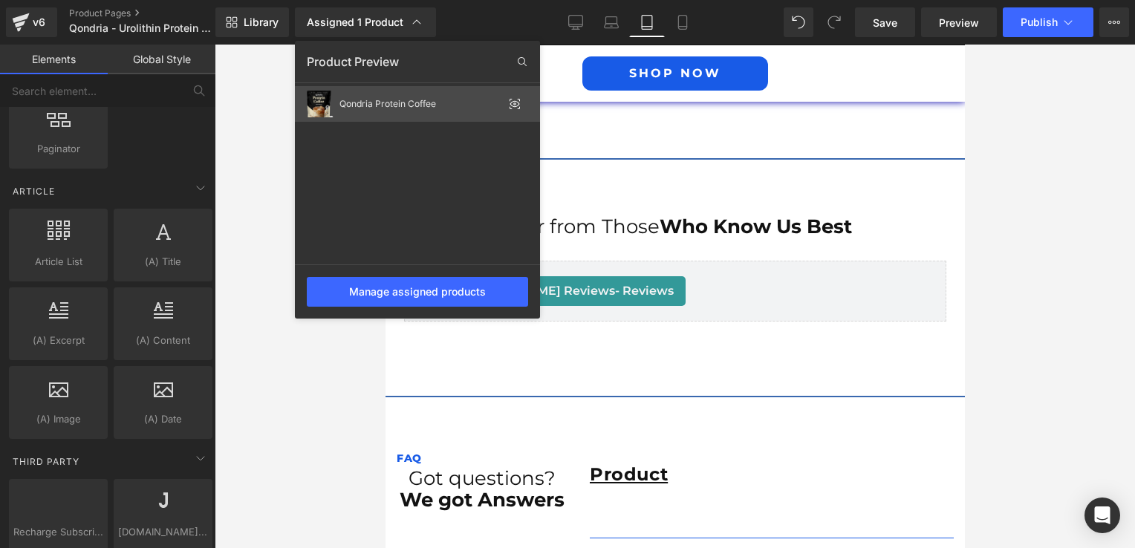
click at [411, 97] on div "Qondria Protein Coffee" at bounding box center [417, 104] width 245 height 36
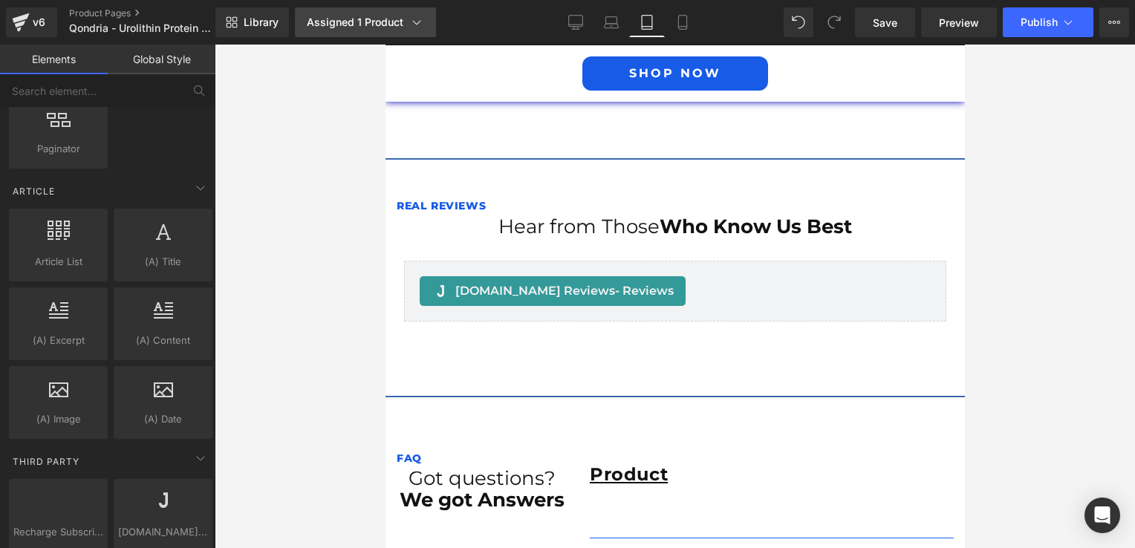
click at [363, 30] on link "Assigned 1 Product" at bounding box center [365, 22] width 141 height 30
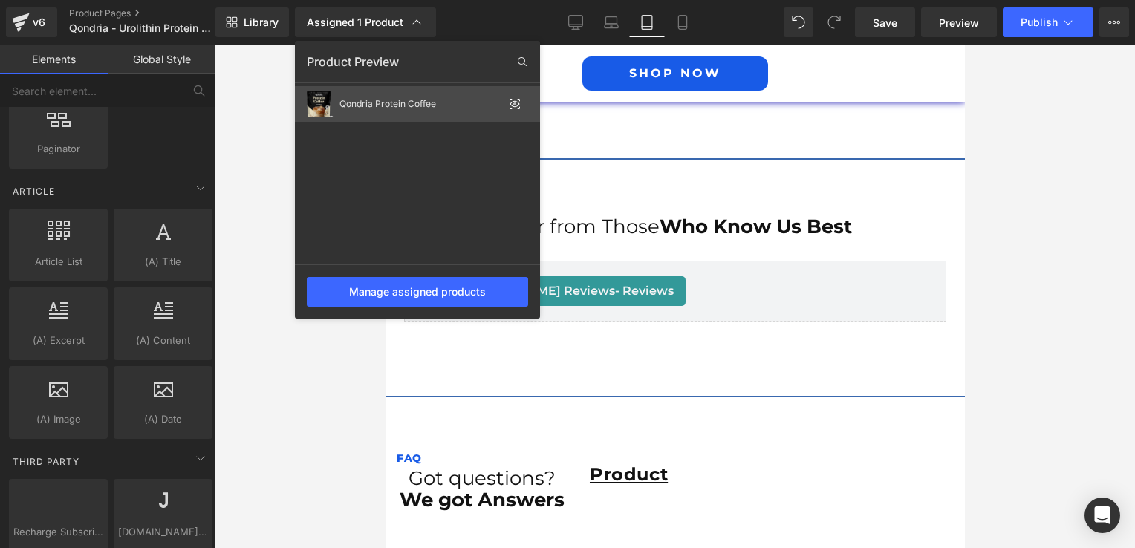
click at [514, 100] on icon at bounding box center [515, 104] width 12 height 12
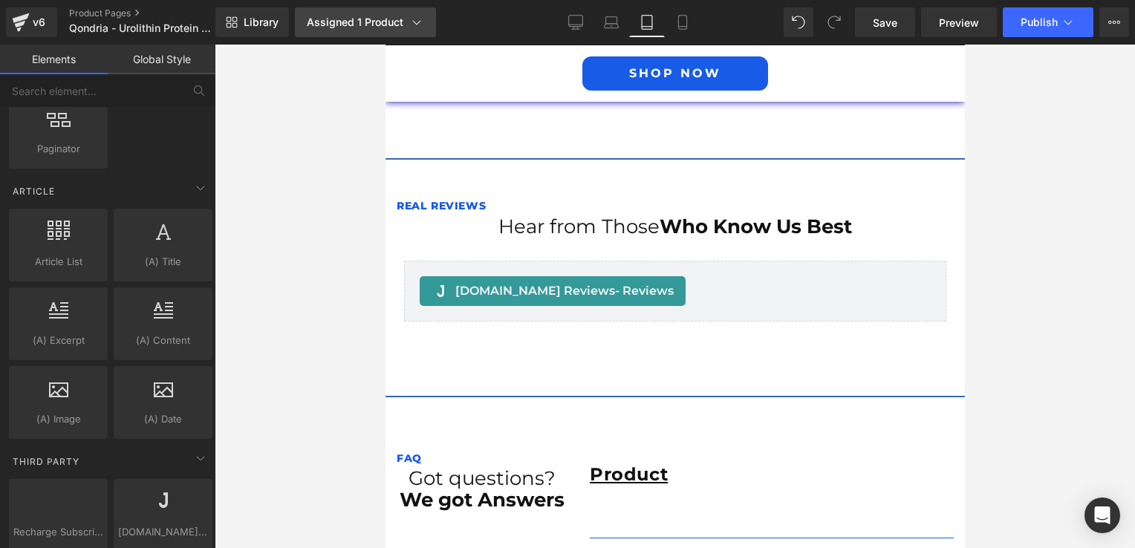
click at [333, 19] on div "Assigned 1 Product" at bounding box center [365, 22] width 117 height 15
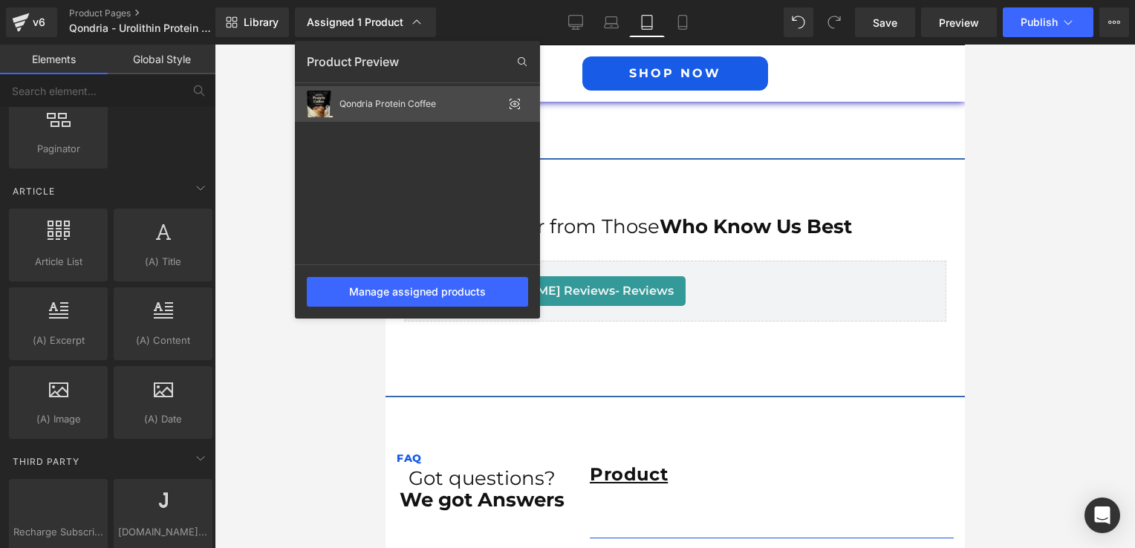
click at [515, 105] on icon at bounding box center [515, 104] width 12 height 12
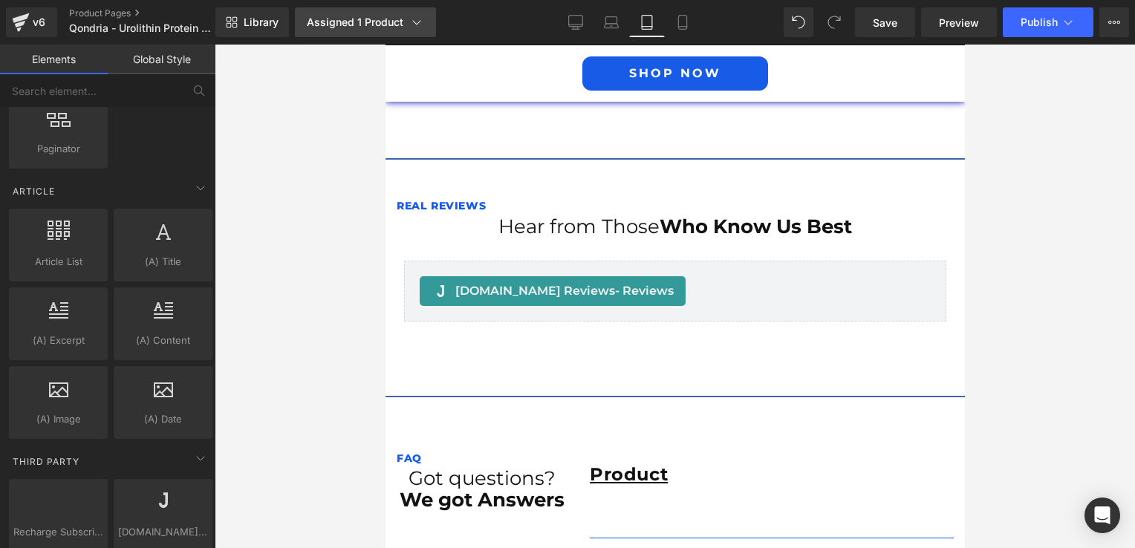
click at [380, 26] on div "Assigned 1 Product" at bounding box center [365, 22] width 117 height 15
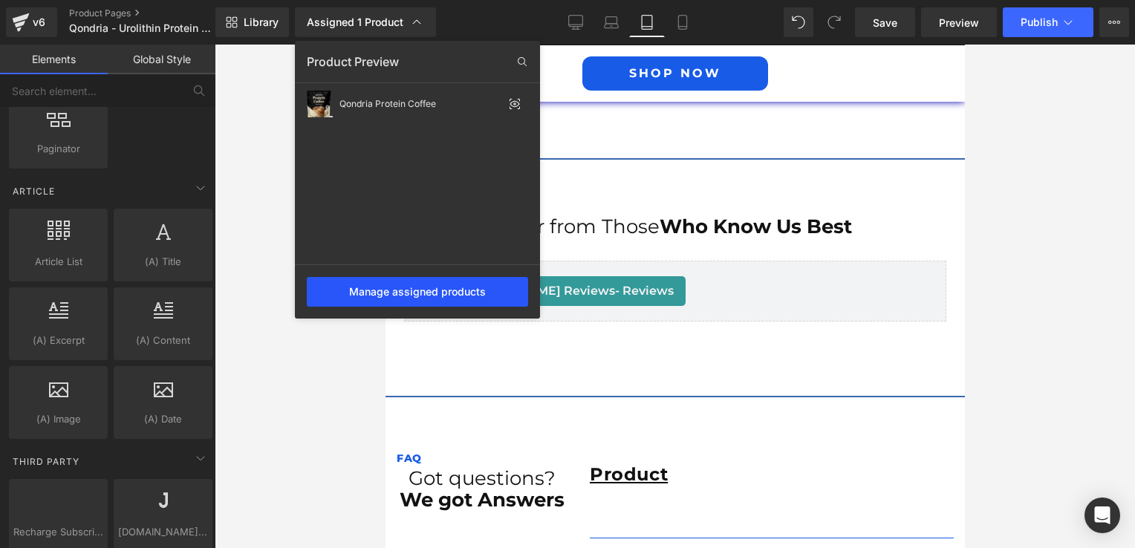
click at [369, 298] on div "Manage assigned products" at bounding box center [417, 292] width 221 height 30
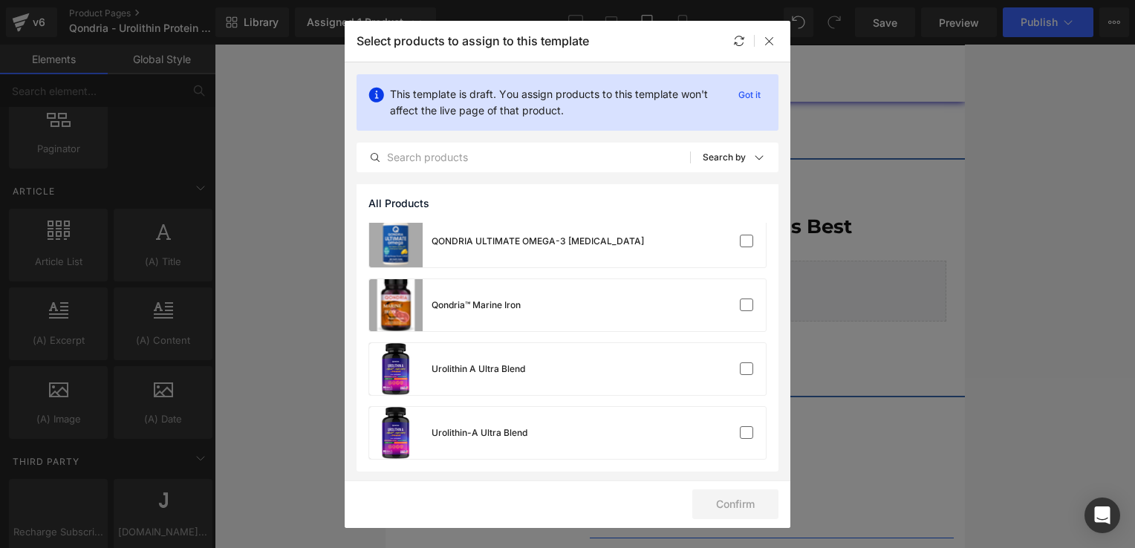
scroll to position [0, 0]
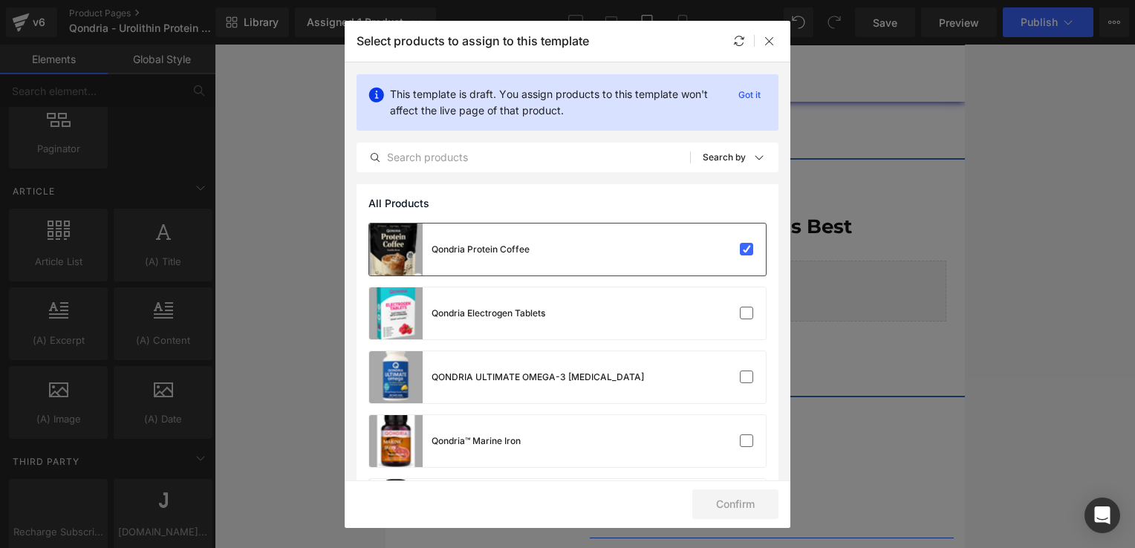
click at [526, 251] on div "Qondria Protein Coffee" at bounding box center [481, 249] width 98 height 13
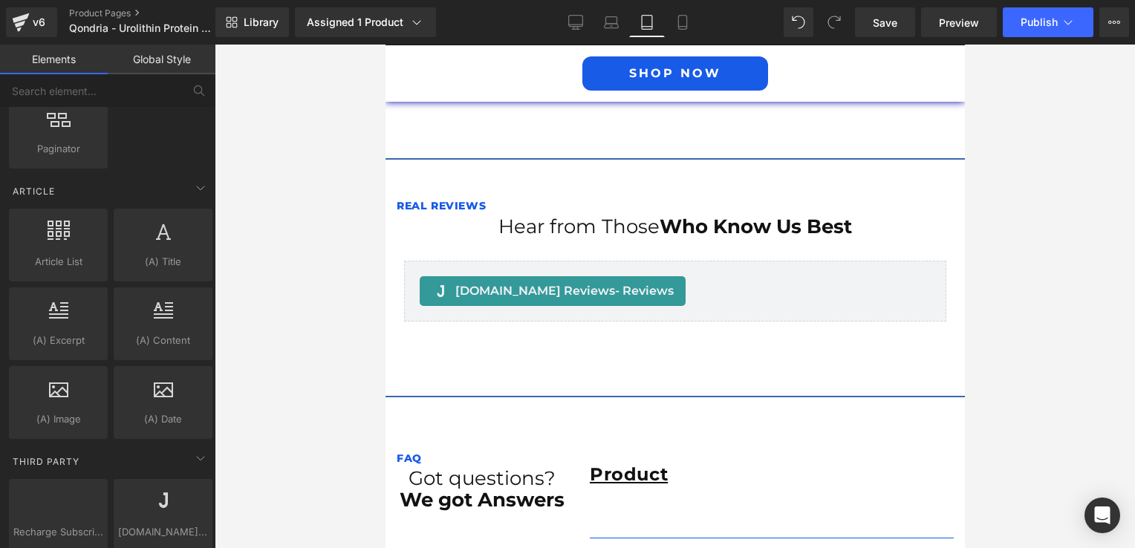
click at [1129, 29] on div "Save Preview Publish Scheduled View Live Page View with current Template Save T…" at bounding box center [992, 22] width 286 height 30
click at [1117, 27] on icon at bounding box center [1114, 22] width 12 height 12
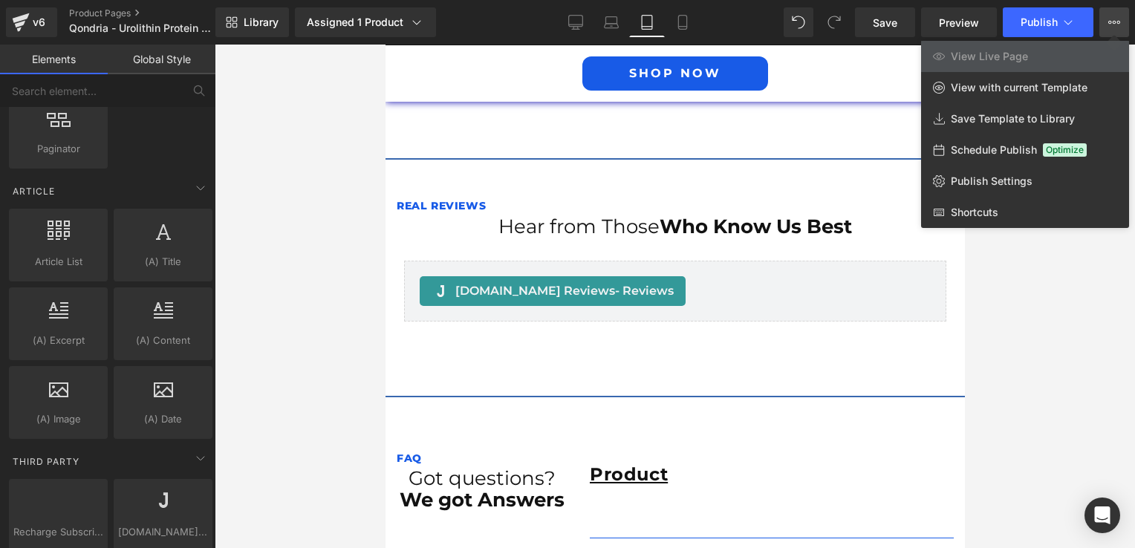
click at [1117, 27] on icon at bounding box center [1114, 22] width 12 height 12
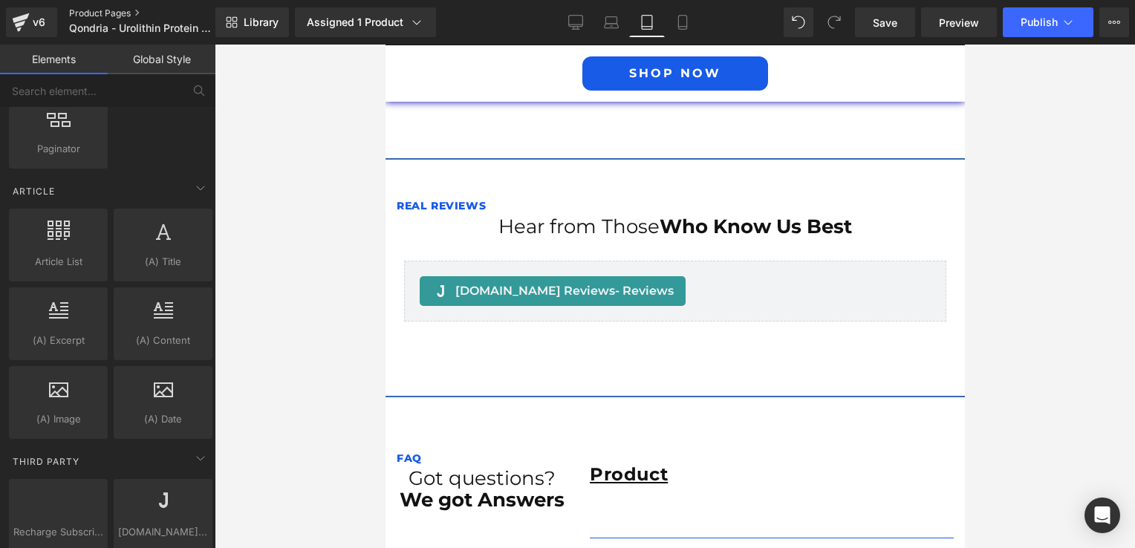
click at [92, 12] on link "Product Pages" at bounding box center [154, 13] width 171 height 12
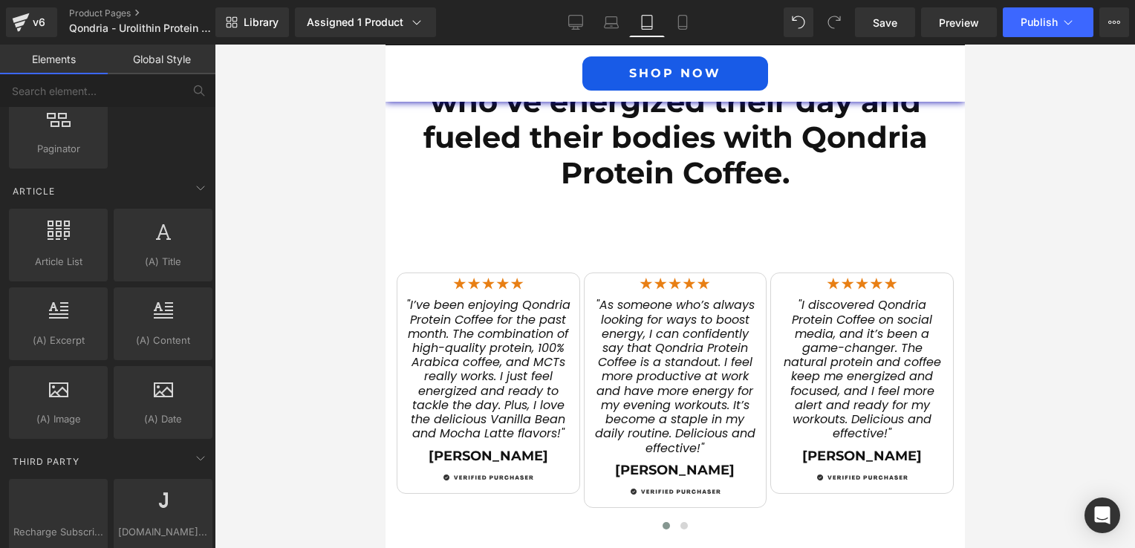
scroll to position [2291, 0]
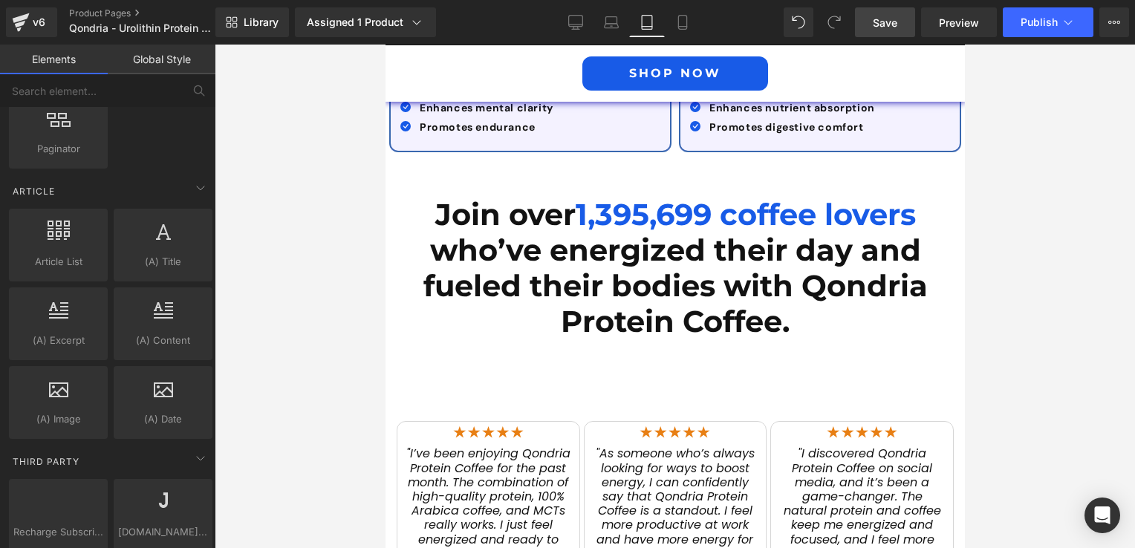
click at [862, 19] on link "Save" at bounding box center [885, 22] width 60 height 30
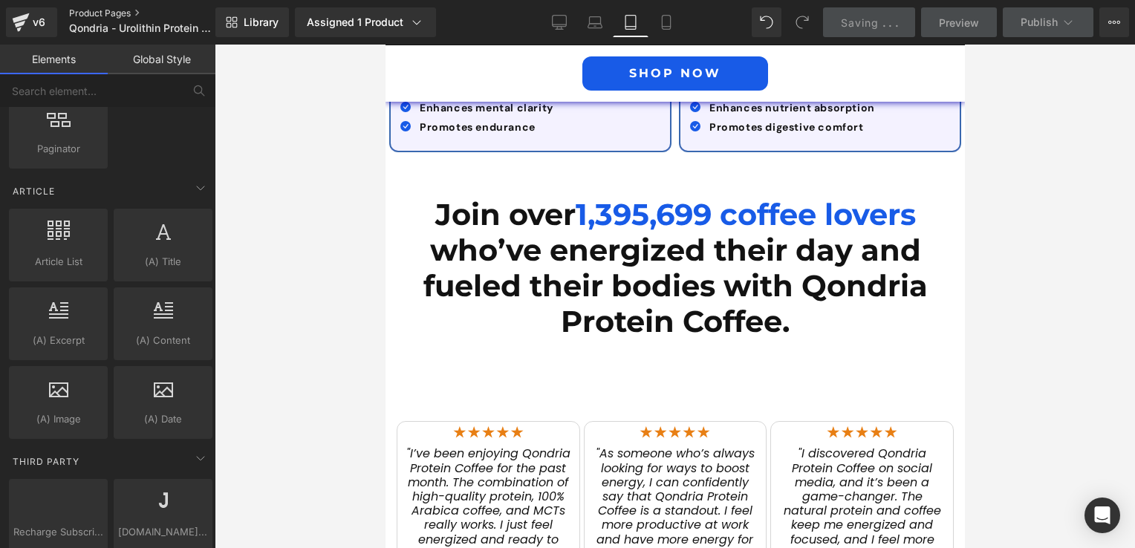
click at [75, 7] on link "Product Pages" at bounding box center [154, 13] width 171 height 12
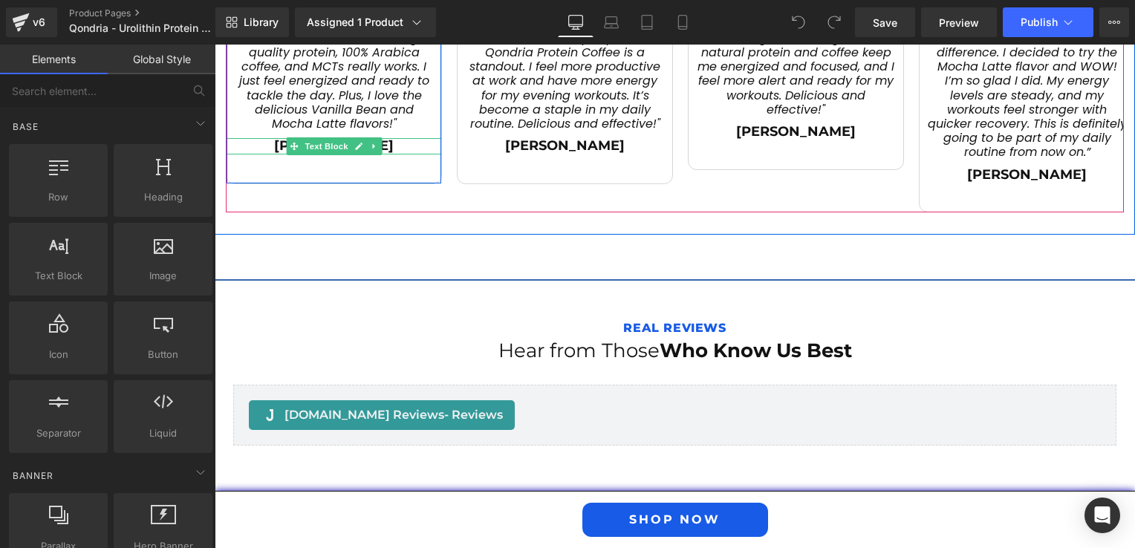
scroll to position [2525, 0]
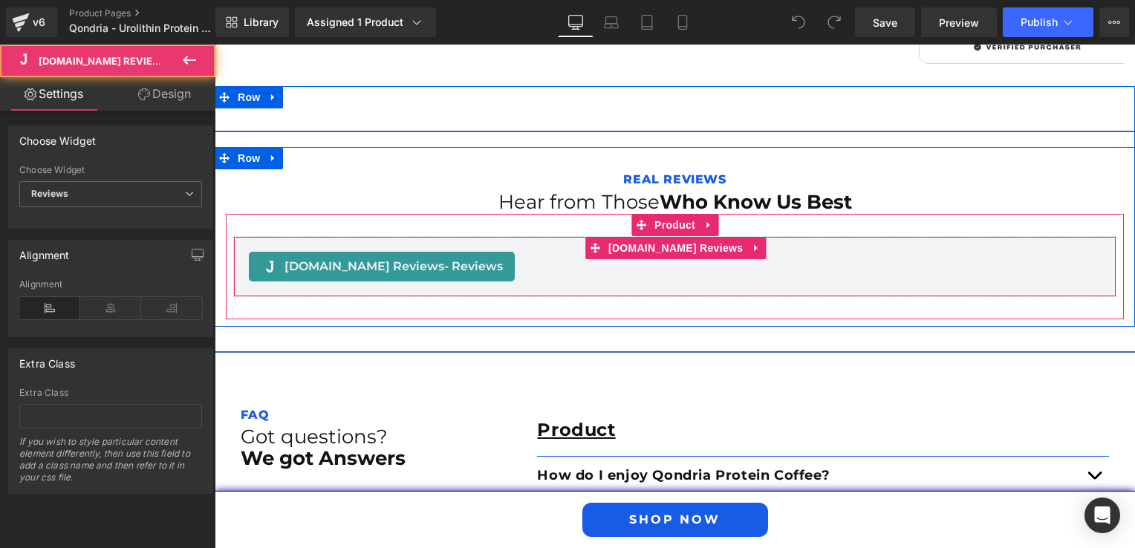
click at [444, 259] on span "- Reviews" at bounding box center [473, 266] width 59 height 14
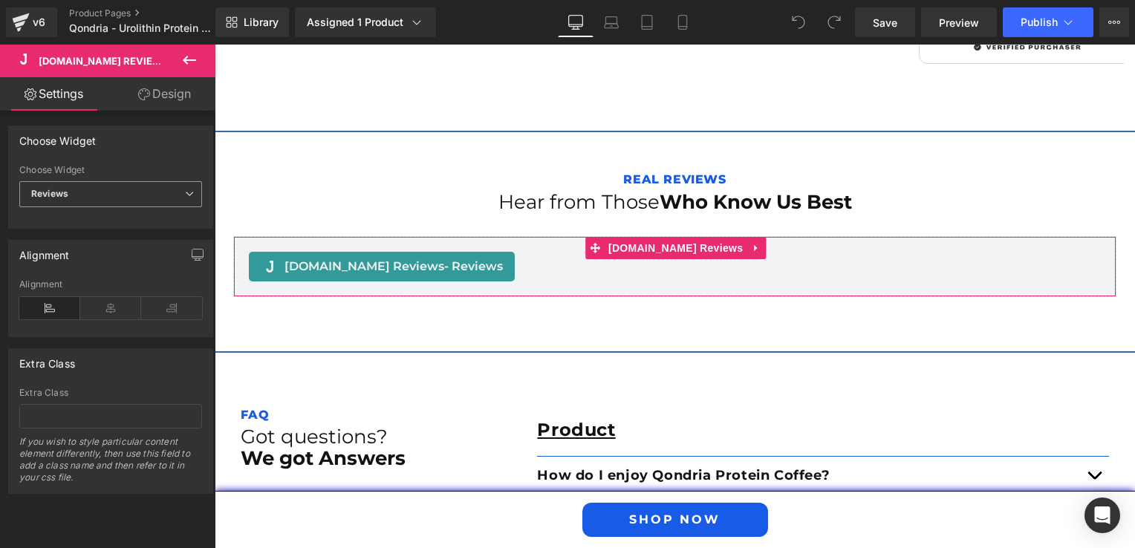
click at [175, 189] on span "Reviews" at bounding box center [110, 194] width 183 height 26
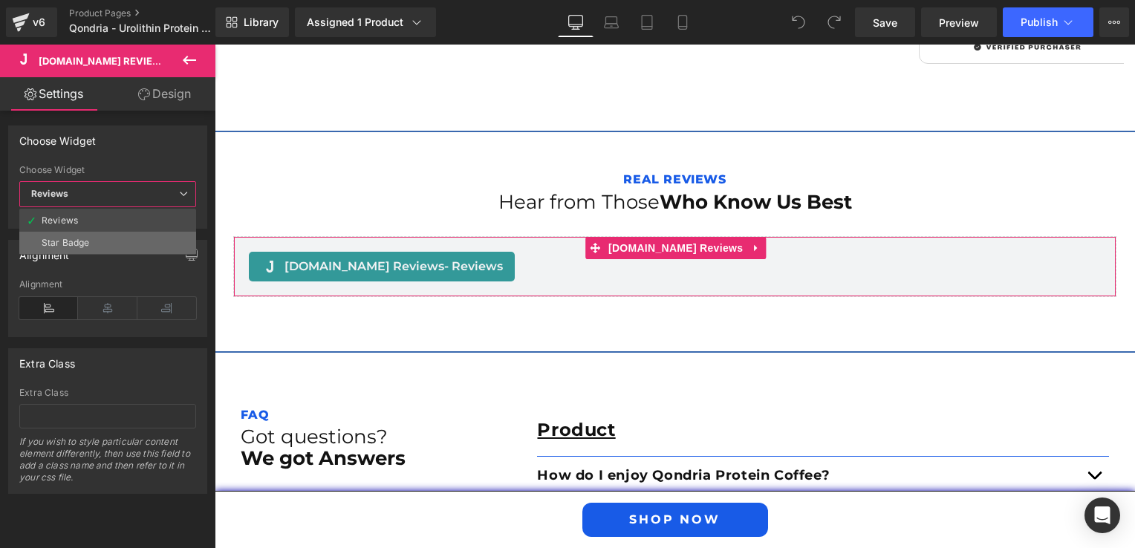
click at [157, 244] on li "Star Badge" at bounding box center [107, 243] width 177 height 22
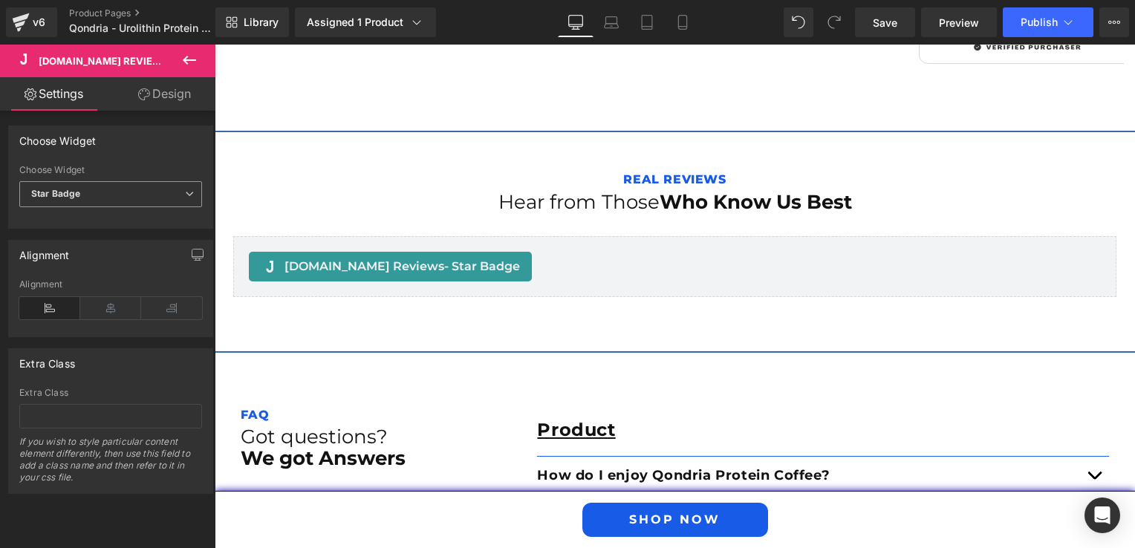
click at [141, 187] on span "Star Badge" at bounding box center [110, 194] width 183 height 26
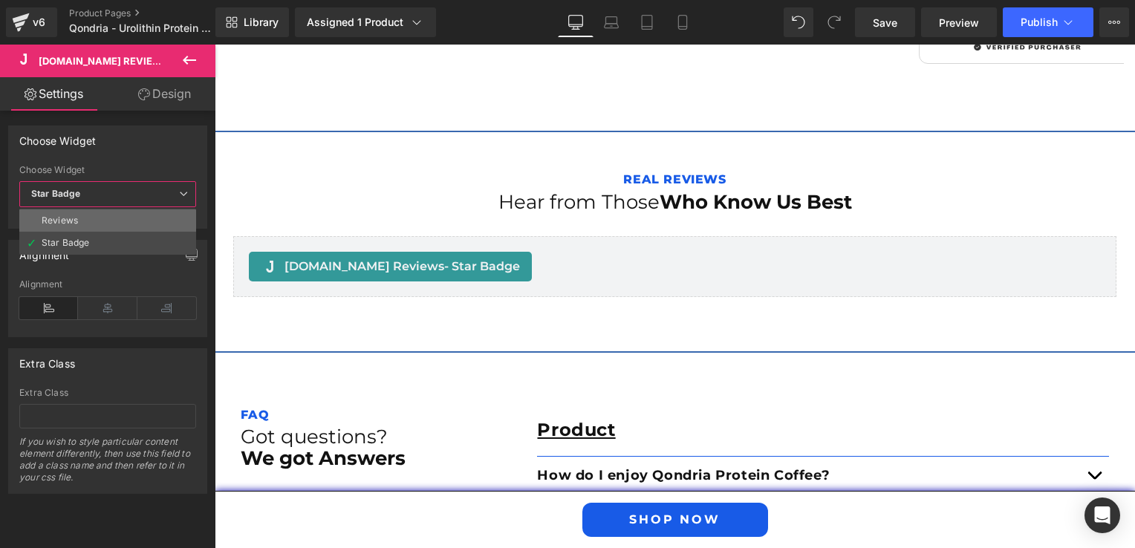
click at [126, 219] on li "Reviews" at bounding box center [107, 220] width 177 height 22
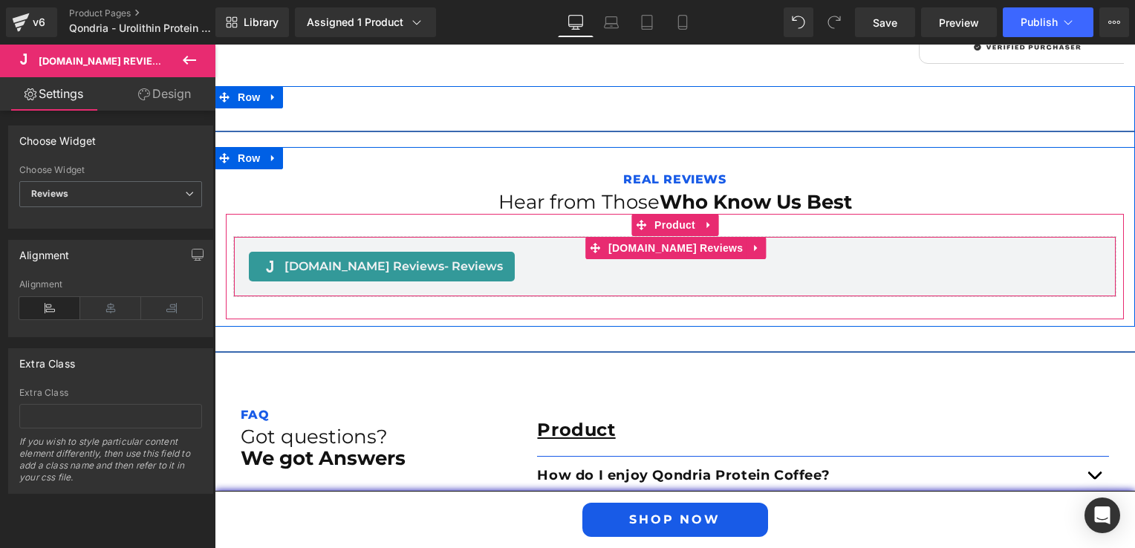
click at [392, 258] on span "[DOMAIN_NAME] Reviews - Reviews" at bounding box center [393, 267] width 218 height 18
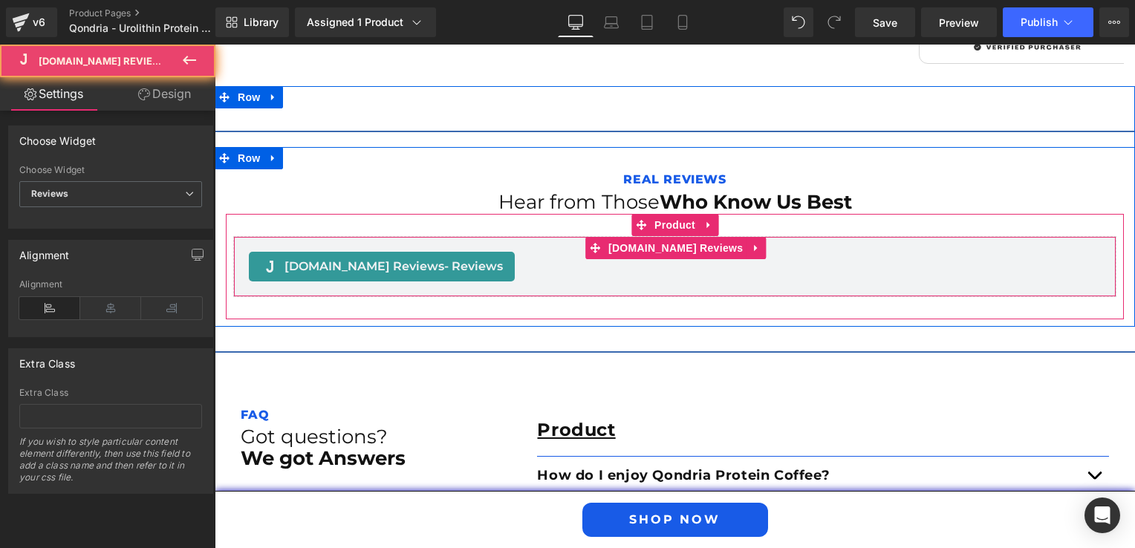
click at [389, 258] on span "[DOMAIN_NAME] Reviews - Reviews" at bounding box center [393, 267] width 218 height 18
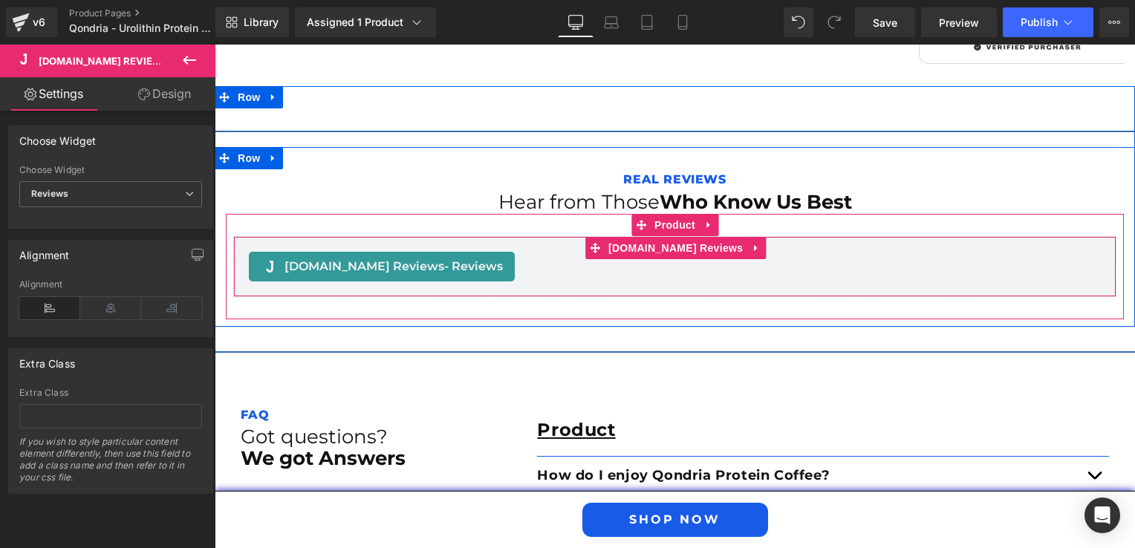
drag, startPoint x: 389, startPoint y: 255, endPoint x: 456, endPoint y: 253, distance: 66.9
click at [456, 253] on div "[DOMAIN_NAME] Reviews - Reviews" at bounding box center [382, 267] width 266 height 30
drag, startPoint x: 456, startPoint y: 253, endPoint x: 386, endPoint y: 248, distance: 70.0
click at [386, 258] on span "[DOMAIN_NAME] Reviews - Reviews" at bounding box center [393, 267] width 218 height 18
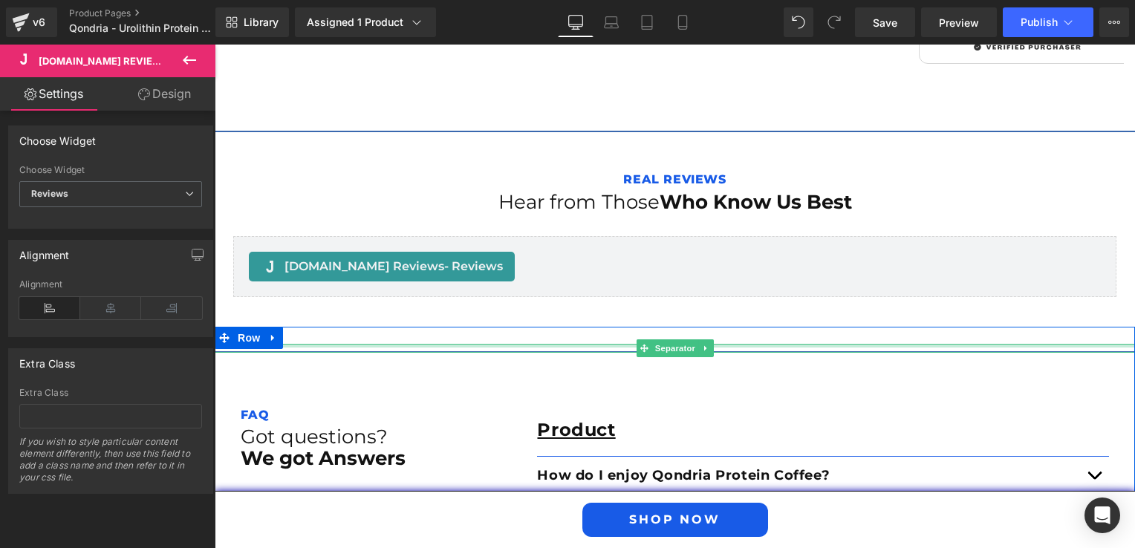
click at [423, 344] on div at bounding box center [675, 346] width 920 height 4
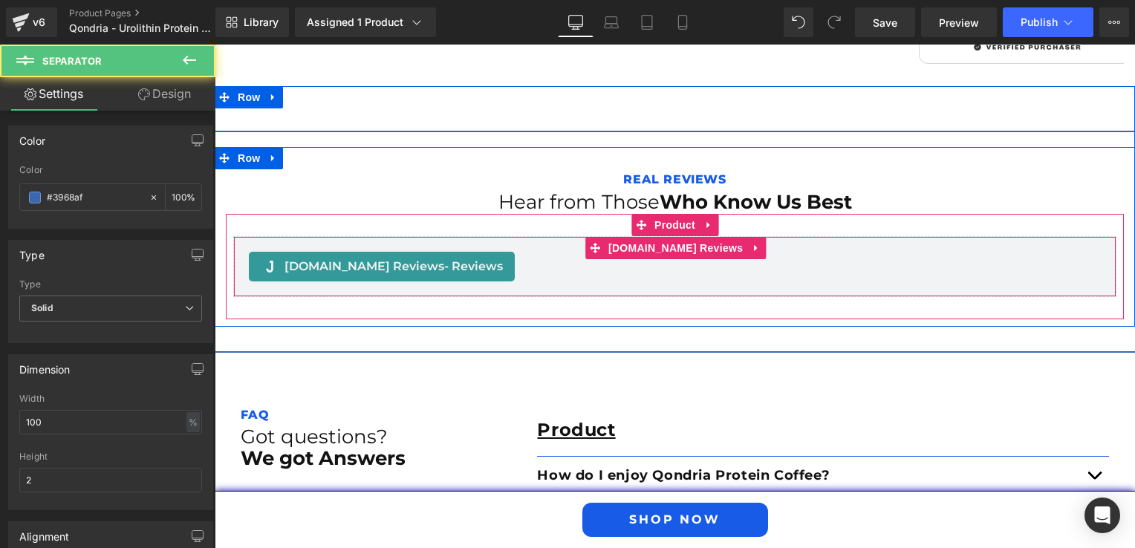
click at [353, 258] on span "[DOMAIN_NAME] Reviews - Reviews" at bounding box center [393, 267] width 218 height 18
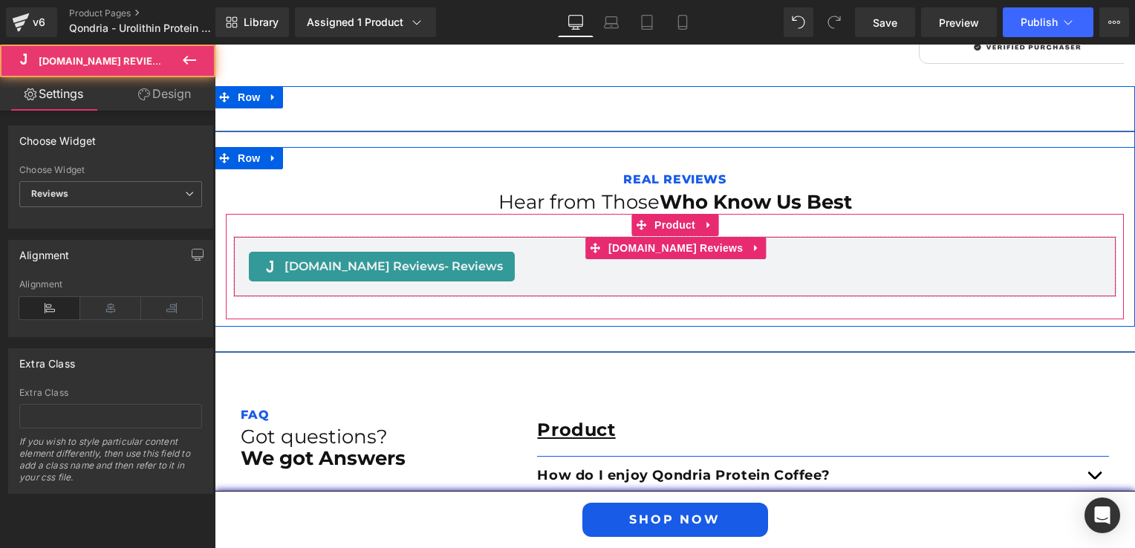
click at [530, 252] on div "[DOMAIN_NAME] Reviews - Reviews" at bounding box center [675, 267] width 852 height 30
click at [560, 252] on div "[DOMAIN_NAME] Reviews - Reviews" at bounding box center [675, 267] width 852 height 30
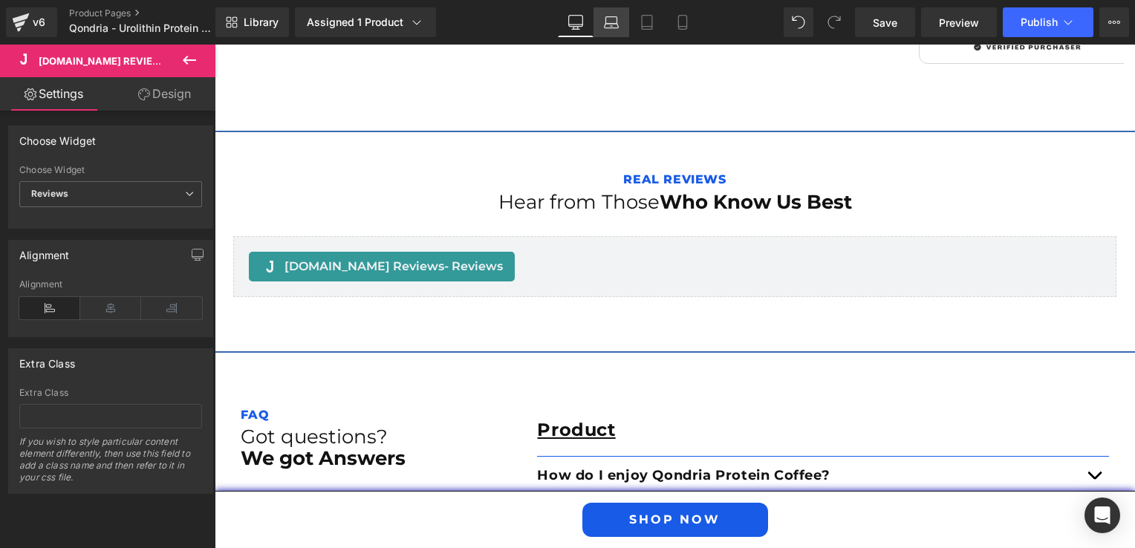
click at [606, 21] on icon at bounding box center [611, 22] width 15 height 15
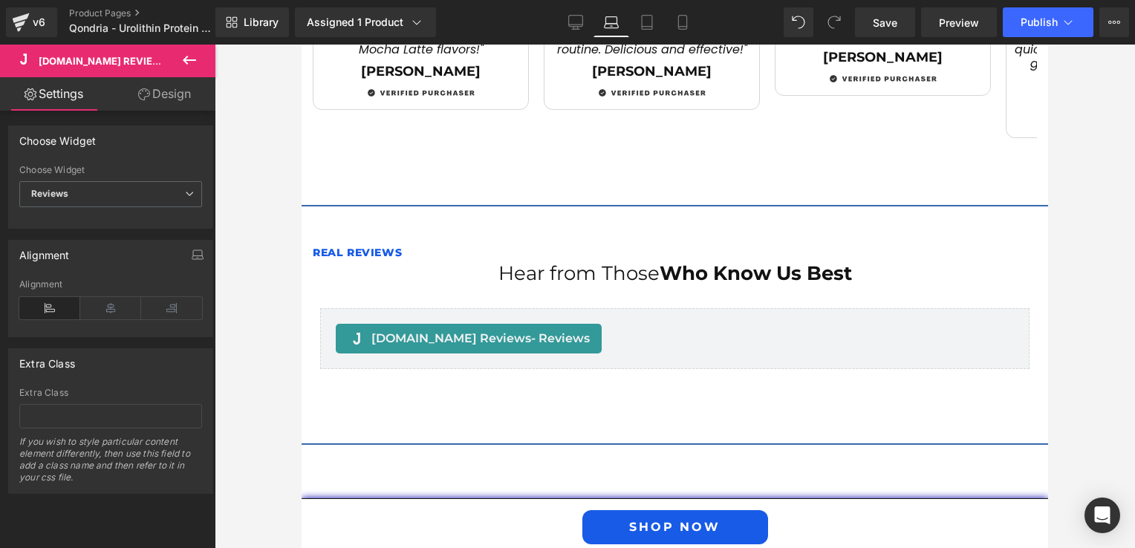
scroll to position [2548, 0]
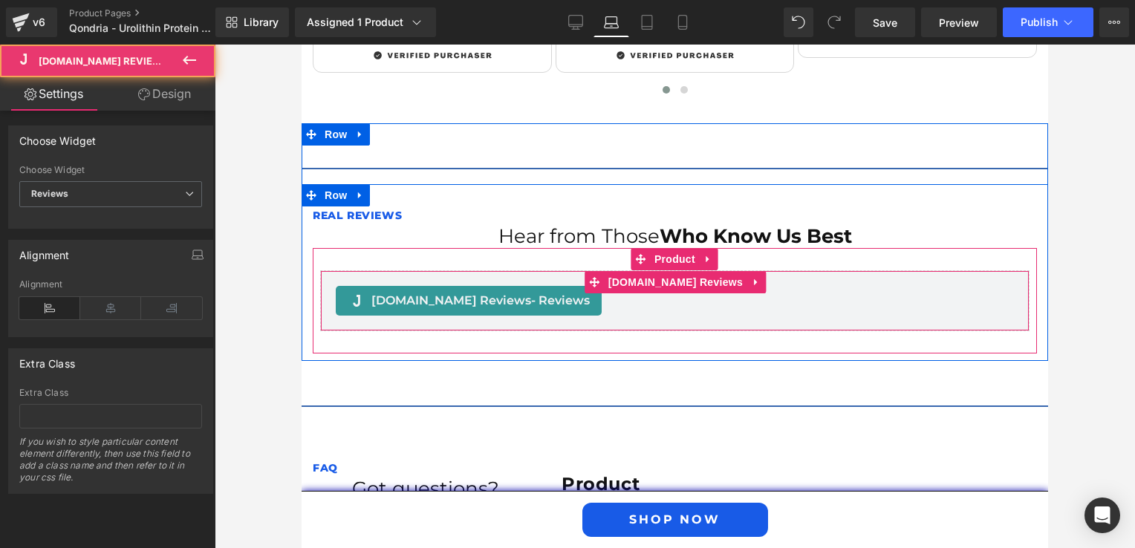
click at [458, 292] on span "[DOMAIN_NAME] Reviews - Reviews" at bounding box center [480, 301] width 218 height 18
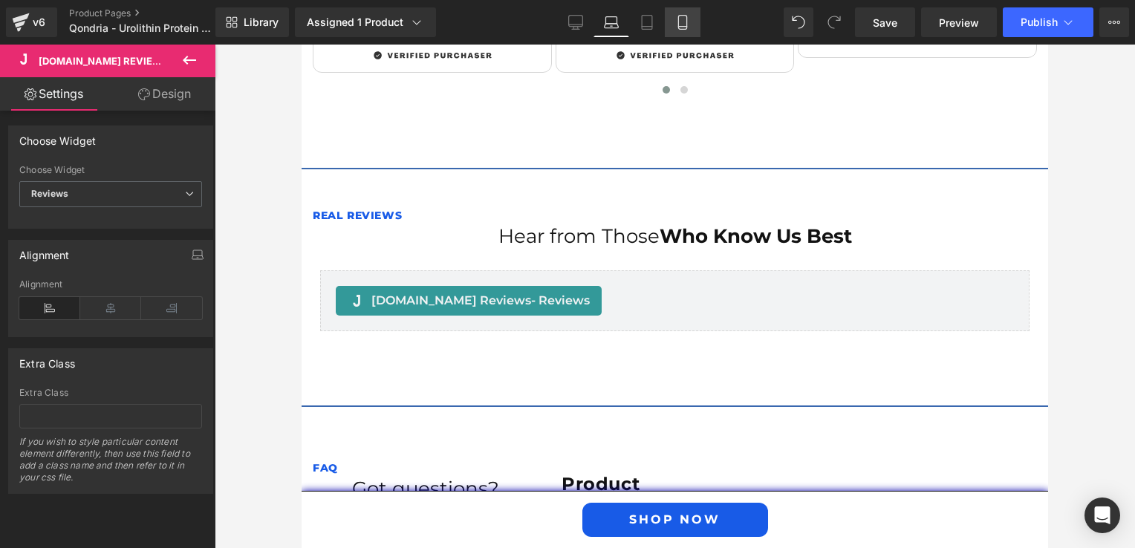
click at [665, 26] on link "Mobile" at bounding box center [683, 22] width 36 height 30
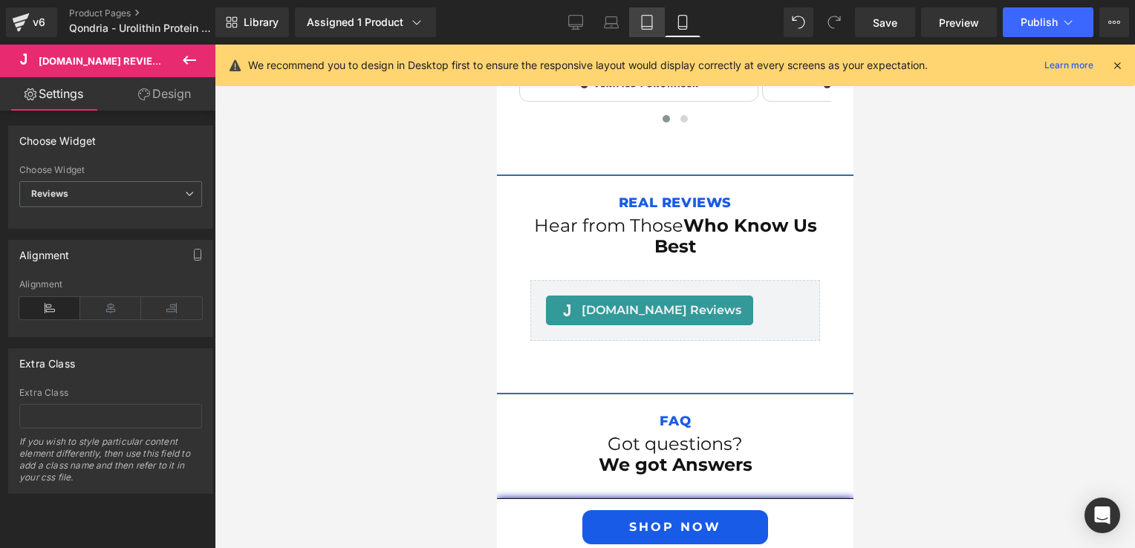
click at [644, 30] on link "Tablet" at bounding box center [647, 22] width 36 height 30
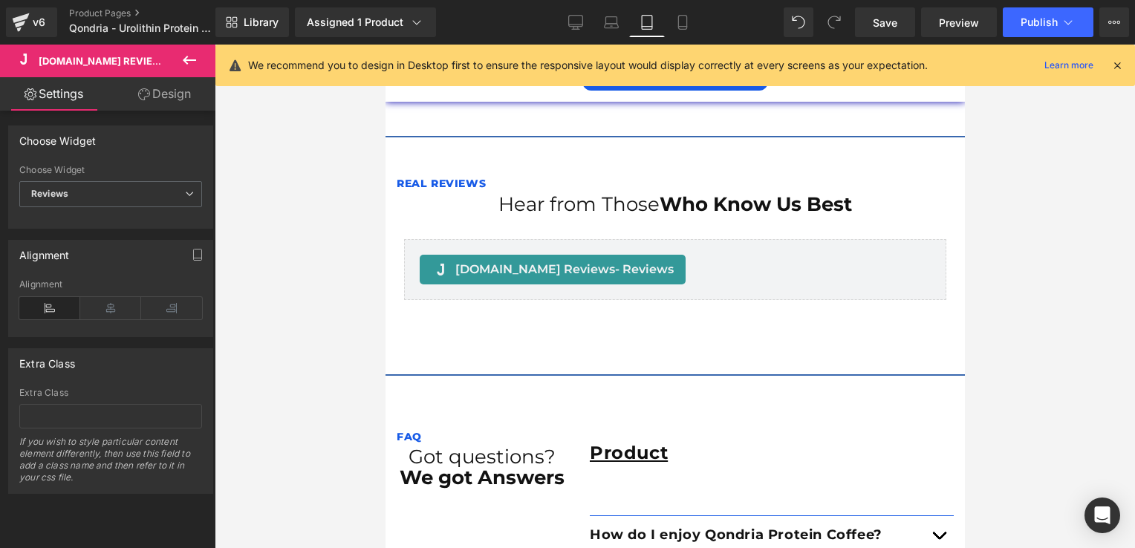
scroll to position [2906, 0]
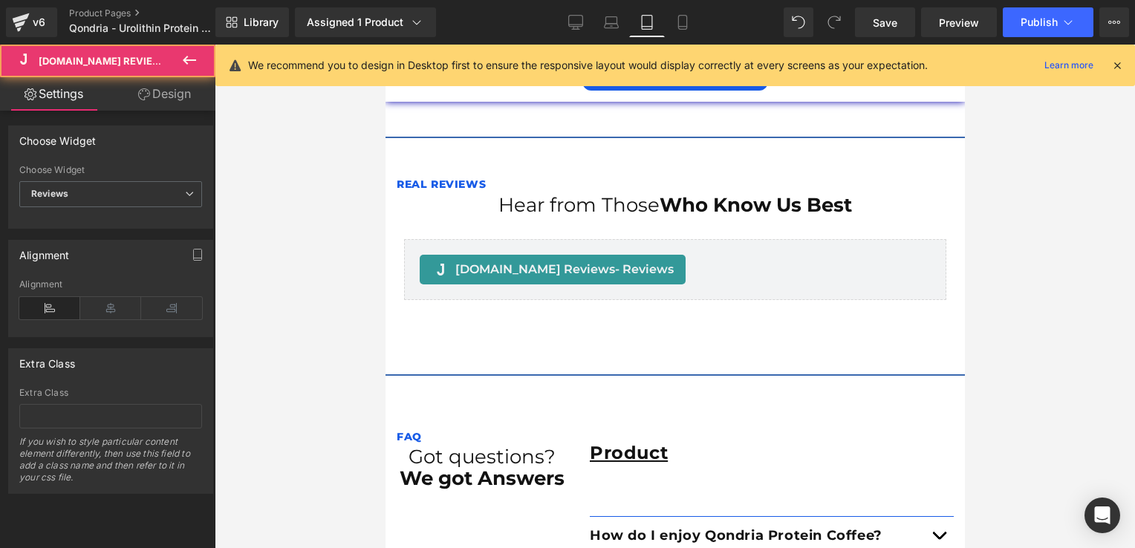
click at [540, 261] on span "[DOMAIN_NAME] Reviews - Reviews" at bounding box center [564, 270] width 218 height 18
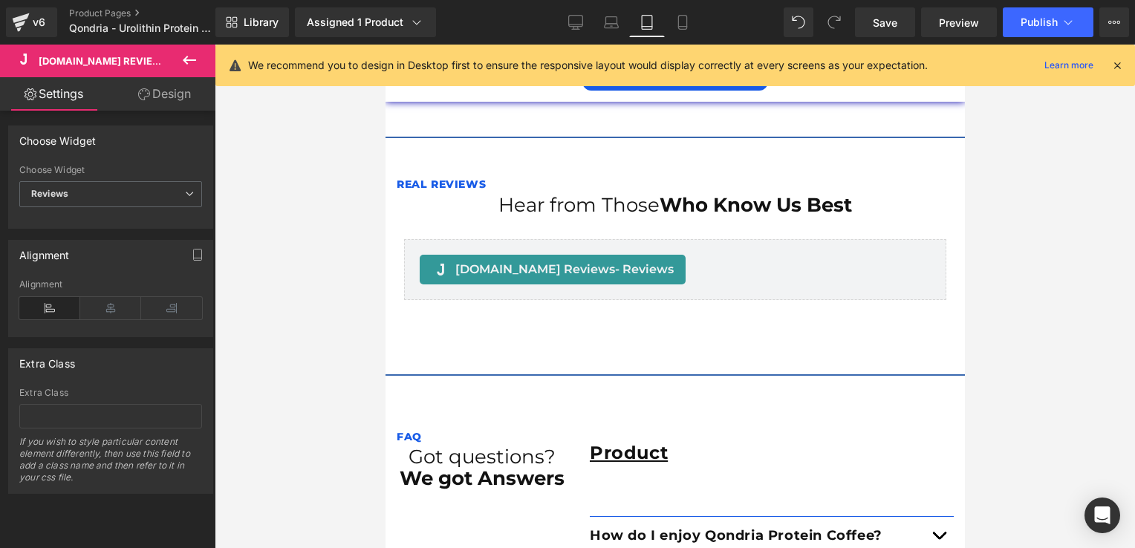
click at [348, 281] on div at bounding box center [675, 297] width 920 height 504
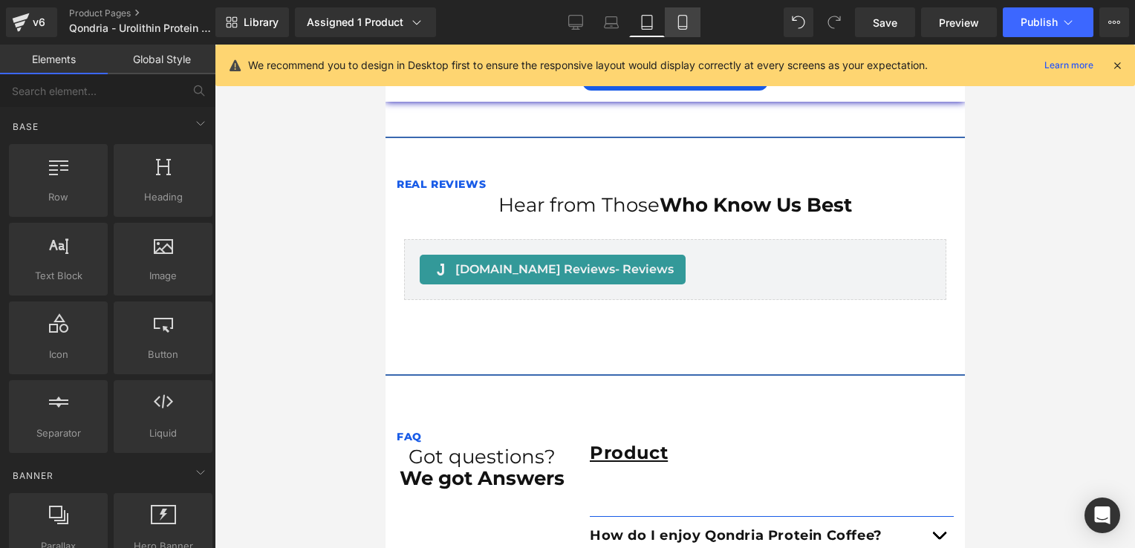
click at [689, 16] on icon at bounding box center [682, 22] width 15 height 15
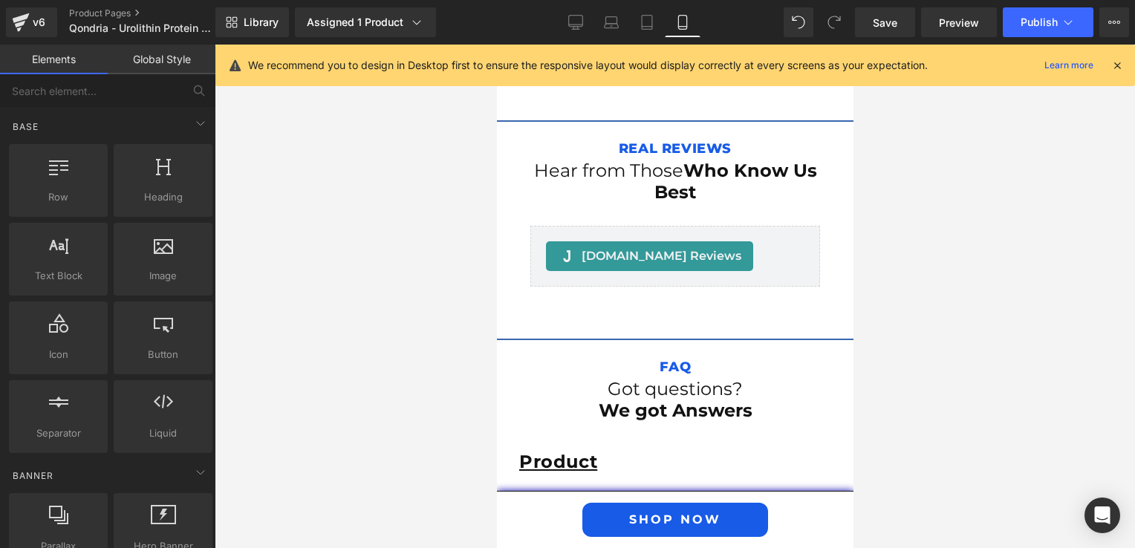
scroll to position [3931, 0]
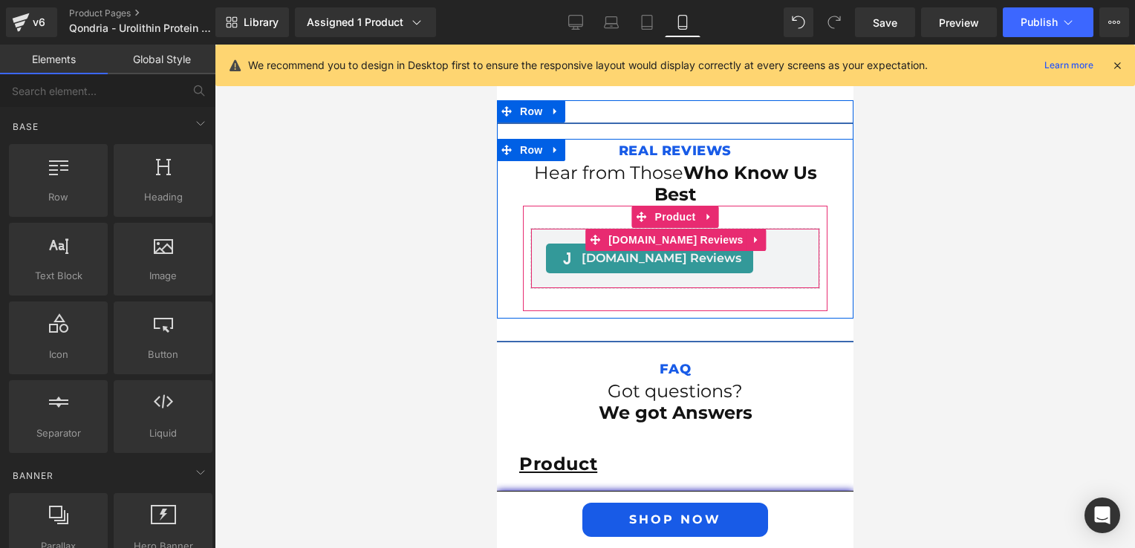
click at [545, 244] on div "[DOMAIN_NAME] Reviews - Reviews" at bounding box center [648, 259] width 207 height 30
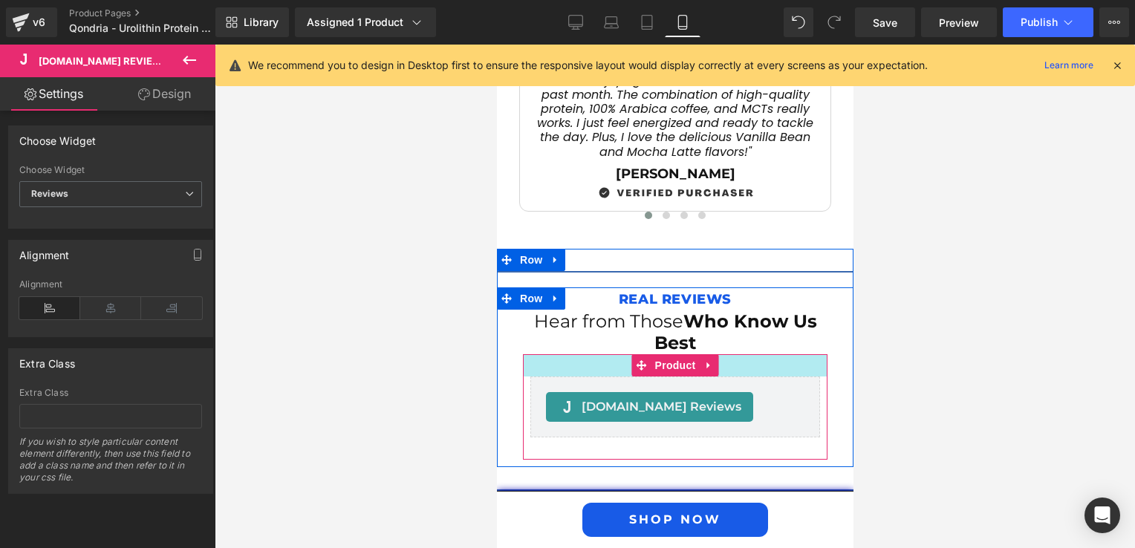
scroll to position [3857, 0]
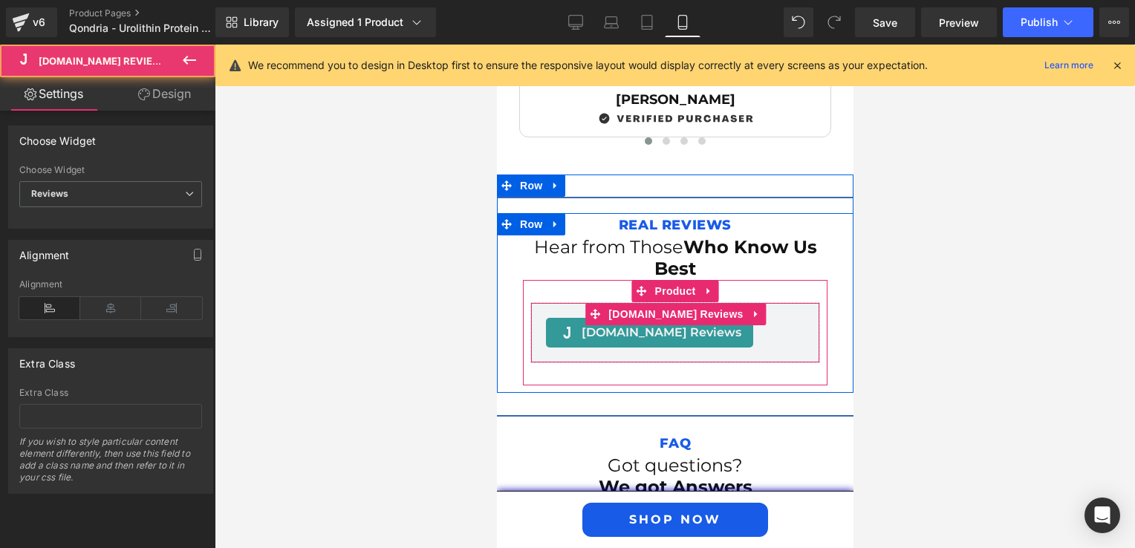
click at [616, 318] on div "[DOMAIN_NAME] Reviews - Reviews" at bounding box center [648, 333] width 207 height 30
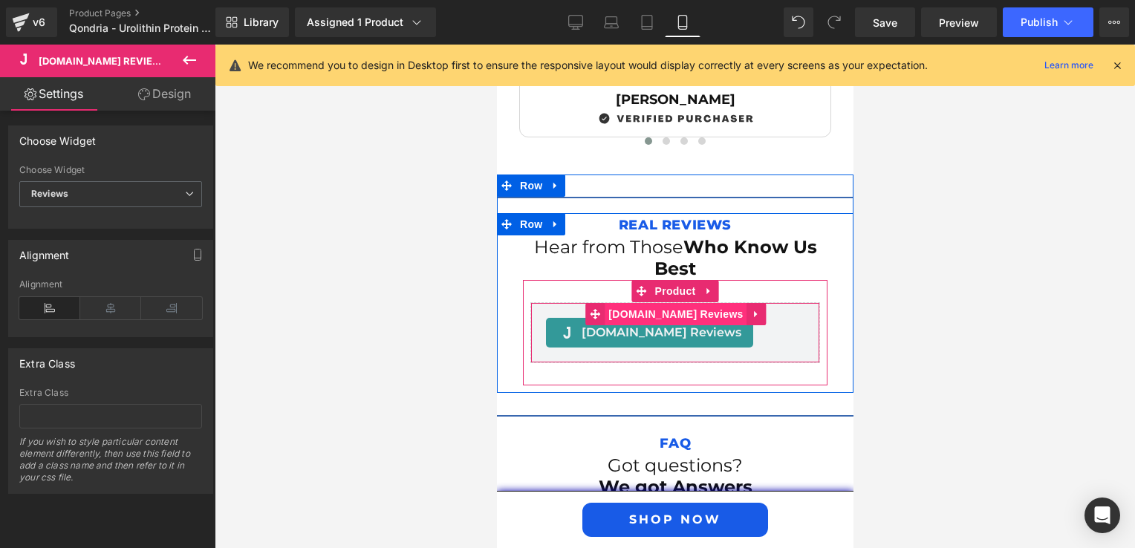
click at [638, 303] on span "[DOMAIN_NAME] Reviews" at bounding box center [675, 314] width 142 height 22
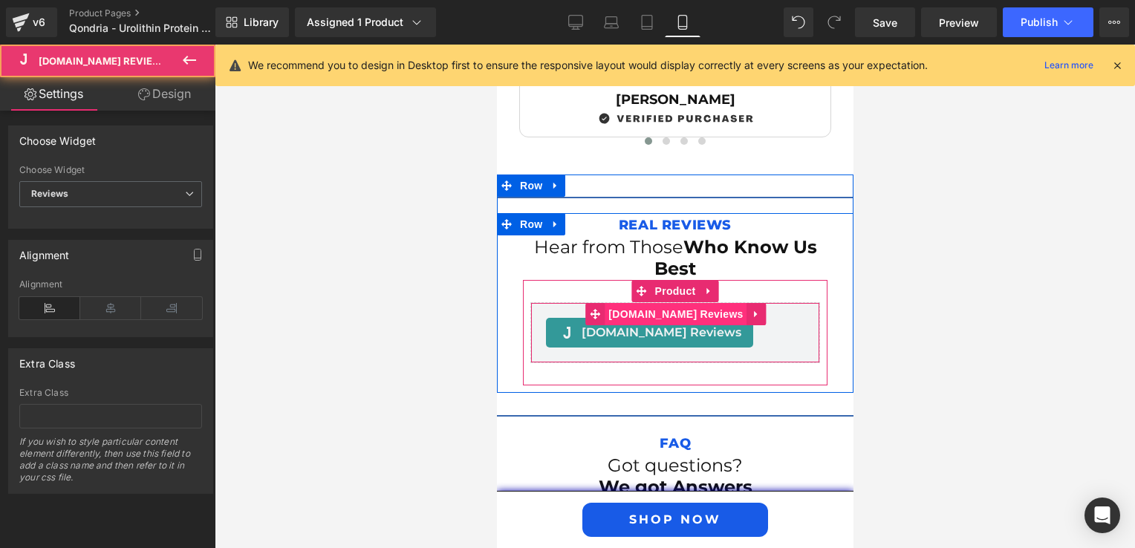
click at [638, 303] on span "[DOMAIN_NAME] Reviews" at bounding box center [675, 314] width 142 height 22
click at [638, 304] on span "[DOMAIN_NAME] Reviews" at bounding box center [675, 315] width 142 height 22
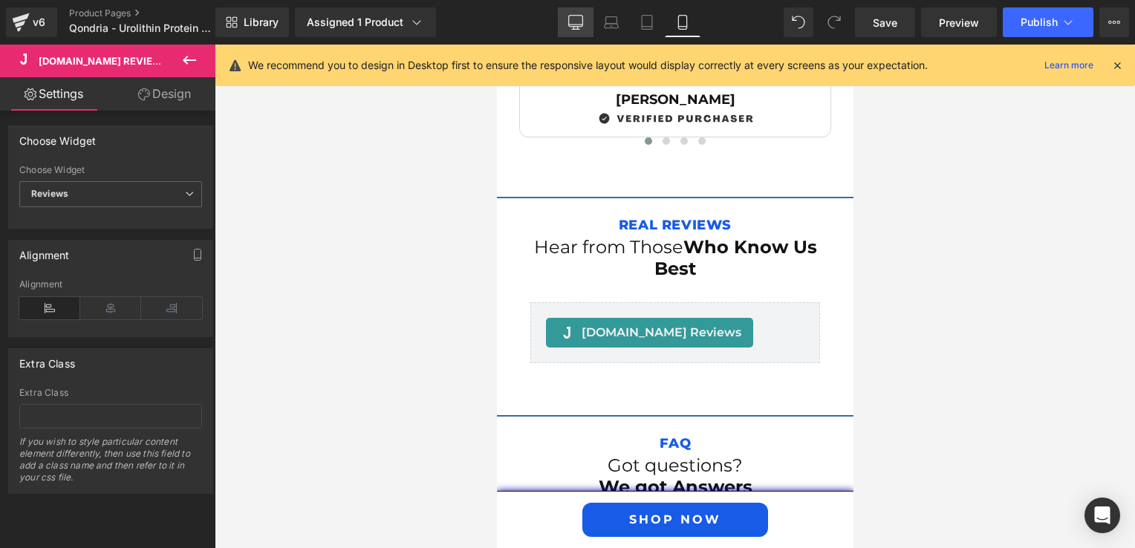
click at [582, 23] on icon at bounding box center [575, 22] width 15 height 15
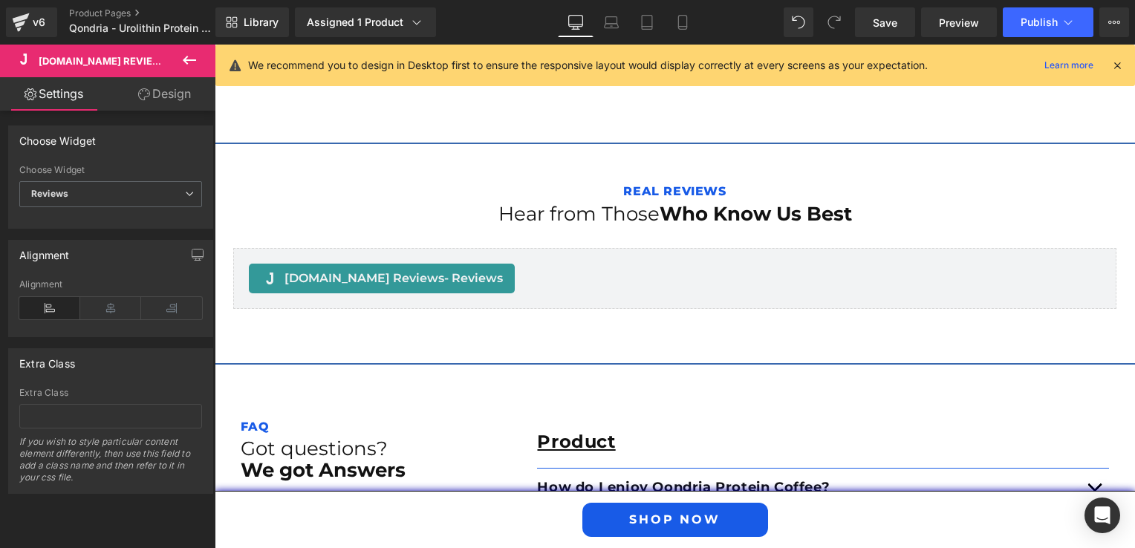
scroll to position [2516, 0]
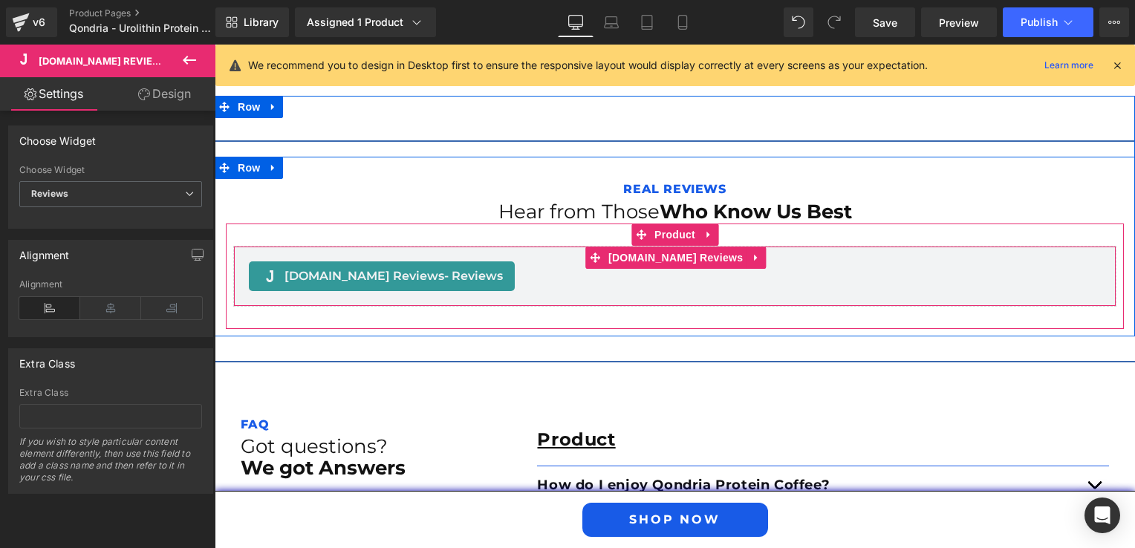
click at [444, 270] on span "- Reviews" at bounding box center [473, 276] width 59 height 14
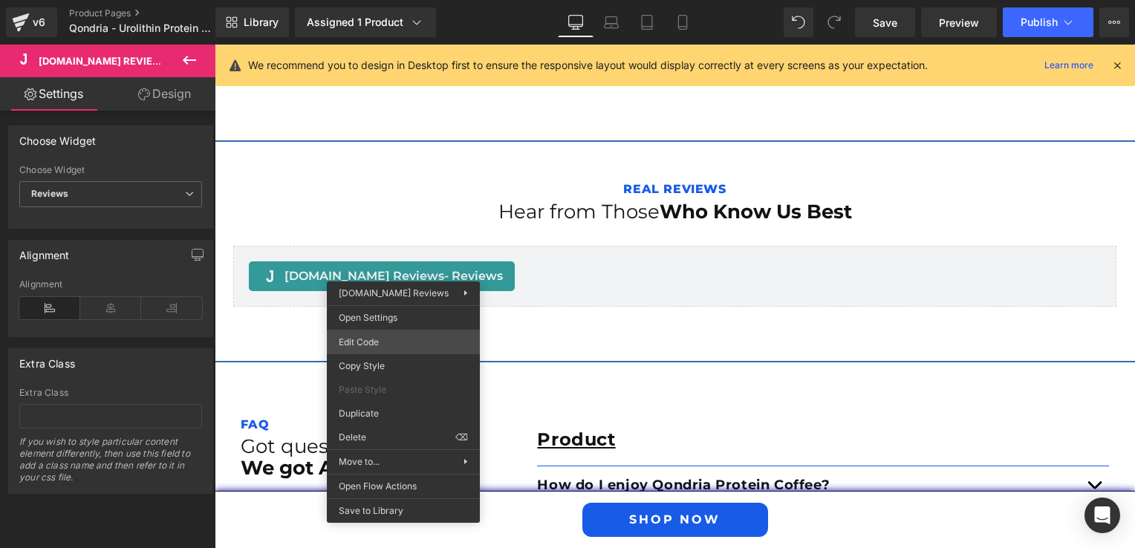
click at [416, 0] on div "Judge.me Reviews You are previewing how the will restyle your page. You can not…" at bounding box center [567, 0] width 1135 height 0
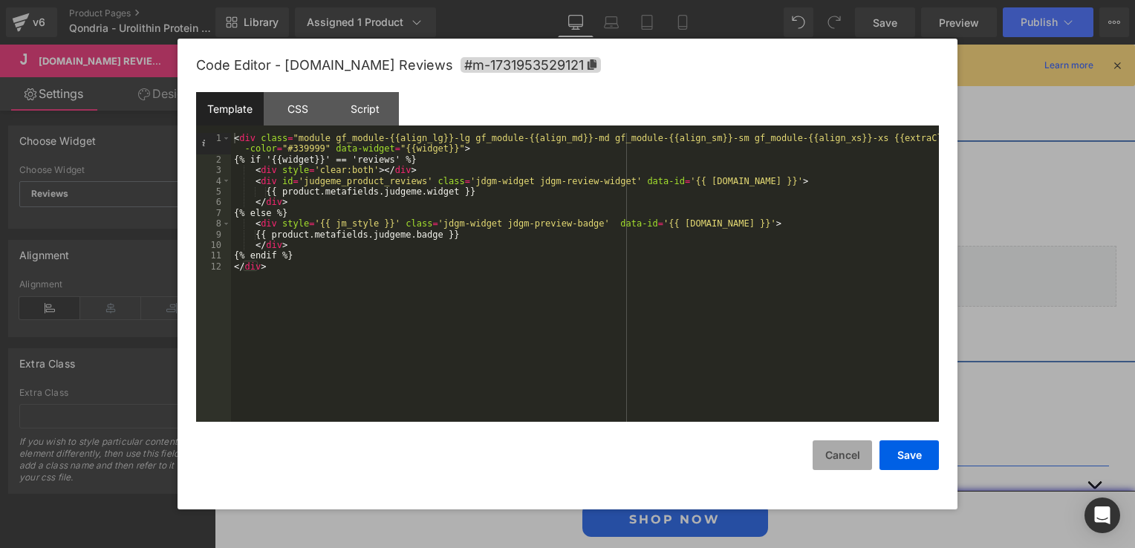
drag, startPoint x: 842, startPoint y: 465, endPoint x: 590, endPoint y: 399, distance: 261.0
click at [842, 465] on button "Cancel" at bounding box center [842, 455] width 59 height 30
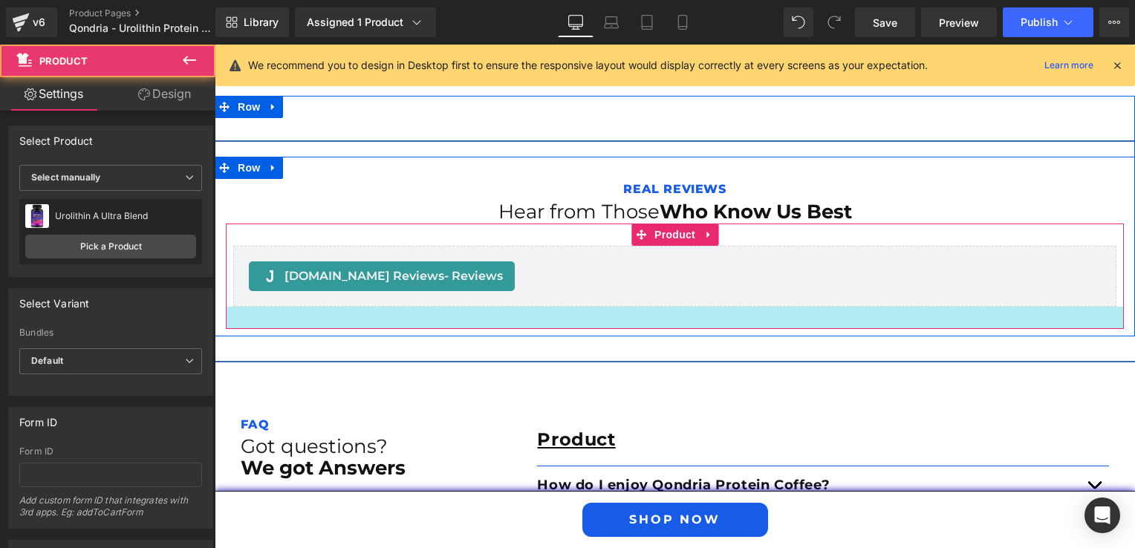
click at [539, 323] on div at bounding box center [675, 318] width 898 height 22
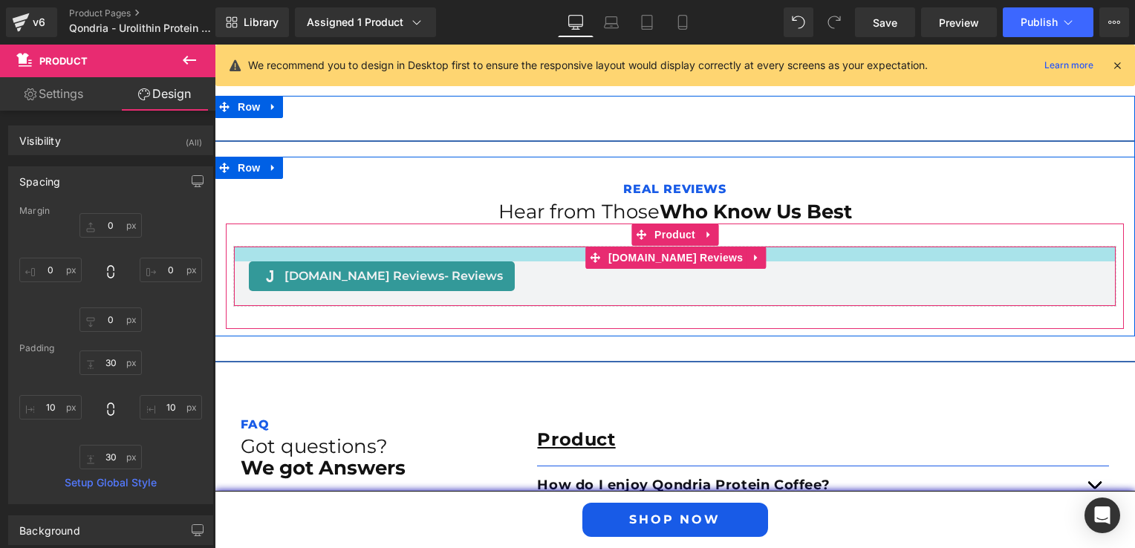
click at [359, 259] on div at bounding box center [675, 254] width 882 height 15
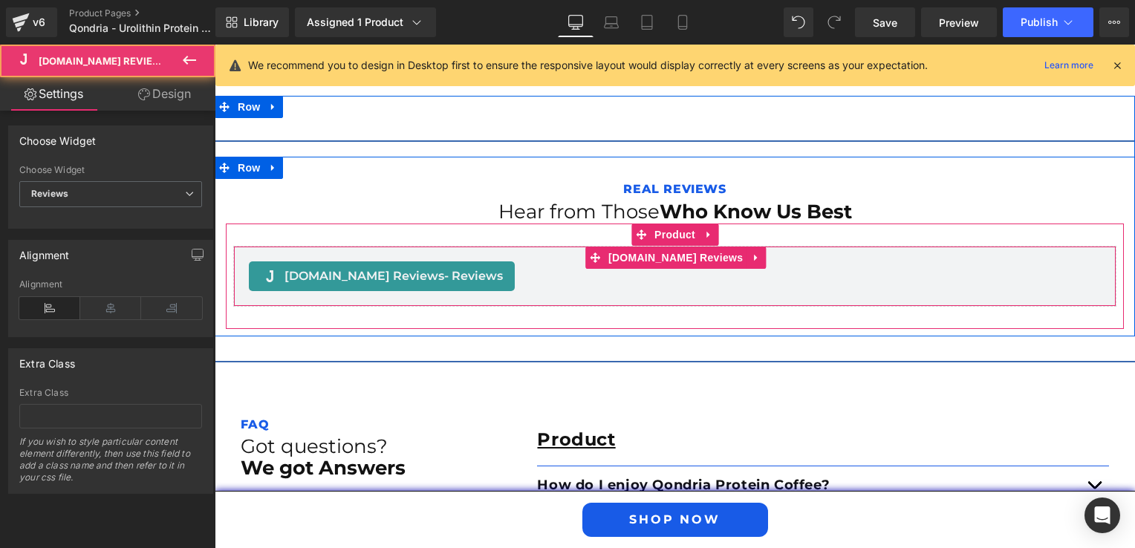
click at [365, 278] on span "[DOMAIN_NAME] Reviews - Reviews" at bounding box center [393, 276] width 218 height 18
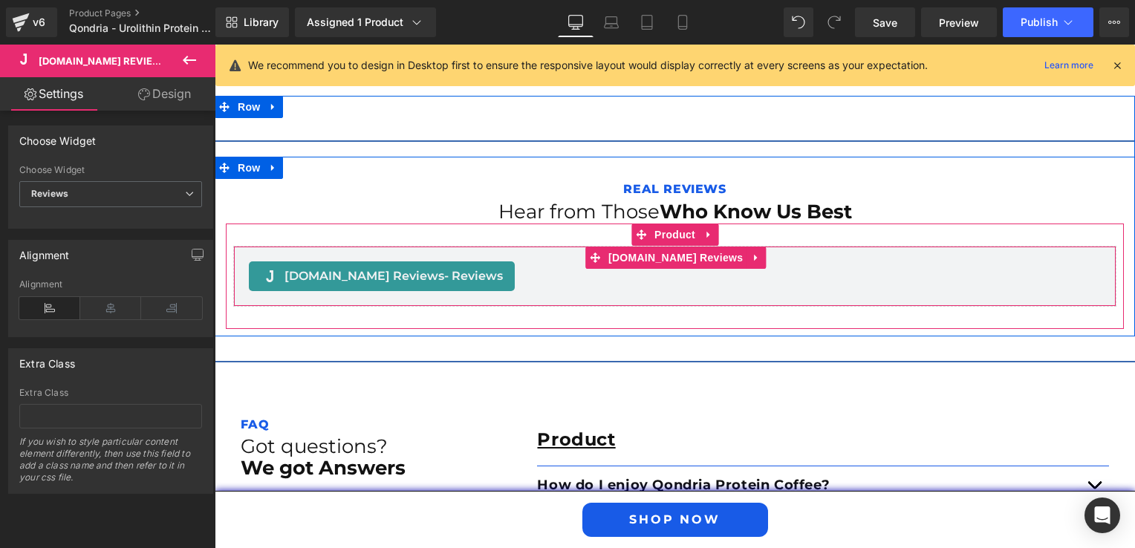
click at [324, 281] on span "[DOMAIN_NAME] Reviews - Reviews" at bounding box center [393, 276] width 218 height 18
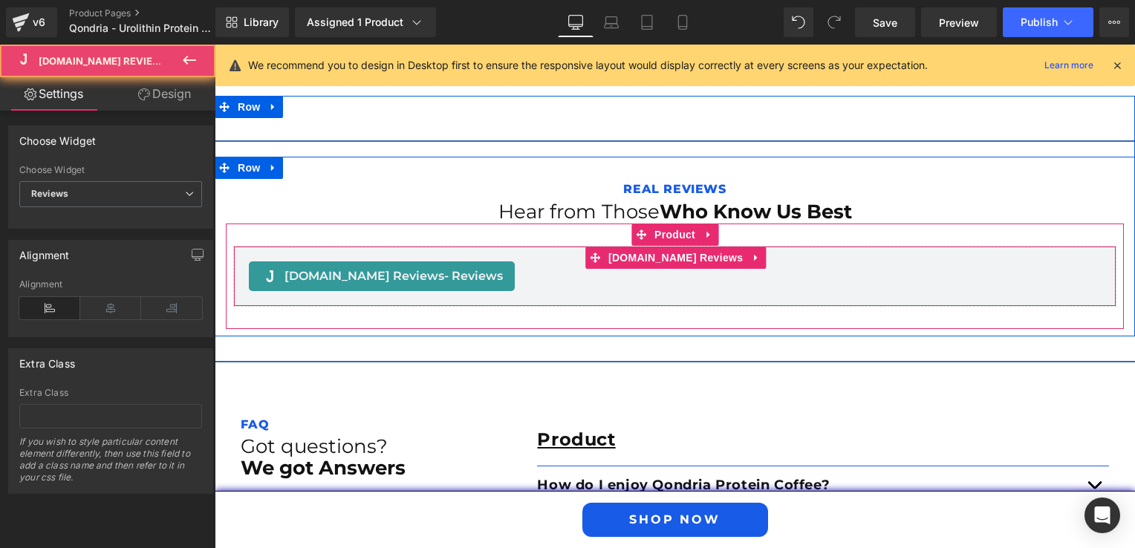
click at [357, 272] on span "[DOMAIN_NAME] Reviews - Reviews" at bounding box center [393, 276] width 218 height 18
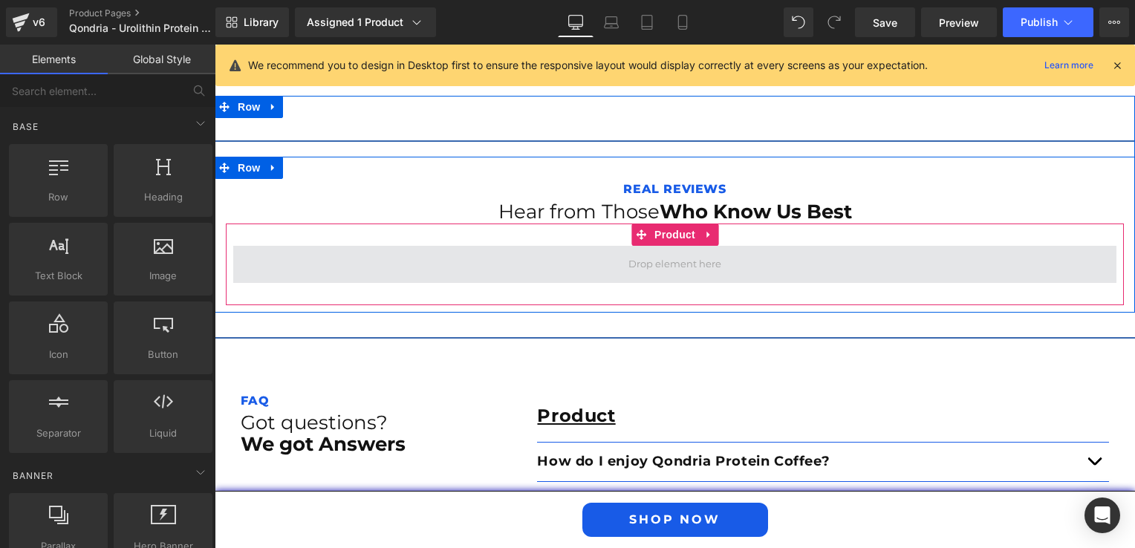
click at [359, 276] on span at bounding box center [674, 264] width 883 height 37
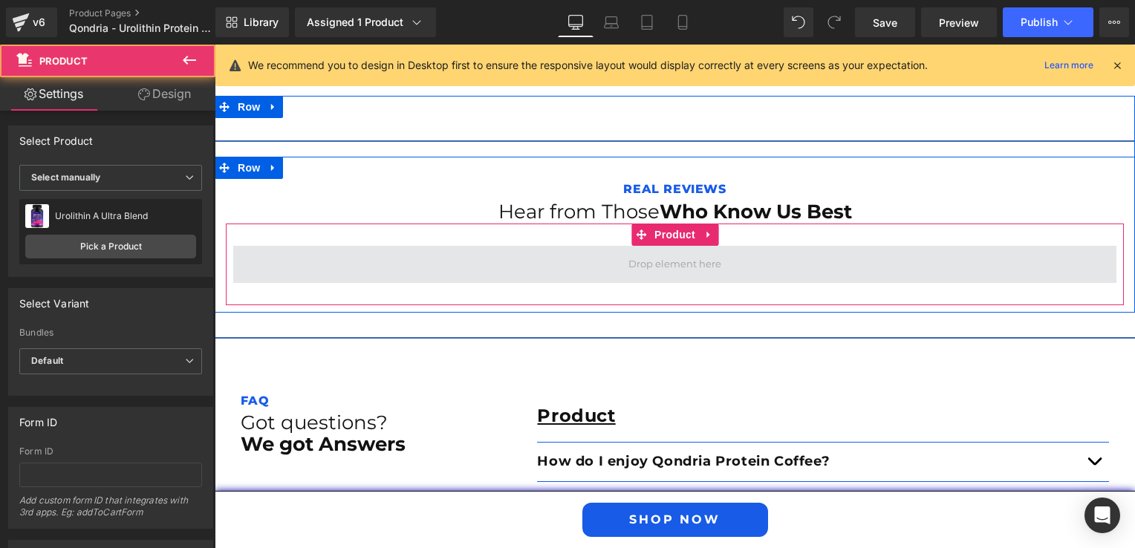
click at [361, 270] on span at bounding box center [674, 264] width 883 height 37
click at [572, 279] on span at bounding box center [674, 264] width 883 height 37
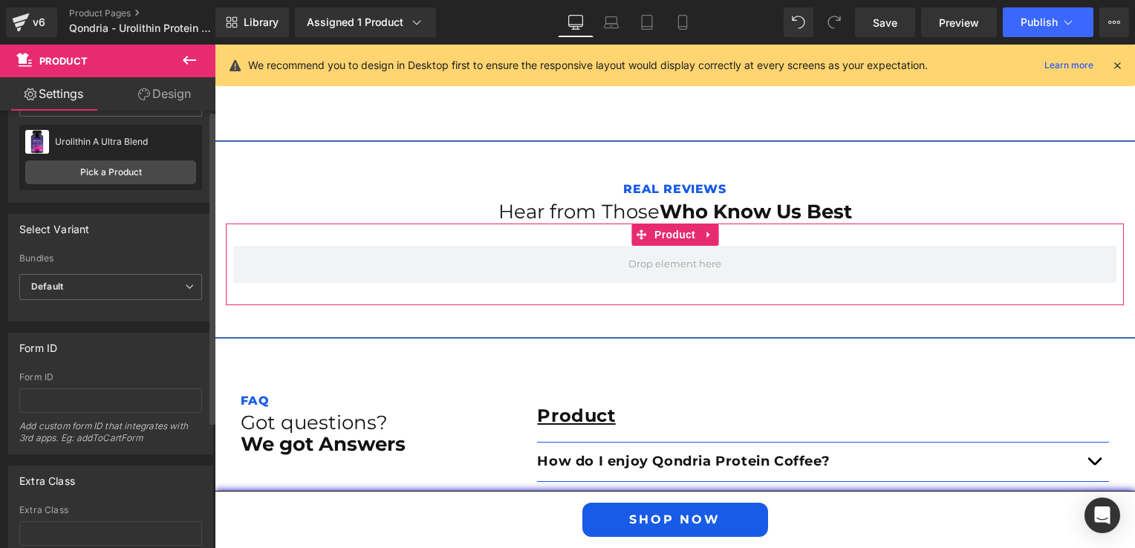
scroll to position [0, 0]
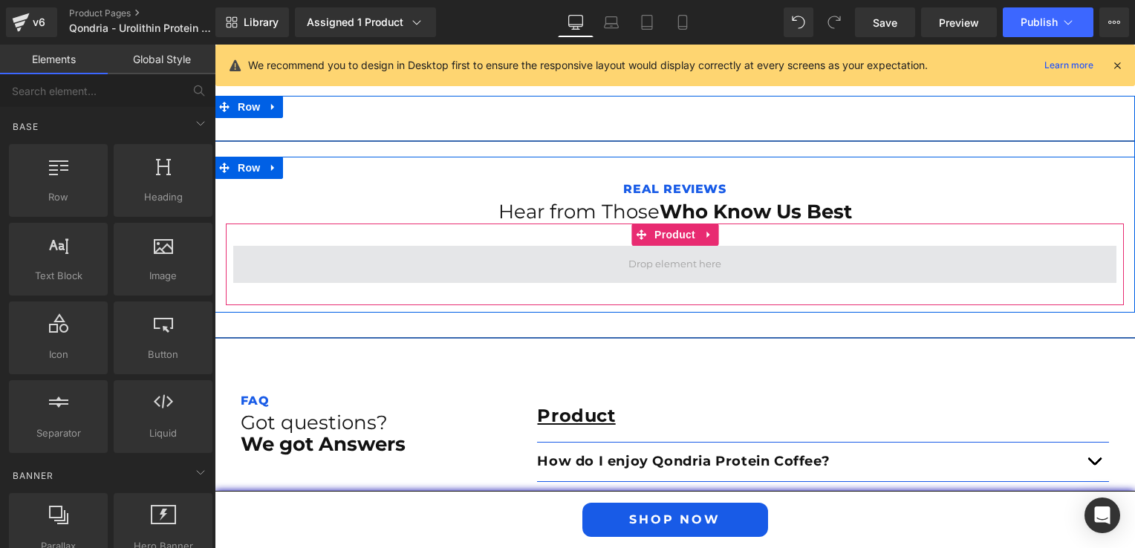
click at [628, 258] on span at bounding box center [674, 264] width 103 height 23
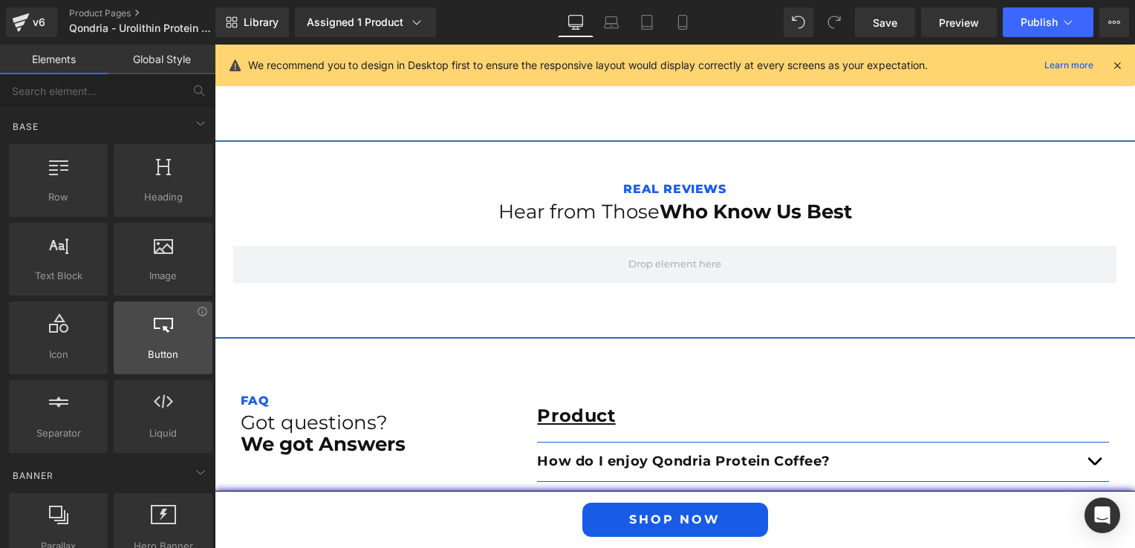
click at [137, 362] on div "Button button, call to action, cta" at bounding box center [163, 338] width 99 height 73
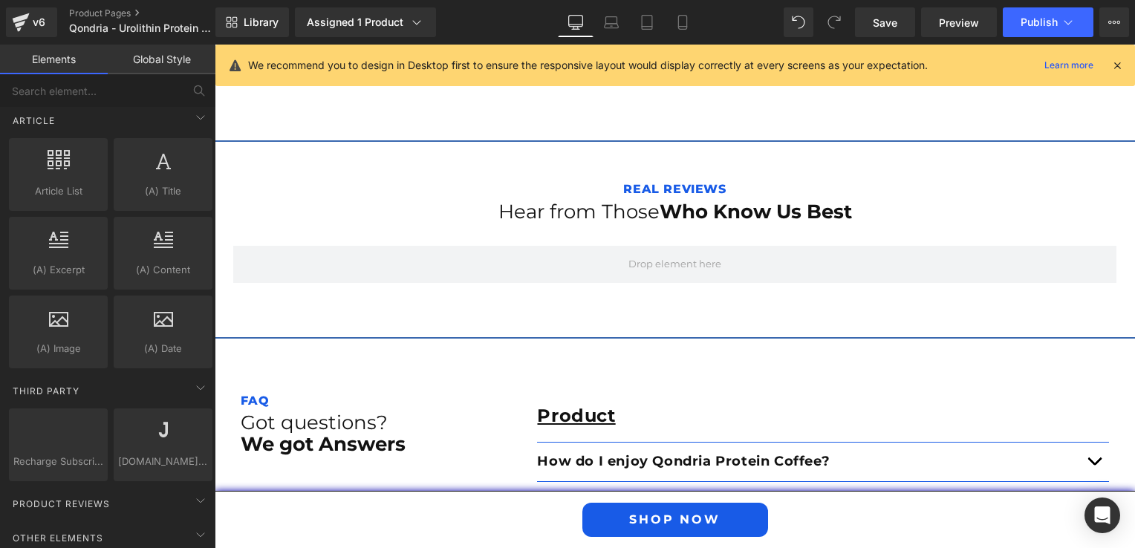
scroll to position [2900, 0]
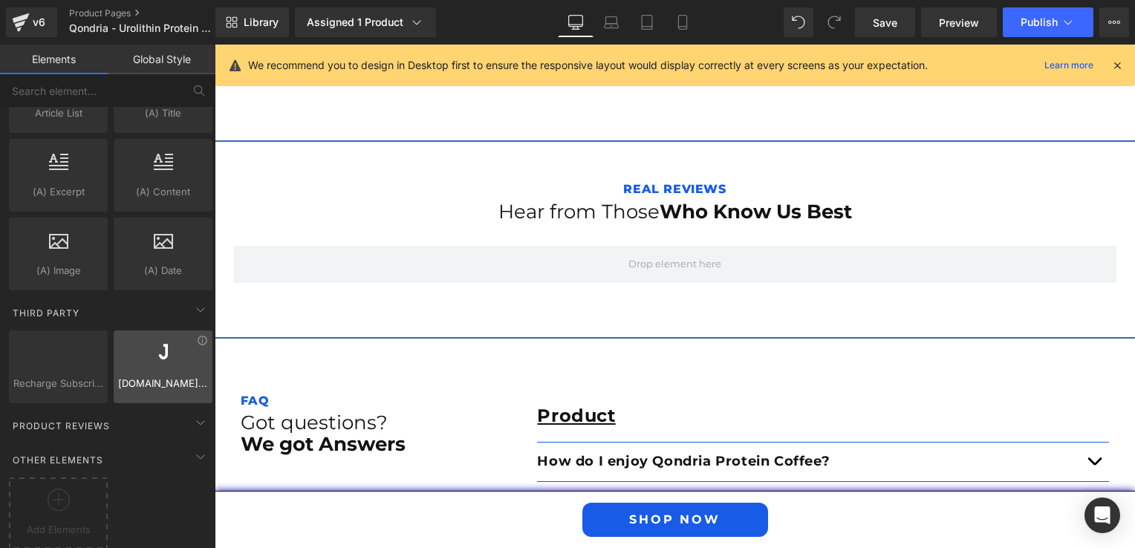
click at [153, 354] on div at bounding box center [163, 358] width 90 height 33
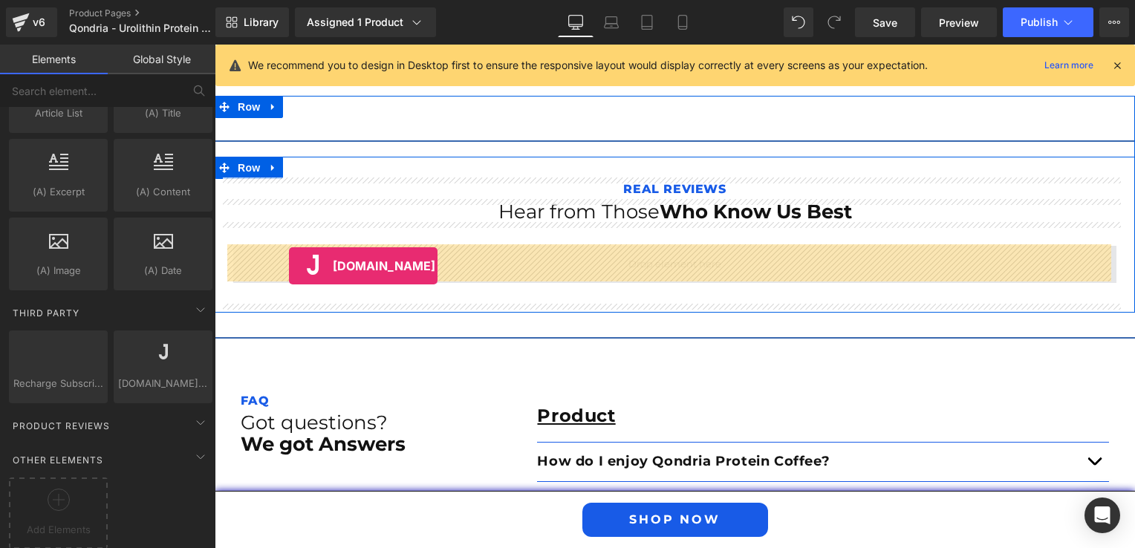
drag, startPoint x: 368, startPoint y: 398, endPoint x: 289, endPoint y: 266, distance: 153.9
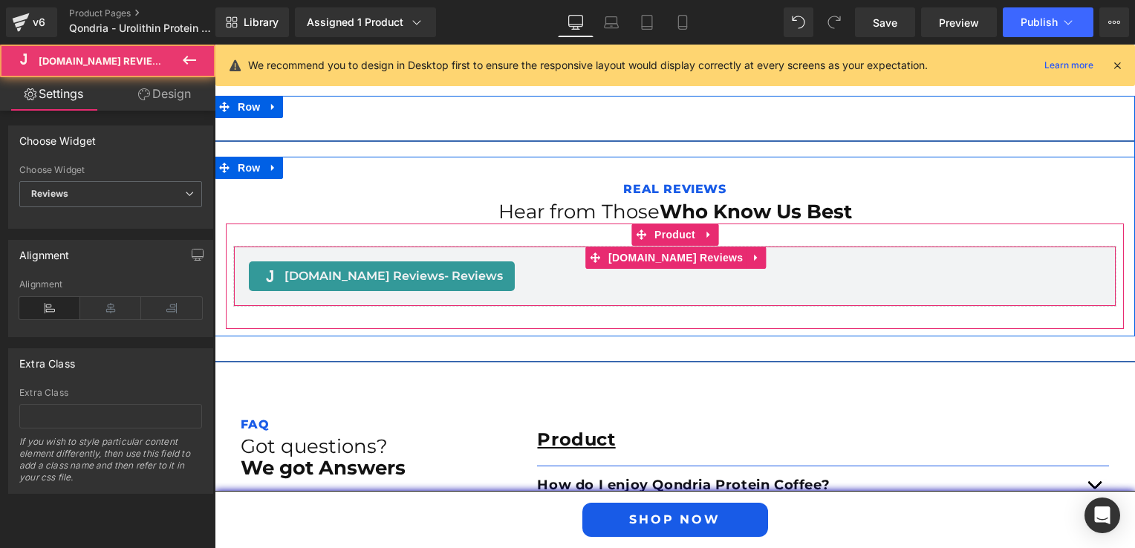
click at [354, 273] on span "[DOMAIN_NAME] Reviews - Reviews" at bounding box center [393, 276] width 218 height 18
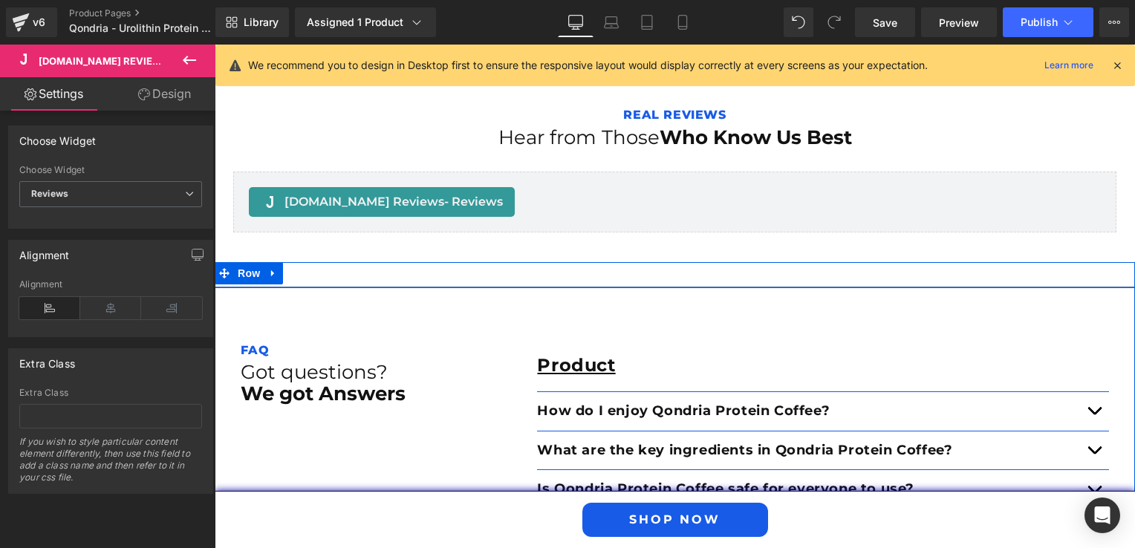
scroll to position [2664, 0]
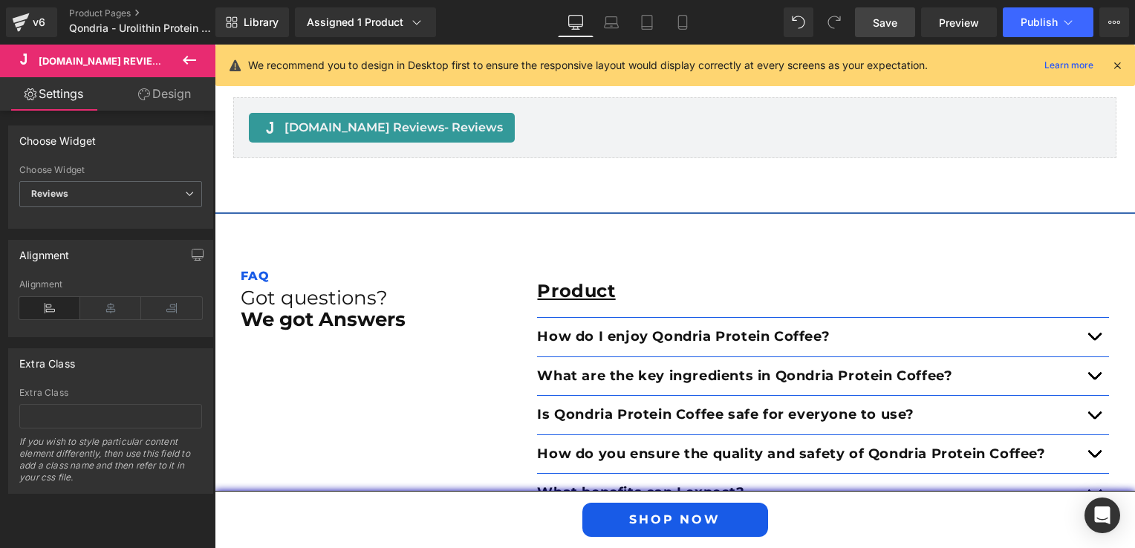
click at [870, 34] on link "Save" at bounding box center [885, 22] width 60 height 30
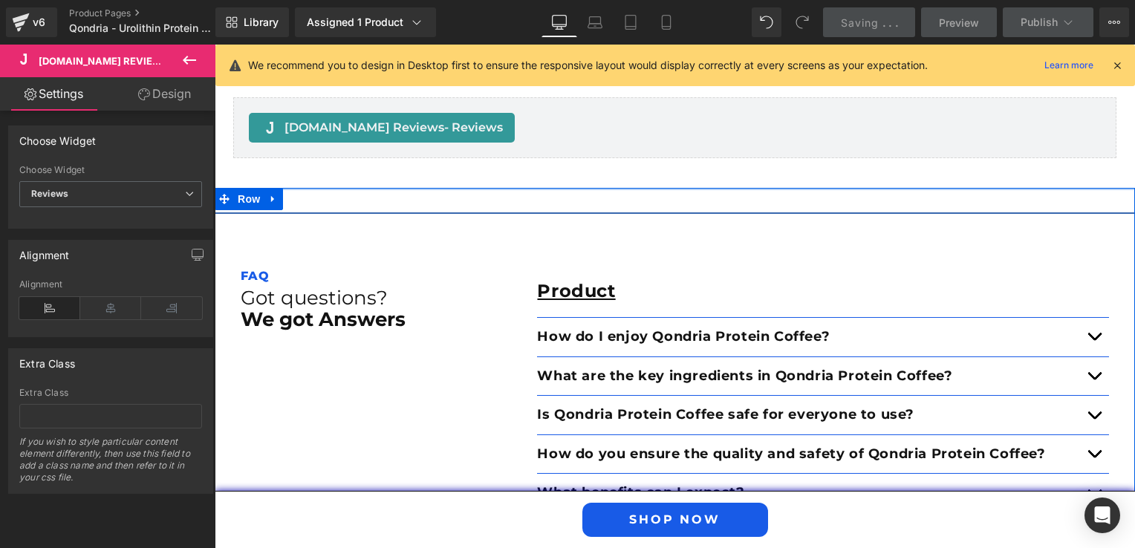
scroll to position [2516, 0]
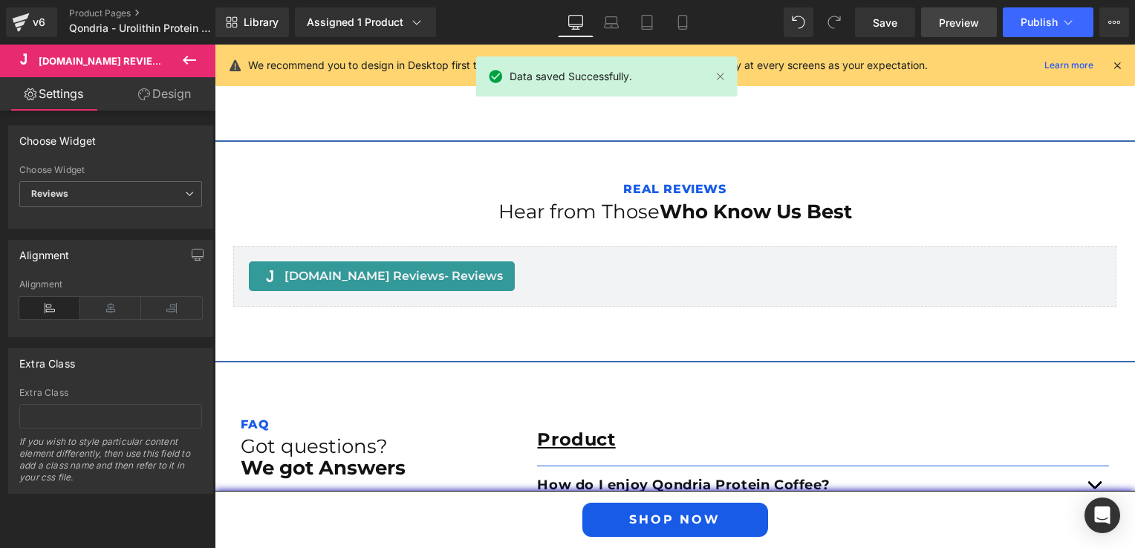
click at [960, 22] on span "Preview" at bounding box center [959, 23] width 40 height 16
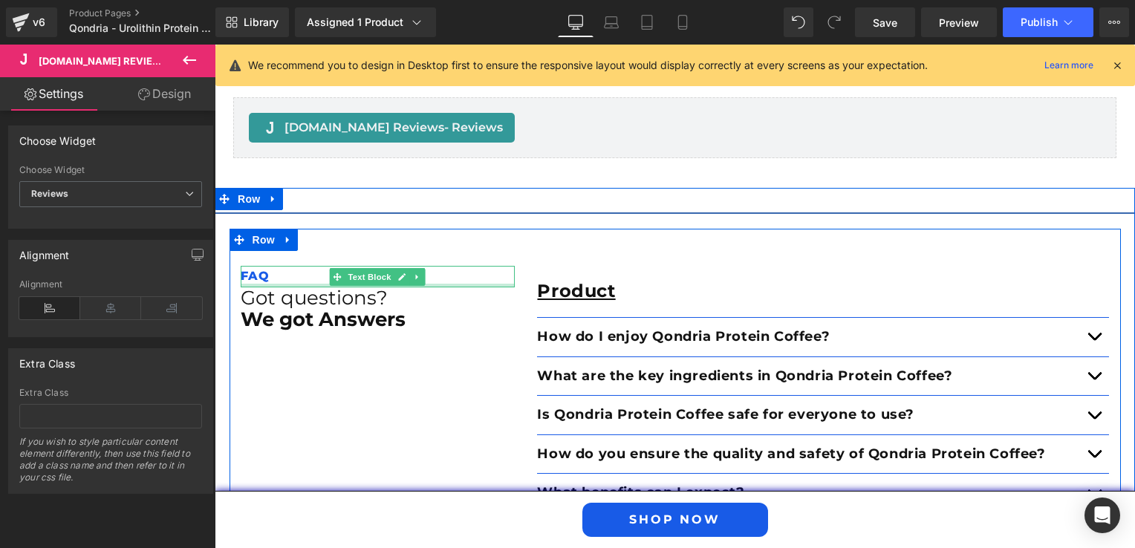
scroll to position [2590, 0]
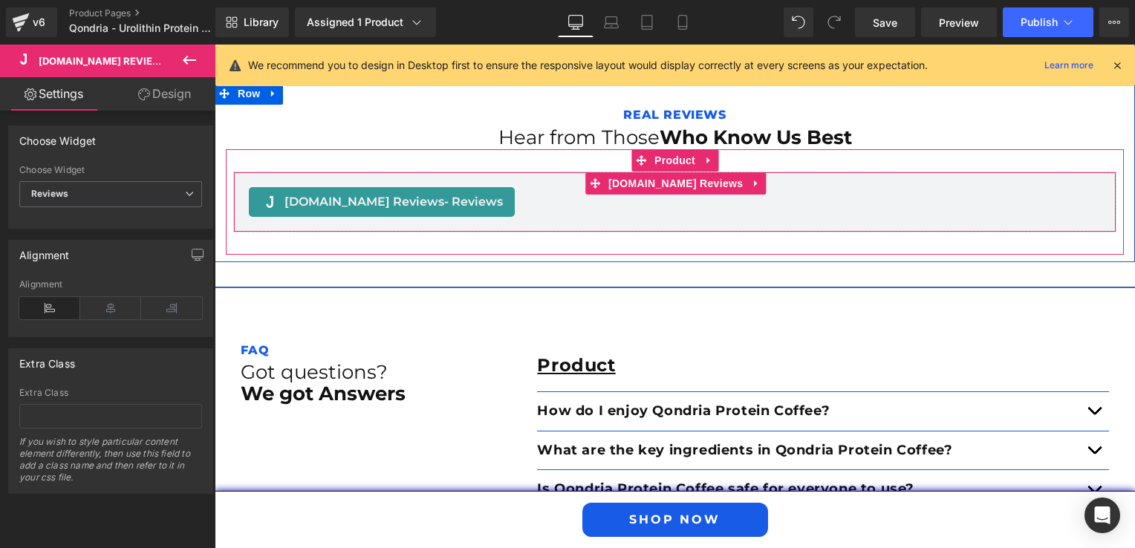
click at [381, 208] on span "[DOMAIN_NAME] Reviews - Reviews" at bounding box center [393, 202] width 218 height 18
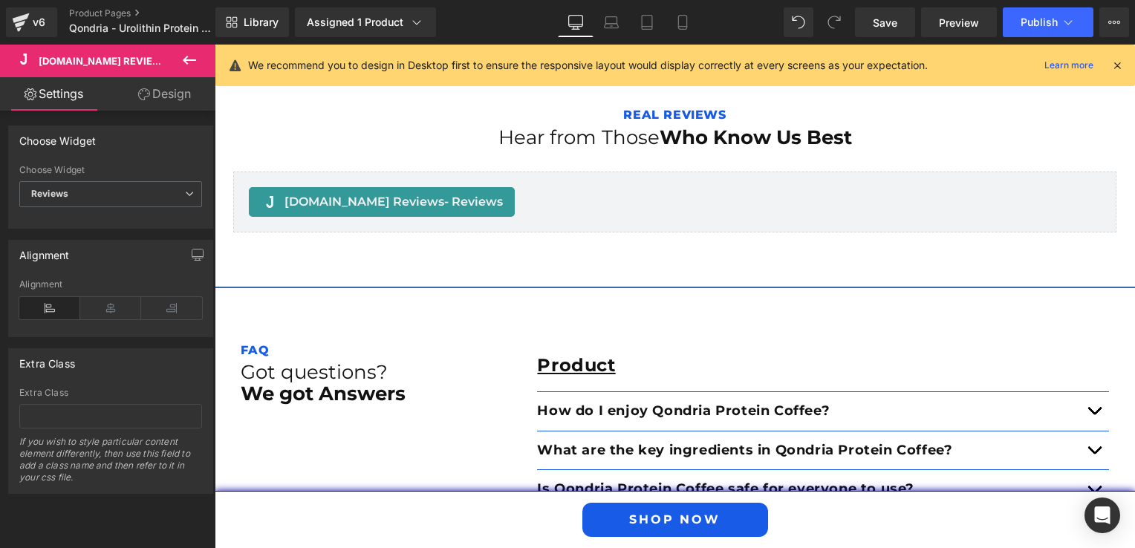
click at [131, 58] on span "[DOMAIN_NAME] Reviews" at bounding box center [104, 61] width 130 height 12
click at [259, 22] on span "Library" at bounding box center [261, 22] width 35 height 13
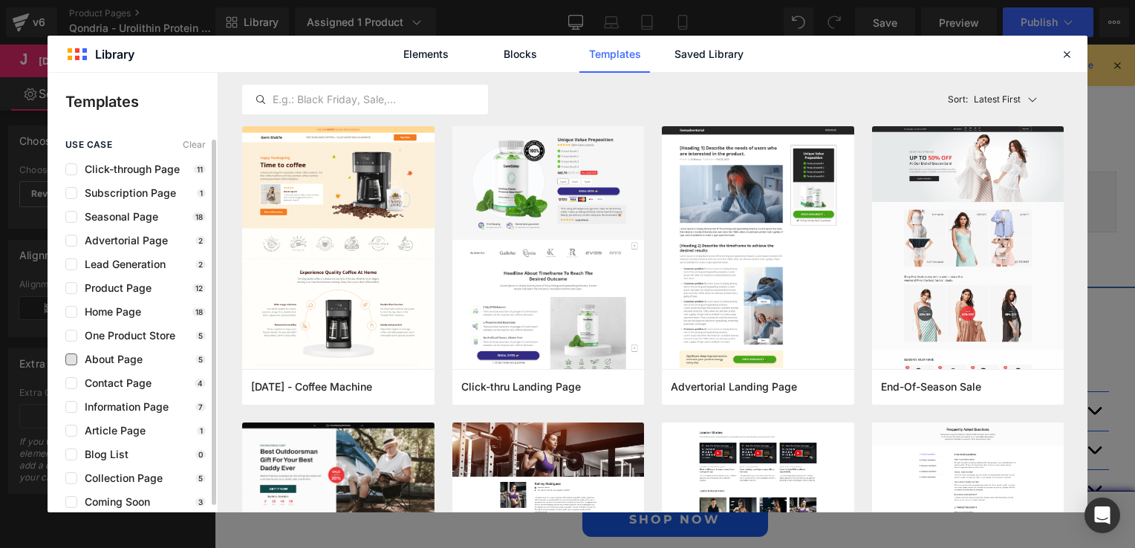
scroll to position [7, 0]
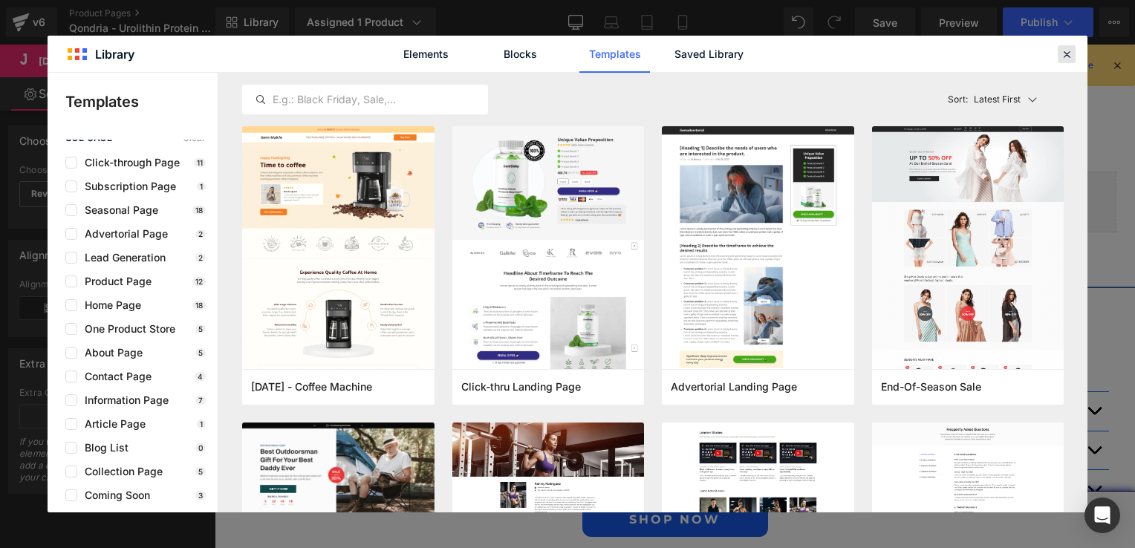
click at [0, 0] on div at bounding box center [0, 0] width 0 height 0
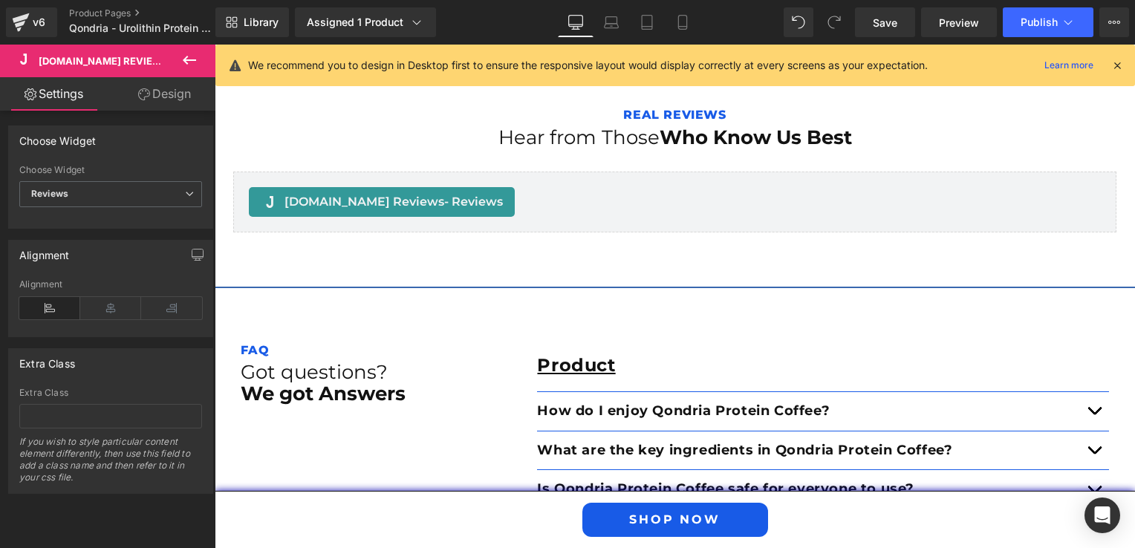
click at [612, 26] on icon at bounding box center [612, 26] width 2 height 0
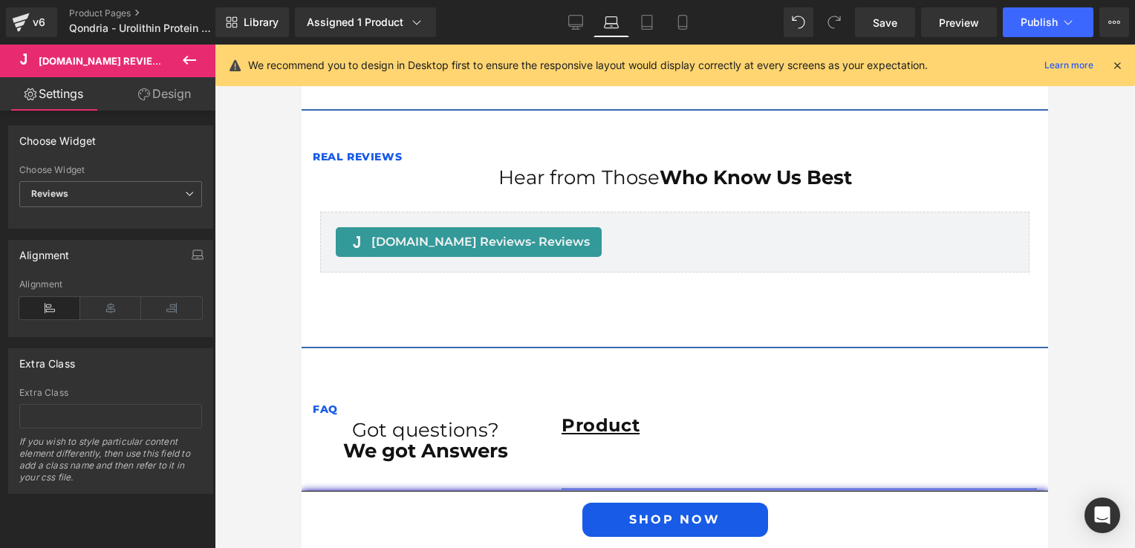
scroll to position [2593, 0]
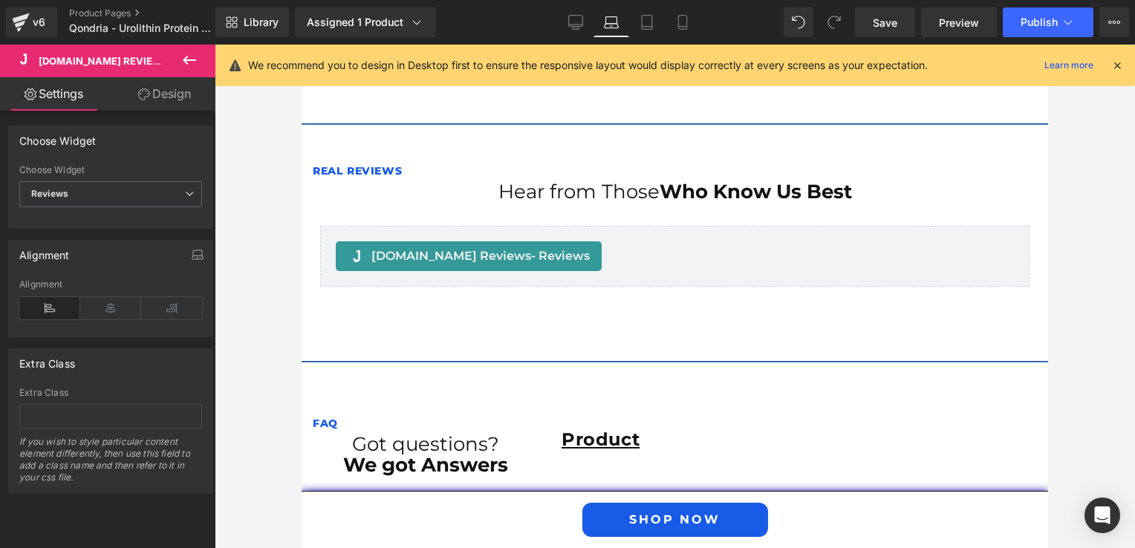
click at [389, 247] on span "[DOMAIN_NAME] Reviews - Reviews" at bounding box center [480, 256] width 218 height 18
click at [963, 27] on span "Preview" at bounding box center [959, 23] width 40 height 16
click at [643, 22] on icon at bounding box center [646, 22] width 15 height 15
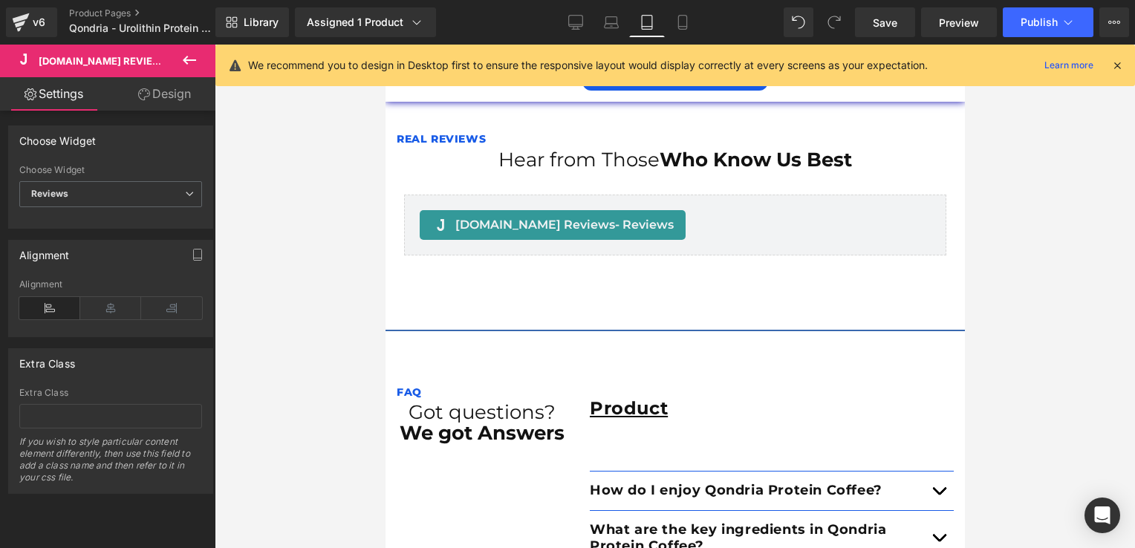
scroll to position [2951, 0]
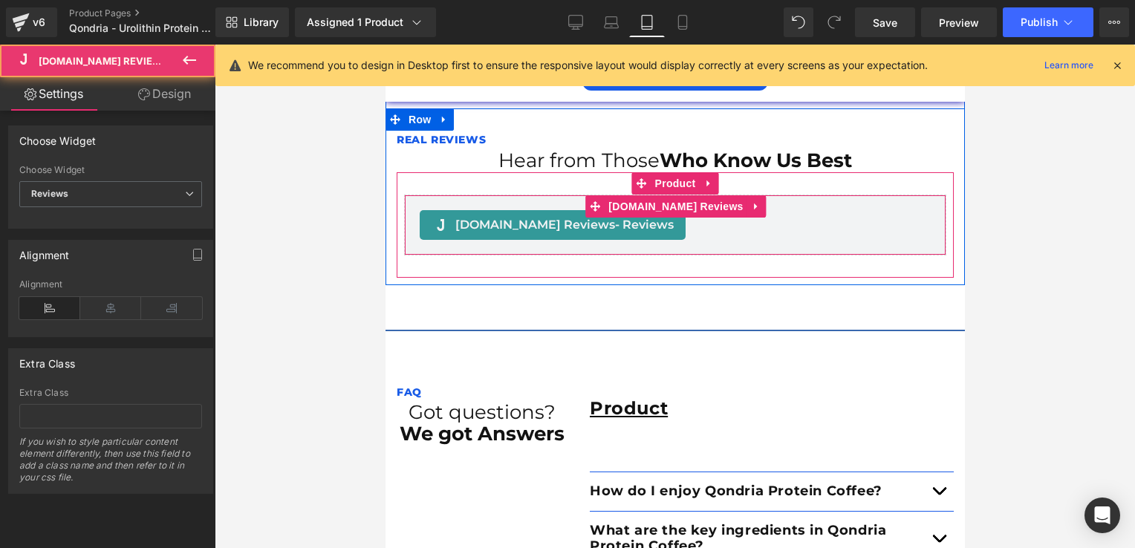
click at [556, 216] on span "[DOMAIN_NAME] Reviews - Reviews" at bounding box center [564, 225] width 218 height 18
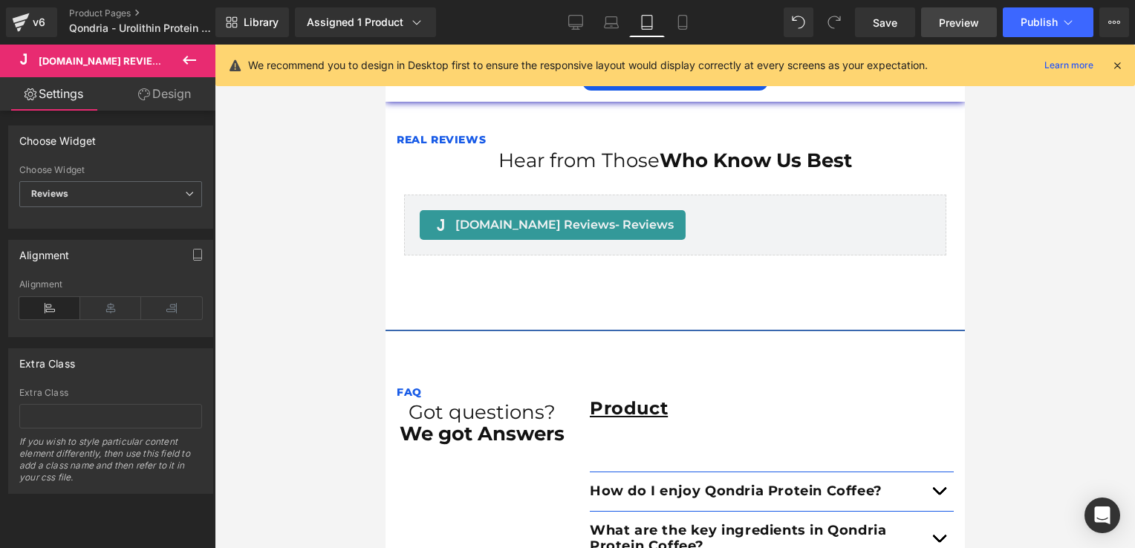
click at [952, 19] on span "Preview" at bounding box center [959, 23] width 40 height 16
click at [579, 19] on icon at bounding box center [575, 22] width 15 height 15
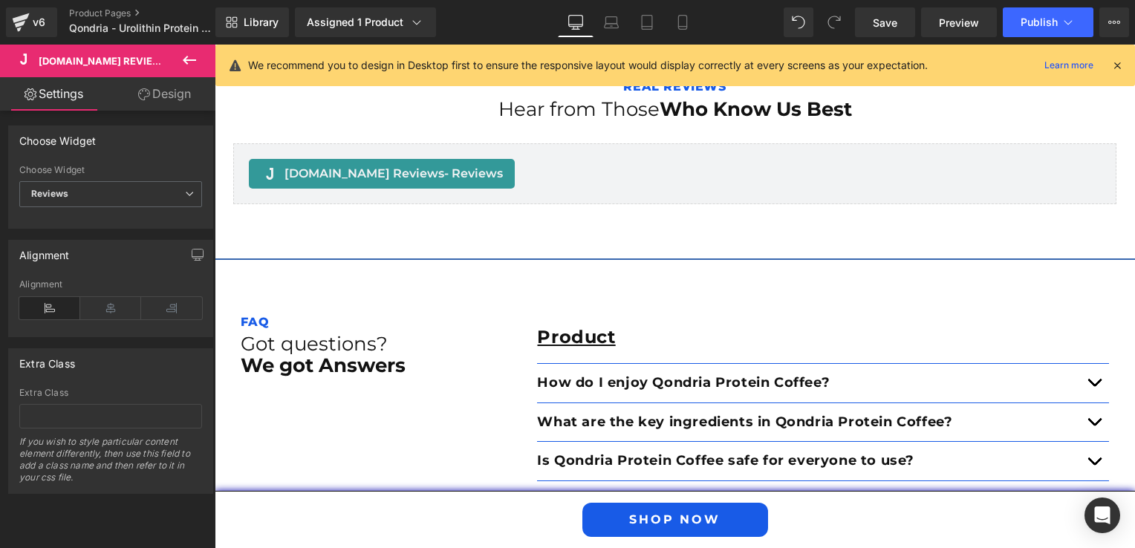
scroll to position [2590, 0]
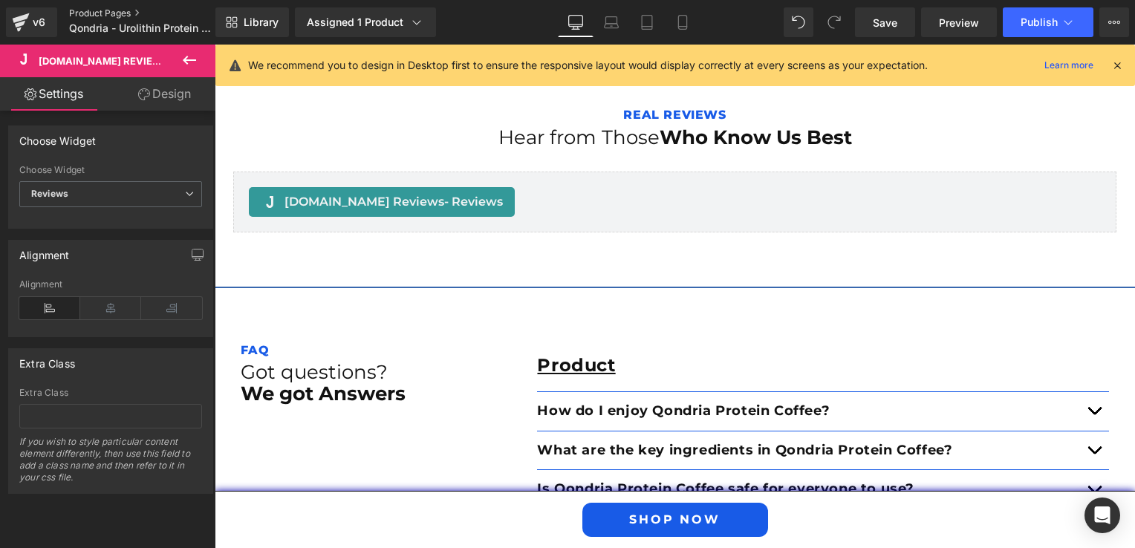
click at [95, 18] on link "Product Pages" at bounding box center [154, 13] width 171 height 12
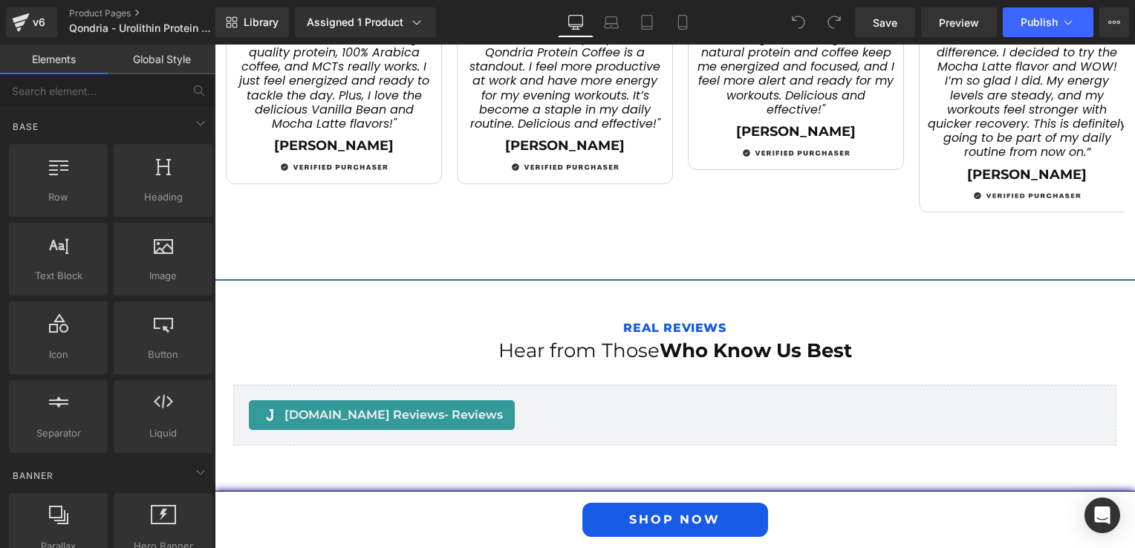
scroll to position [2525, 0]
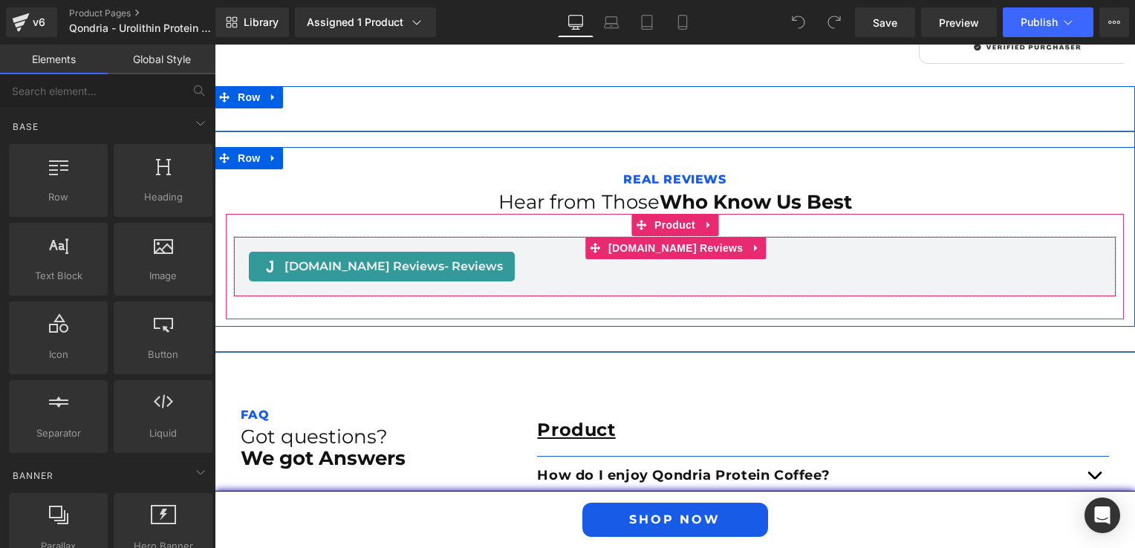
click at [372, 258] on span "[DOMAIN_NAME] Reviews - Reviews" at bounding box center [393, 267] width 218 height 18
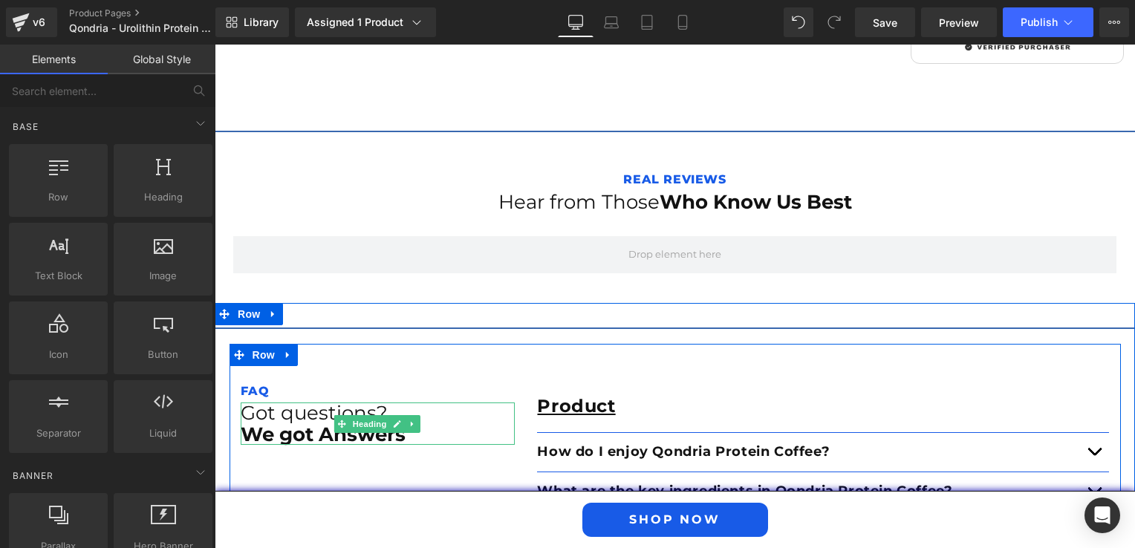
scroll to position [2539, 0]
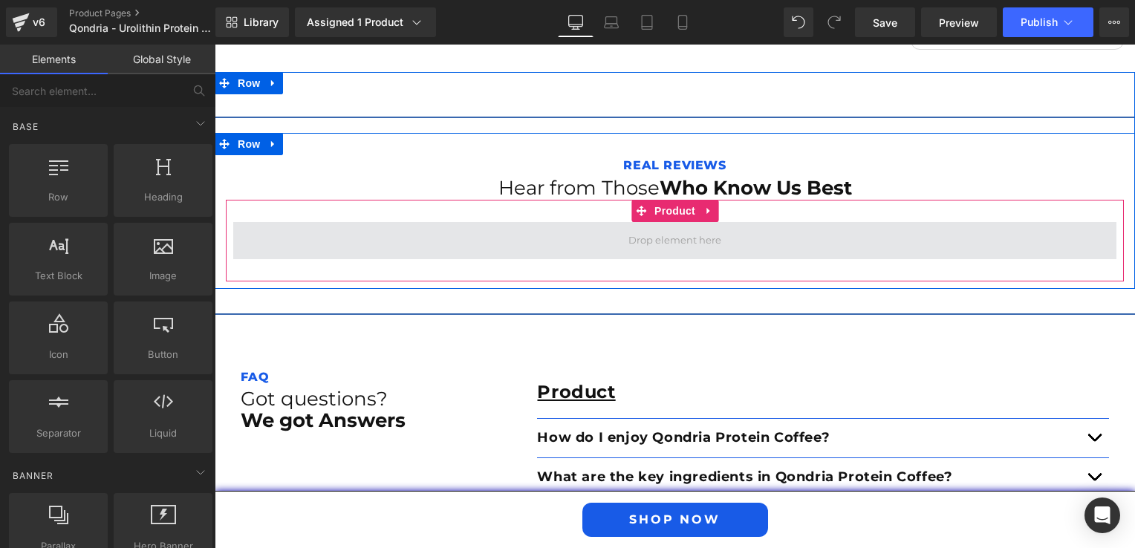
click at [354, 230] on span at bounding box center [674, 240] width 883 height 37
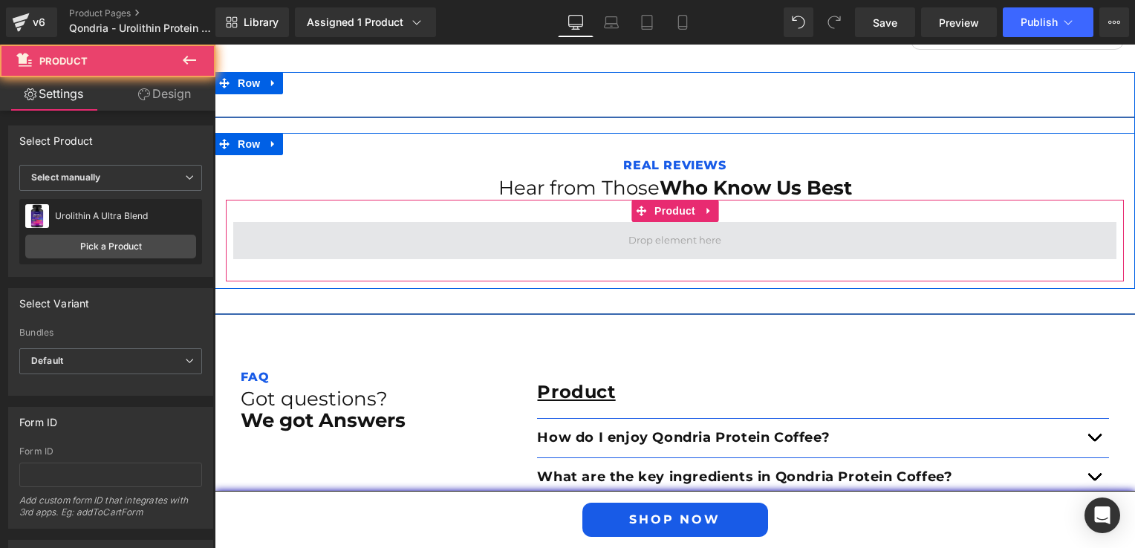
click at [354, 235] on span at bounding box center [674, 240] width 883 height 37
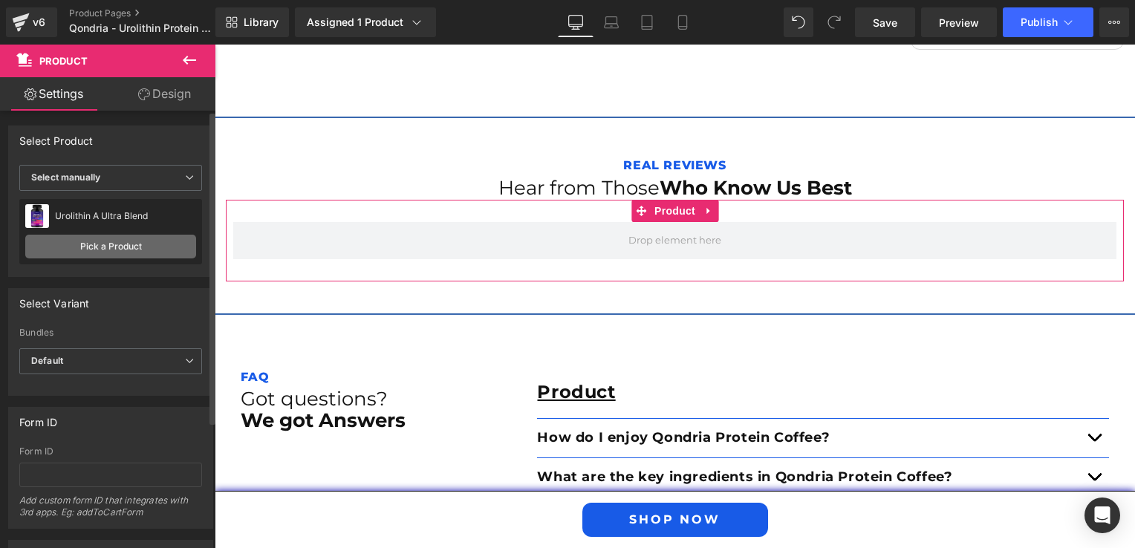
click at [104, 252] on link "Pick a Product" at bounding box center [110, 247] width 171 height 24
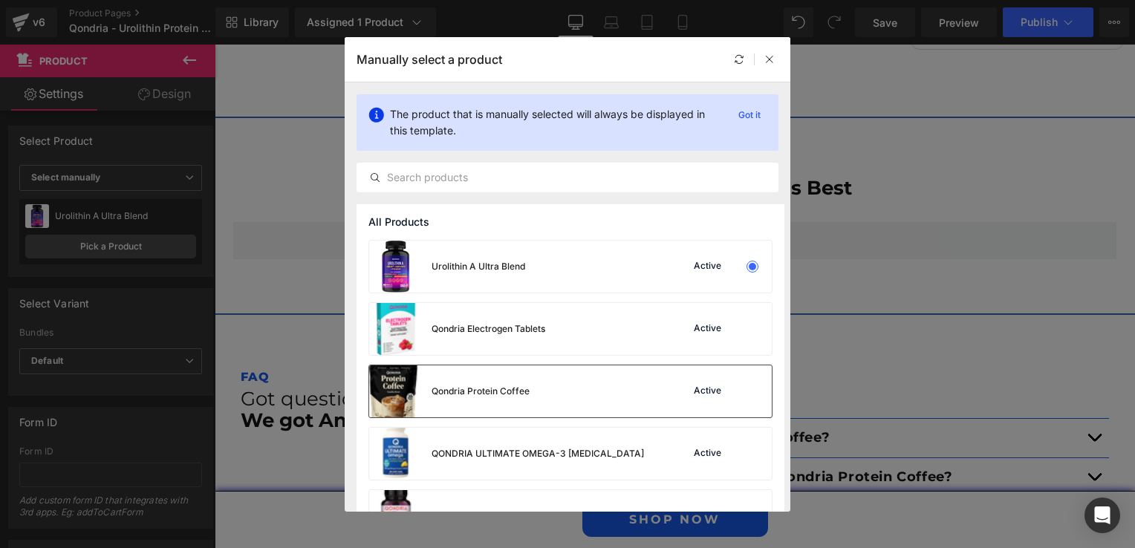
scroll to position [74, 0]
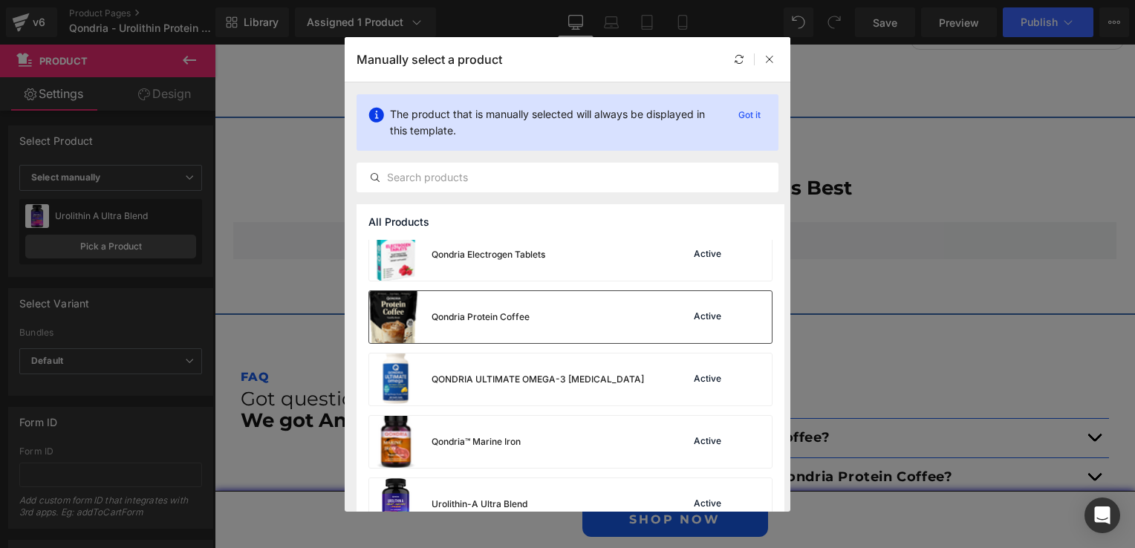
click at [481, 320] on div "Qondria Protein Coffee" at bounding box center [481, 316] width 98 height 13
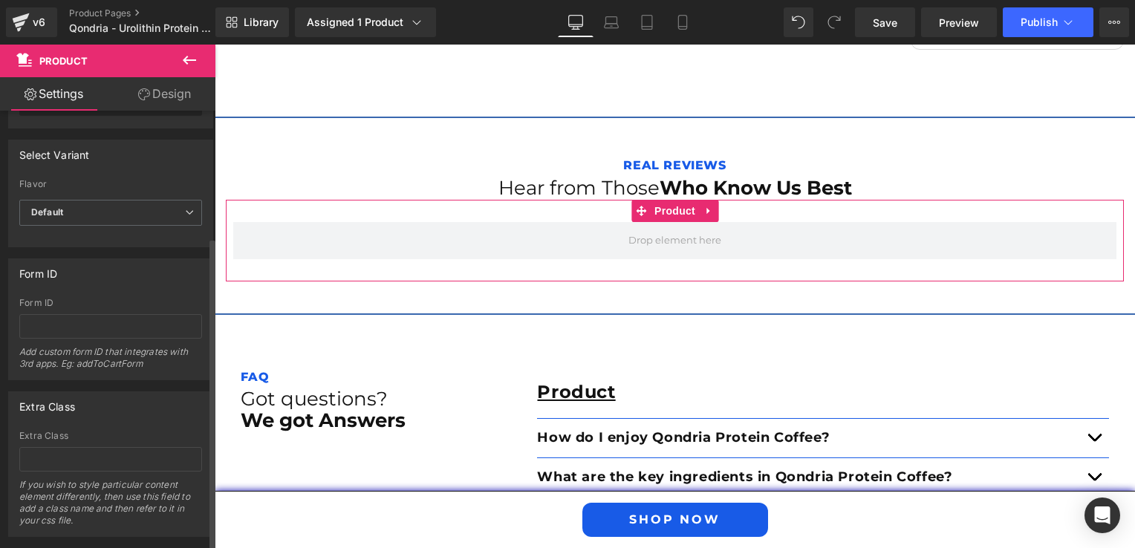
scroll to position [176, 0]
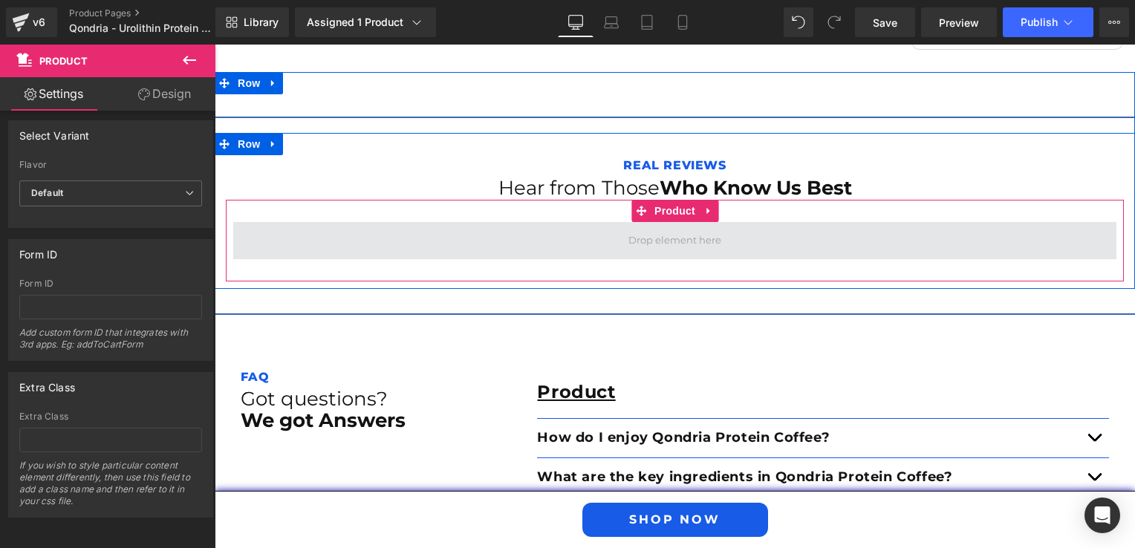
click at [403, 241] on span at bounding box center [674, 240] width 883 height 37
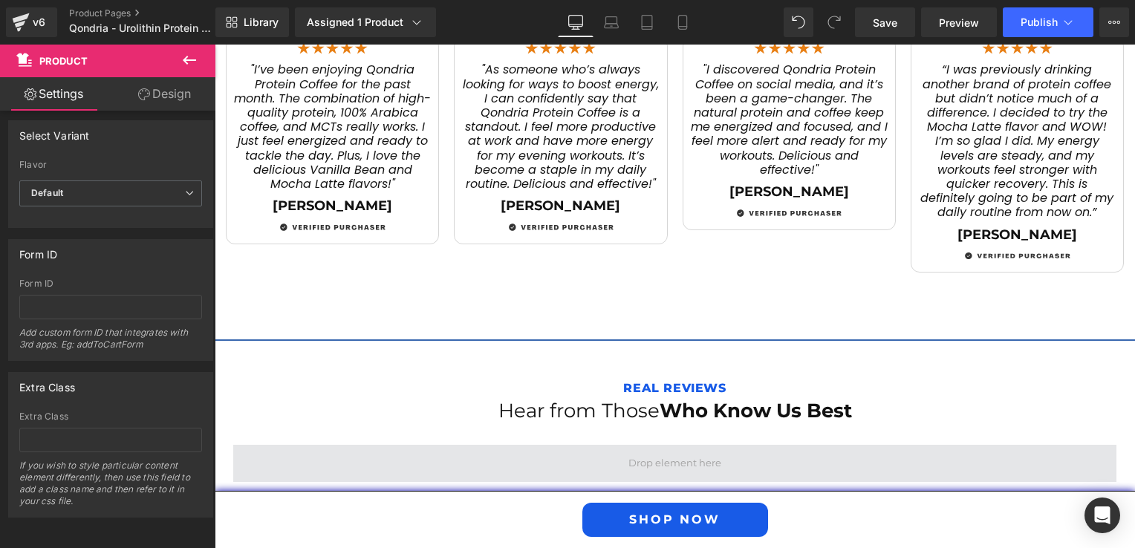
scroll to position [2465, 0]
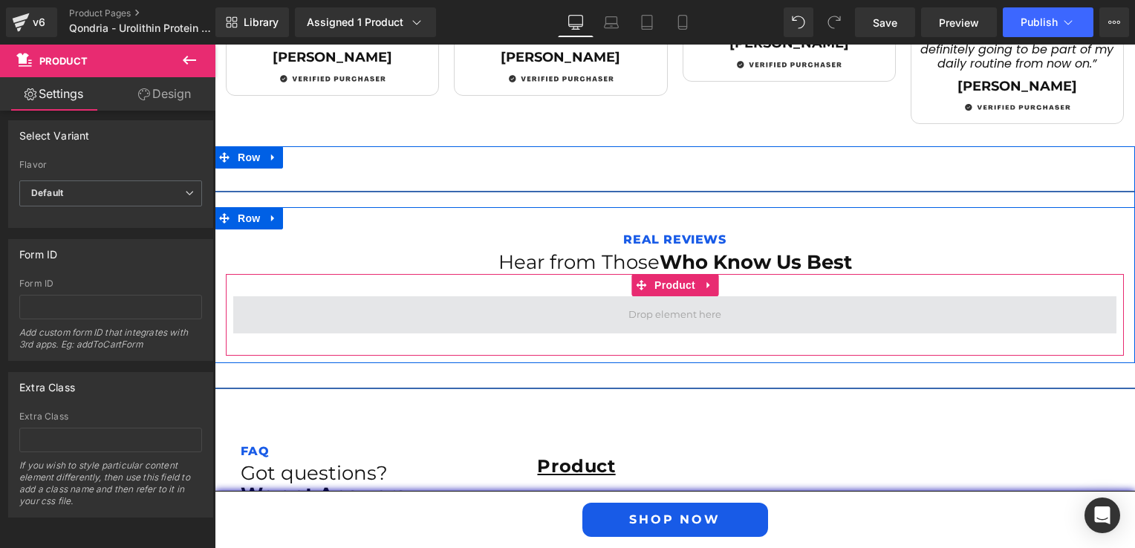
click at [602, 307] on span at bounding box center [674, 314] width 883 height 37
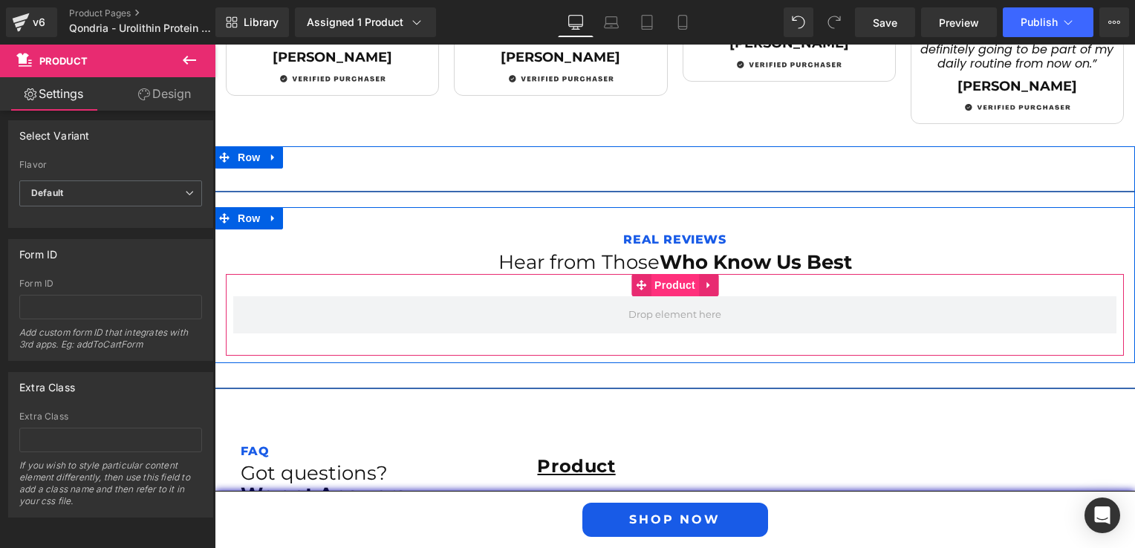
click at [660, 284] on span "Product" at bounding box center [675, 285] width 48 height 22
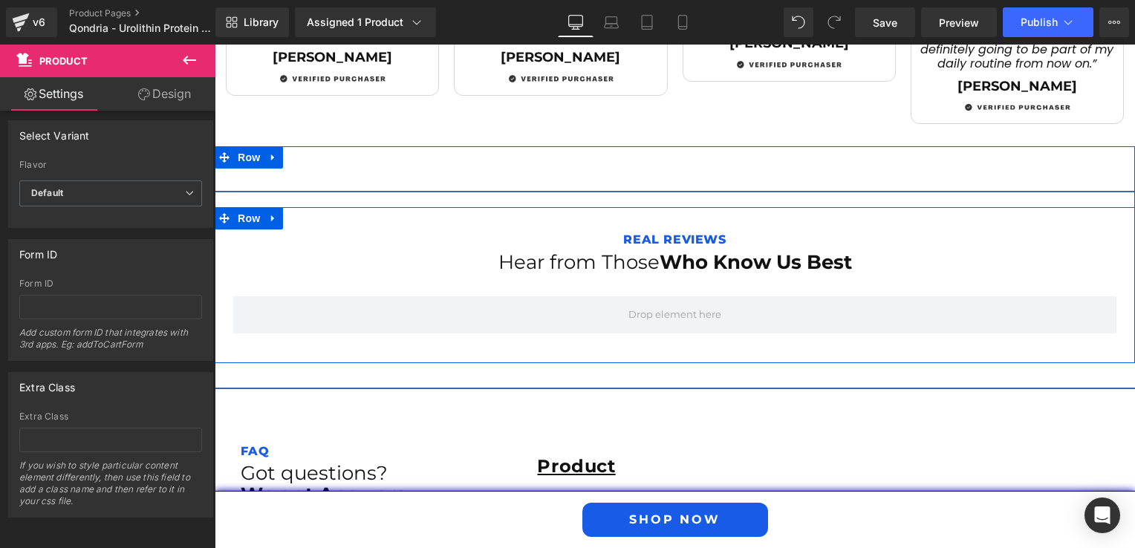
click at [215, 45] on div at bounding box center [215, 45] width 0 height 0
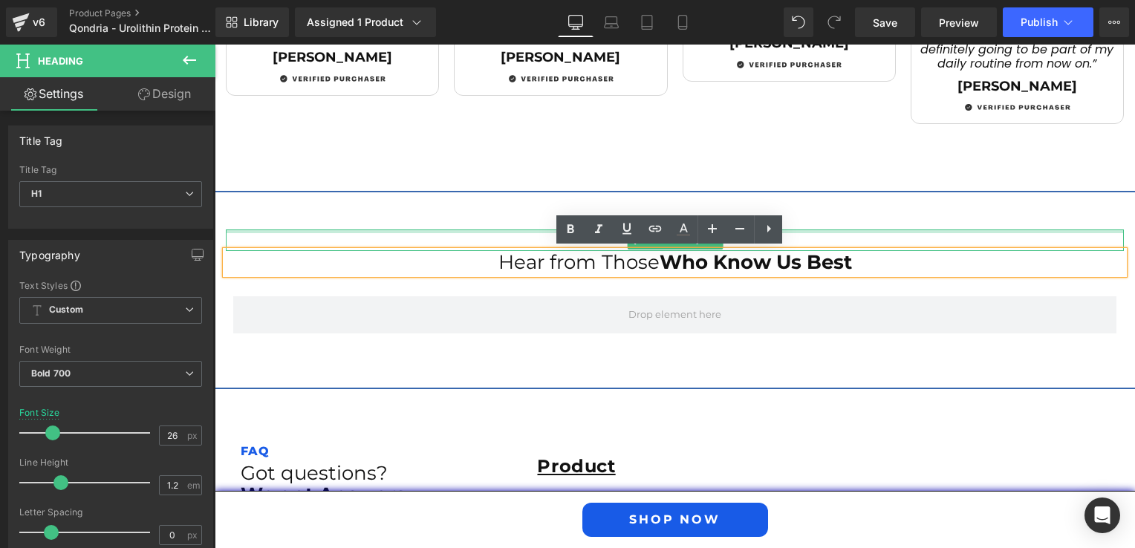
click at [478, 230] on div at bounding box center [675, 232] width 898 height 4
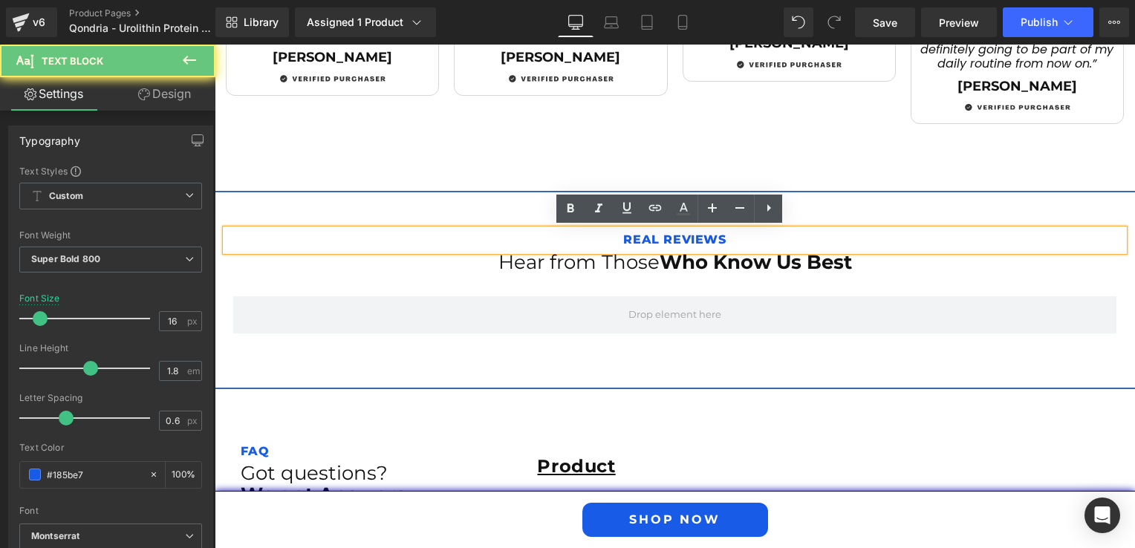
click at [634, 236] on p "Real Reviews" at bounding box center [675, 241] width 898 height 22
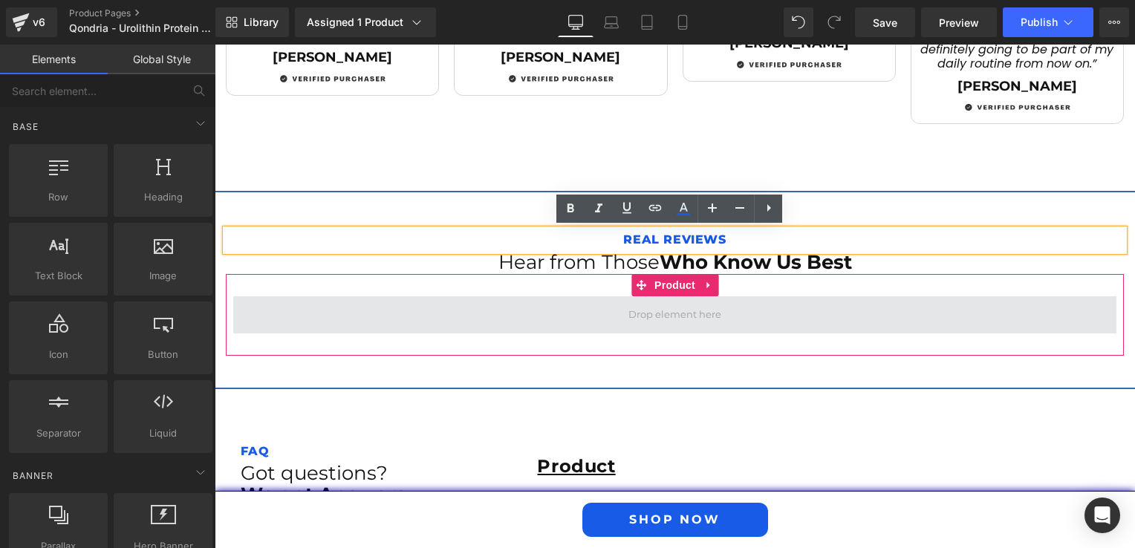
click at [623, 304] on span at bounding box center [674, 315] width 103 height 23
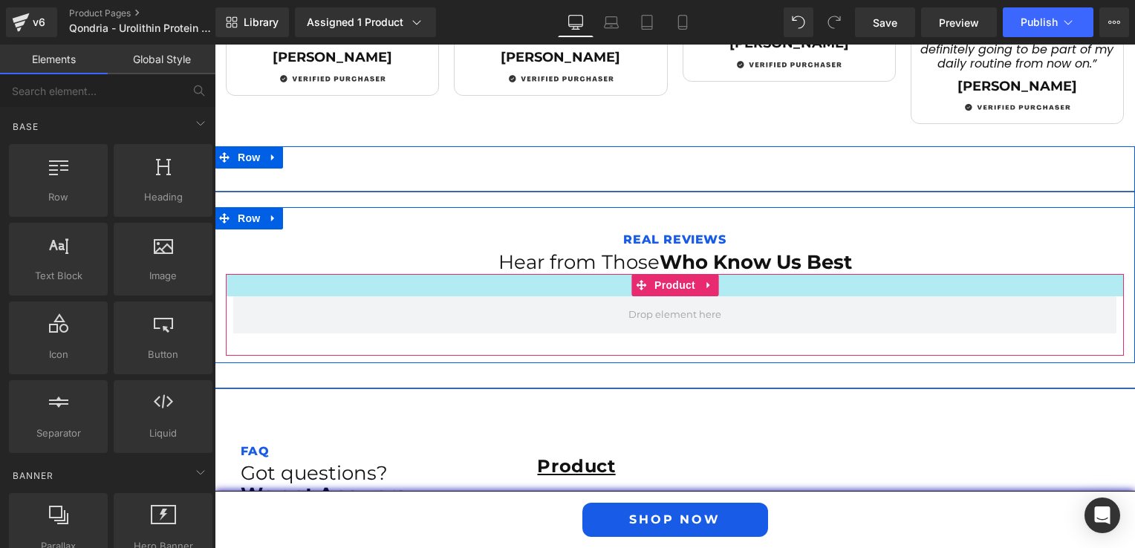
click at [611, 284] on div at bounding box center [675, 285] width 898 height 22
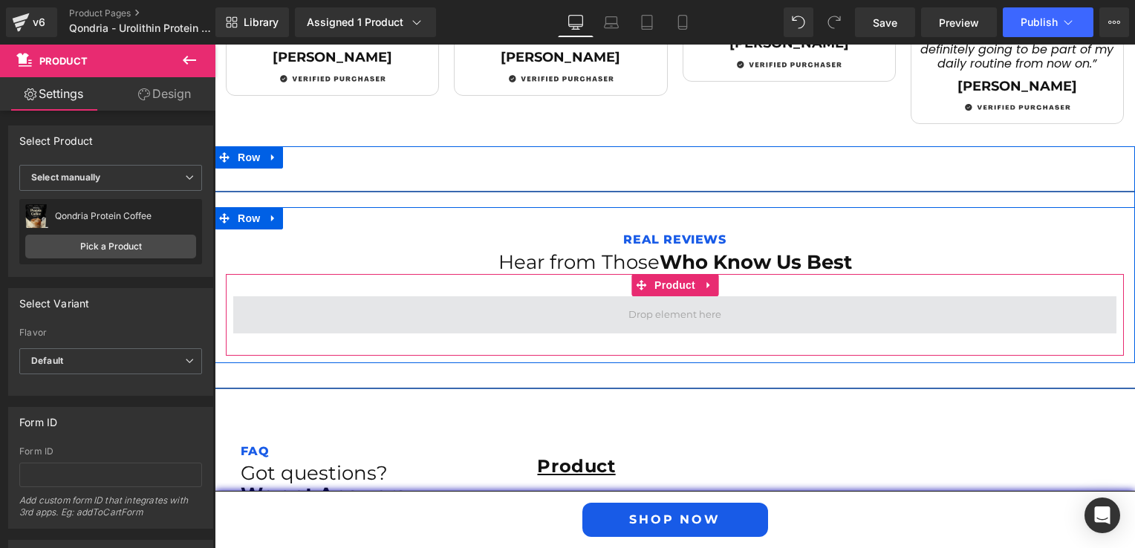
click at [612, 317] on span at bounding box center [674, 314] width 883 height 37
click at [419, 316] on span at bounding box center [674, 314] width 883 height 37
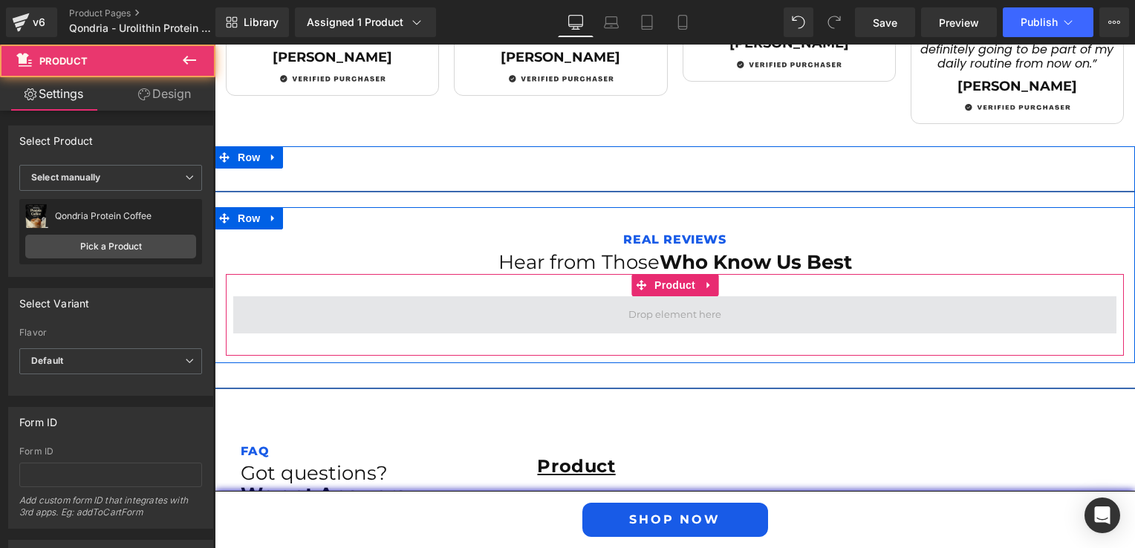
click at [576, 325] on span at bounding box center [674, 314] width 883 height 37
click at [746, 330] on span at bounding box center [674, 314] width 883 height 37
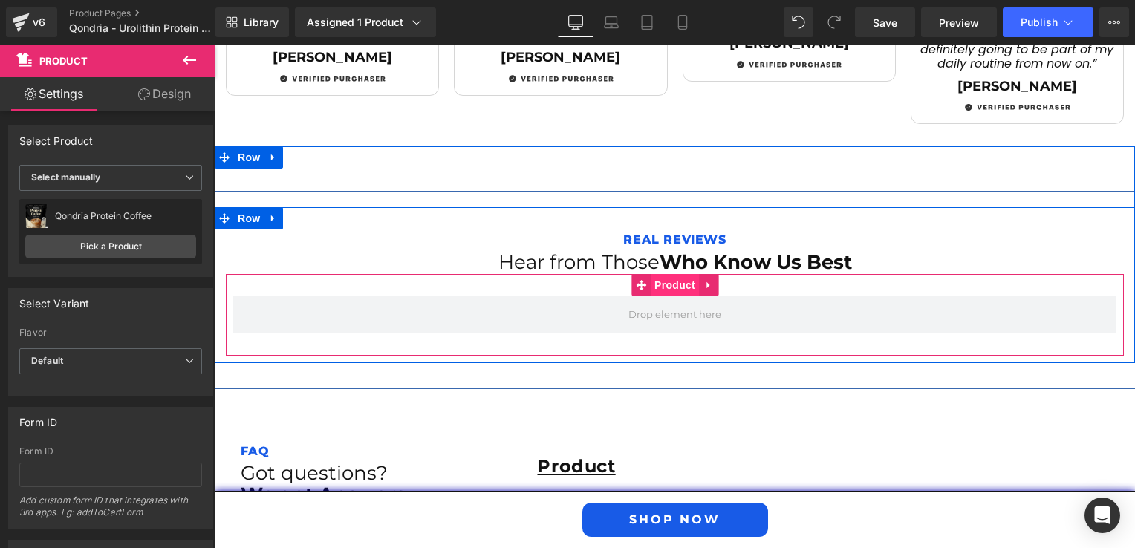
click at [674, 290] on span "Product" at bounding box center [675, 285] width 48 height 22
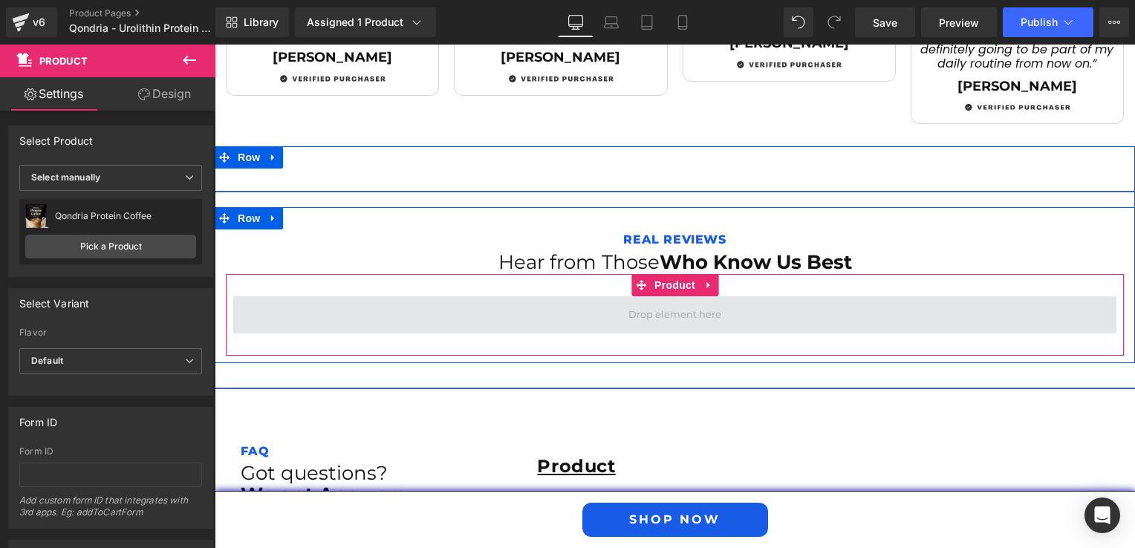
click at [651, 313] on span at bounding box center [674, 315] width 103 height 23
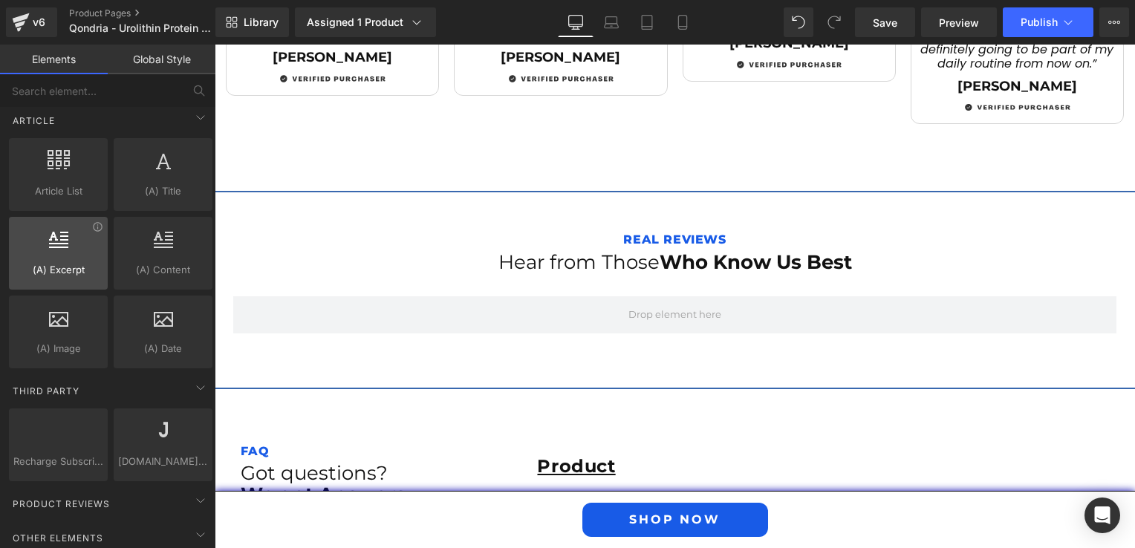
scroll to position [2900, 0]
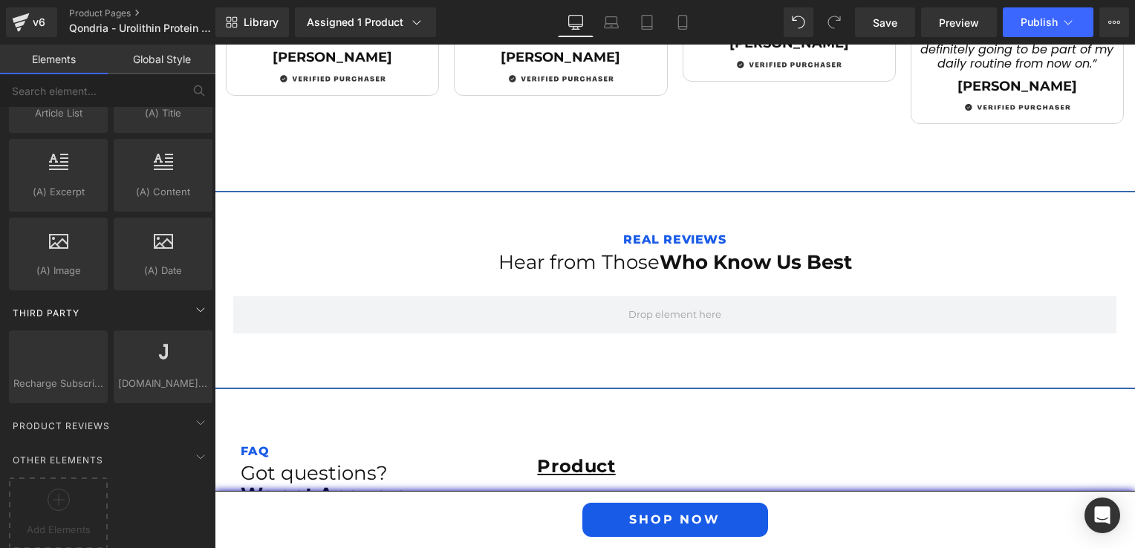
drag, startPoint x: 171, startPoint y: 352, endPoint x: 137, endPoint y: 306, distance: 57.3
click at [137, 306] on div "Third Party" at bounding box center [110, 313] width 209 height 30
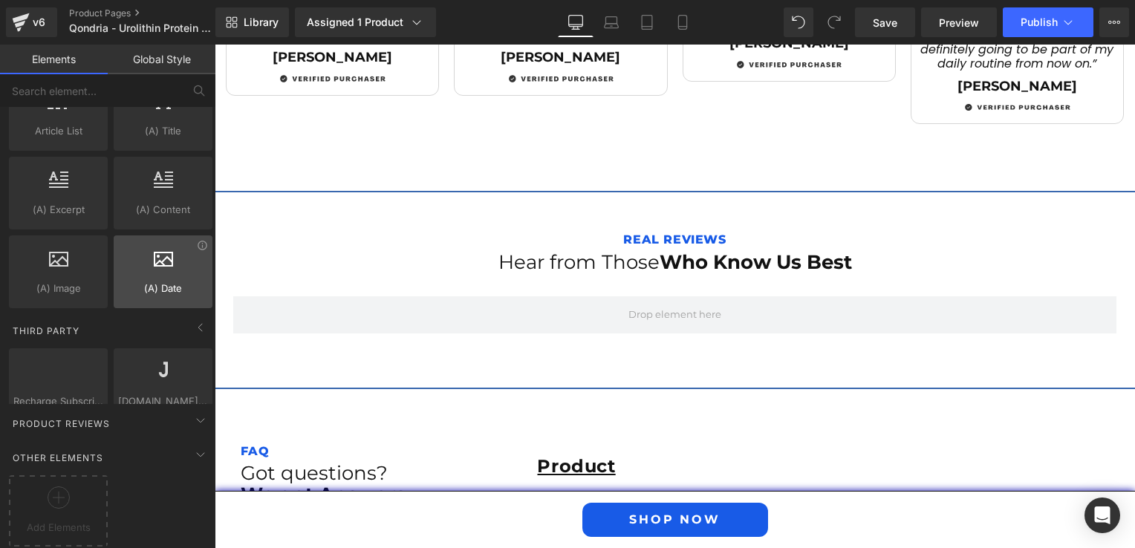
scroll to position [2822, 0]
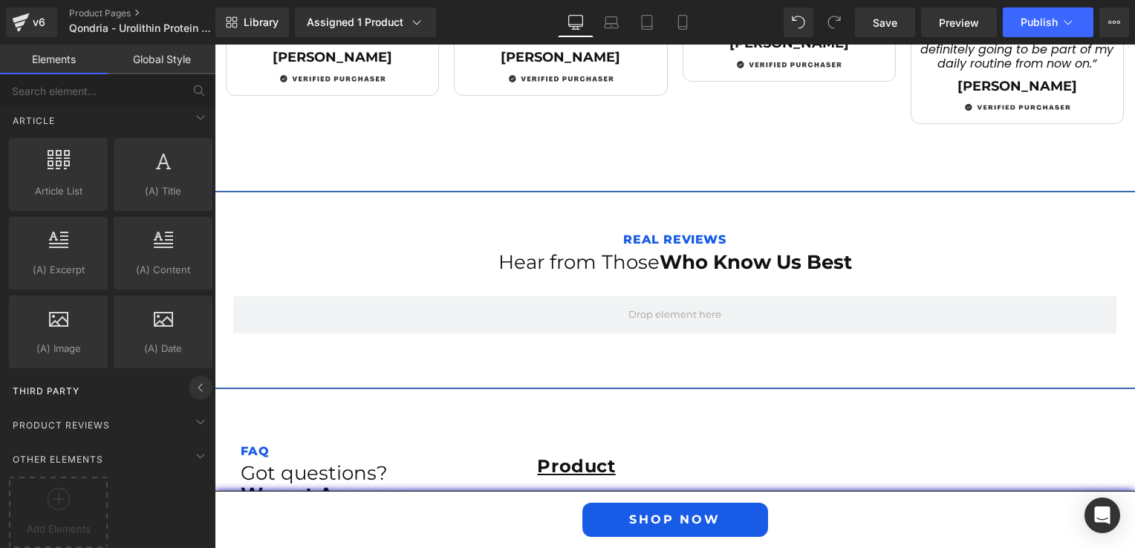
click at [193, 379] on icon at bounding box center [201, 388] width 18 height 18
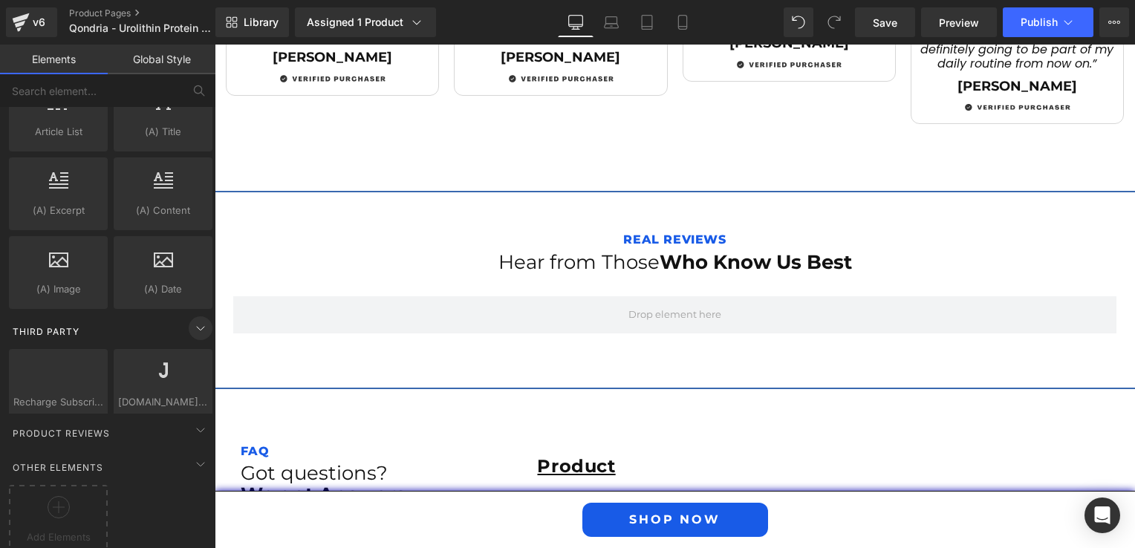
scroll to position [2900, 0]
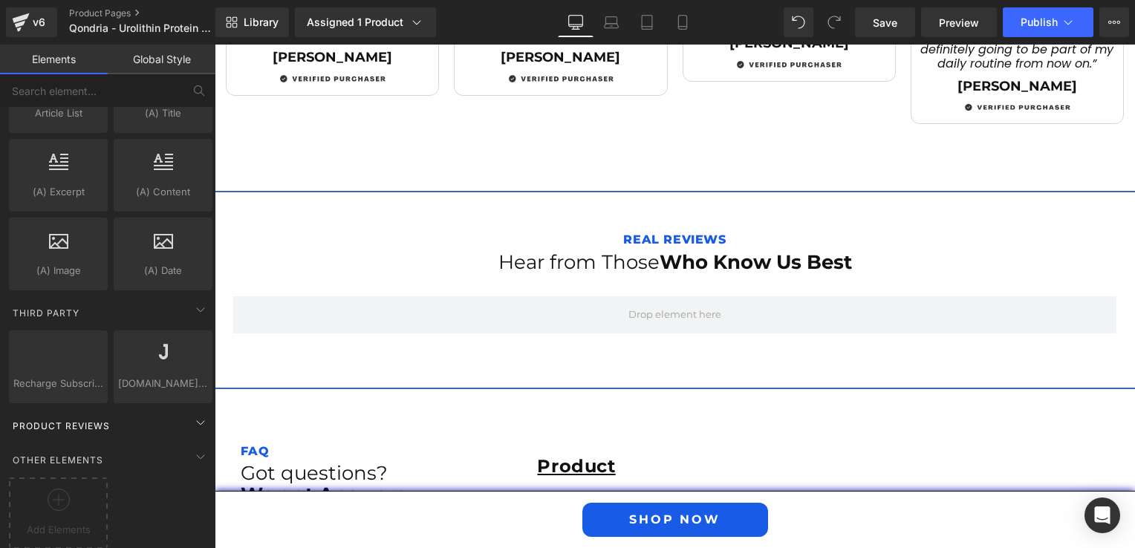
click at [152, 420] on div "Product Reviews" at bounding box center [110, 426] width 209 height 30
click at [192, 414] on icon at bounding box center [201, 423] width 18 height 18
click at [199, 335] on icon at bounding box center [202, 340] width 11 height 11
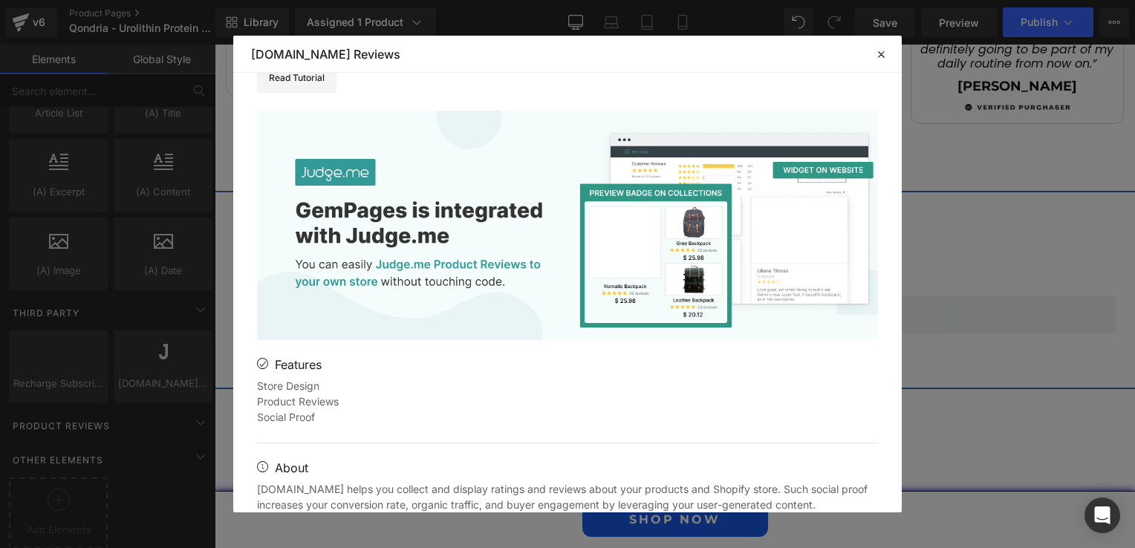
scroll to position [0, 0]
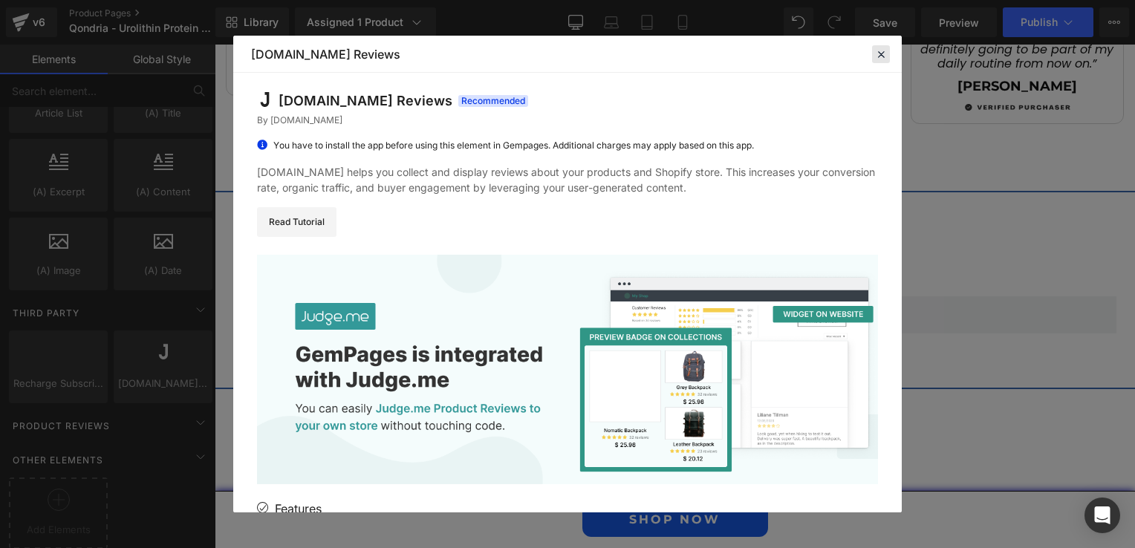
click at [875, 56] on icon at bounding box center [880, 54] width 13 height 13
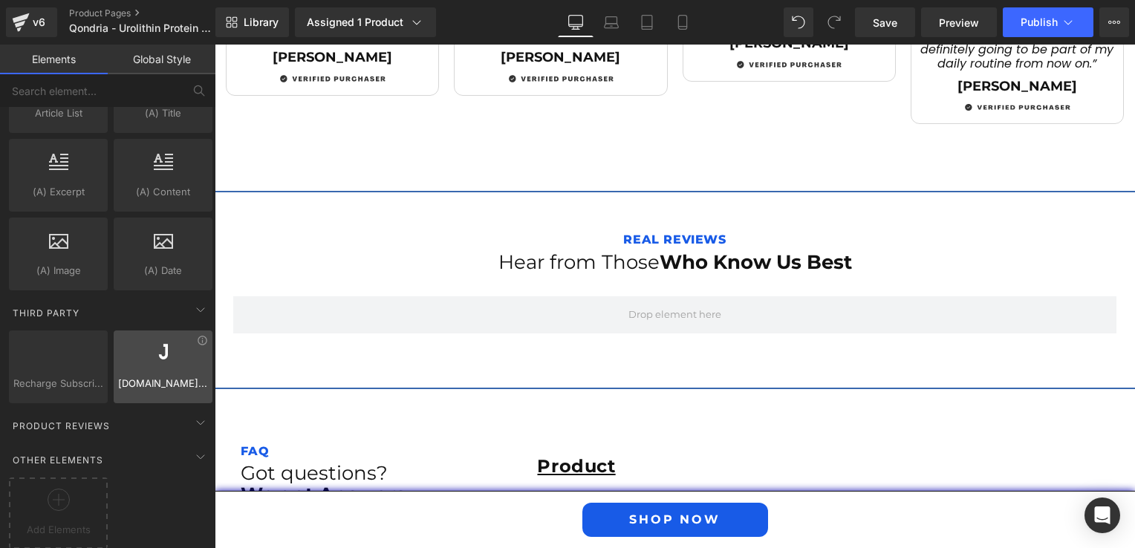
click at [142, 357] on div at bounding box center [163, 358] width 90 height 33
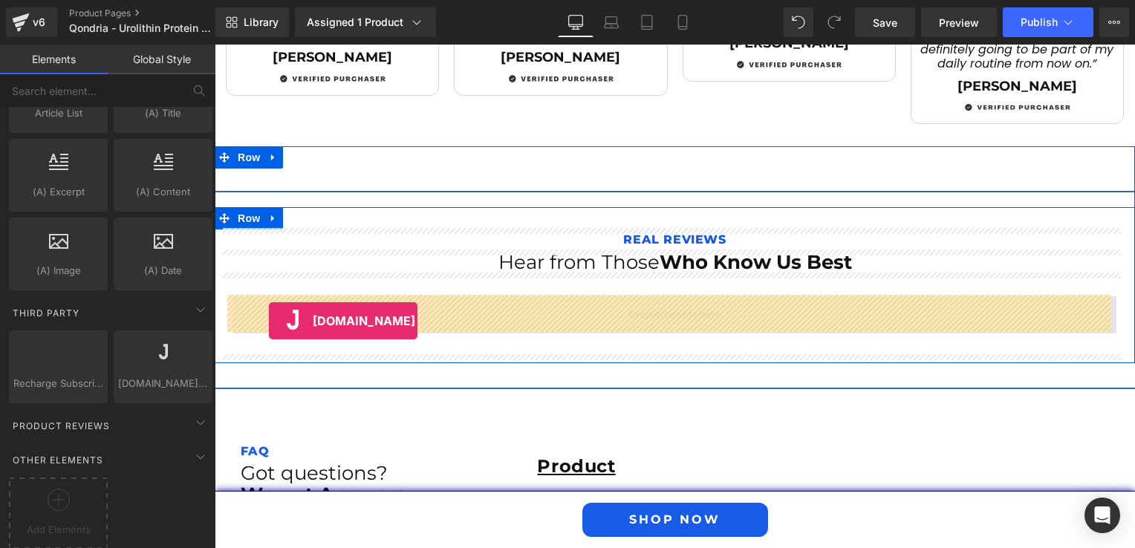
drag, startPoint x: 357, startPoint y: 402, endPoint x: 269, endPoint y: 321, distance: 119.3
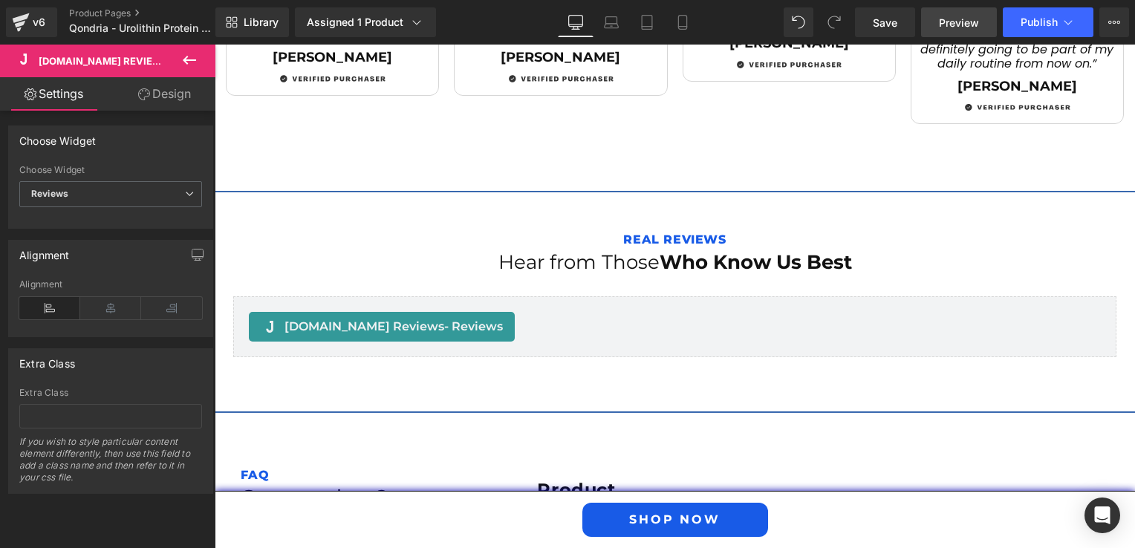
click at [966, 22] on span "Preview" at bounding box center [959, 23] width 40 height 16
click at [891, 22] on span "Save" at bounding box center [885, 23] width 25 height 16
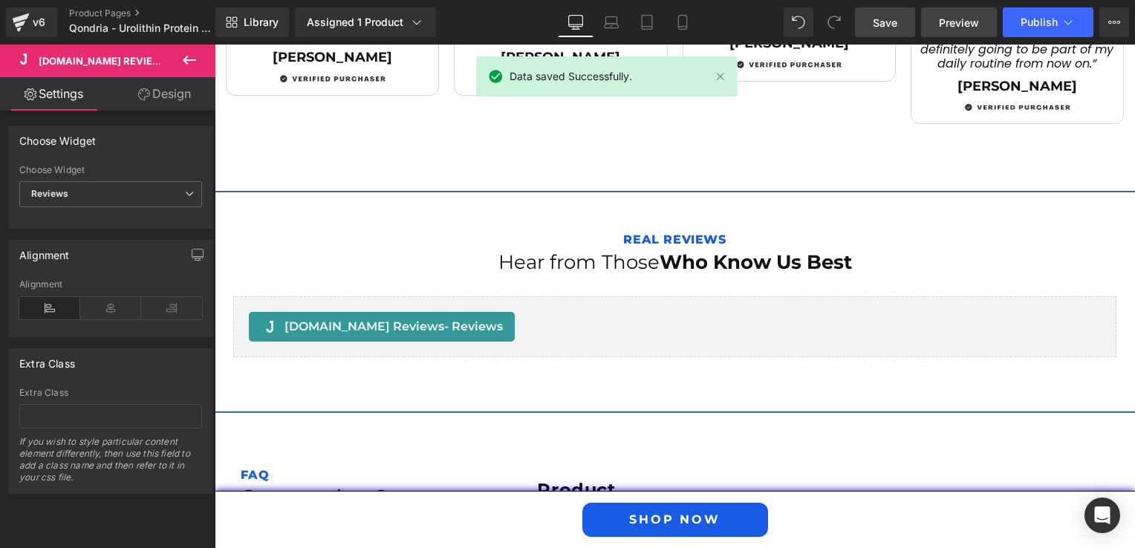
click at [939, 20] on link "Preview" at bounding box center [959, 22] width 76 height 30
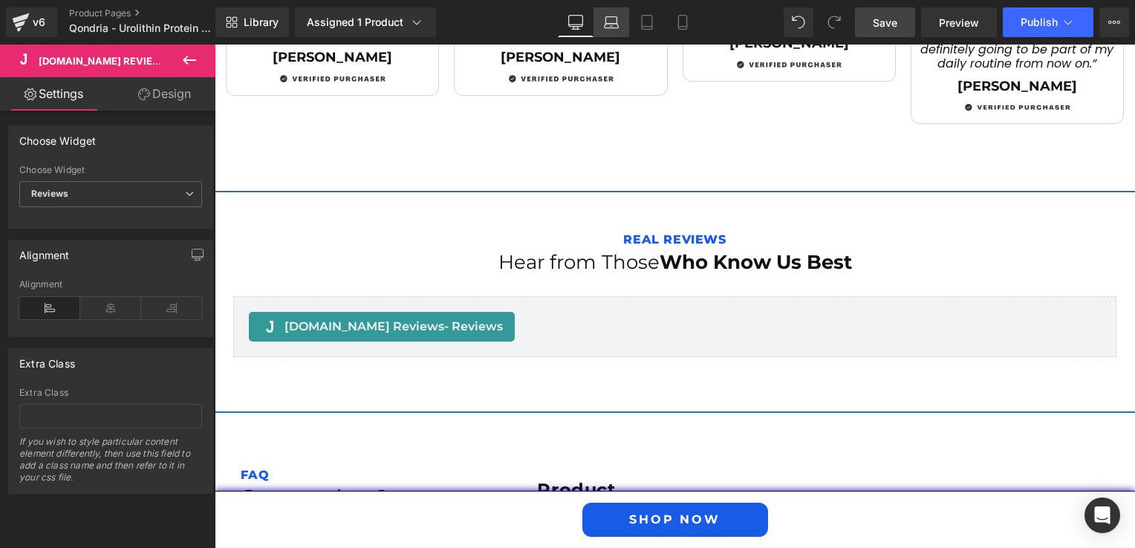
click at [611, 22] on icon at bounding box center [611, 22] width 15 height 15
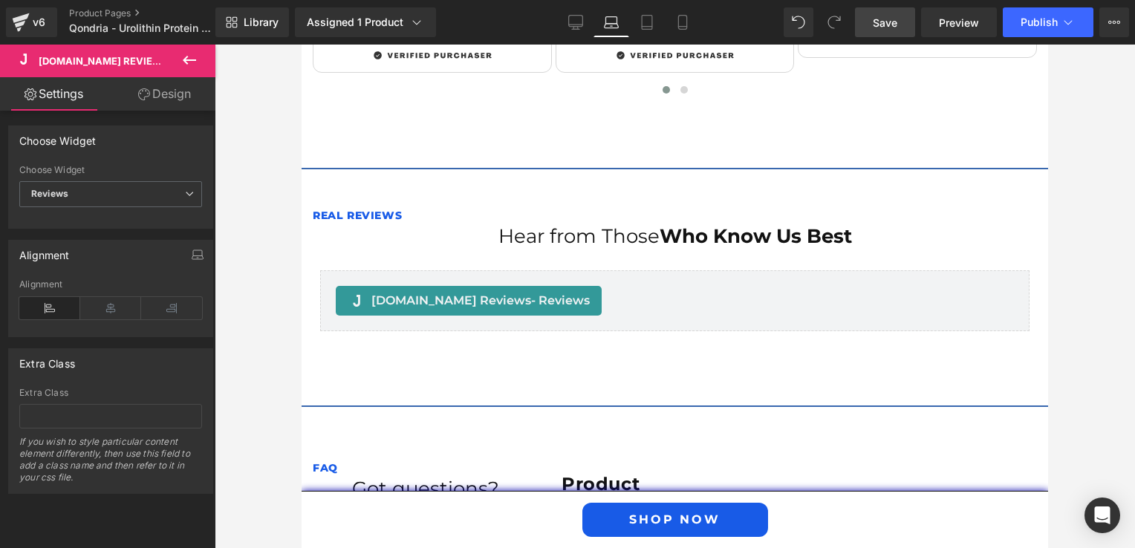
scroll to position [2474, 0]
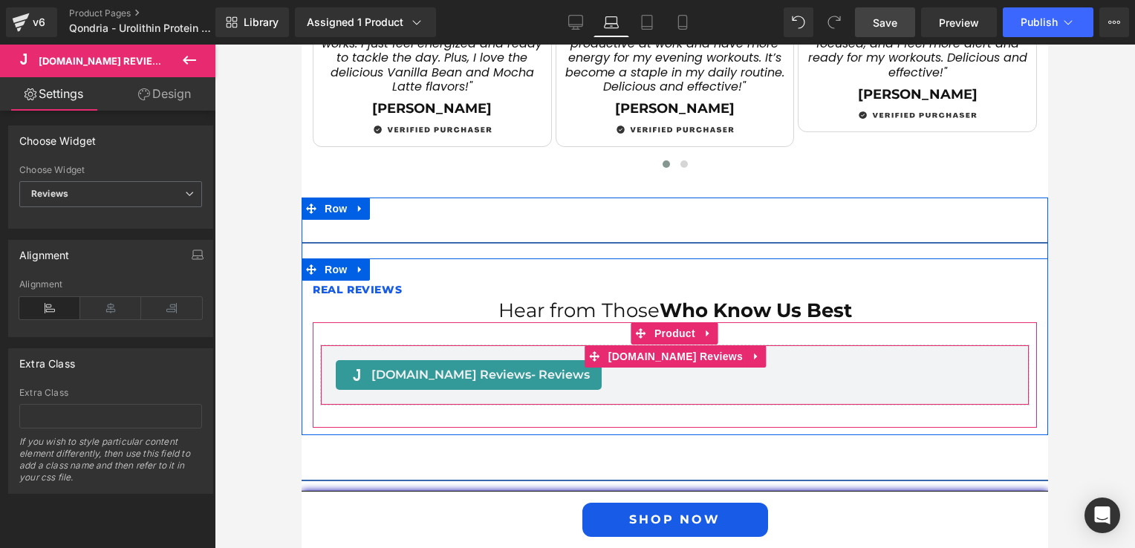
click at [410, 366] on span "[DOMAIN_NAME] Reviews - Reviews" at bounding box center [480, 375] width 218 height 18
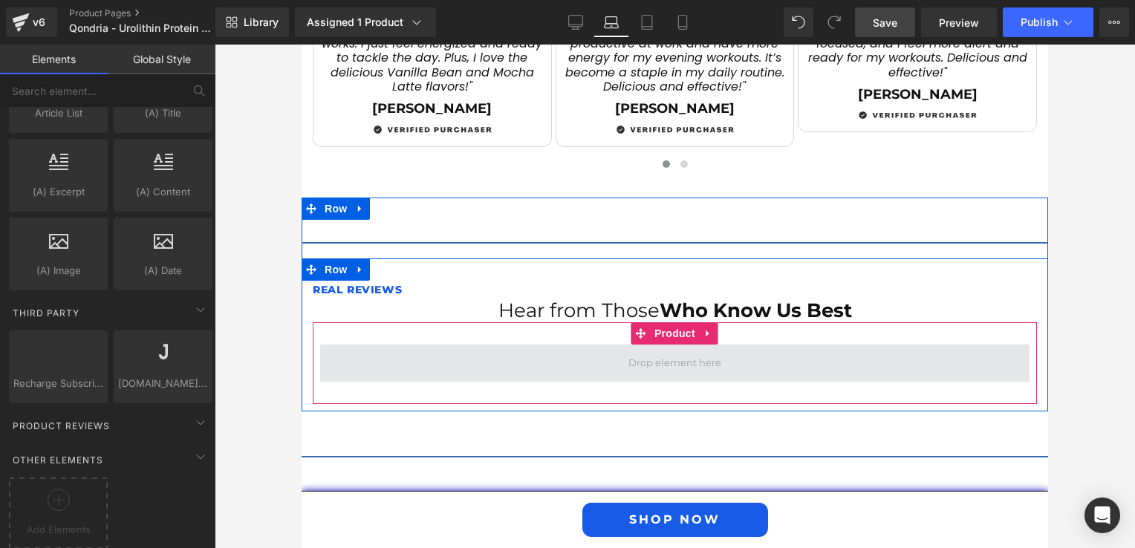
click at [462, 345] on span at bounding box center [674, 363] width 709 height 37
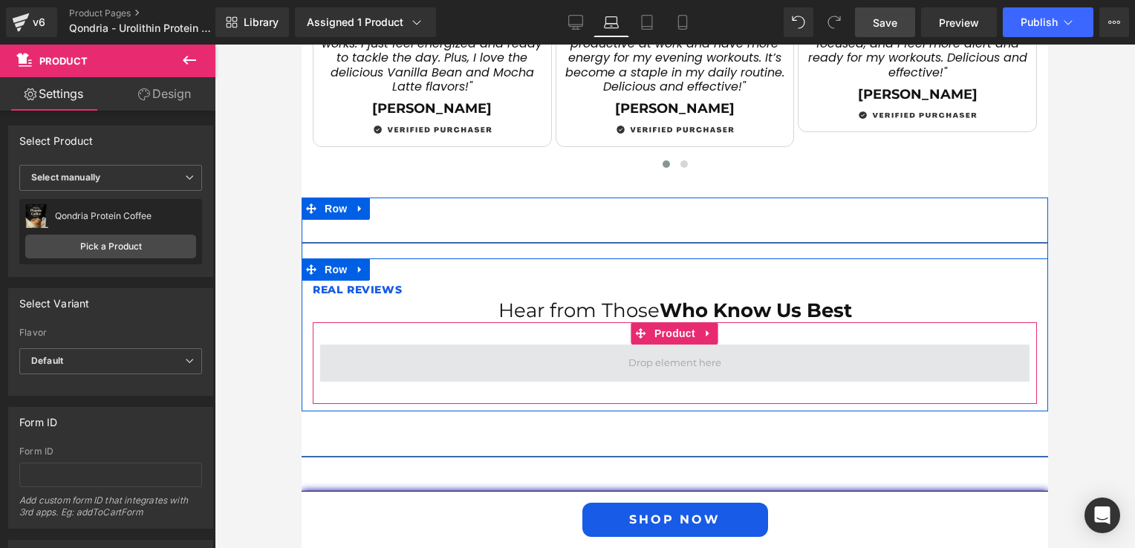
click at [548, 345] on span at bounding box center [674, 363] width 709 height 37
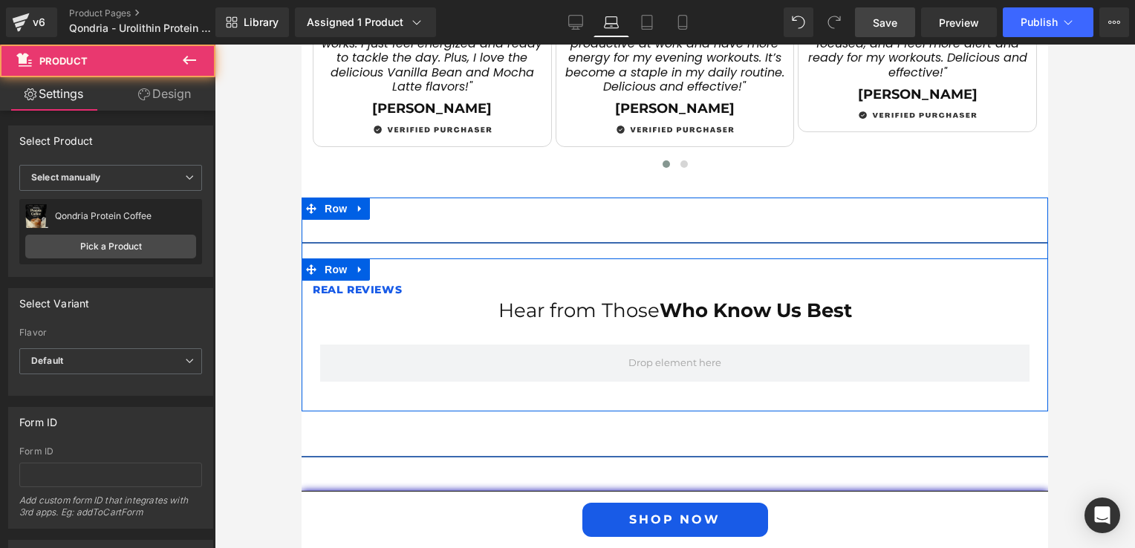
click at [302, 45] on div at bounding box center [302, 45] width 0 height 0
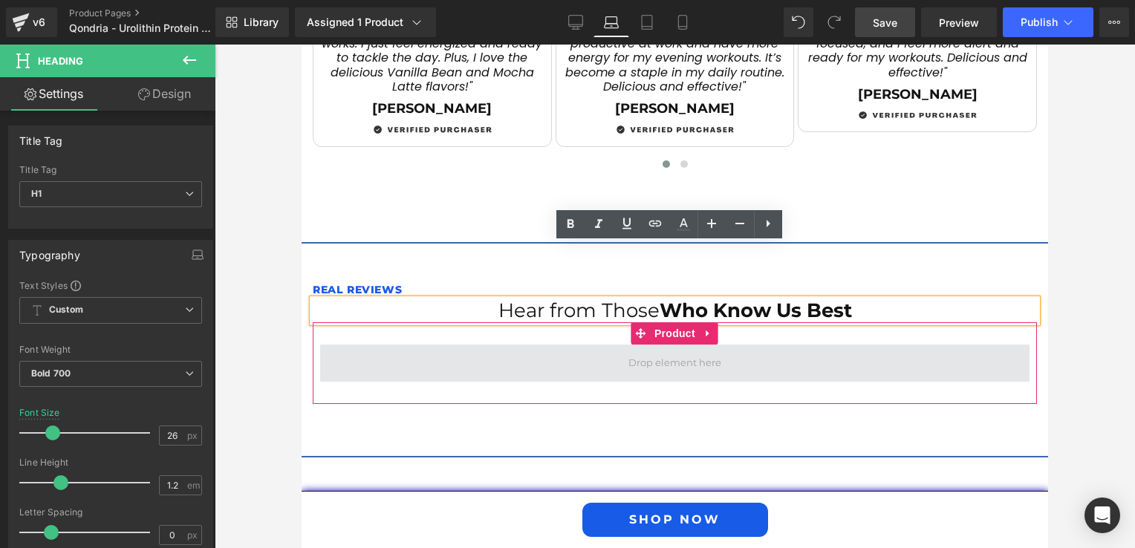
click at [652, 352] on span at bounding box center [674, 363] width 103 height 23
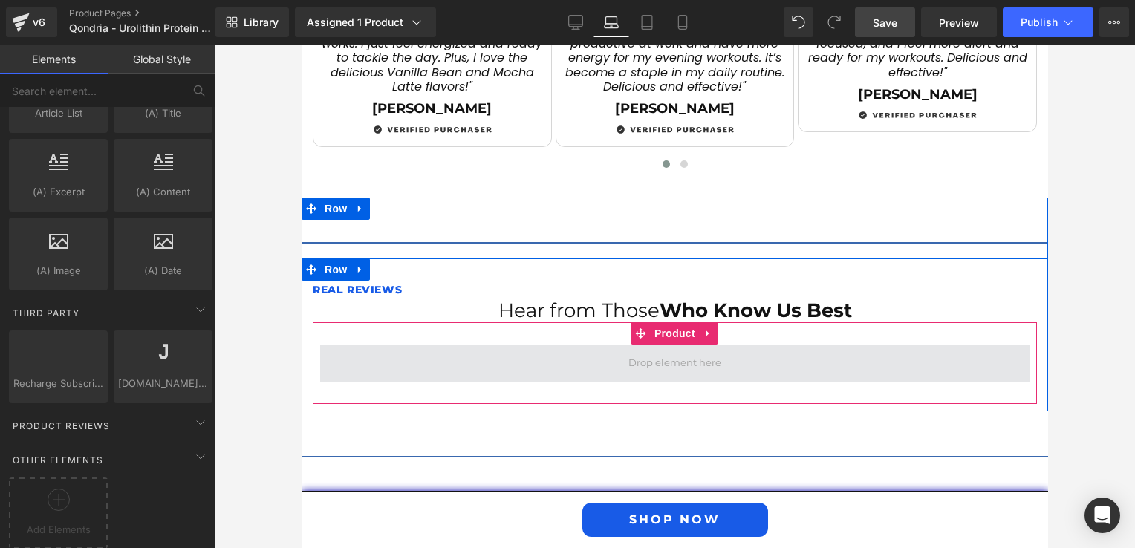
click at [449, 345] on span at bounding box center [674, 363] width 709 height 37
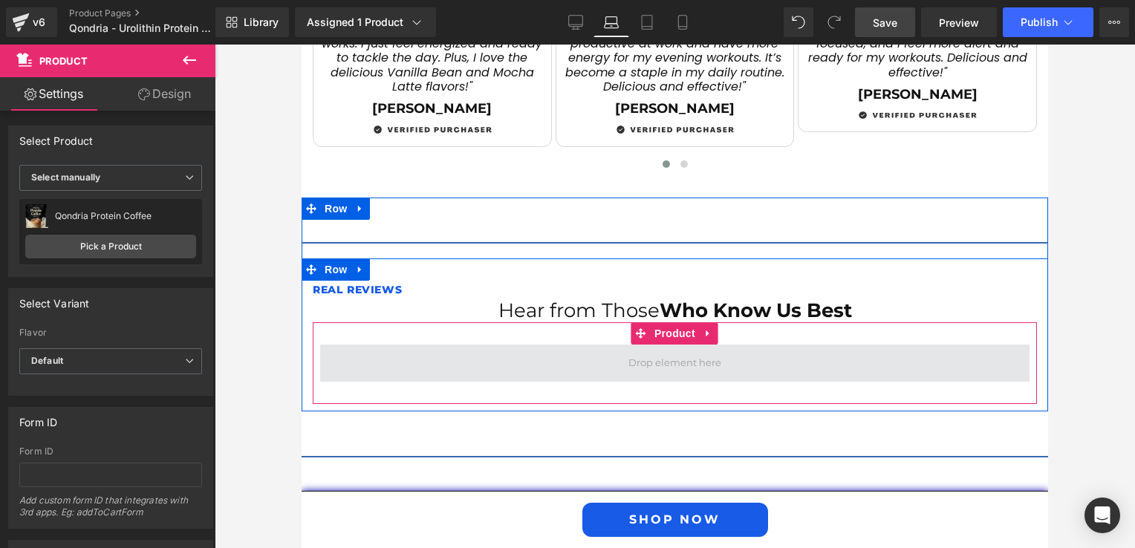
click at [666, 352] on span at bounding box center [674, 363] width 103 height 23
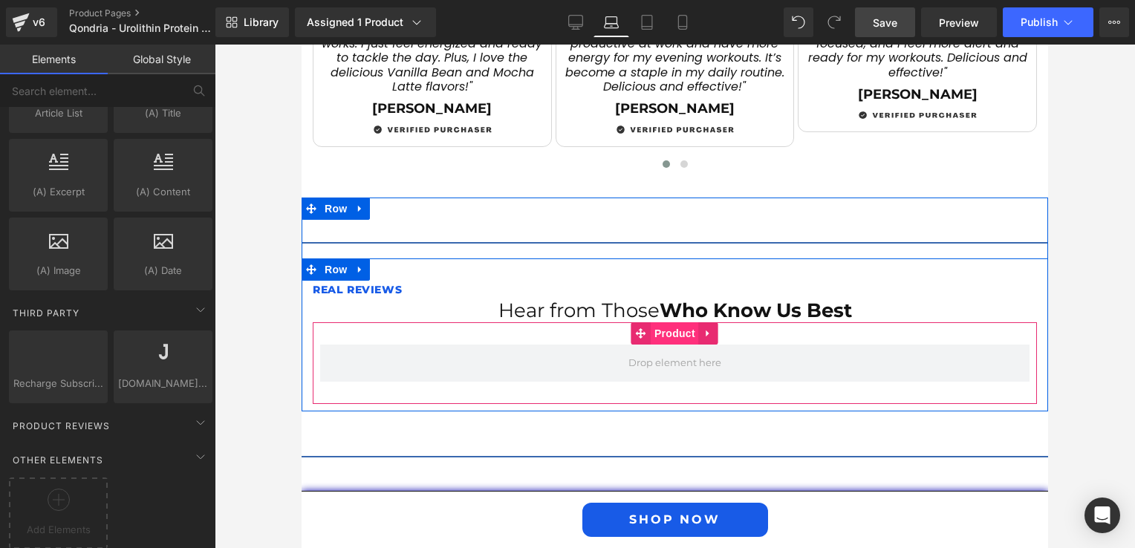
click at [665, 322] on span "Product" at bounding box center [675, 333] width 48 height 22
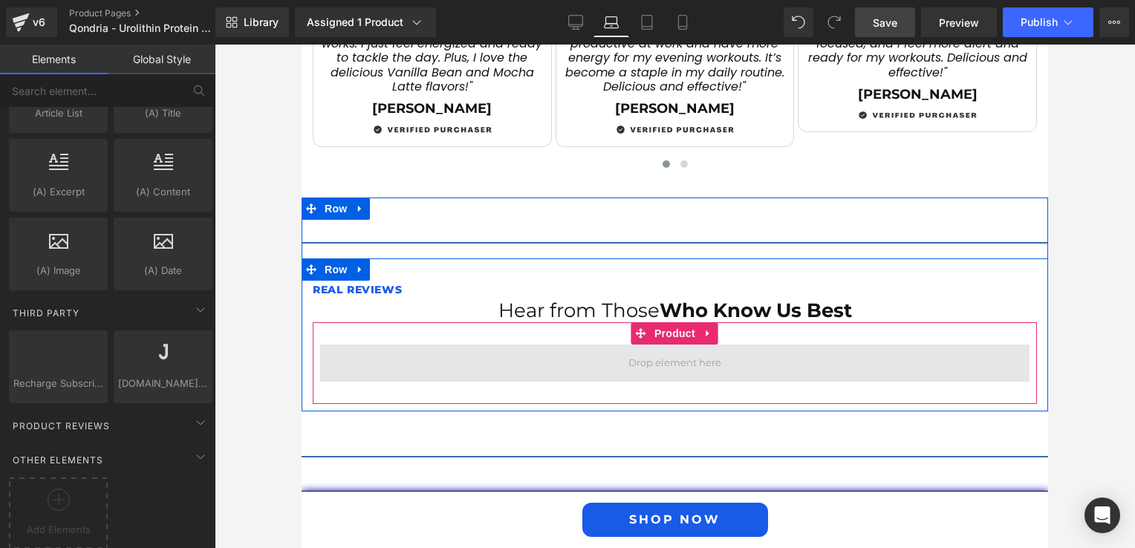
click at [623, 352] on span at bounding box center [674, 363] width 103 height 23
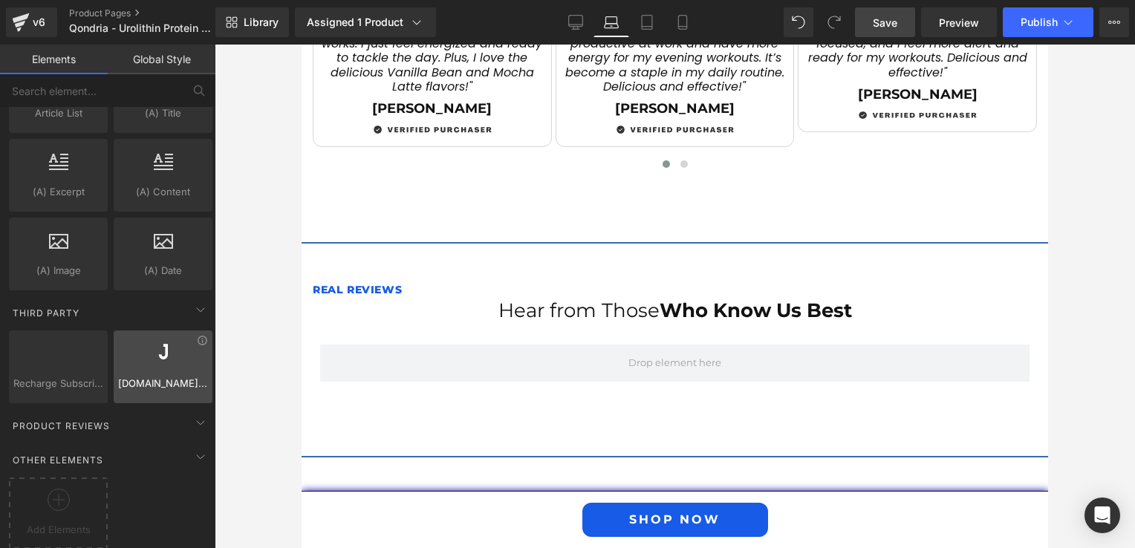
click at [181, 376] on span "[DOMAIN_NAME] Reviews" at bounding box center [163, 384] width 90 height 16
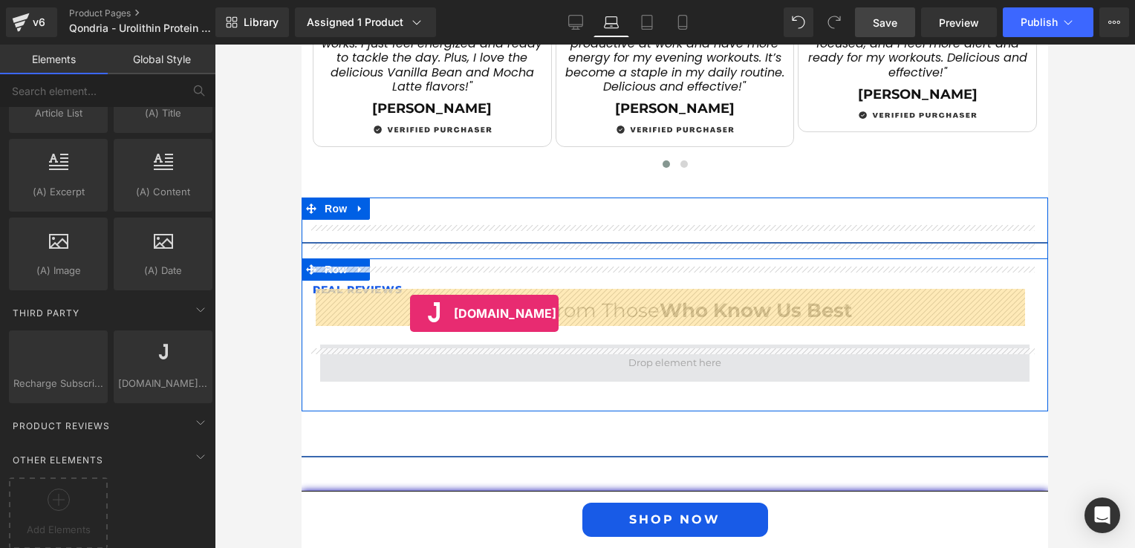
drag, startPoint x: 455, startPoint y: 406, endPoint x: 410, endPoint y: 313, distance: 102.6
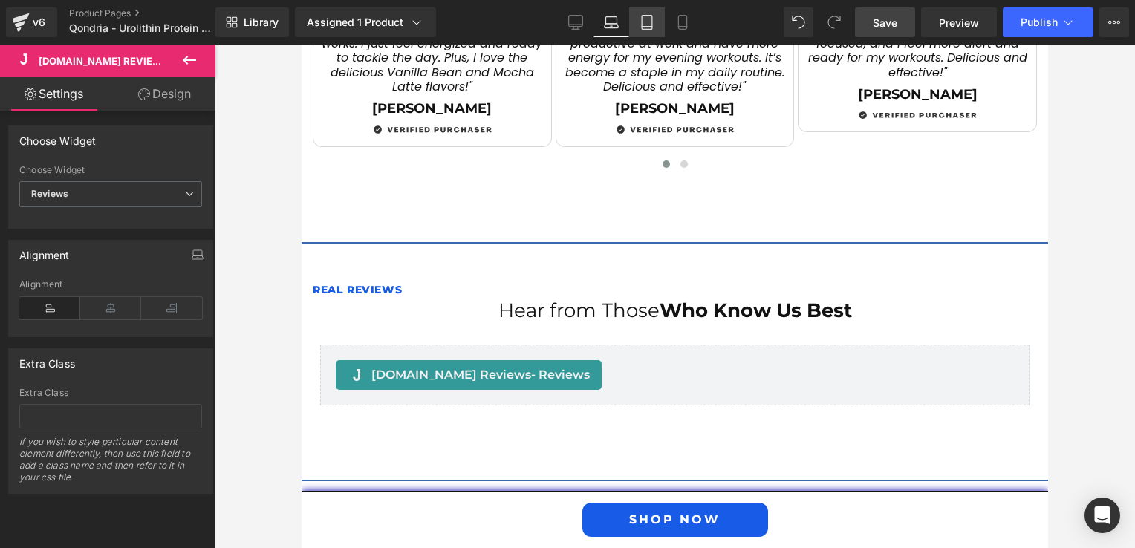
click at [639, 15] on icon at bounding box center [646, 22] width 15 height 15
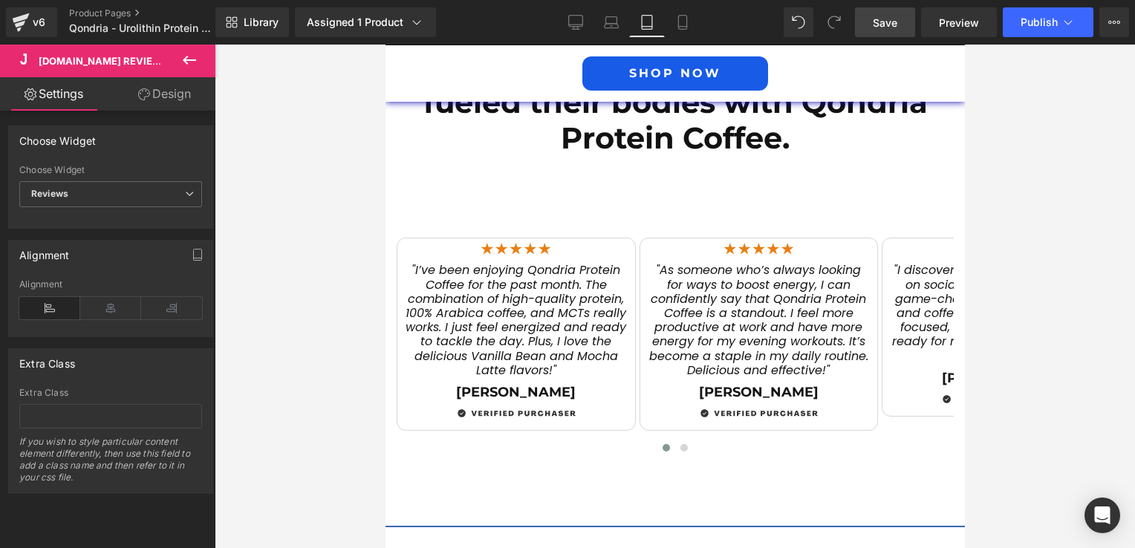
scroll to position [2790, 0]
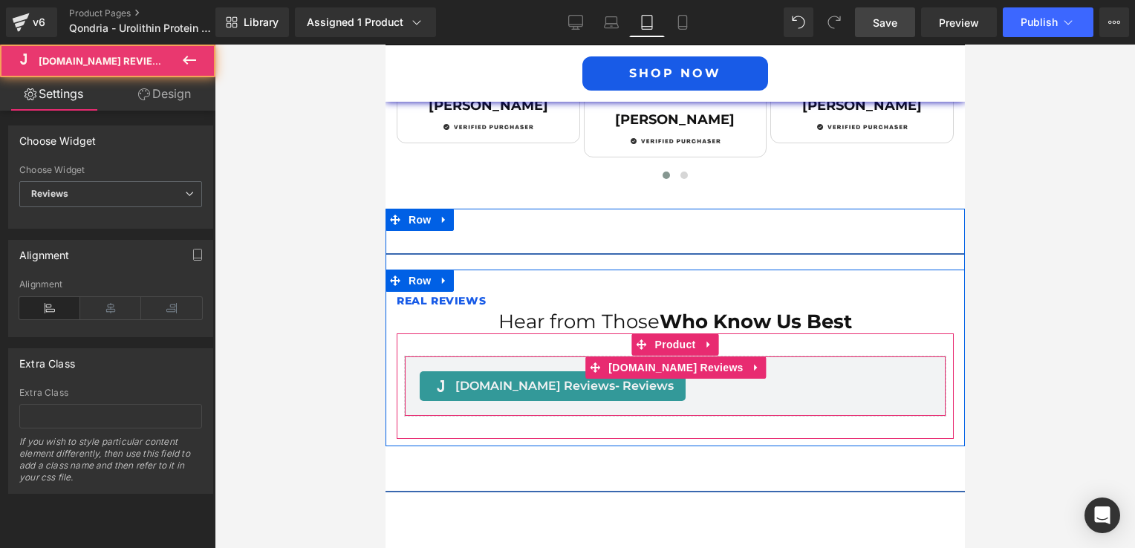
click at [504, 377] on span "[DOMAIN_NAME] Reviews - Reviews" at bounding box center [564, 386] width 218 height 18
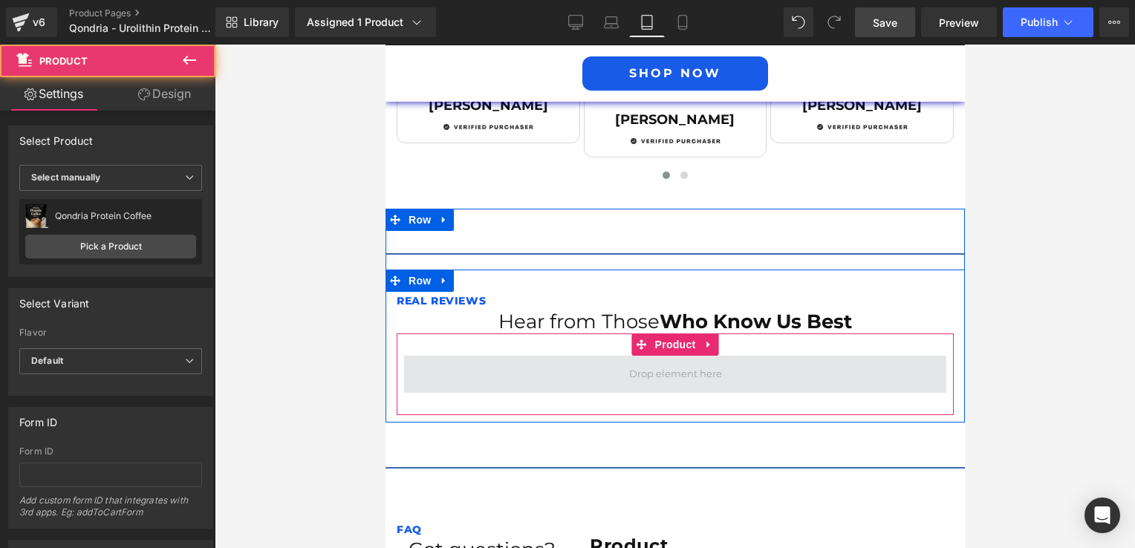
click at [500, 356] on span at bounding box center [674, 374] width 542 height 37
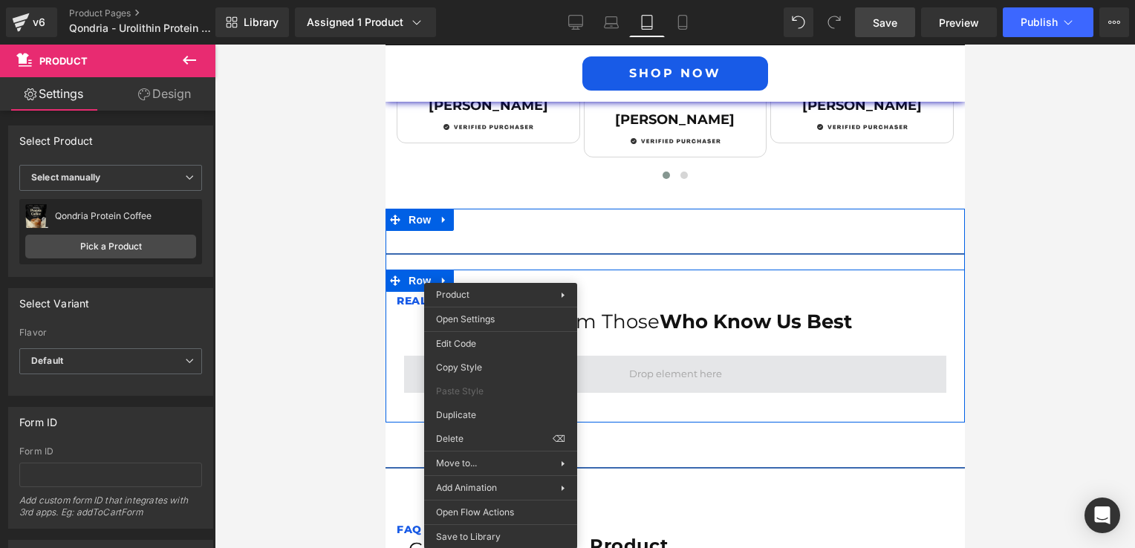
click at [639, 362] on span at bounding box center [674, 373] width 103 height 23
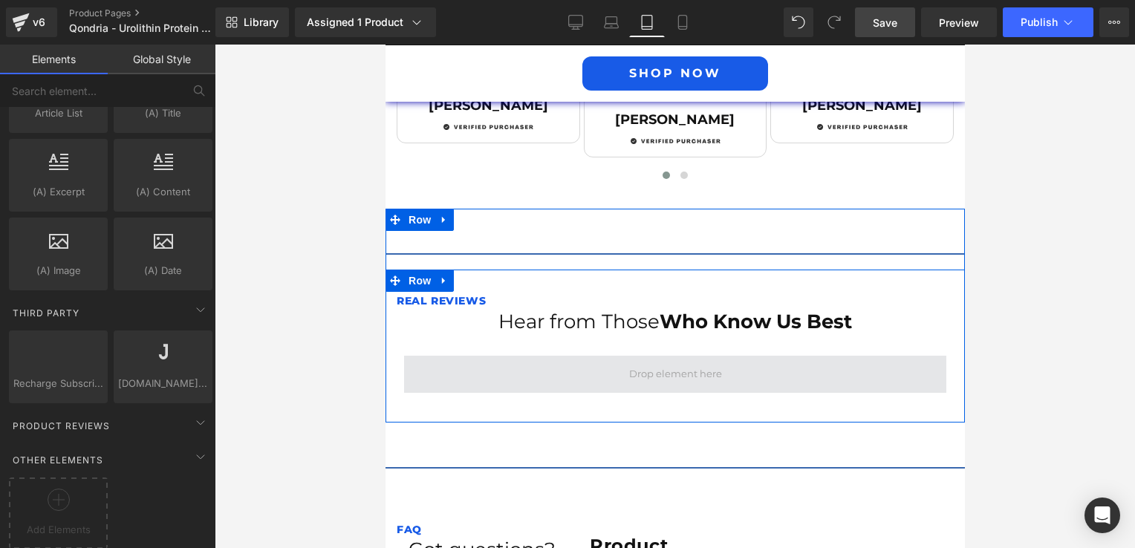
click at [639, 362] on span at bounding box center [674, 373] width 103 height 23
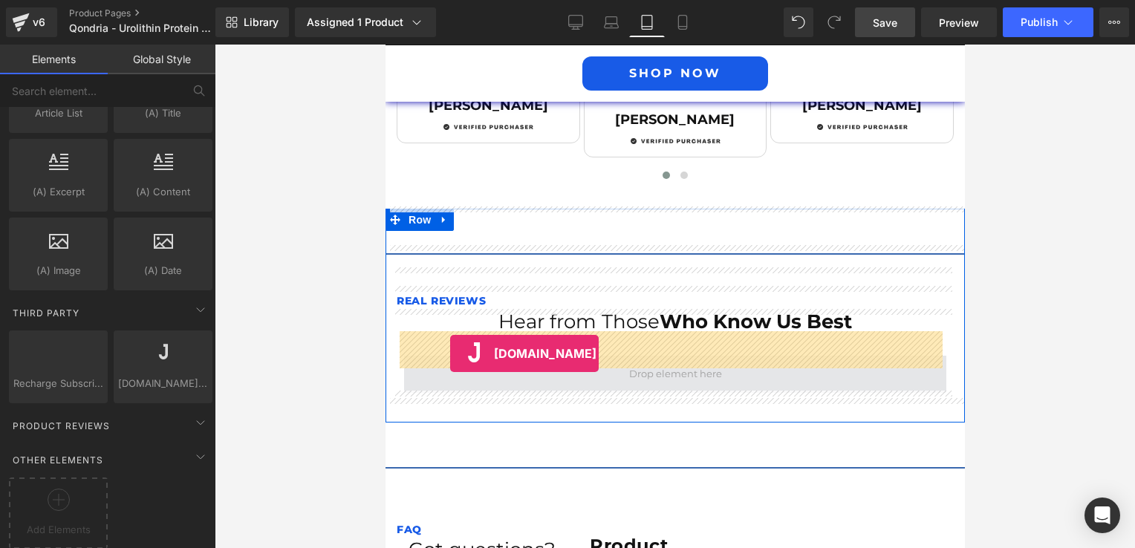
drag, startPoint x: 547, startPoint y: 393, endPoint x: 449, endPoint y: 354, distance: 105.6
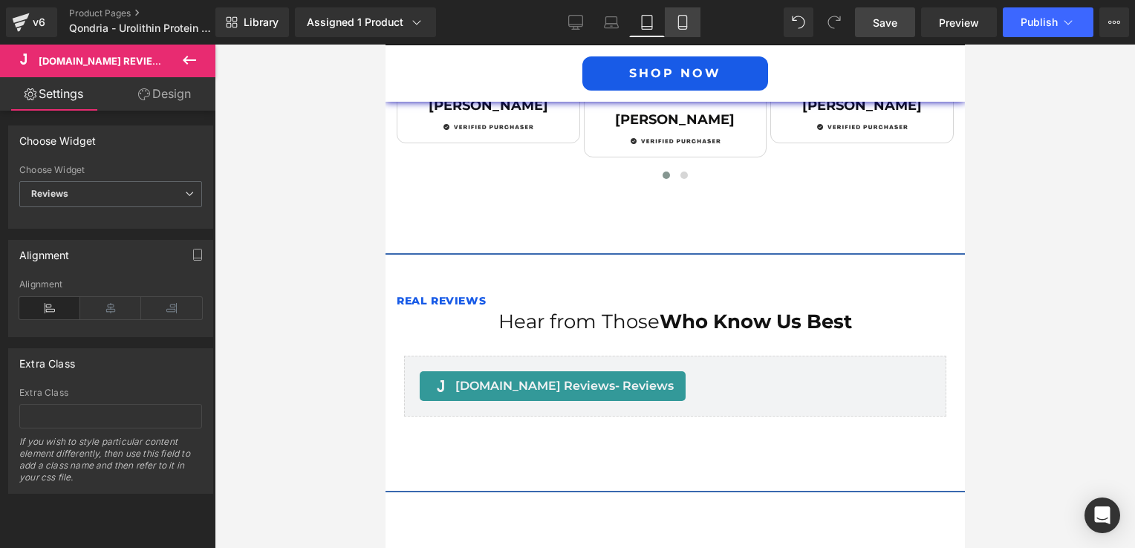
click at [683, 28] on icon at bounding box center [682, 23] width 8 height 14
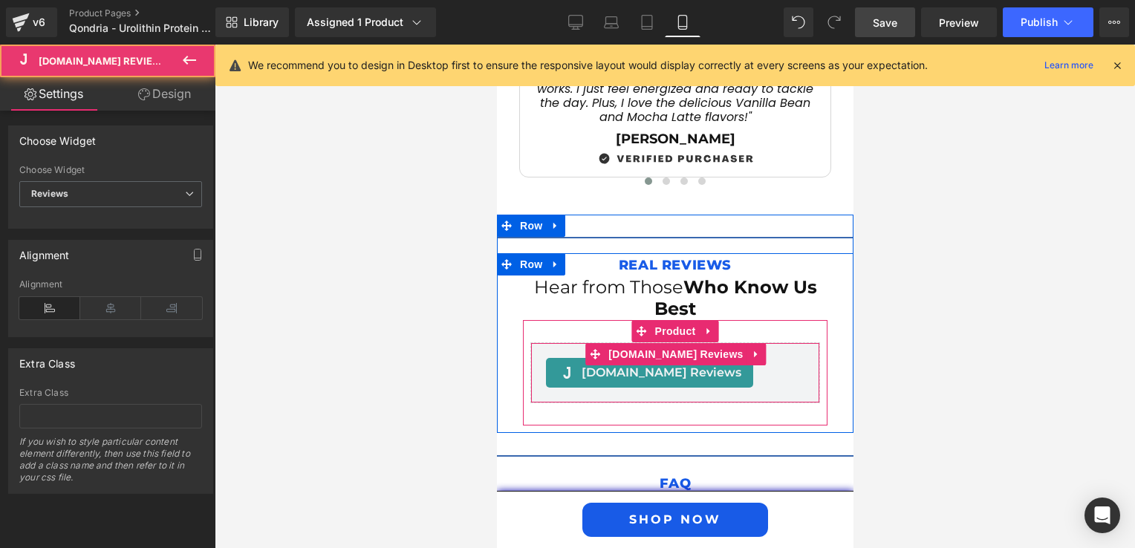
click at [596, 364] on span "[DOMAIN_NAME] Reviews - Reviews" at bounding box center [661, 373] width 160 height 18
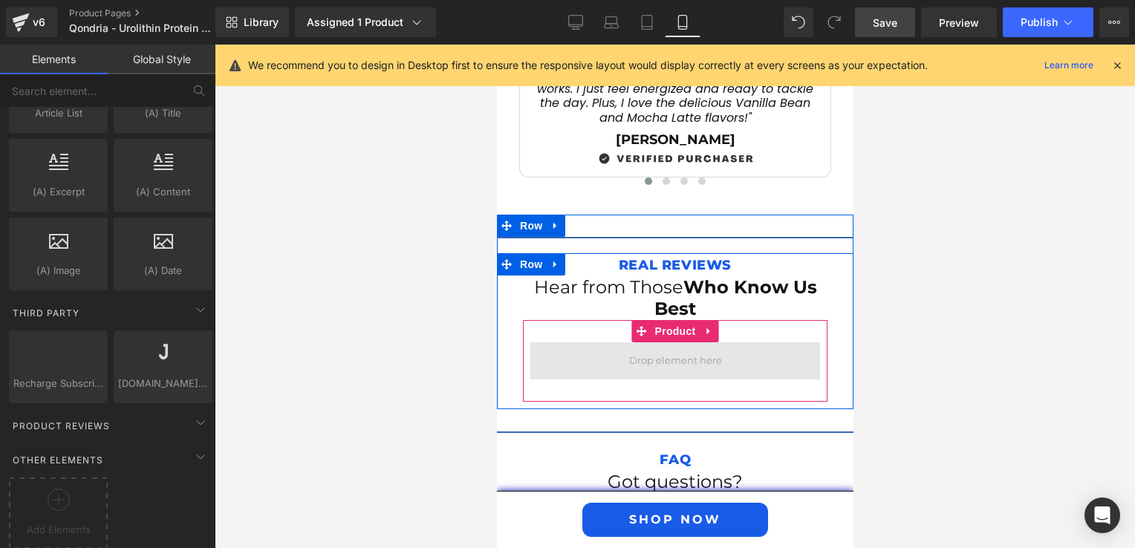
click at [623, 349] on span at bounding box center [674, 360] width 103 height 23
click at [614, 342] on span at bounding box center [675, 360] width 290 height 37
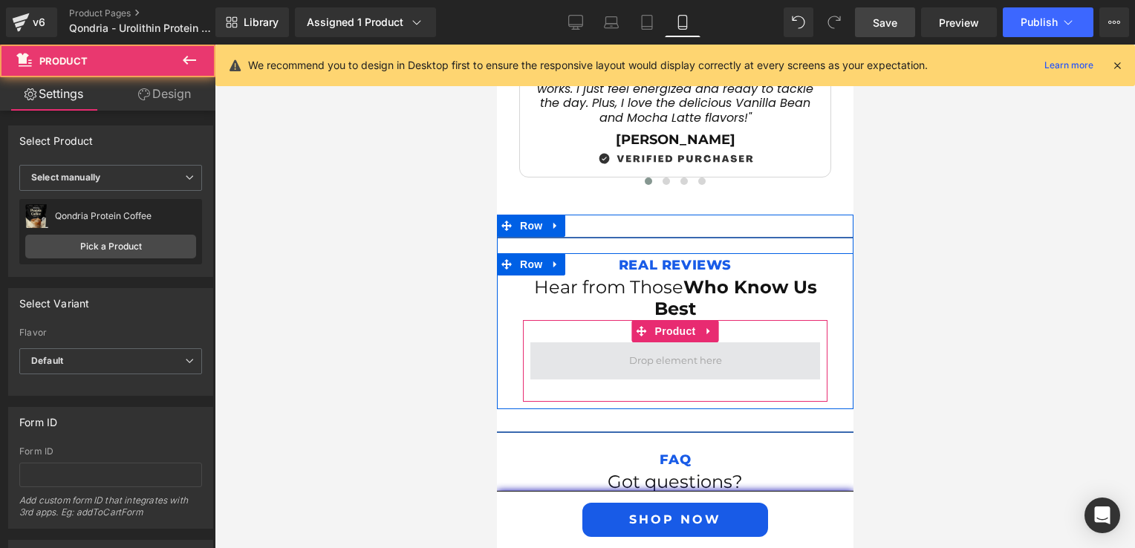
click at [571, 342] on span at bounding box center [675, 360] width 290 height 37
click at [673, 349] on span at bounding box center [674, 360] width 103 height 23
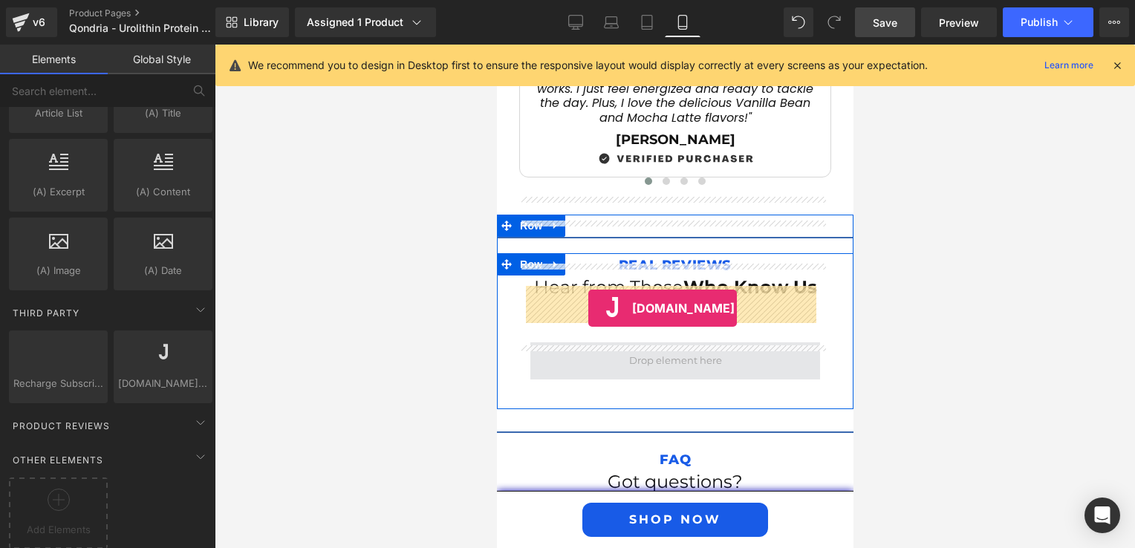
drag, startPoint x: 621, startPoint y: 402, endPoint x: 587, endPoint y: 308, distance: 99.4
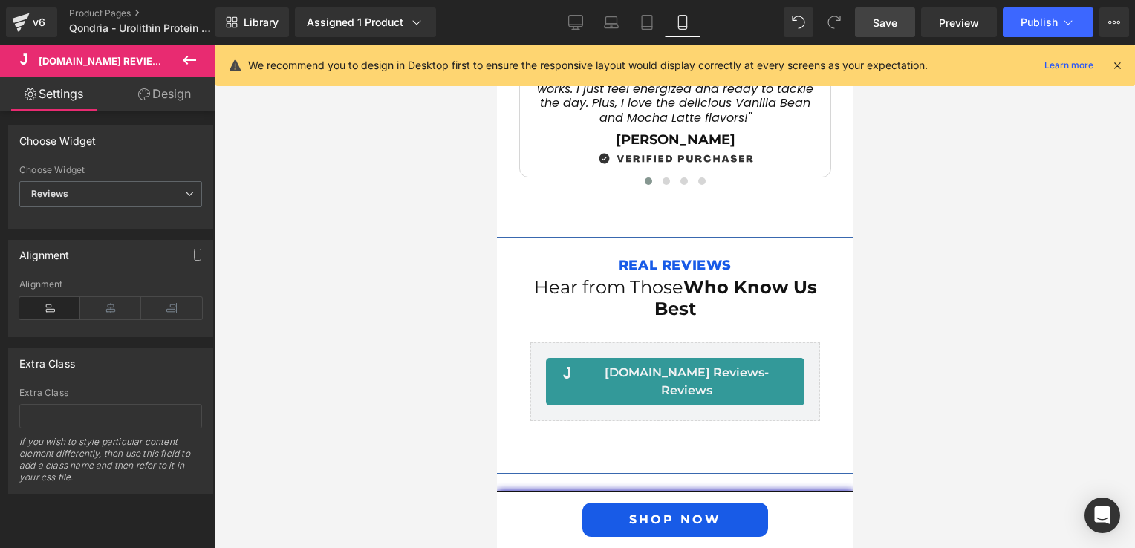
click at [388, 322] on div at bounding box center [675, 297] width 920 height 504
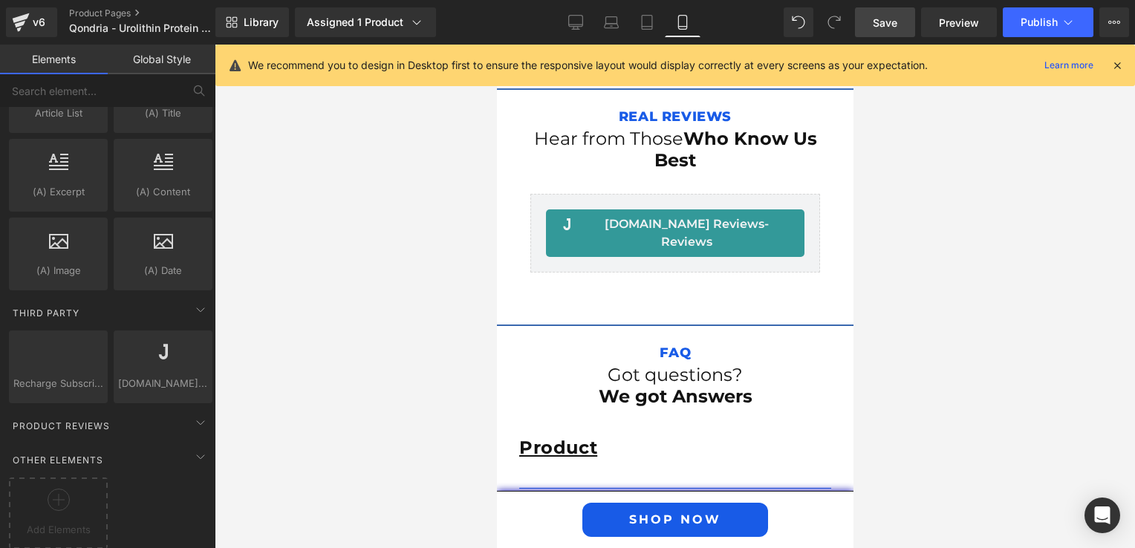
scroll to position [4188, 0]
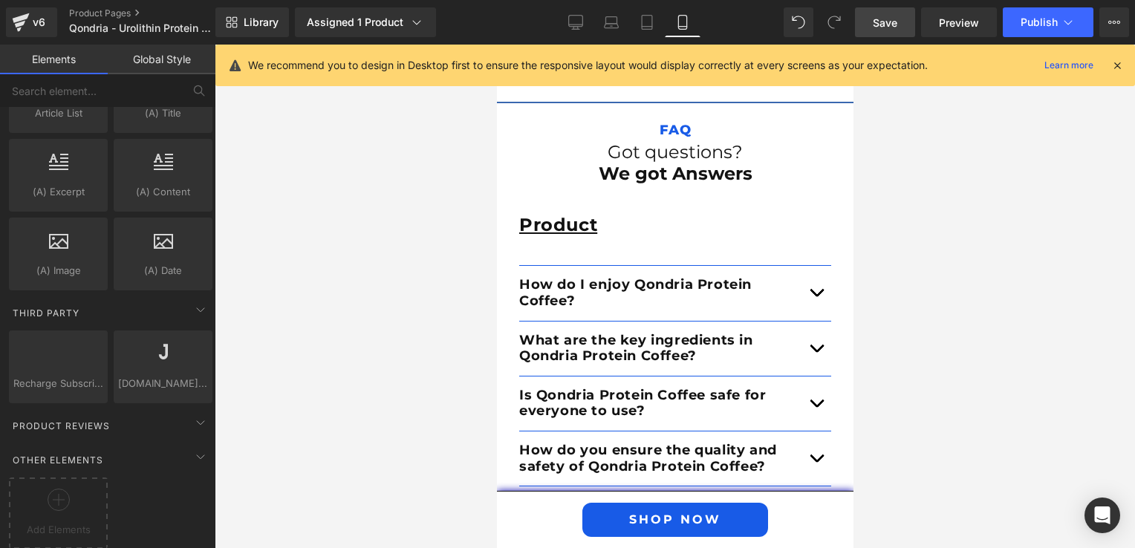
click at [882, 22] on span "Save" at bounding box center [885, 23] width 25 height 16
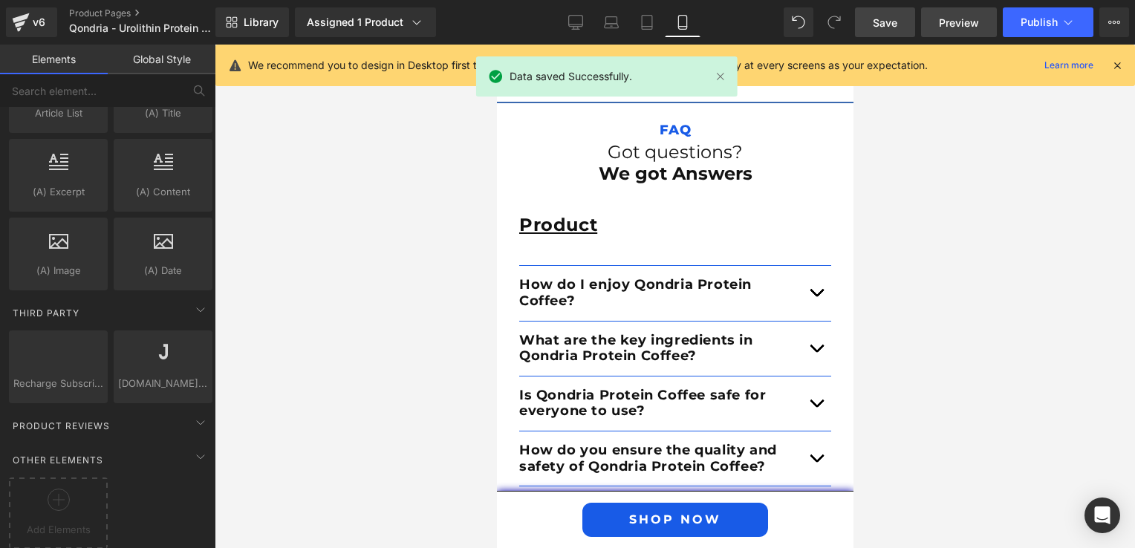
click at [954, 27] on span "Preview" at bounding box center [959, 23] width 40 height 16
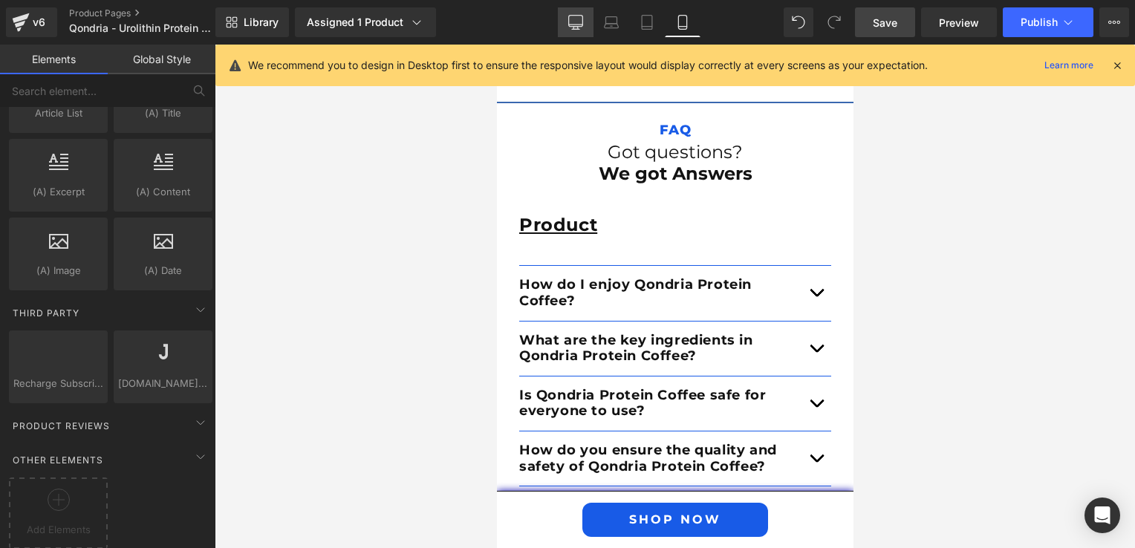
click at [585, 33] on link "Desktop" at bounding box center [576, 22] width 36 height 30
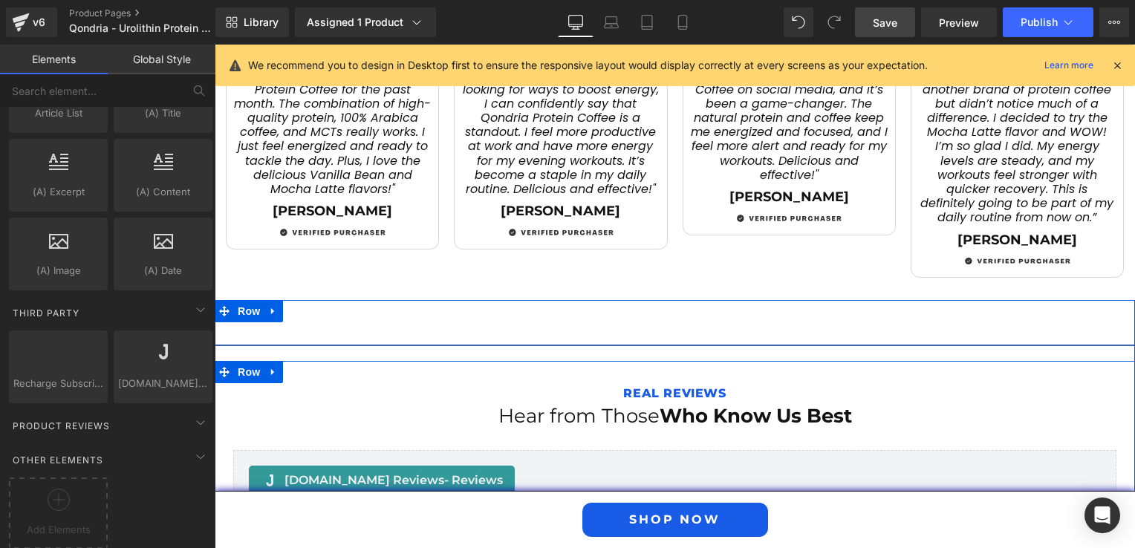
scroll to position [2163, 0]
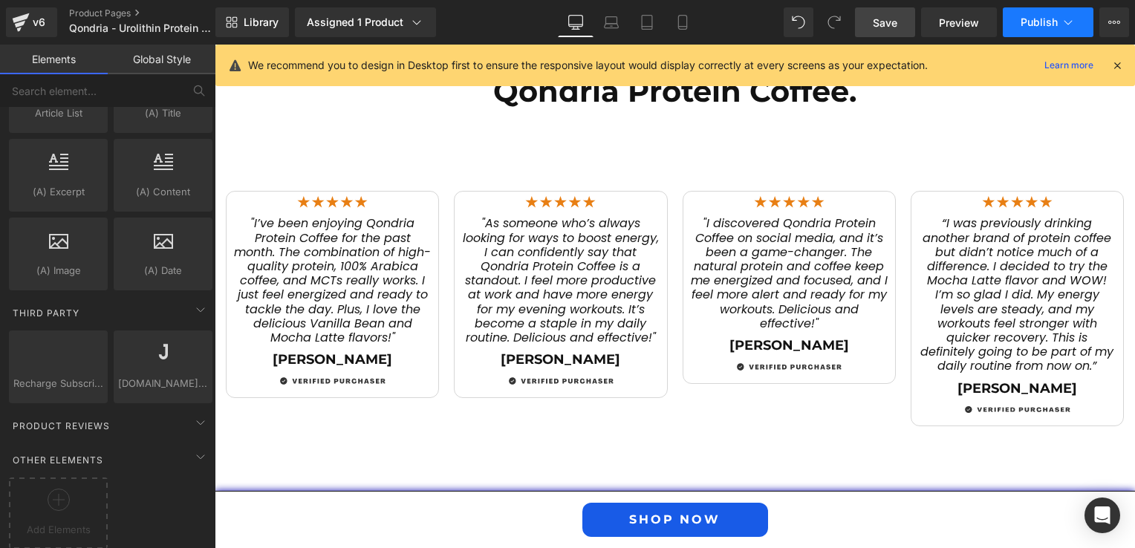
click at [1064, 19] on icon at bounding box center [1068, 22] width 15 height 15
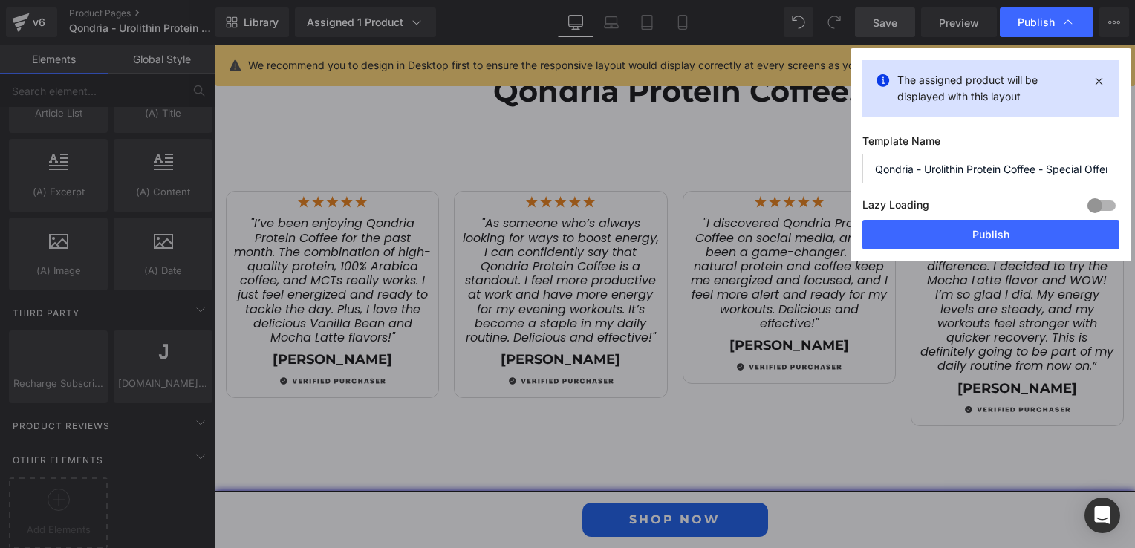
click at [1035, 172] on input "Qondria - Urolithin Protein Coffee - Special Offer" at bounding box center [990, 169] width 257 height 30
click at [1058, 171] on input "Qondria - Urolithin Protein Coffee - Special Offer" at bounding box center [990, 169] width 257 height 30
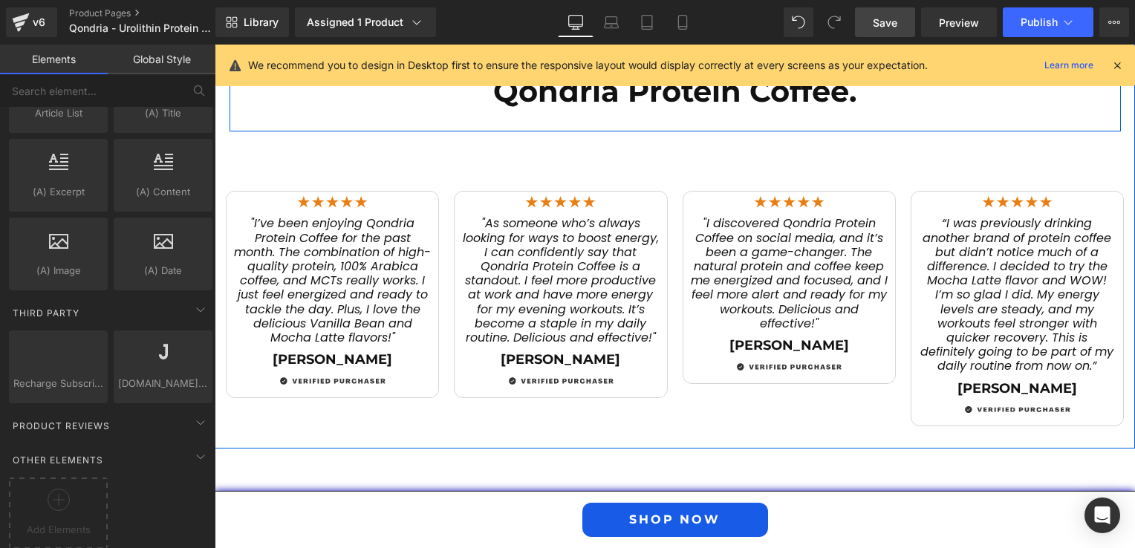
click at [215, 45] on div at bounding box center [215, 45] width 0 height 0
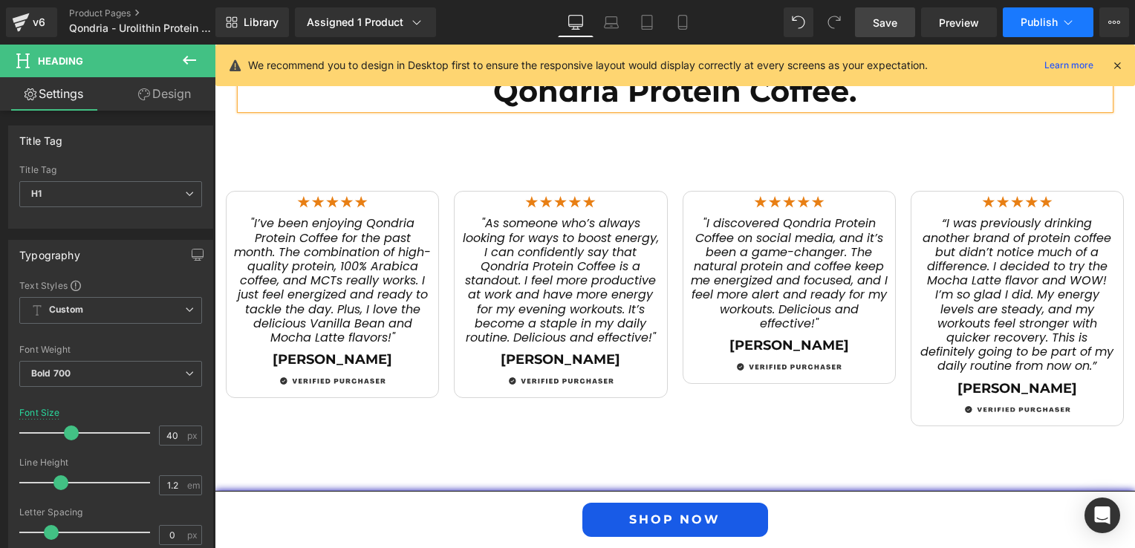
click at [1055, 19] on span "Publish" at bounding box center [1039, 22] width 37 height 12
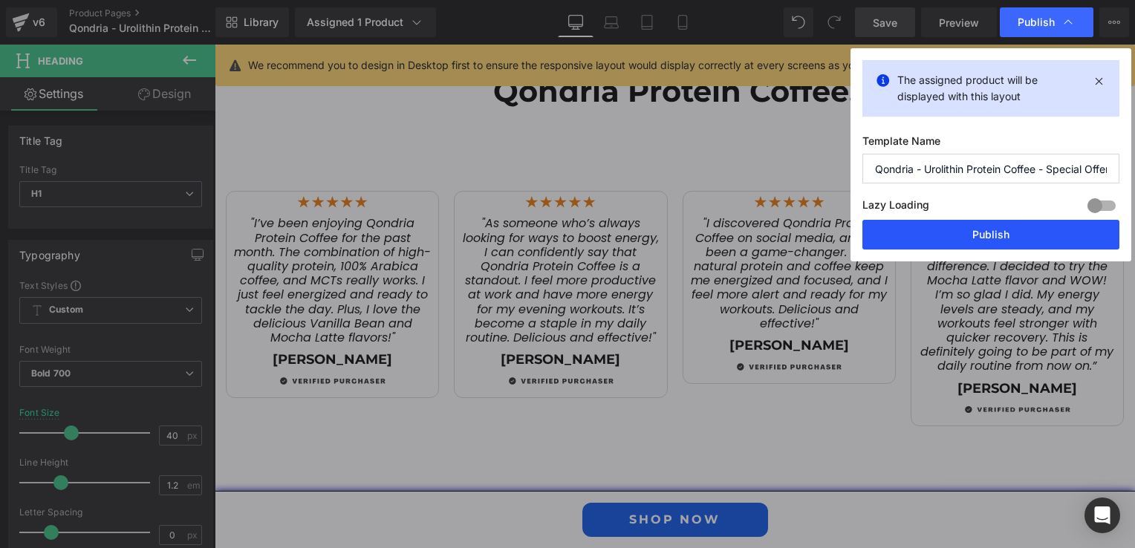
click at [991, 236] on button "Publish" at bounding box center [990, 235] width 257 height 30
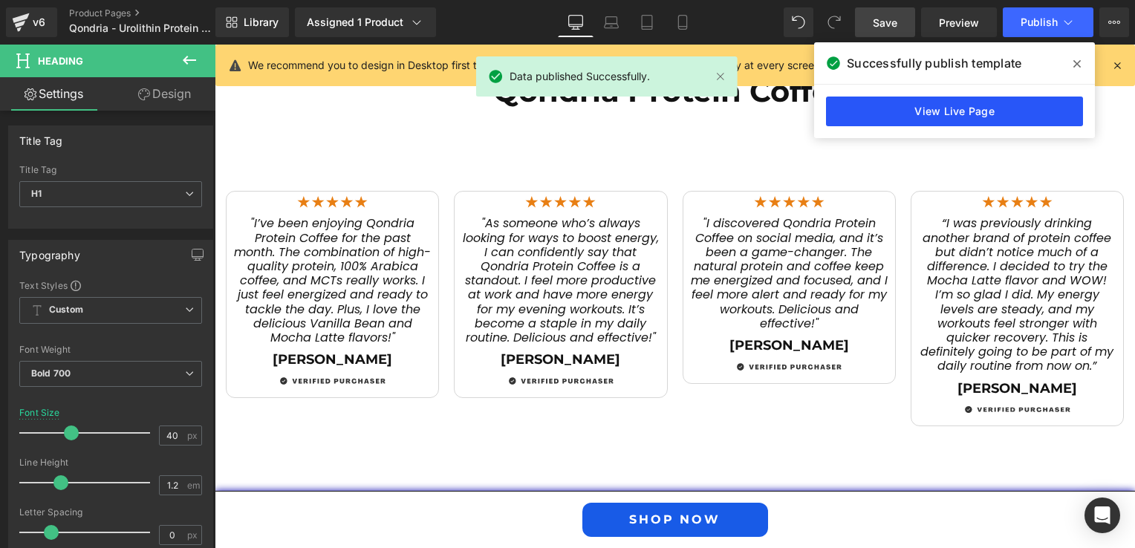
click at [937, 108] on link "View Live Page" at bounding box center [954, 112] width 257 height 30
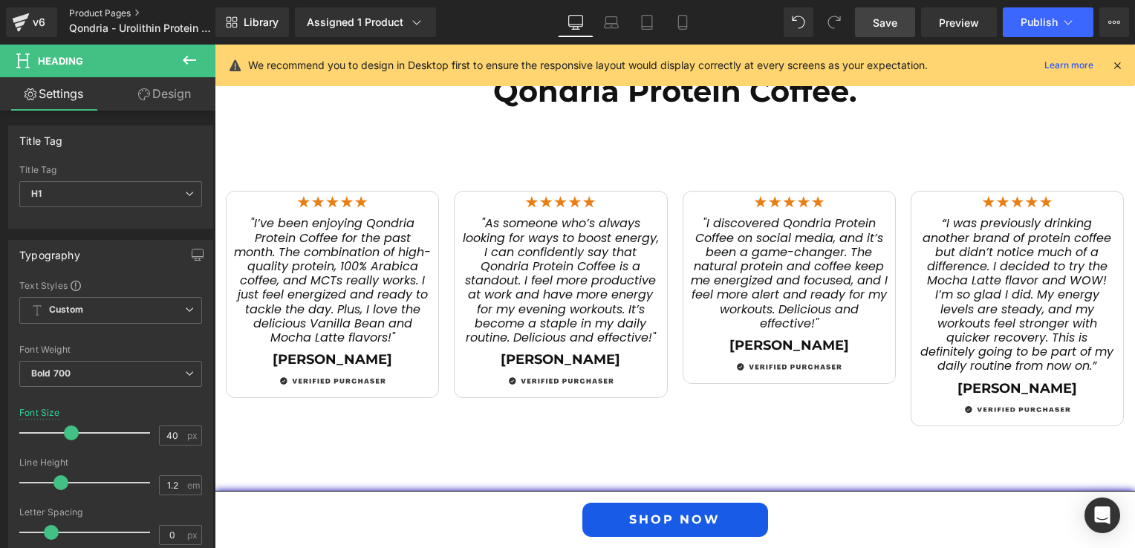
click at [82, 12] on link "Product Pages" at bounding box center [154, 13] width 171 height 12
